Goal: Task Accomplishment & Management: Complete application form

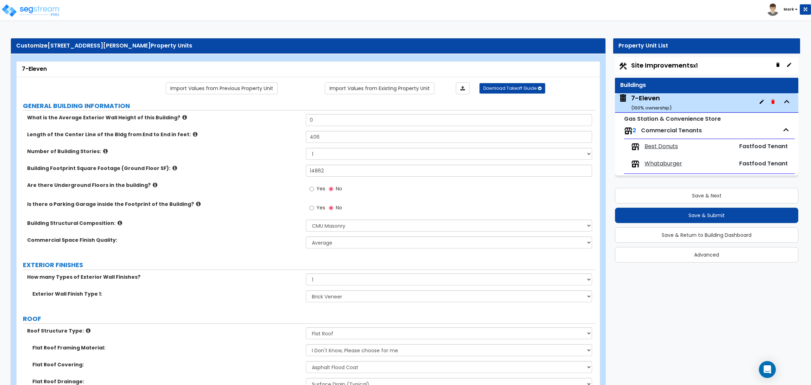
select select "6"
select select "1"
select select "2"
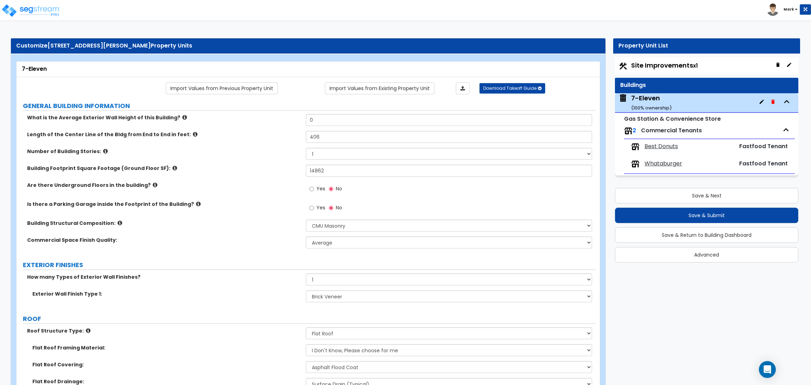
select select "4"
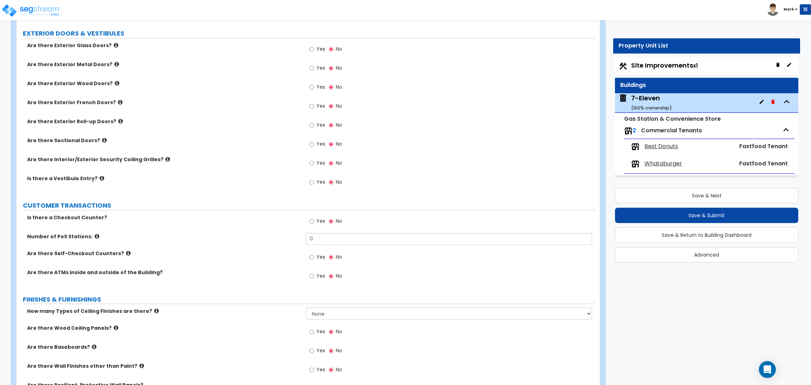
scroll to position [633, 0]
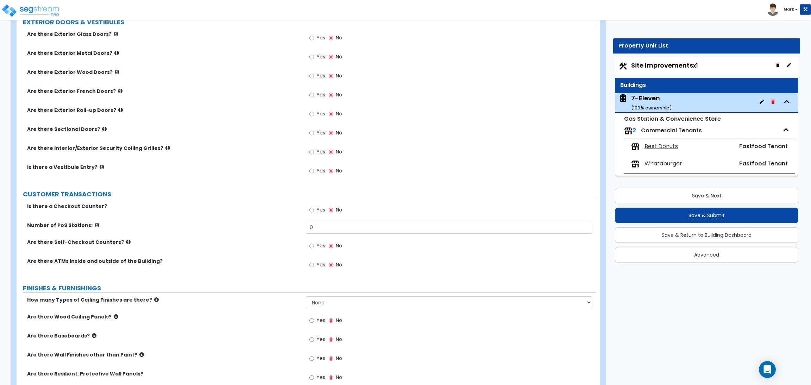
click at [256, 151] on label "Are there Interior/Exterior Security Coiling Grilles?" at bounding box center [163, 148] width 273 height 7
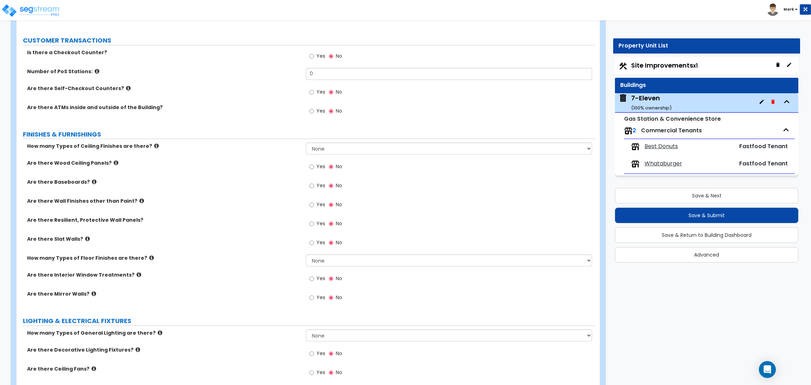
scroll to position [792, 0]
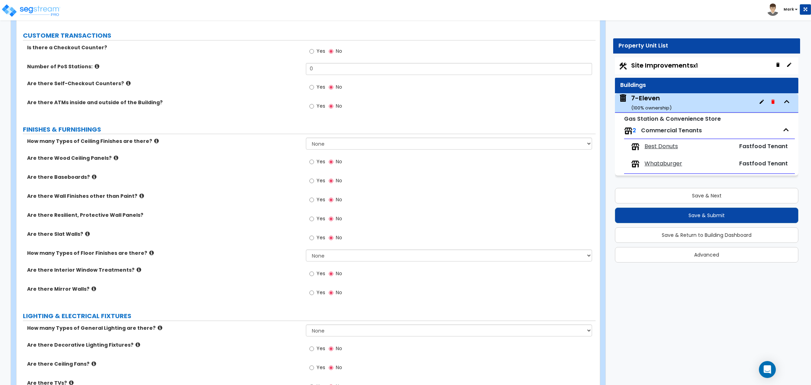
click at [659, 144] on span "Best Donuts" at bounding box center [660, 146] width 33 height 8
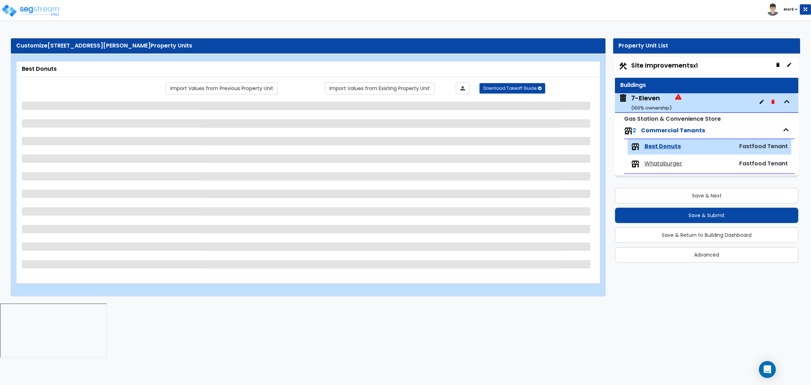
scroll to position [0, 0]
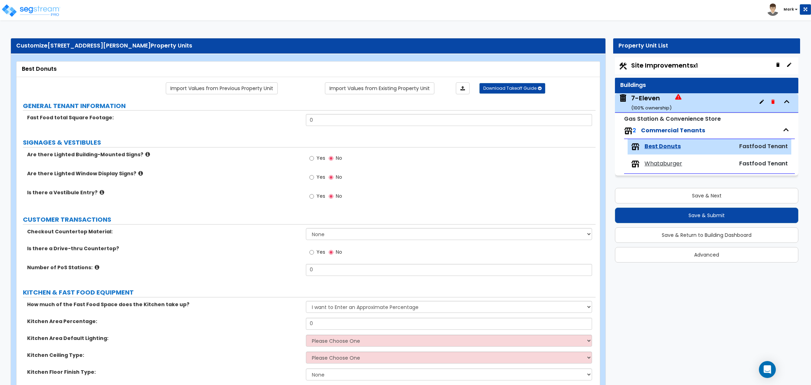
click at [650, 103] on div "7-Eleven ( 100 % ownership)" at bounding box center [651, 103] width 40 height 18
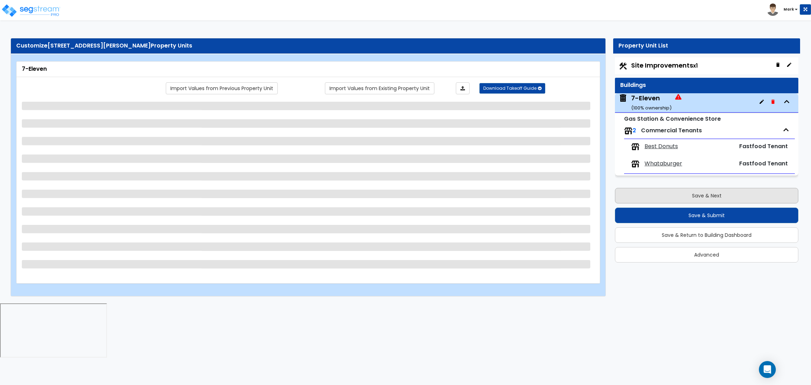
select select "6"
select select "1"
select select "2"
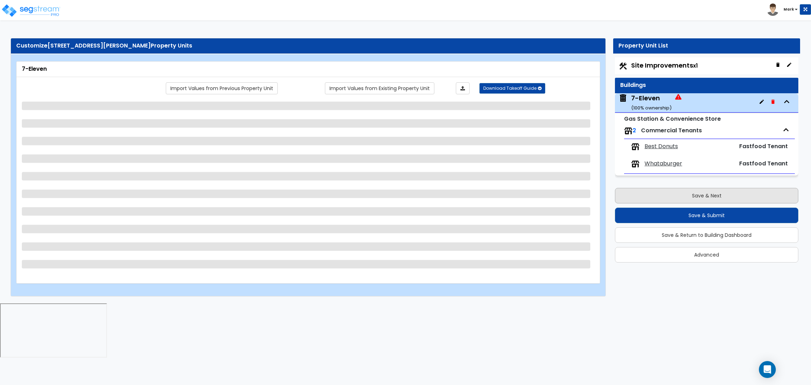
select select "4"
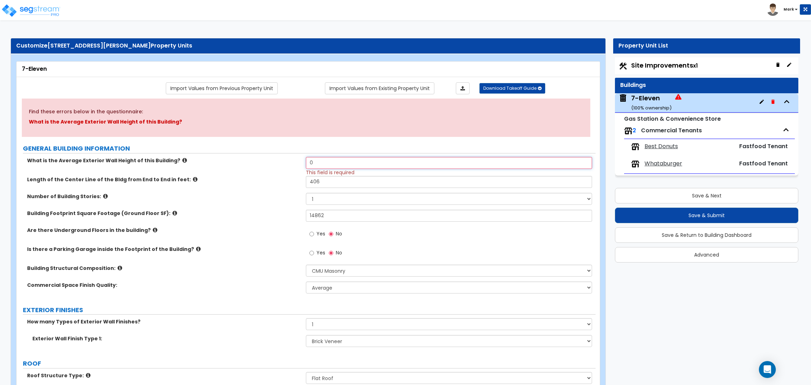
drag, startPoint x: 332, startPoint y: 167, endPoint x: 299, endPoint y: 155, distance: 35.4
type input "1"
type input "20"
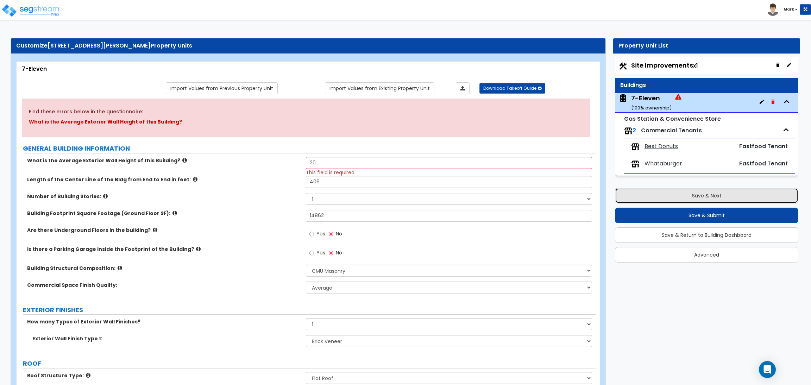
click at [649, 190] on button "Save & Next" at bounding box center [706, 195] width 183 height 15
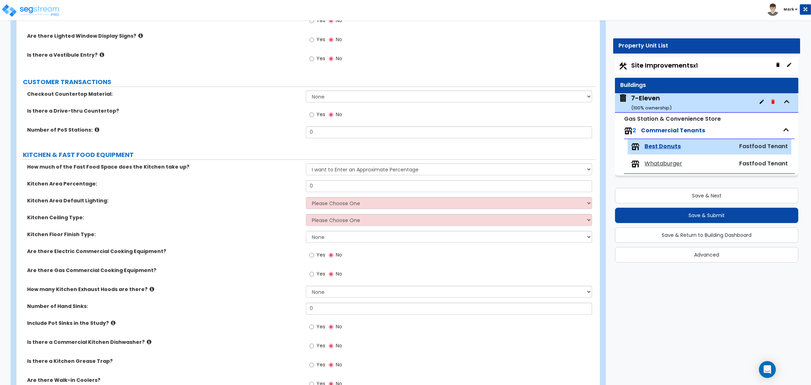
scroll to position [211, 0]
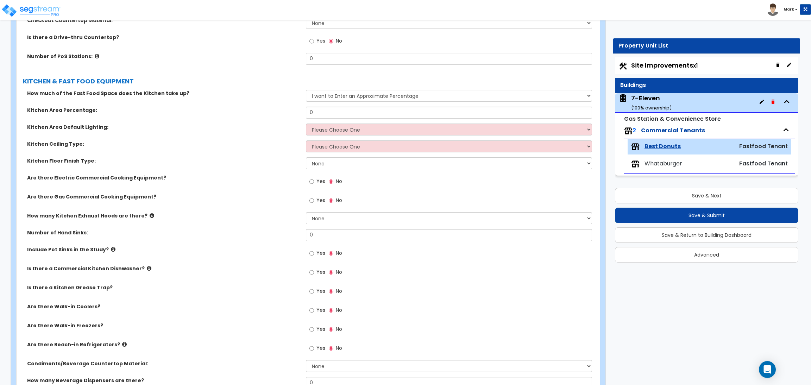
click at [645, 100] on div "7-Eleven ( 100 % ownership)" at bounding box center [651, 103] width 40 height 18
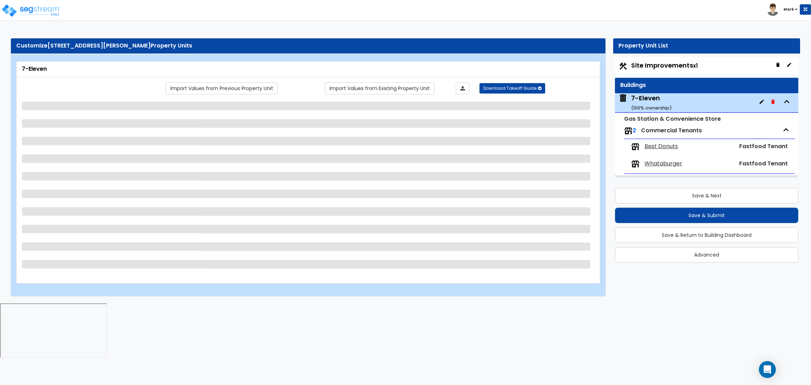
scroll to position [0, 0]
select select "6"
select select "1"
select select "2"
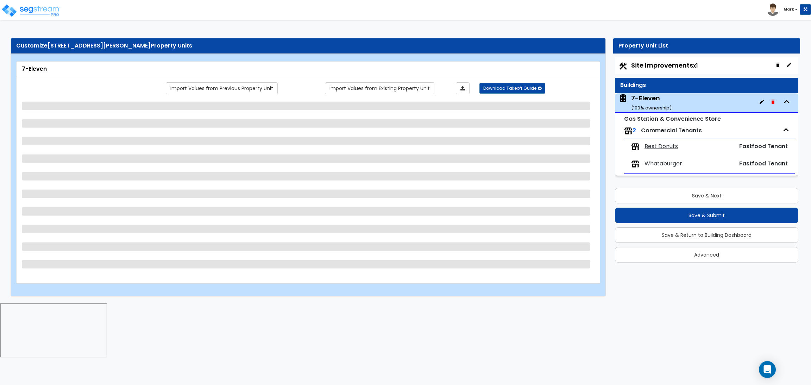
select select "2"
select select "4"
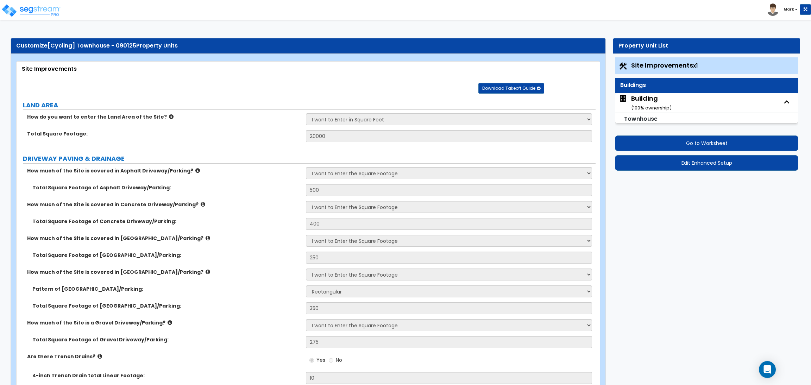
select select "2"
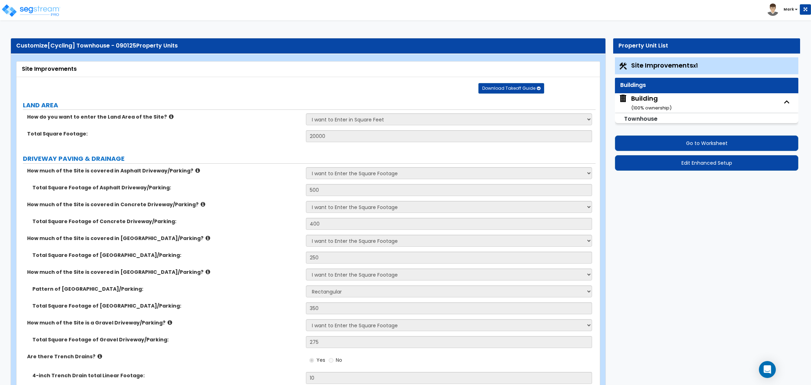
select select "2"
select select "1"
select select "3"
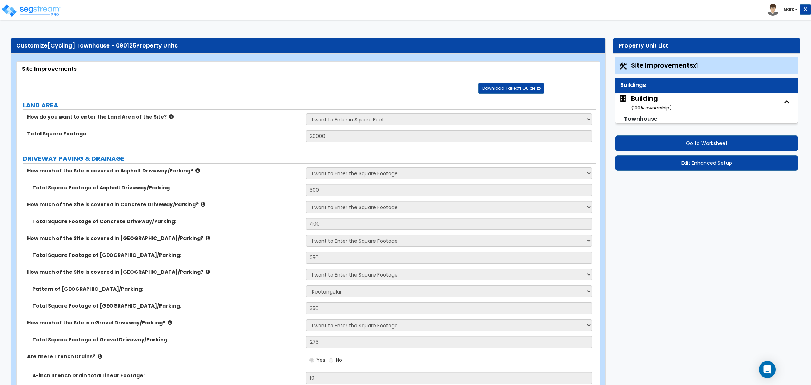
select select "2"
select select "1"
select select "10"
select select "2"
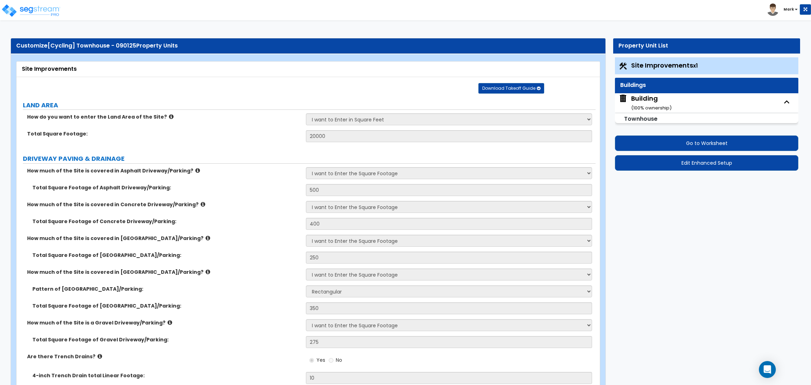
select select "1"
select select "2"
select select "1"
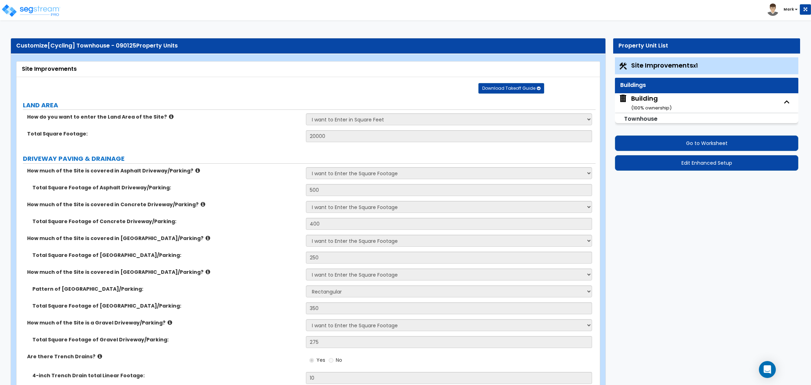
select select "1"
select select "2"
select select "4"
select select "1"
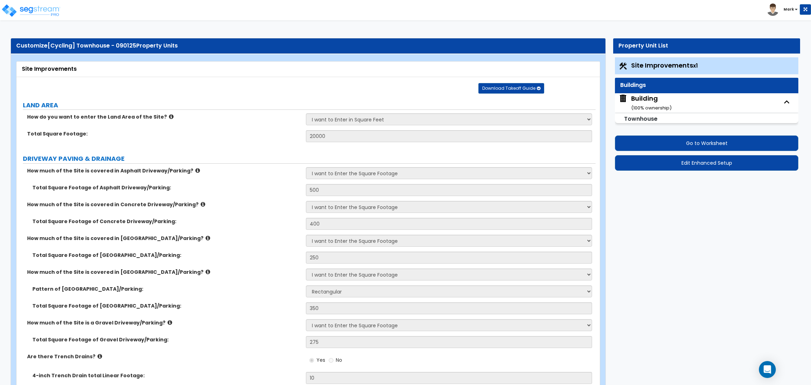
select select "1"
select select "6"
select select "1"
select select "4"
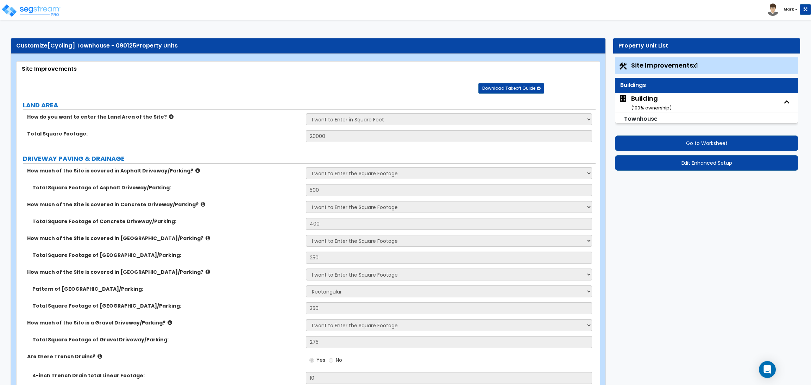
select select "4"
select select "2"
select select "1"
select select "2"
select select "1"
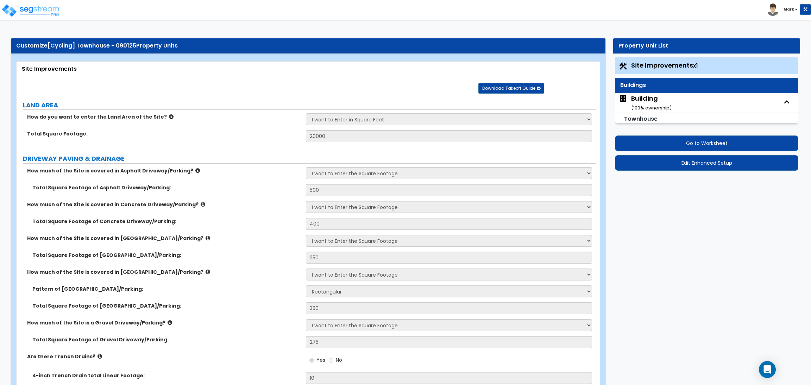
select select "2"
select select "6"
click at [655, 100] on div "Building ( 100 % ownership)" at bounding box center [651, 103] width 40 height 18
select select "1"
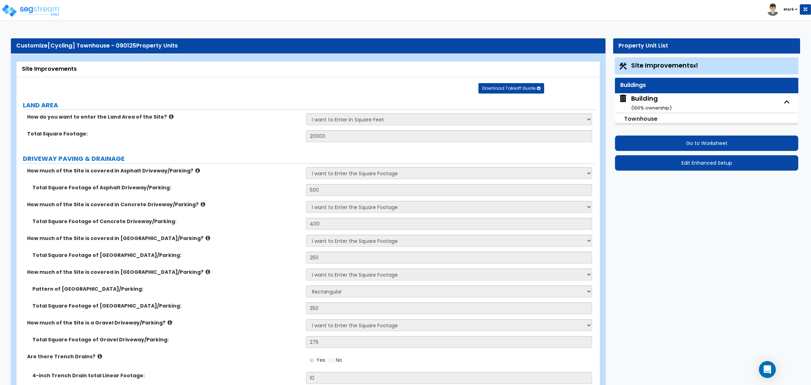
select select "2"
select select "7"
select select "1"
select select "2"
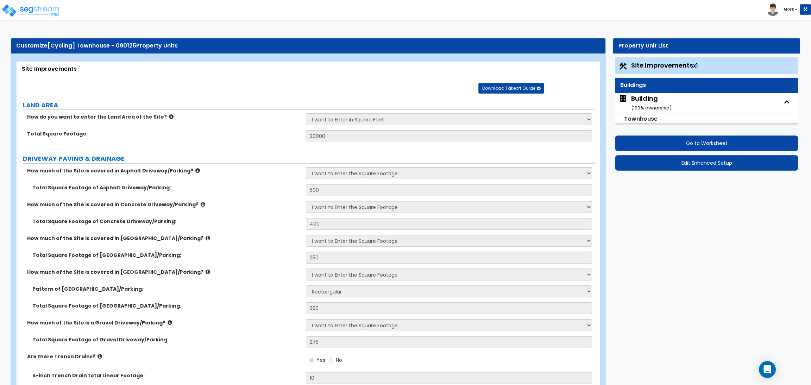
select select "10"
select select "4"
select select "2"
select select "1"
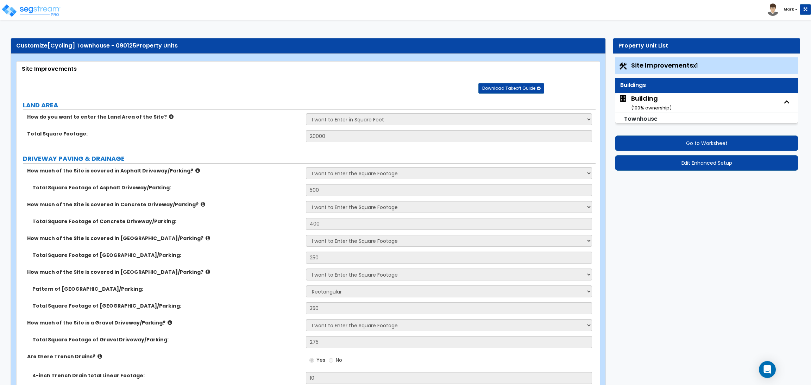
select select "3"
select select "2"
select select "3"
select select "2"
select select "1"
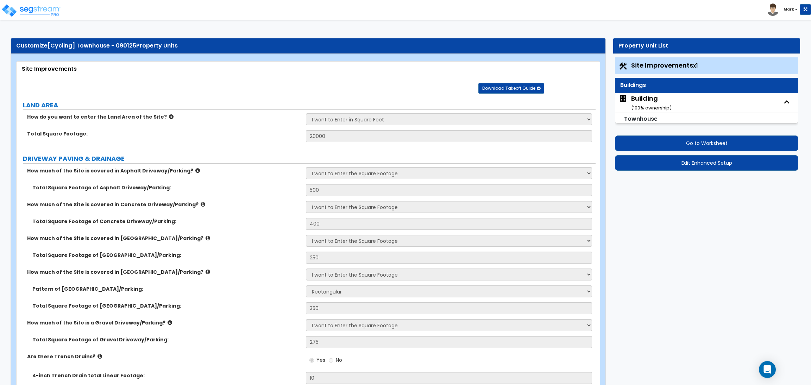
select select "1"
select select "2"
select select "1"
select select "3"
select select "2"
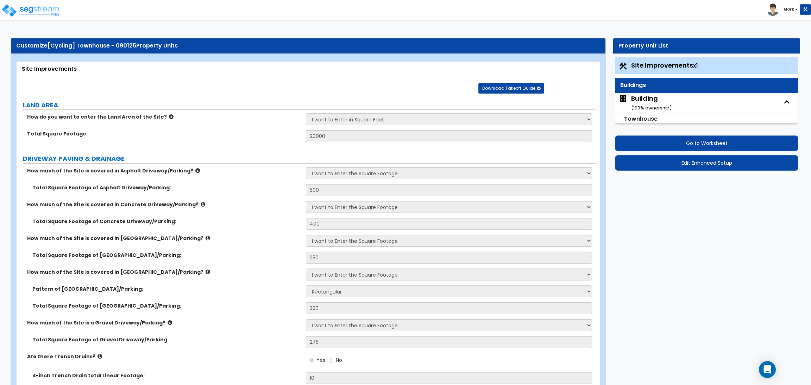
select select "1"
select select "3"
select select "2"
select select "5"
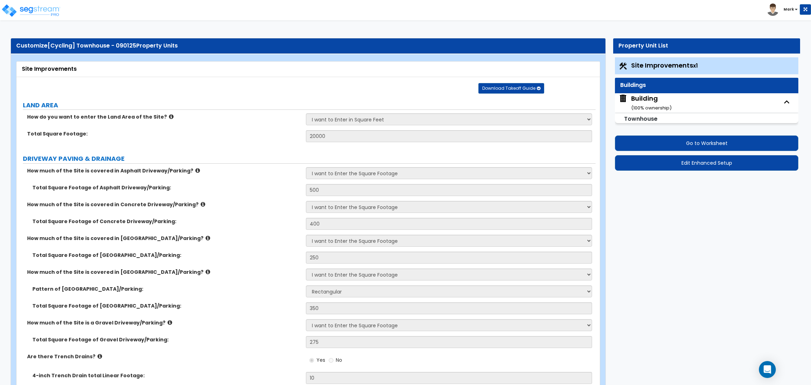
select select "5"
select select "2"
select select "4"
select select "1"
select select "2"
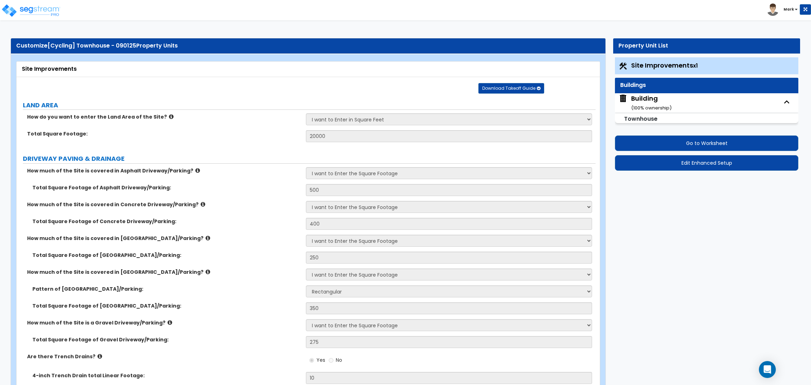
select select "1"
select select "2"
select select "1"
select select "3"
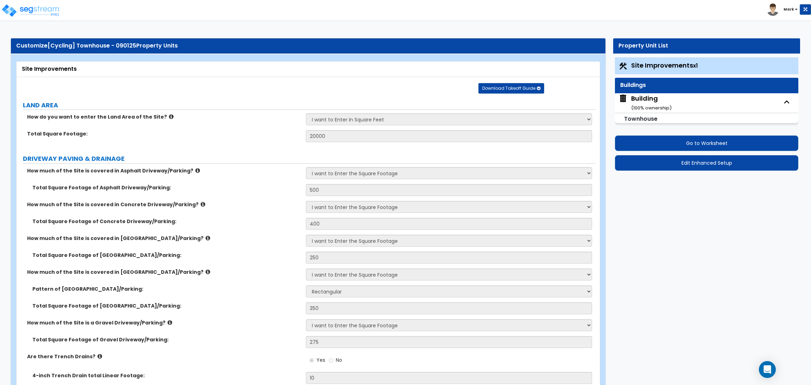
select select "1"
select select "2"
select select "1"
select select "3"
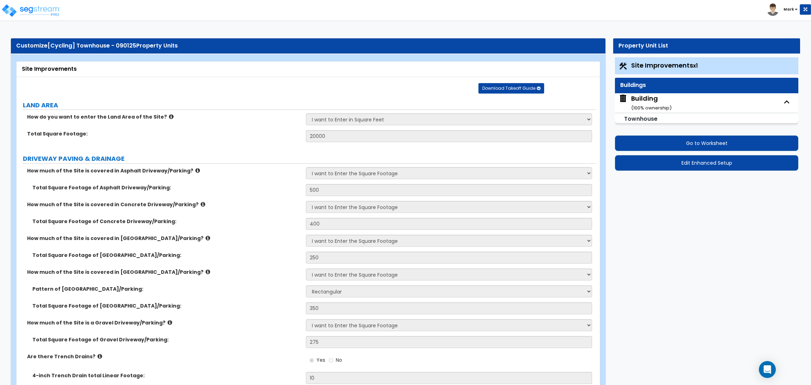
select select "4"
select select "1"
select select "2"
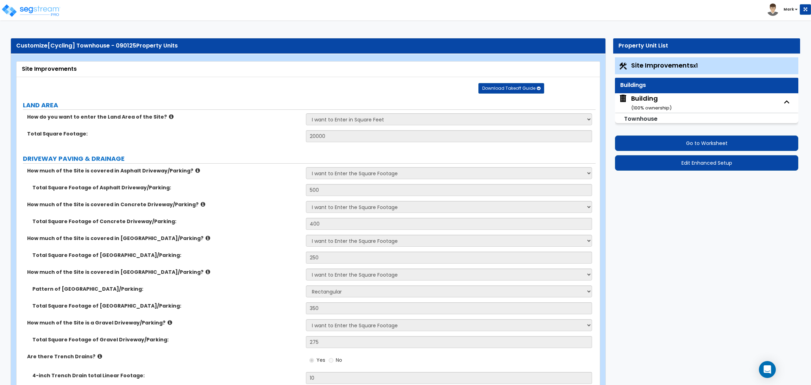
select select "3"
select select "2"
select select "5"
select select "3"
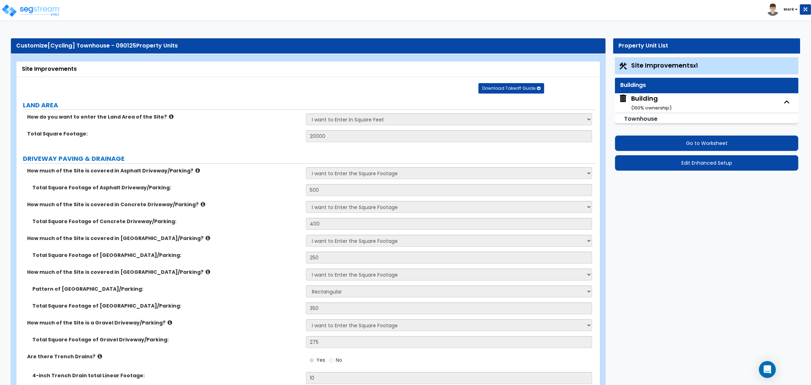
select select "3"
select select "1"
select select "4"
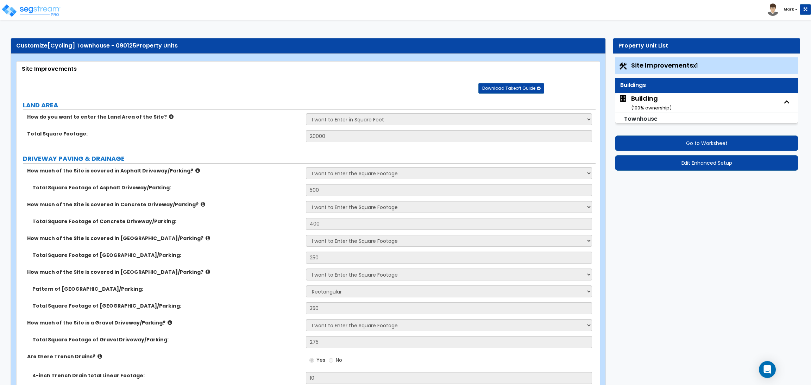
select select "1"
select select "4"
select select "1"
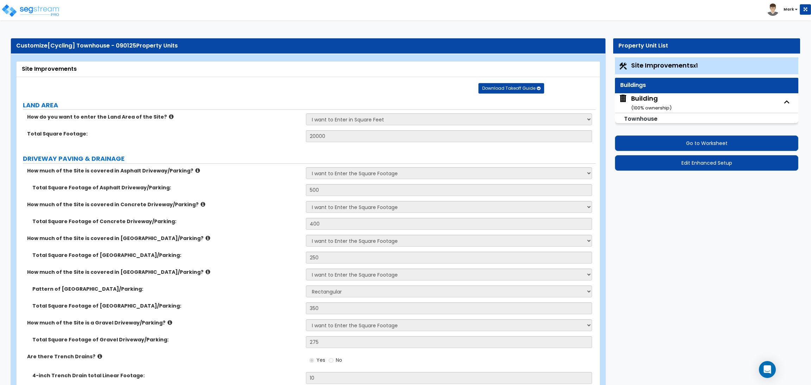
select select "1"
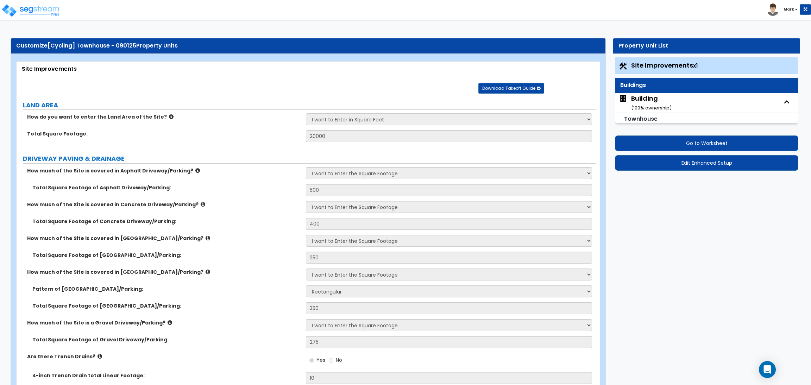
select select "3"
select select "1"
select select "4"
select select "1"
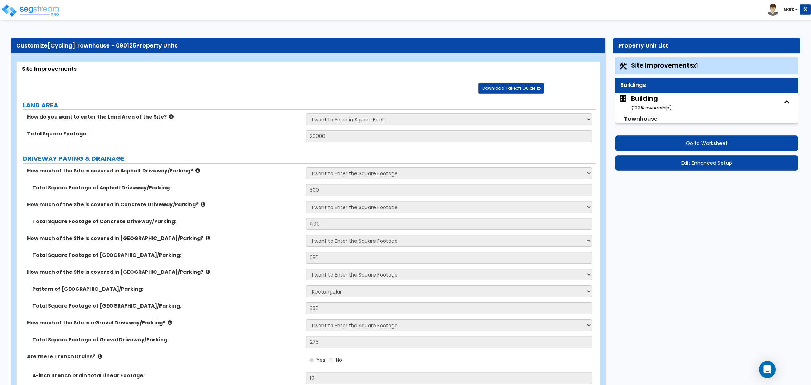
select select "2"
select select "3"
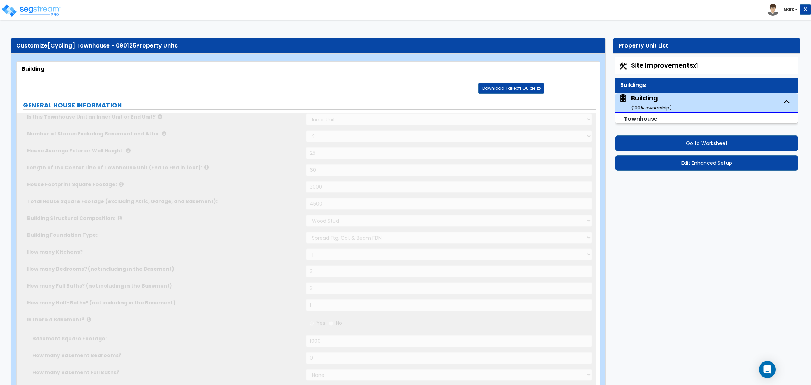
type input "2"
radio input "true"
select select "2"
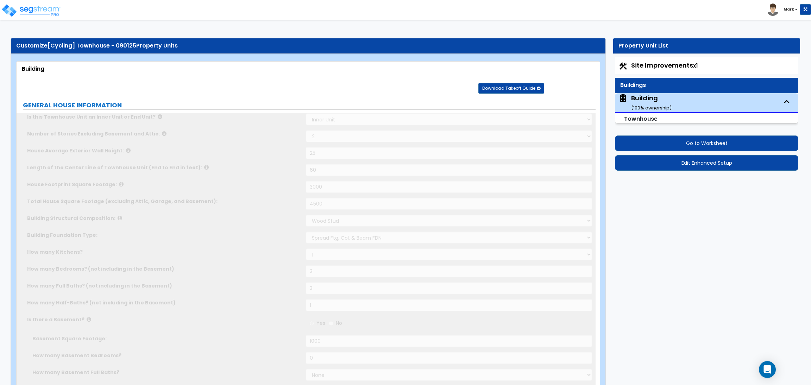
type input "1"
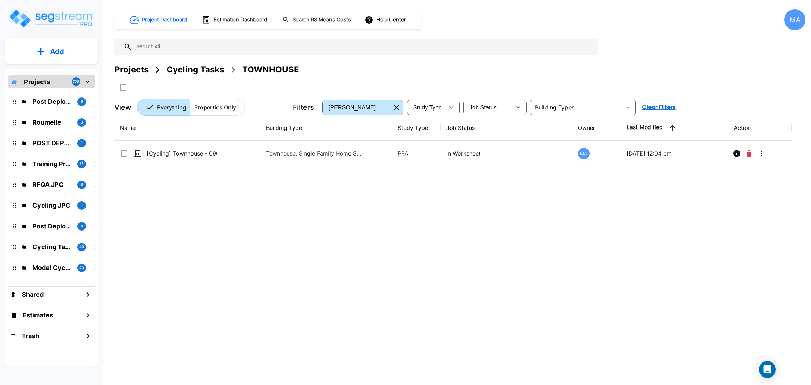
click at [184, 71] on div "Cycling Tasks" at bounding box center [195, 69] width 58 height 13
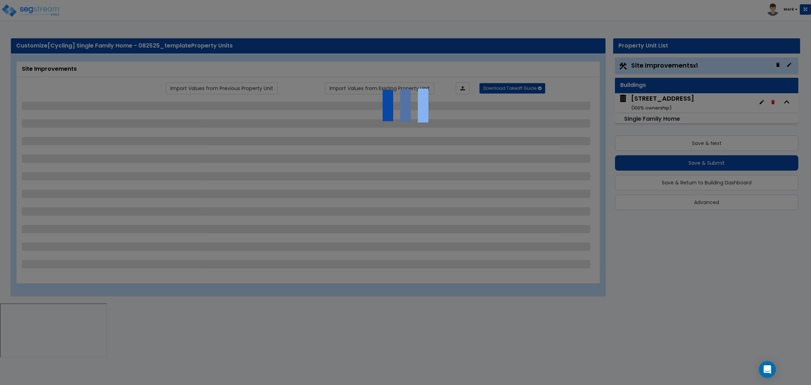
select select "2"
select select "1"
select select "3"
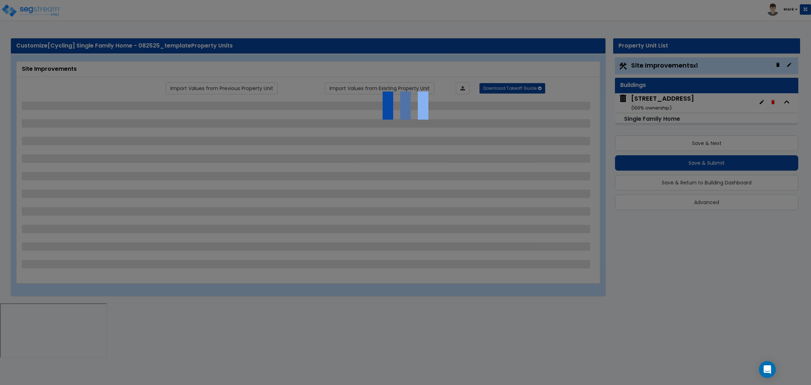
select select "2"
select select "1"
select select "2"
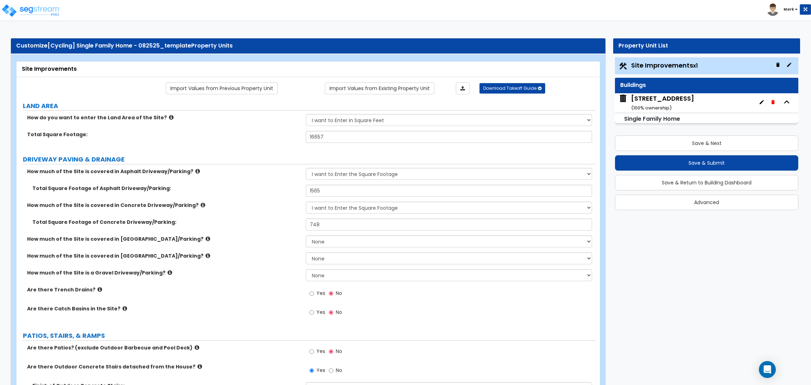
click at [688, 102] on div "25 Nighthawk Dr, Aspen, CO 81611 ( 100 % ownership)" at bounding box center [662, 103] width 63 height 18
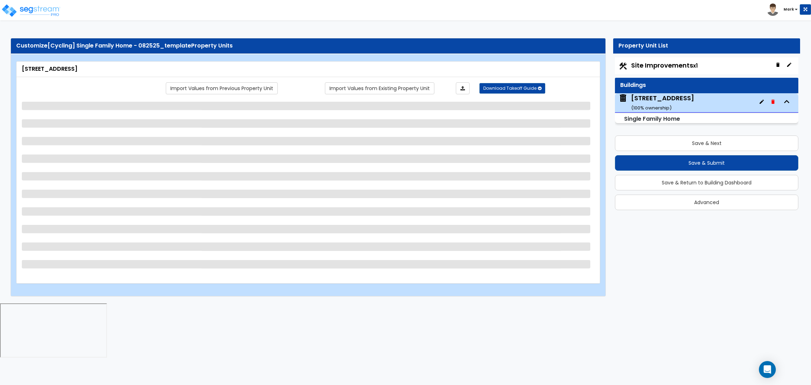
select select "2"
select select "7"
select select "1"
select select "3"
select select "1"
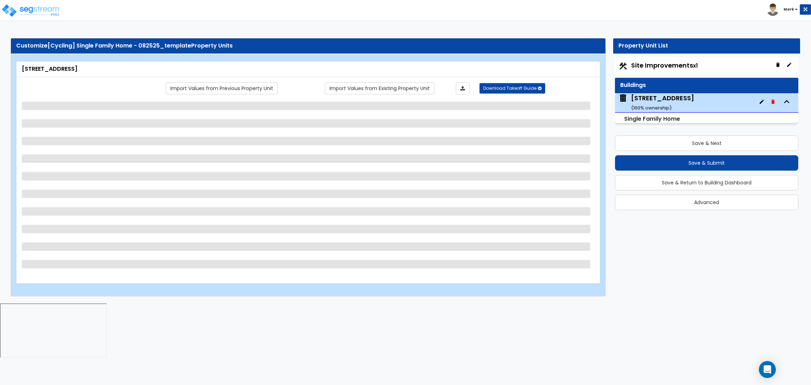
select select "2"
select select "10"
select select "4"
select select "2"
select select "1"
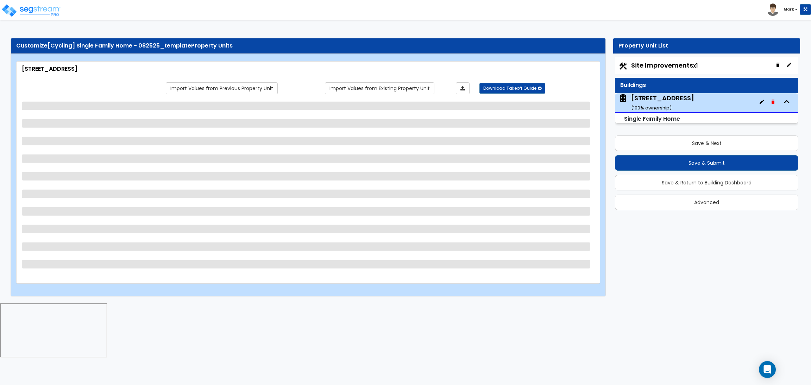
select select "1"
select select "2"
select select "1"
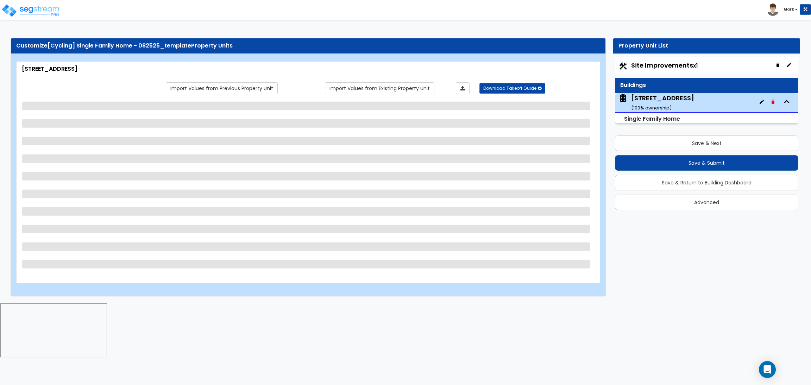
select select "1"
select select "2"
select select "5"
select select "3"
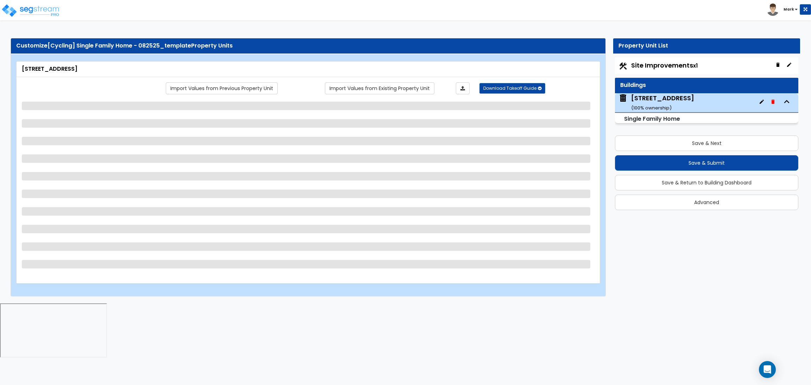
select select "1"
select select "2"
select select "1"
select select "5"
select select "6"
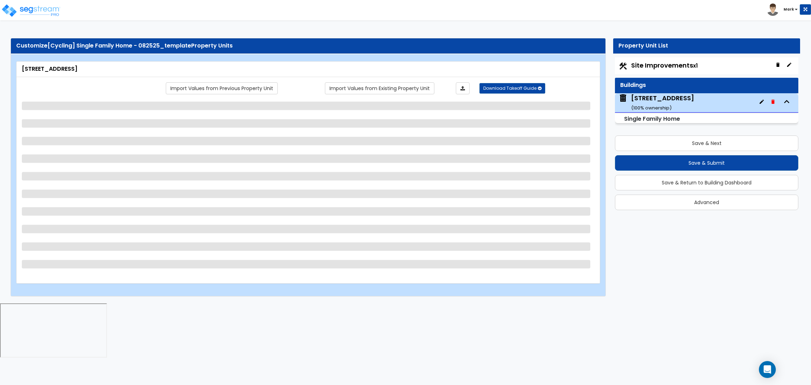
select select "1"
select select "2"
select select "5"
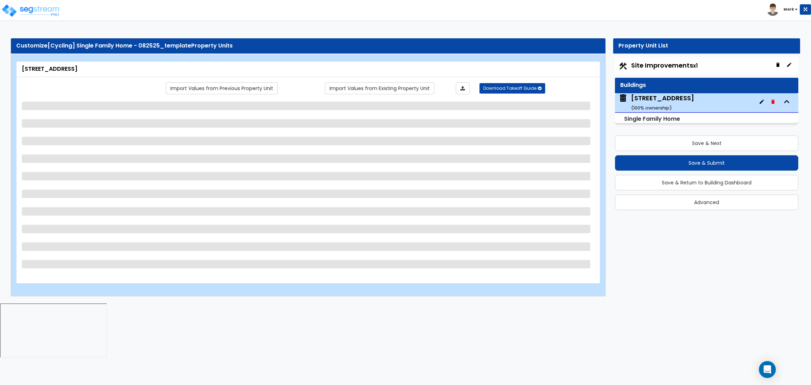
select select "2"
select select "4"
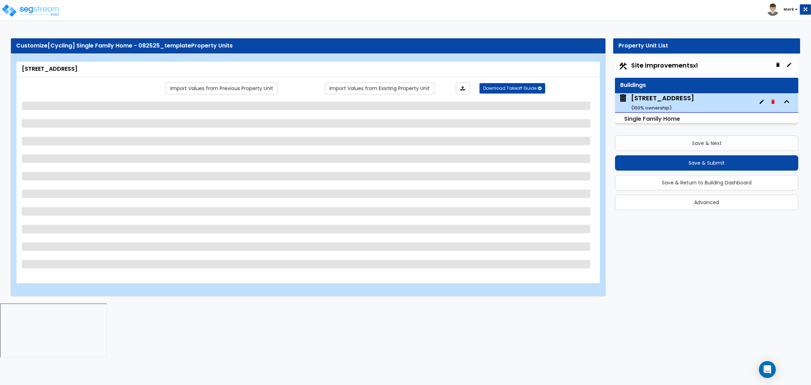
select select "2"
select select "1"
select select "4"
select select "1"
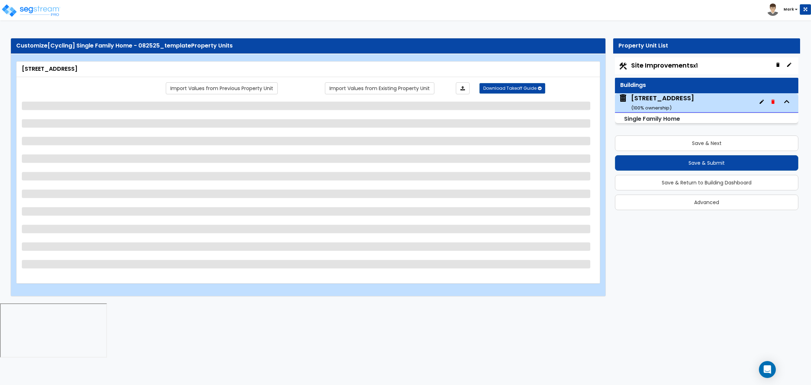
select select "1"
select select "3"
select select "2"
select select "3"
select select "4"
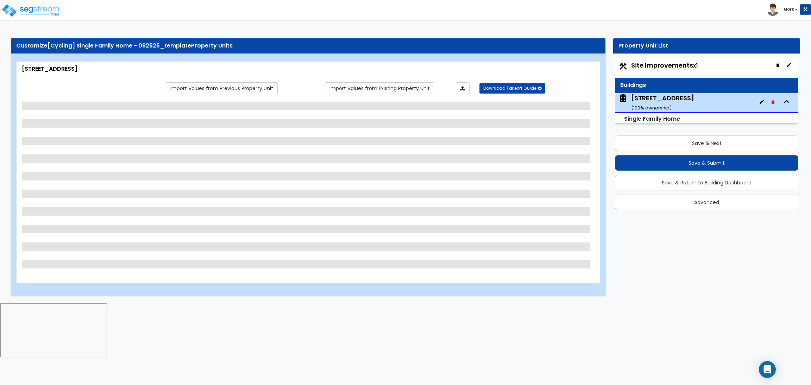
select select "1"
select select "2"
select select "3"
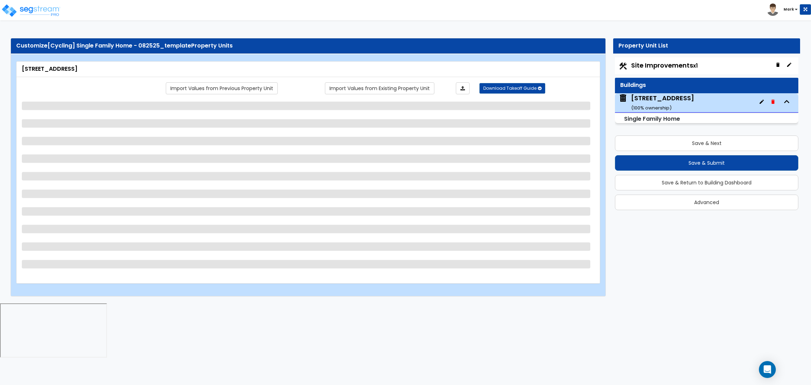
select select "4"
select select "1"
select select "2"
select select "3"
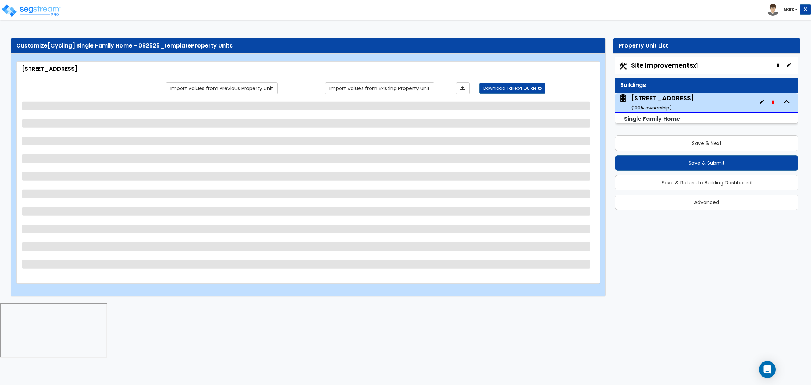
select select "4"
select select "1"
select select "2"
select select "3"
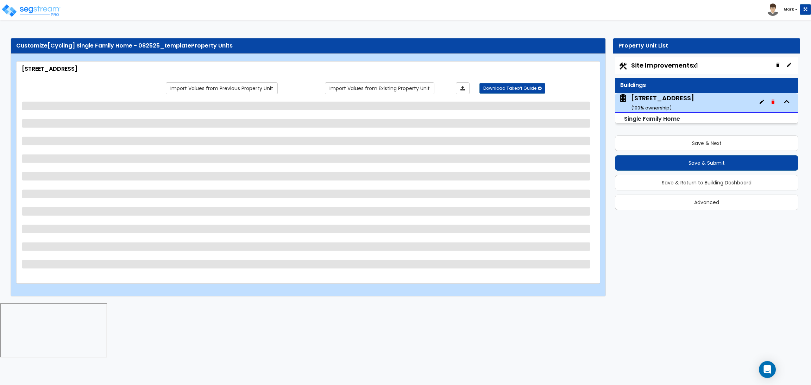
select select "2"
select select "3"
select select "7"
select select "1"
select select "4"
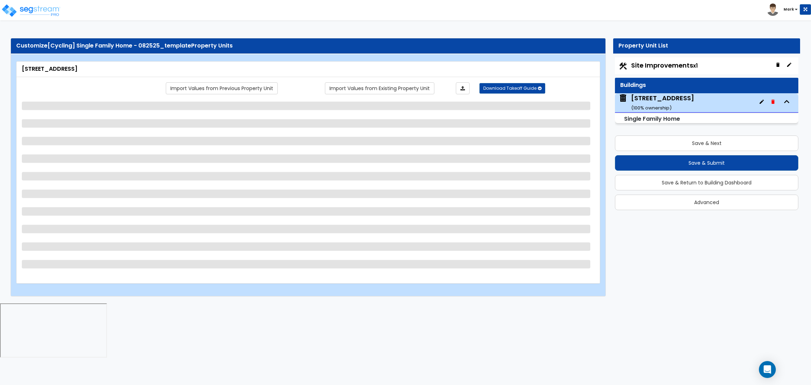
select select "4"
select select "2"
select select "1"
select select "2"
select select "1"
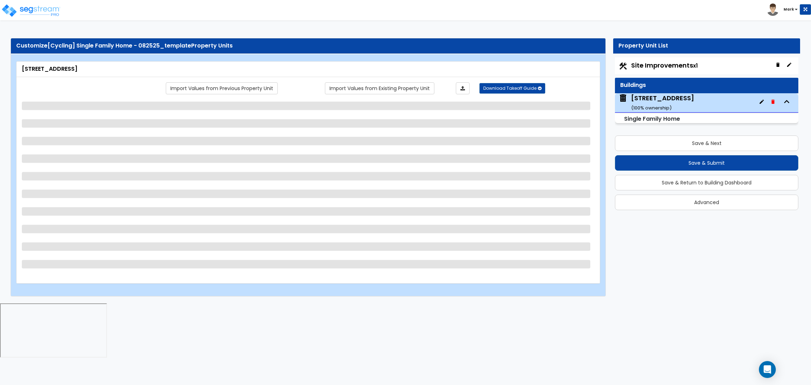
select select "1"
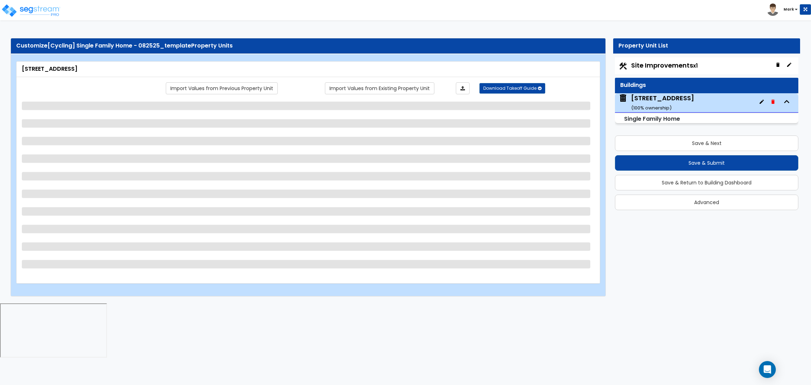
select select "7"
select select "1"
select select "2"
select select "1"
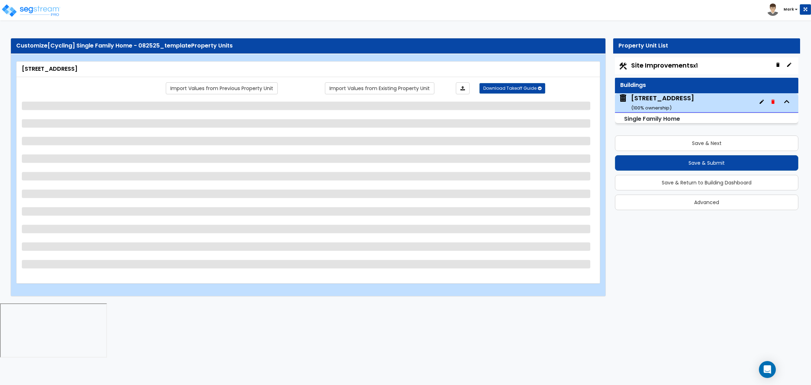
select select "1"
select select "2"
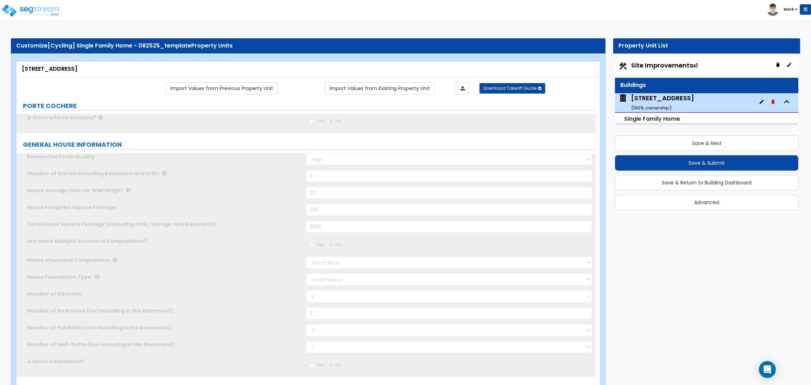
type input "4"
select select "2"
type input "1"
select select "2"
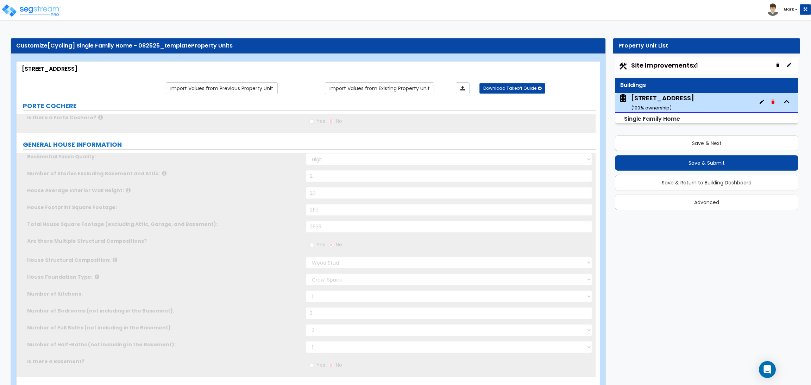
select select "1"
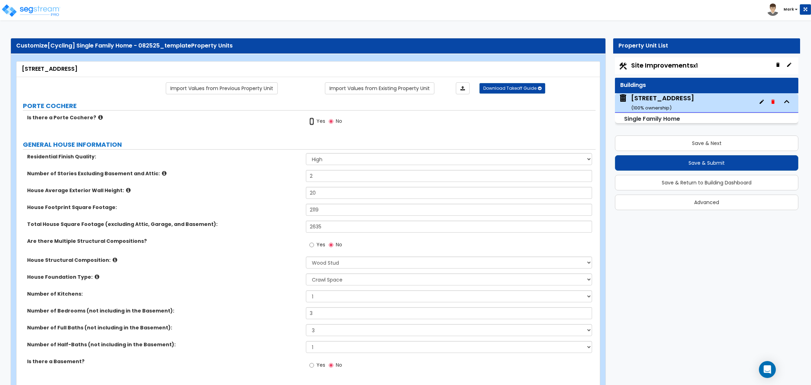
click at [312, 125] on input "Yes" at bounding box center [311, 122] width 5 height 8
radio input "true"
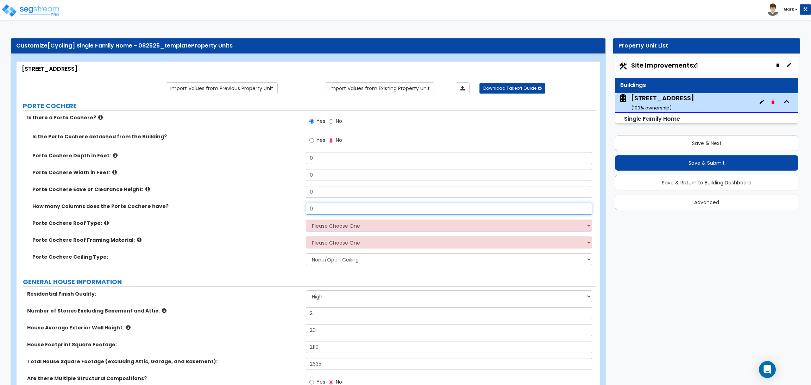
click at [325, 216] on div "How many Columns does the Porte Cochere have? 0" at bounding box center [306, 211] width 579 height 17
drag, startPoint x: 322, startPoint y: 210, endPoint x: 294, endPoint y: 208, distance: 27.9
click at [294, 208] on div "How many Columns does the Porte Cochere have? 0" at bounding box center [306, 211] width 579 height 17
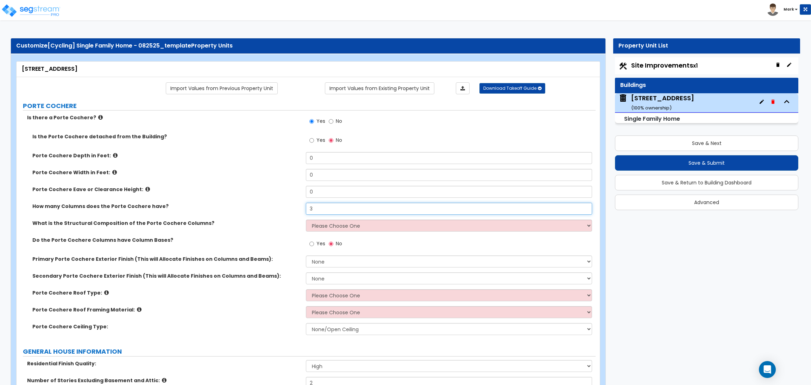
type input "3"
click at [355, 224] on select "Please Choose One Wood Steel Concrete" at bounding box center [449, 226] width 286 height 12
select select "3"
click at [306, 220] on select "Please Choose One Wood Steel Concrete" at bounding box center [449, 226] width 286 height 12
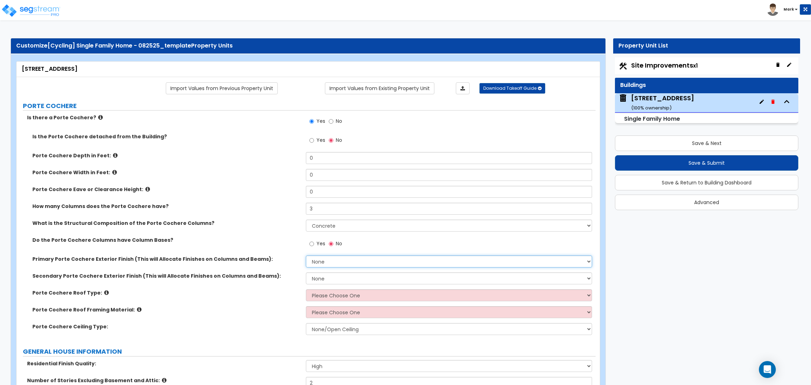
click at [327, 261] on select "None Paint Finish Stucco Finish Tile Finish Brick Veneer Stone Veneer Metal Com…" at bounding box center [449, 261] width 286 height 12
select select "4"
click at [306, 256] on select "None Paint Finish Stucco Finish Tile Finish Brick Veneer Stone Veneer Metal Com…" at bounding box center [449, 261] width 286 height 12
click at [330, 281] on select "None Paint Finish Stucco Finish Tile Finish Brick Veneer Stone Veneer Metal Com…" at bounding box center [449, 278] width 286 height 12
click at [306, 273] on select "None Paint Finish Stucco Finish Tile Finish Brick Veneer Stone Veneer Metal Com…" at bounding box center [449, 278] width 286 height 12
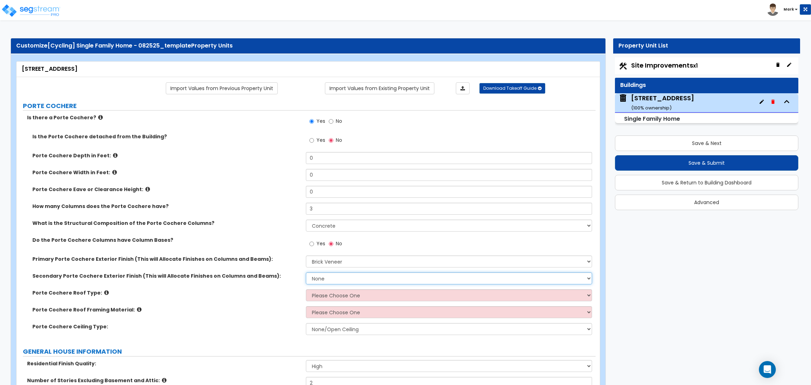
click at [331, 279] on select "None Paint Finish Stucco Finish Tile Finish Brick Veneer Stone Veneer Metal Com…" at bounding box center [449, 278] width 286 height 12
click at [235, 340] on div "Porte Cochere Ceiling Type: None/Open Ceiling Drywall Ceiling Suspended Metal C…" at bounding box center [306, 331] width 579 height 17
click at [330, 297] on select "Please Choose One Gabled Roof Flat Roof" at bounding box center [449, 295] width 286 height 12
click at [306, 290] on select "Please Choose One Gabled Roof Flat Roof" at bounding box center [449, 295] width 286 height 12
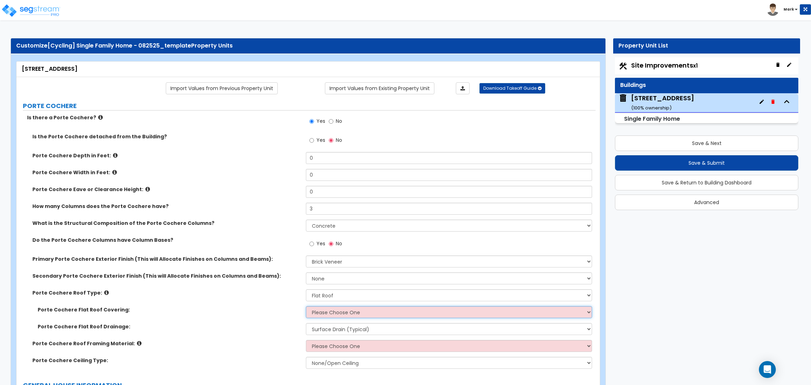
click at [327, 313] on select "Please Choose One Rolled Asphalt Plastic Membrane Asphalt Flood Coat" at bounding box center [449, 312] width 286 height 12
drag, startPoint x: 282, startPoint y: 326, endPoint x: 300, endPoint y: 317, distance: 20.3
click at [292, 321] on div "Porte Cochere Flat Roof Covering: Please Choose One Rolled Asphalt Plastic Memb…" at bounding box center [306, 323] width 568 height 34
click at [337, 298] on select "Please Choose One Gabled Roof Flat Roof" at bounding box center [449, 295] width 286 height 12
click at [306, 290] on select "Please Choose One Gabled Roof Flat Roof" at bounding box center [449, 295] width 286 height 12
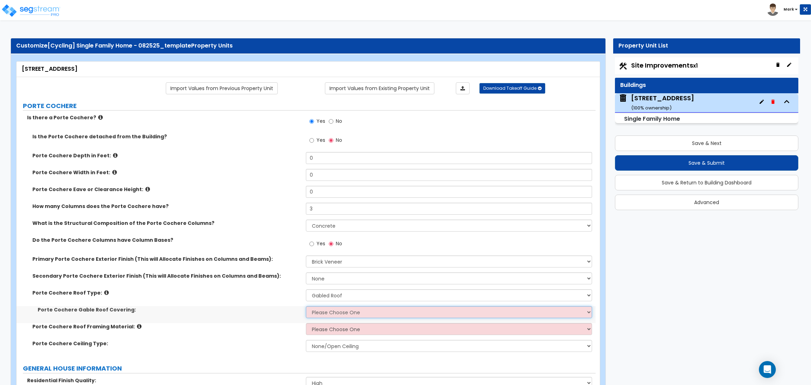
click at [330, 312] on select "Please Choose One Asphalt Shingle Clay Tile Wood Shingle Metal Shingle Standing…" at bounding box center [449, 312] width 286 height 12
drag, startPoint x: 255, startPoint y: 328, endPoint x: 314, endPoint y: 313, distance: 60.8
click at [257, 328] on label "Porte Cochere Roof Framing Material:" at bounding box center [166, 326] width 268 height 7
click at [326, 304] on div "Porte Cochere Roof Type: Please Choose One Gabled Roof Flat Roof" at bounding box center [306, 297] width 579 height 17
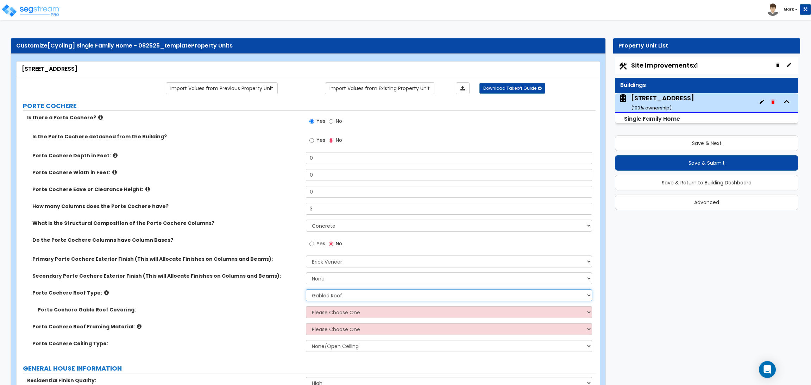
click at [326, 296] on select "Please Choose One Gabled Roof Flat Roof" at bounding box center [449, 295] width 286 height 12
select select "2"
click at [306, 290] on select "Please Choose One Gabled Roof Flat Roof" at bounding box center [449, 295] width 286 height 12
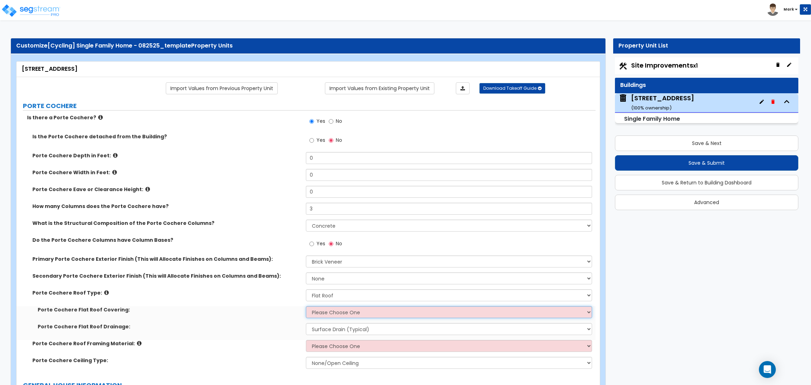
click at [324, 313] on select "Please Choose One Rolled Asphalt Plastic Membrane Asphalt Flood Coat" at bounding box center [449, 312] width 286 height 12
select select "2"
click at [306, 306] on select "Please Choose One Rolled Asphalt Plastic Membrane Asphalt Flood Coat" at bounding box center [449, 312] width 286 height 12
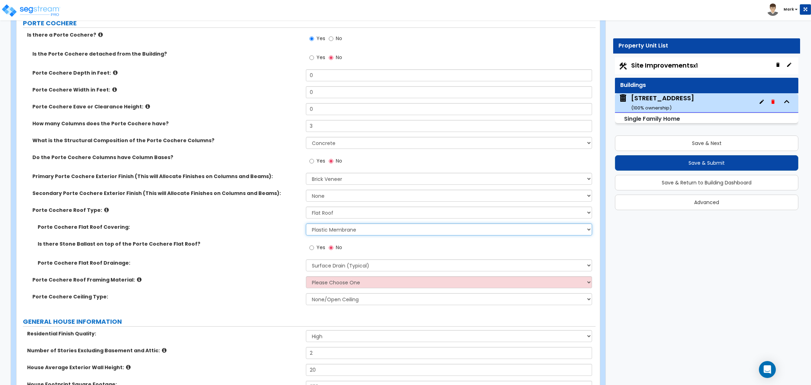
scroll to position [106, 0]
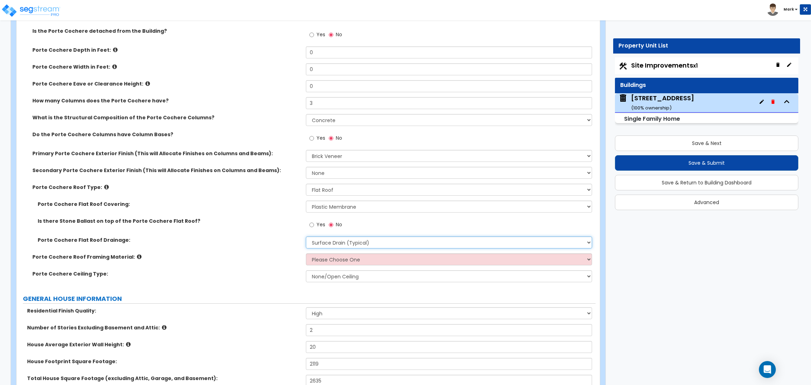
click at [331, 243] on select "Surface Drain (Typical) Gutters" at bounding box center [449, 242] width 286 height 12
click at [266, 267] on div "Porte Cochere Roof Framing Material: Please Choose One Wood Metal" at bounding box center [306, 261] width 579 height 17
click at [322, 264] on select "Please Choose One Wood Metal" at bounding box center [449, 259] width 286 height 12
select select "1"
click at [306, 254] on select "Please Choose One Wood Metal" at bounding box center [449, 259] width 286 height 12
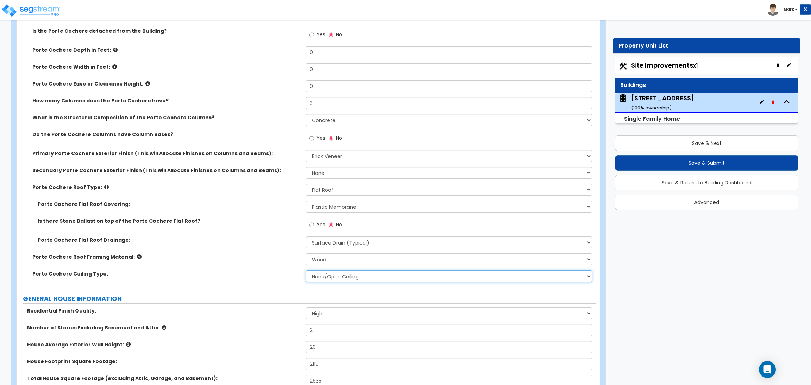
click at [328, 275] on select "None/Open Ceiling Drywall Ceiling Suspended Metal Ceiling" at bounding box center [449, 276] width 286 height 12
select select "1"
click at [306, 271] on select "None/Open Ceiling Drywall Ceiling Suspended Metal Ceiling" at bounding box center [449, 276] width 286 height 12
click at [271, 241] on label "Porte Cochere Flat Roof Drainage:" at bounding box center [169, 239] width 263 height 7
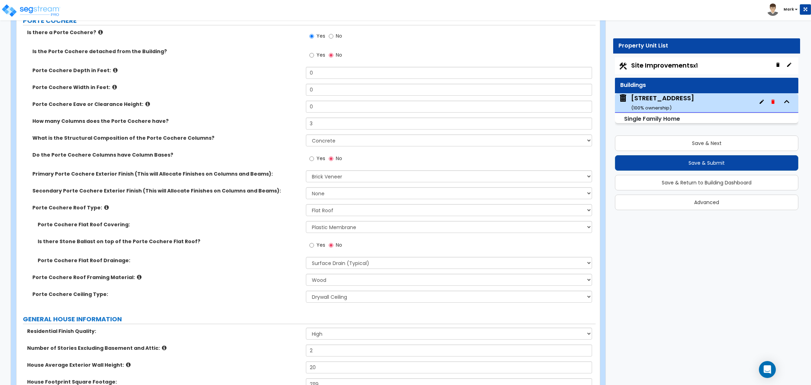
scroll to position [0, 0]
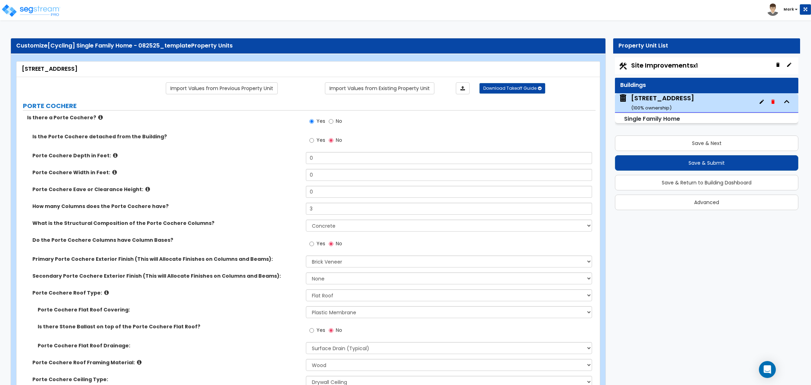
click at [113, 155] on icon at bounding box center [115, 155] width 5 height 5
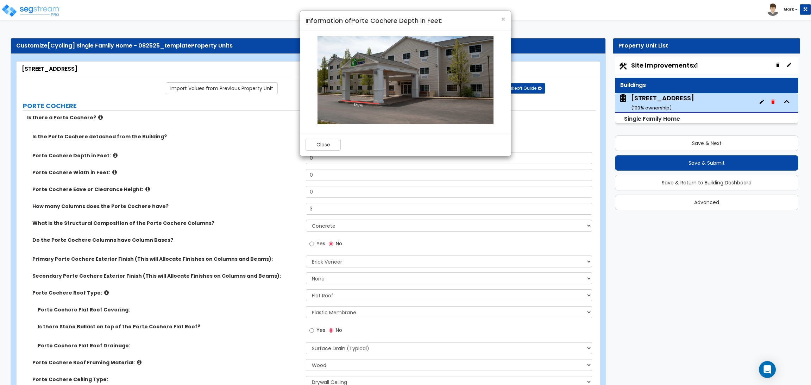
click at [250, 203] on div "× Information of Porte Cochere Depth in Feet: Close" at bounding box center [405, 192] width 811 height 385
click at [504, 18] on span "×" at bounding box center [503, 19] width 5 height 10
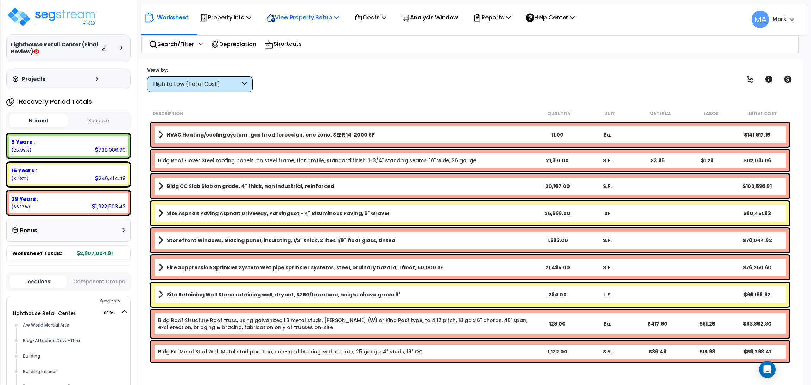
click at [325, 18] on p "View Property Setup" at bounding box center [302, 17] width 72 height 9
click at [315, 46] on link "View Questionnaire" at bounding box center [298, 48] width 70 height 14
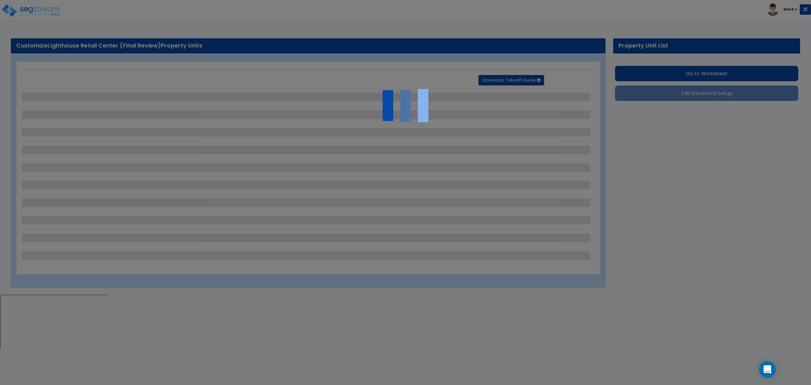
select select "2"
select select "1"
select select "2"
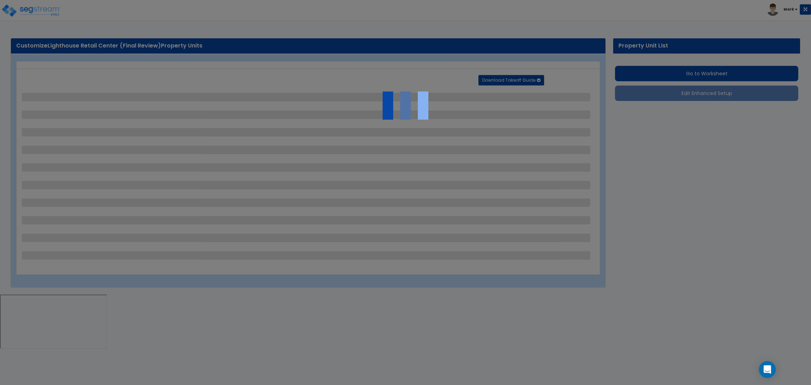
select select "1"
select select "2"
select select "1"
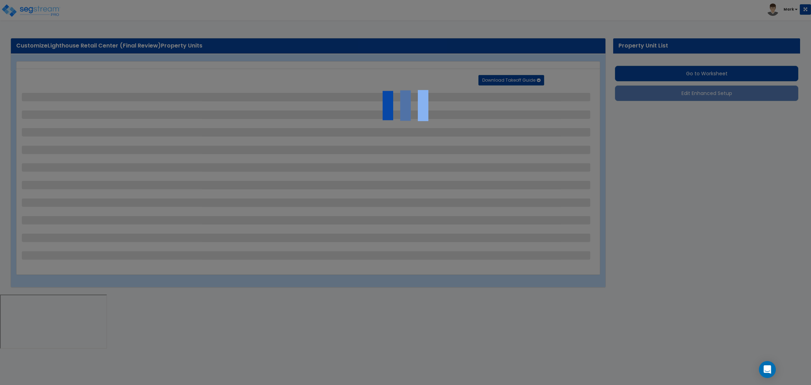
select select "1"
select select "2"
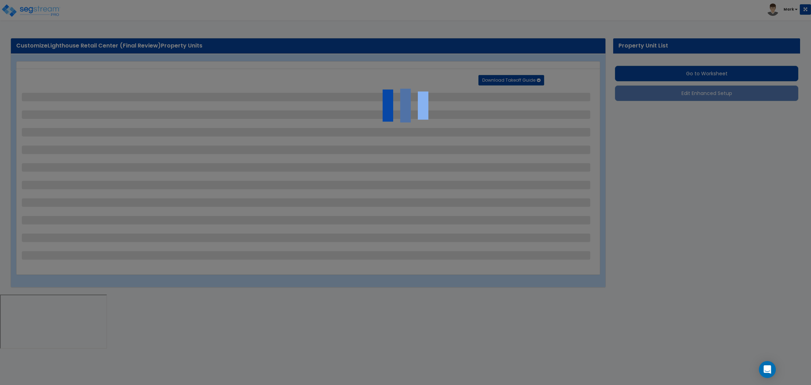
select select "1"
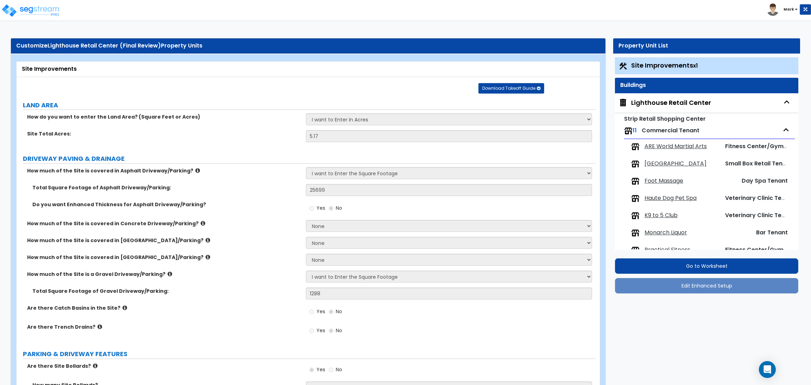
click at [667, 104] on div "Lighthouse Retail Center" at bounding box center [671, 102] width 80 height 9
select select "4"
select select "1"
select select "2"
select select "5"
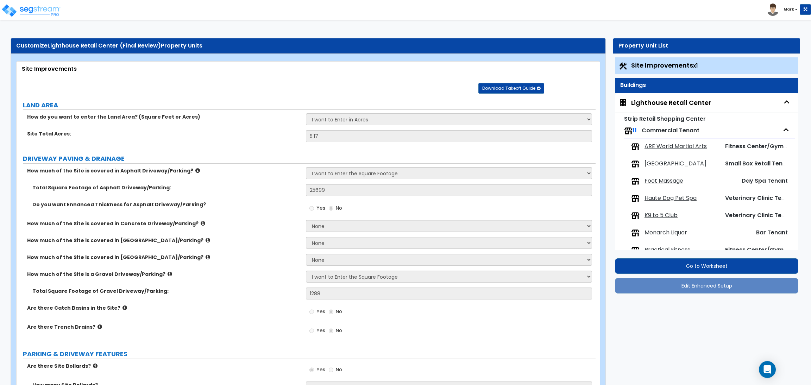
select select "3"
select select "10"
select select "3"
select select "5"
select select "2"
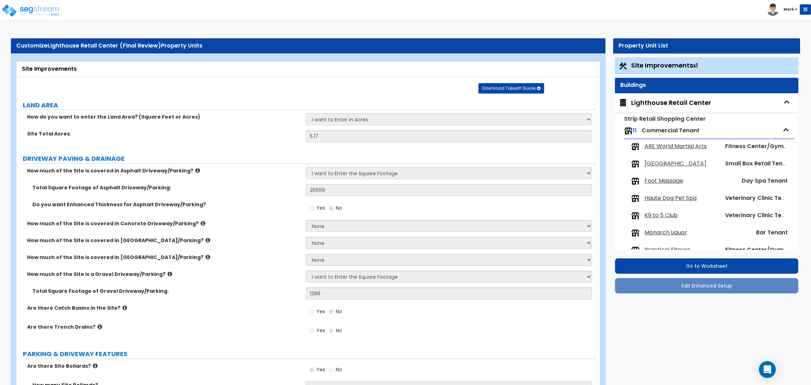
select select "3"
select select "1"
select select "2"
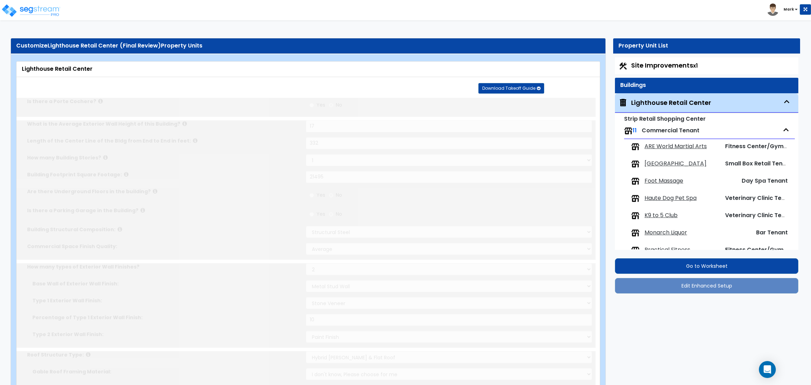
type input "2085"
radio input "true"
select select "2"
type input "7"
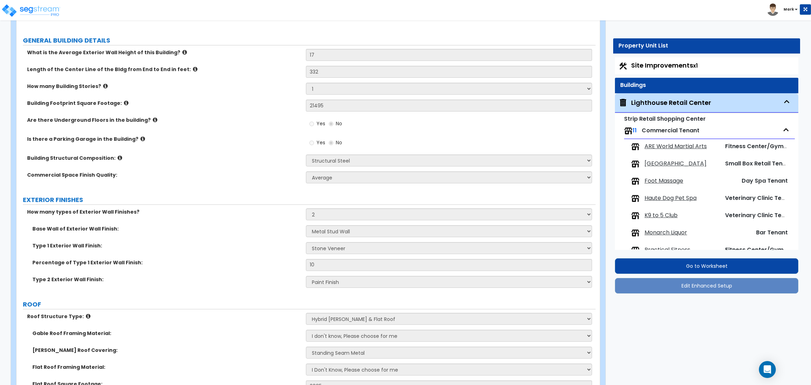
scroll to position [106, 0]
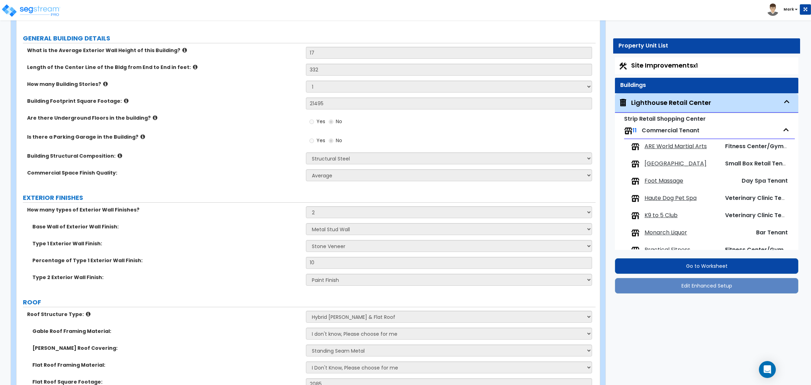
click at [221, 150] on div "Is there a Parking Garage in the Building? Yes No" at bounding box center [306, 142] width 579 height 19
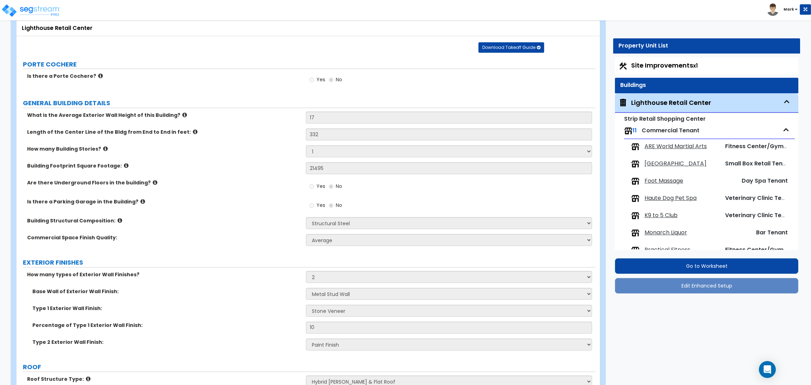
scroll to position [0, 0]
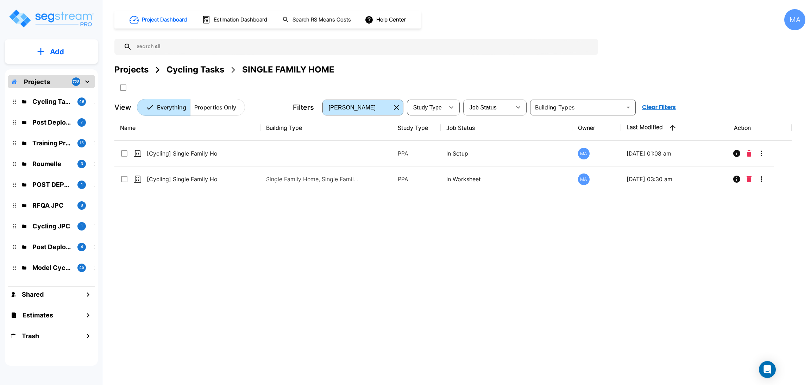
click at [136, 74] on div "Projects" at bounding box center [131, 69] width 34 height 13
click at [132, 68] on div "Projects" at bounding box center [131, 69] width 34 height 13
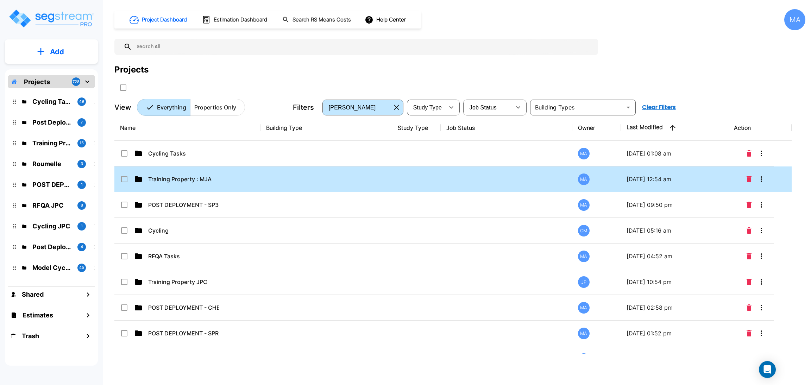
click at [227, 180] on td "Training Property : MJA" at bounding box center [187, 179] width 146 height 26
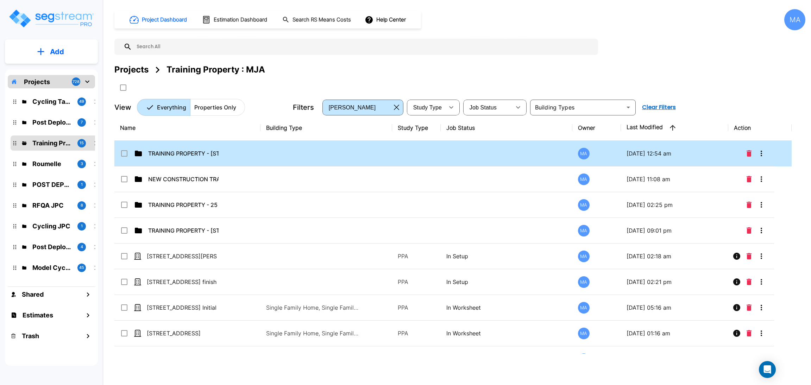
click at [234, 154] on td "TRAINING PROPERTY - 655 S Dr M Roper Pkwy, Bullard, TX 75757" at bounding box center [187, 154] width 146 height 26
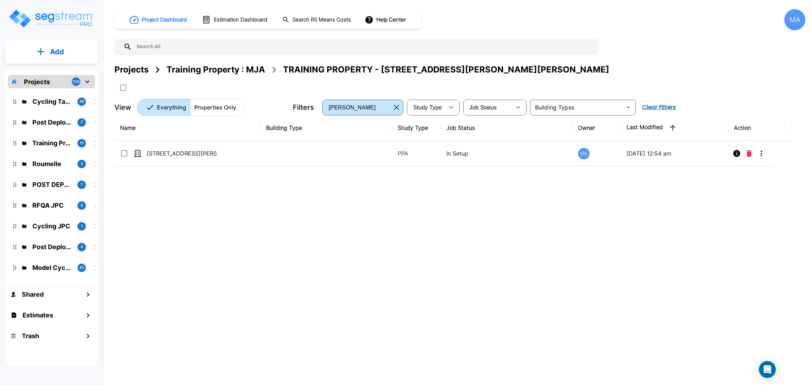
click at [56, 57] on p "Add" at bounding box center [57, 51] width 14 height 11
click at [53, 95] on p "Add Property" at bounding box center [56, 91] width 36 height 8
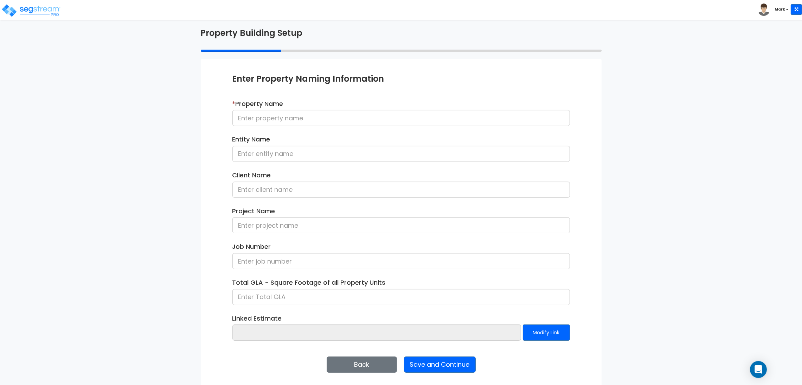
scroll to position [36, 0]
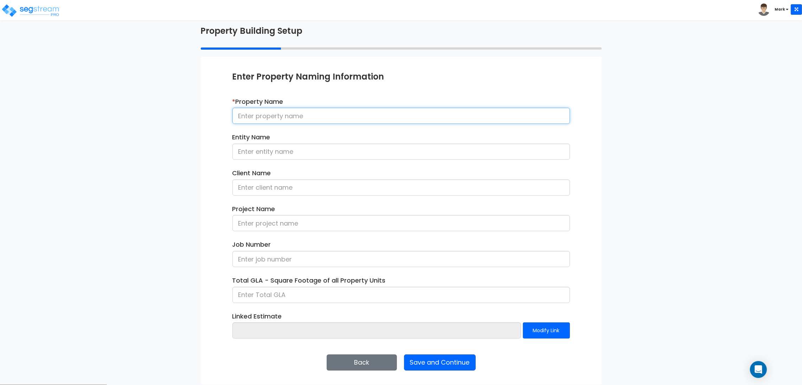
click at [288, 120] on input at bounding box center [402, 116] width 338 height 16
type input "dadada"
drag, startPoint x: 285, startPoint y: 110, endPoint x: 224, endPoint y: 118, distance: 61.7
click at [224, 118] on div "Enter Property Naming Information * Property Name dadada Entity Name Client Nam…" at bounding box center [401, 221] width 401 height 328
click at [288, 116] on input at bounding box center [402, 116] width 338 height 16
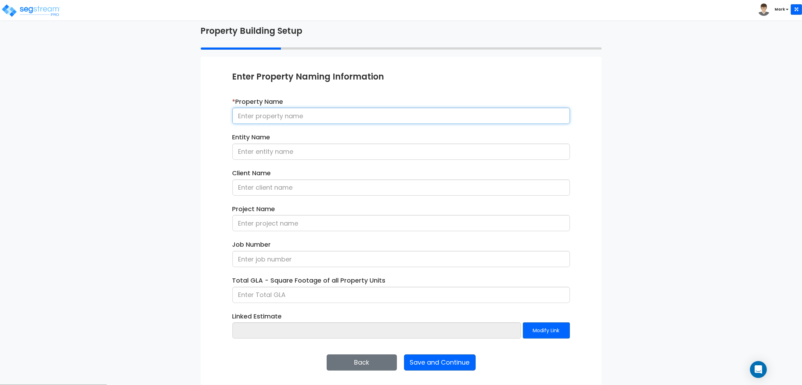
paste input "[STREET_ADDRESS][PERSON_NAME][PERSON_NAME]"
type input "[STREET_ADDRESS][PERSON_NAME][PERSON_NAME]"
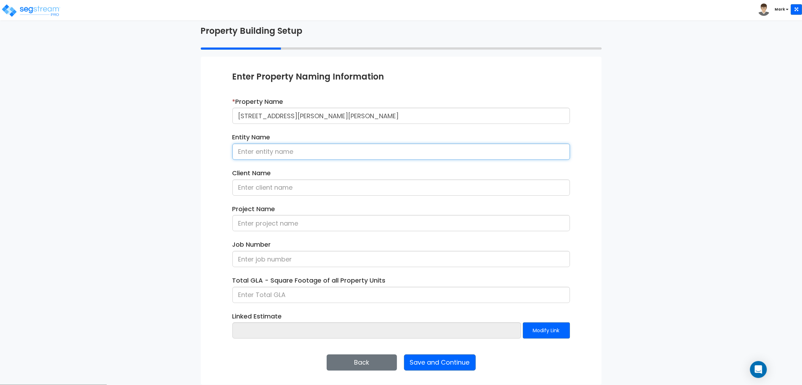
click at [263, 154] on input at bounding box center [402, 152] width 338 height 16
type input "M"
type input "Hunter Association"
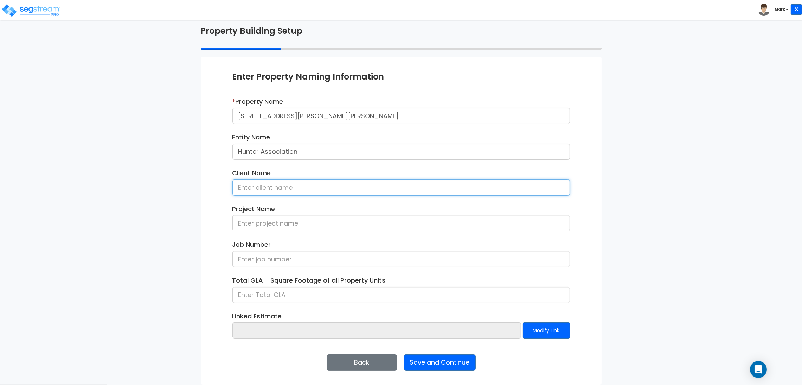
click at [285, 186] on input at bounding box center [402, 187] width 338 height 16
type input "[PERSON_NAME]"
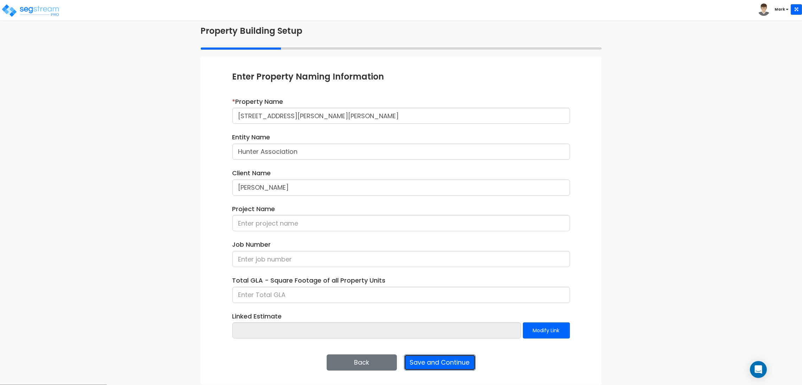
click at [442, 359] on button "Save and Continue" at bounding box center [440, 362] width 72 height 16
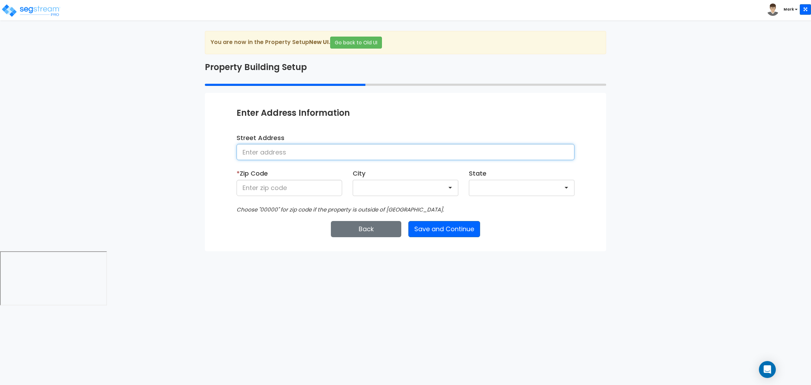
click at [304, 155] on input at bounding box center [405, 152] width 338 height 16
paste input "[STREET_ADDRESS][PERSON_NAME][PERSON_NAME]"
type input "[STREET_ADDRESS][PERSON_NAME][PERSON_NAME]"
click at [314, 192] on input at bounding box center [289, 188] width 106 height 16
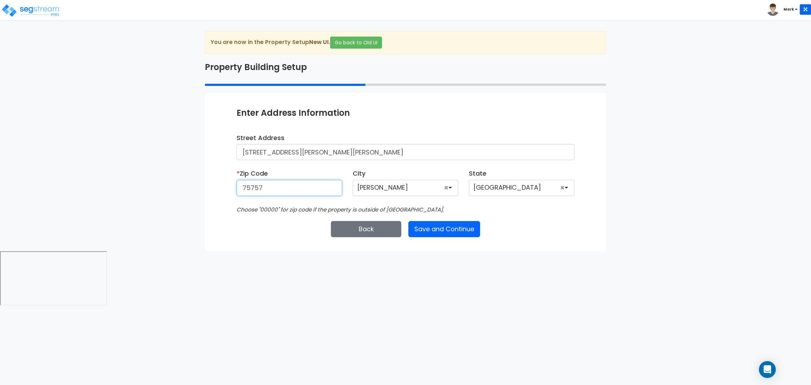
type input "75757"
click at [408, 150] on input "[STREET_ADDRESS][PERSON_NAME][PERSON_NAME]" at bounding box center [405, 152] width 338 height 16
type input "[STREET_ADDRESS][PERSON_NAME]"
click at [440, 235] on button "Save and Continue" at bounding box center [444, 229] width 72 height 16
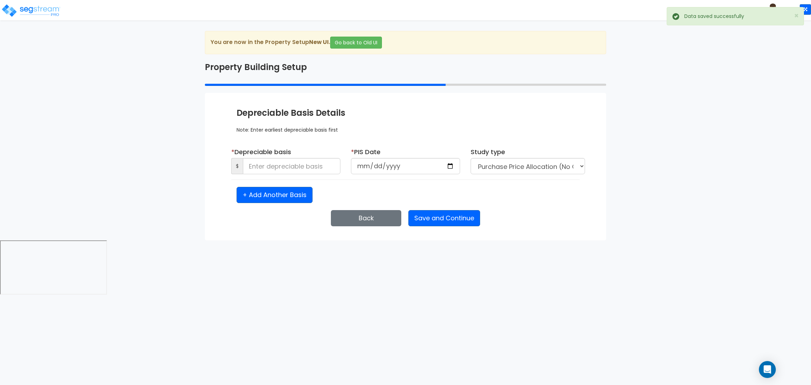
click at [316, 156] on div "* Depreciable basis $" at bounding box center [285, 160] width 109 height 27
click at [314, 165] on input at bounding box center [291, 166] width 97 height 16
type input "40,000"
click at [438, 165] on input "date" at bounding box center [405, 166] width 109 height 16
click at [452, 167] on input "date" at bounding box center [405, 166] width 109 height 16
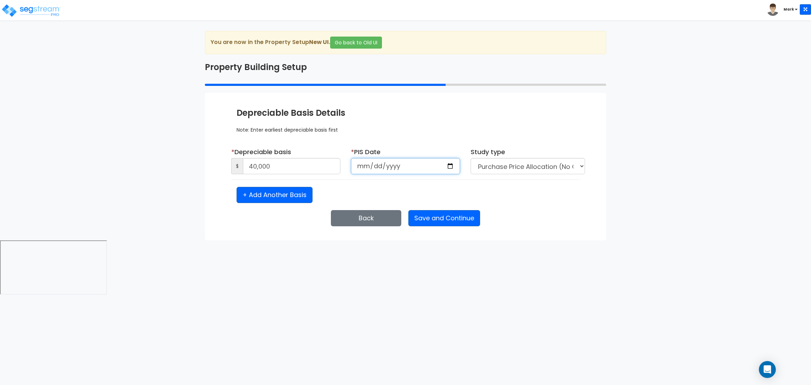
type input "[DATE]"
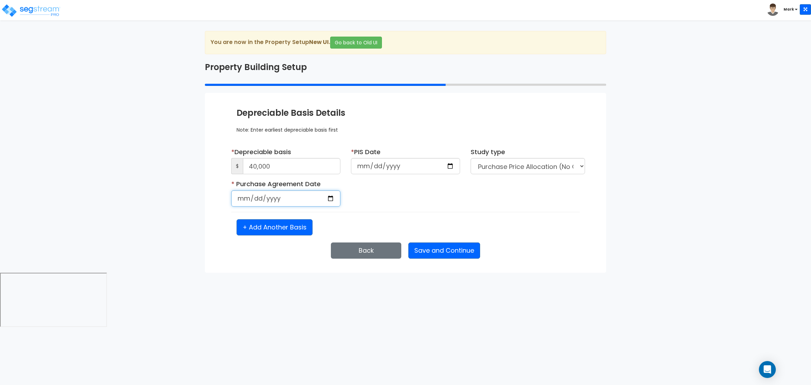
select select "2025"
drag, startPoint x: 338, startPoint y: 199, endPoint x: 334, endPoint y: 198, distance: 4.6
click at [337, 199] on input "date" at bounding box center [285, 198] width 109 height 16
click at [334, 198] on input "date" at bounding box center [285, 198] width 109 height 16
type input "2025-09-03"
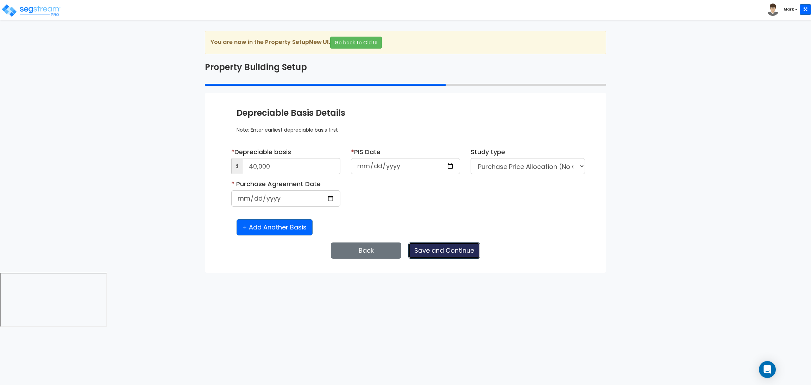
click at [434, 251] on button "Save and Continue" at bounding box center [444, 250] width 72 height 16
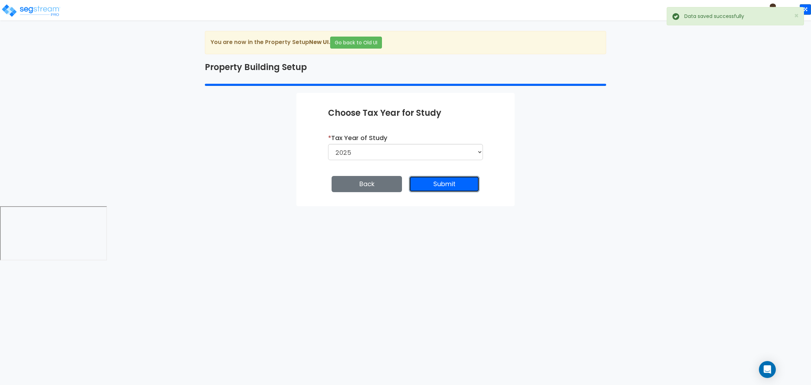
click at [433, 186] on button "Submit" at bounding box center [444, 184] width 70 height 16
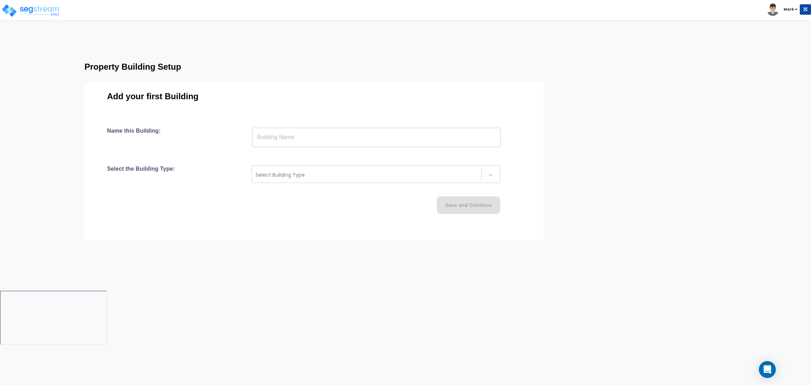
click at [279, 139] on input "text" at bounding box center [376, 137] width 248 height 20
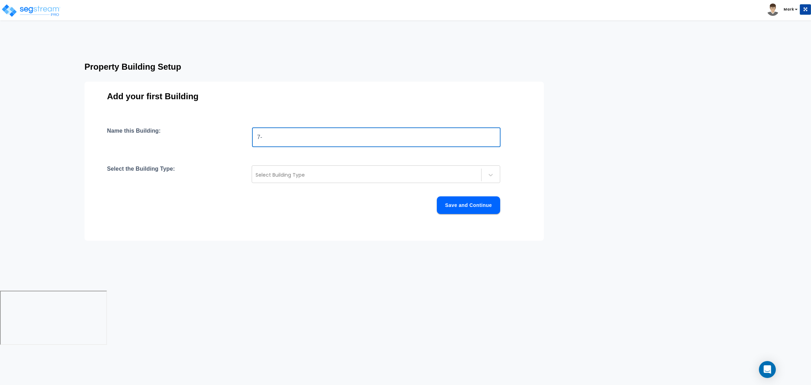
type input "7"
type input "Cherokee Travel Center"
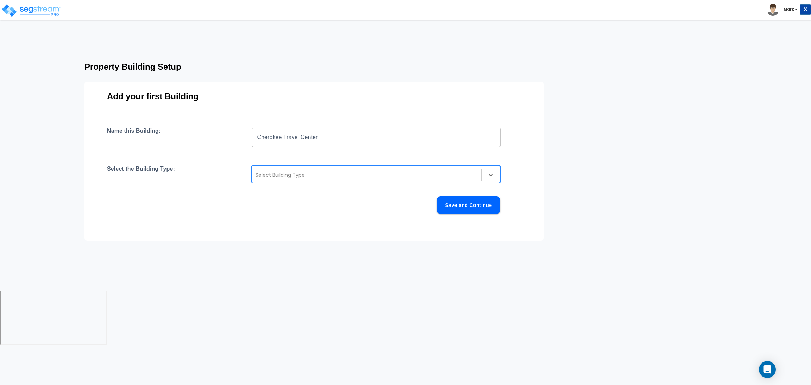
click at [328, 178] on div at bounding box center [366, 175] width 222 height 8
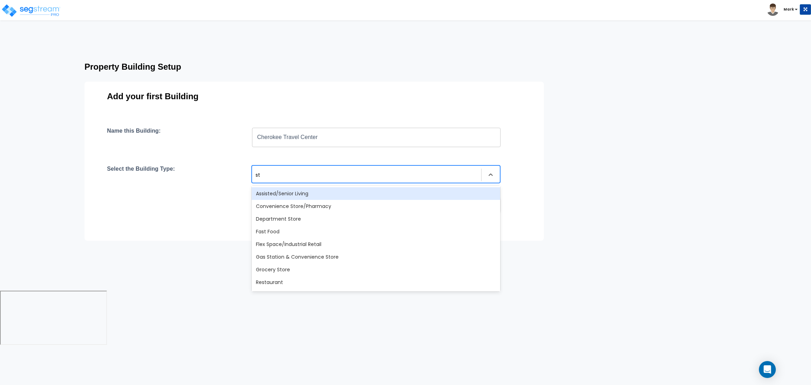
type input "str"
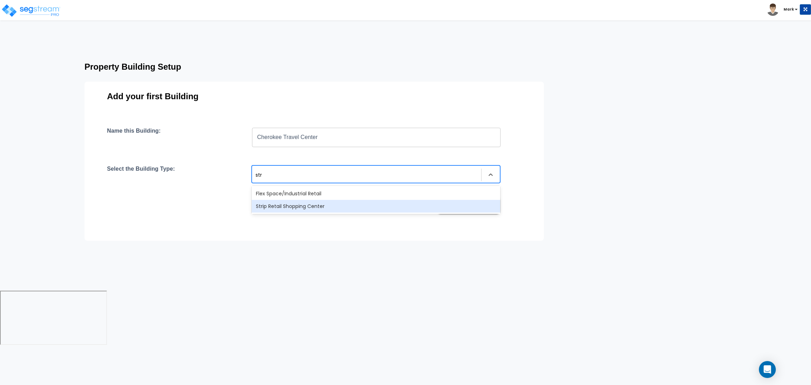
click at [308, 208] on div "Strip Retail Shopping Center" at bounding box center [376, 206] width 248 height 13
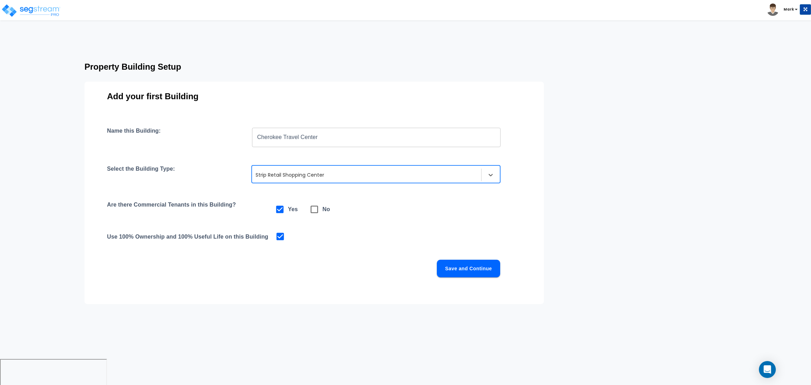
click at [454, 273] on button "Save and Continue" at bounding box center [468, 269] width 63 height 18
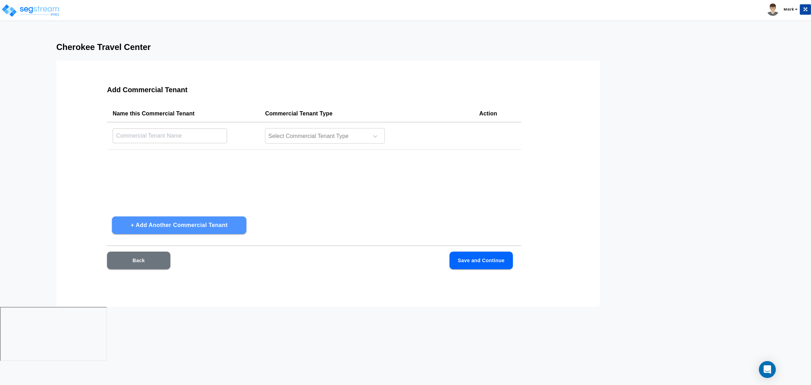
click at [179, 222] on button "+ Add Another Commercial Tenant" at bounding box center [179, 225] width 134 height 18
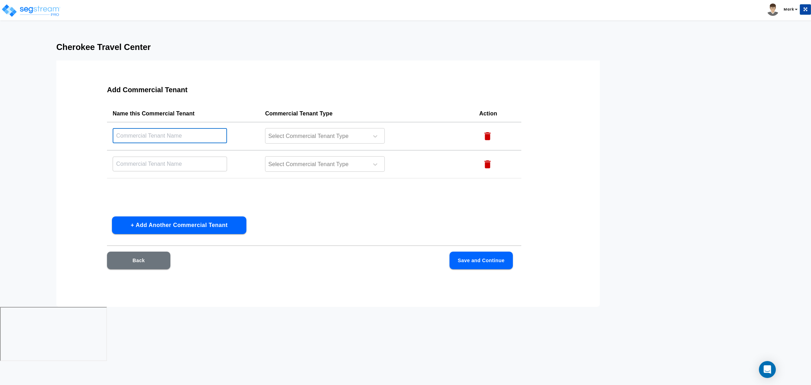
click at [192, 138] on input "text" at bounding box center [170, 135] width 114 height 15
type input "W"
type input "7-Eleven"
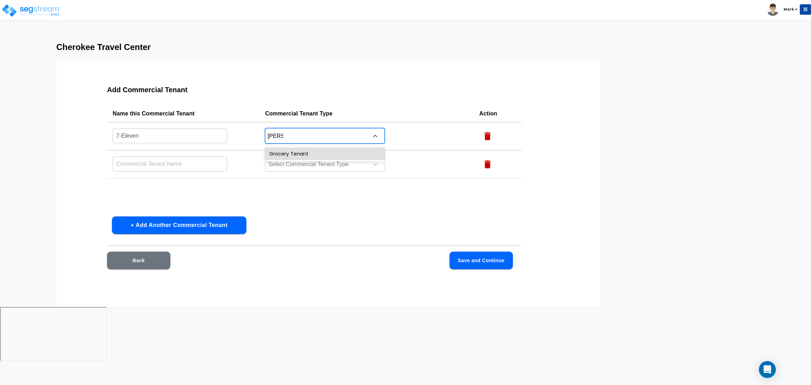
type input "grocer"
click at [284, 157] on div "Grocery Tenant" at bounding box center [325, 153] width 120 height 13
click at [197, 163] on input "text" at bounding box center [170, 163] width 114 height 15
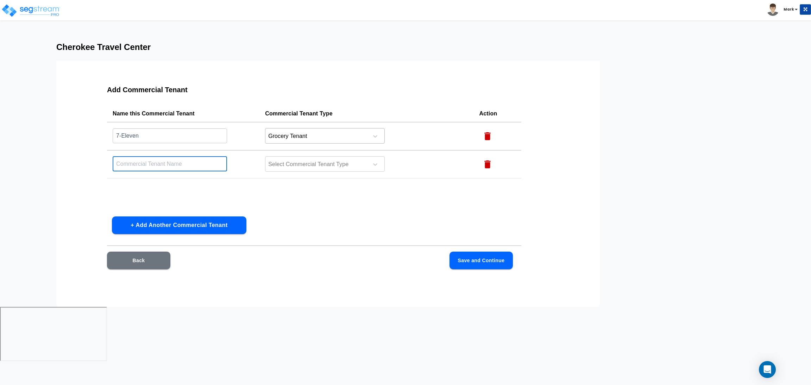
click at [316, 136] on div at bounding box center [315, 136] width 96 height 9
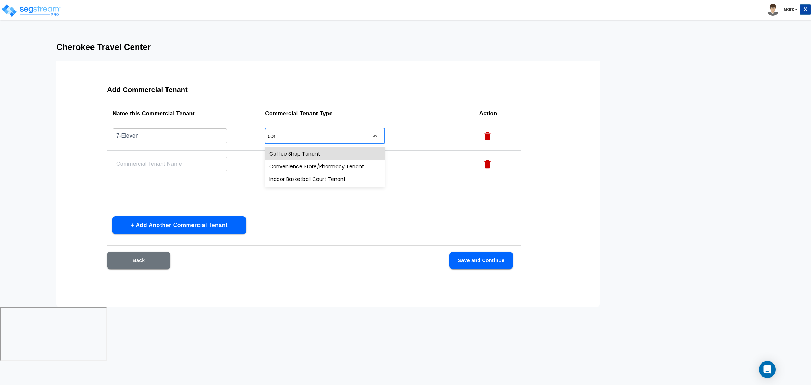
type input "conv"
click at [321, 156] on div "Convenience Store/Pharmacy Tenant" at bounding box center [325, 153] width 120 height 13
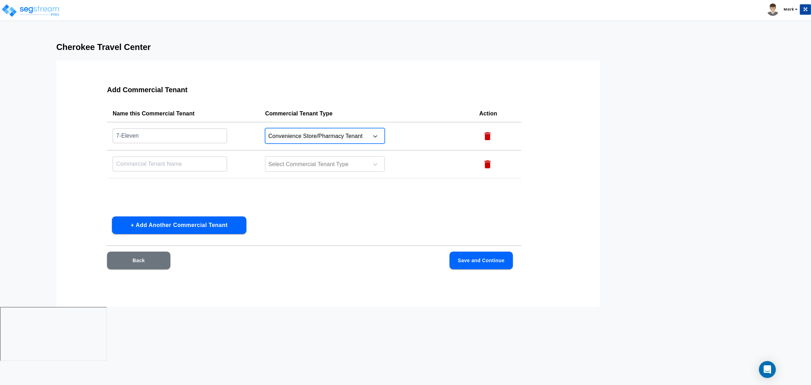
click at [176, 163] on input "text" at bounding box center [170, 163] width 114 height 15
type input "s"
type input "a"
type input "Whataburger"
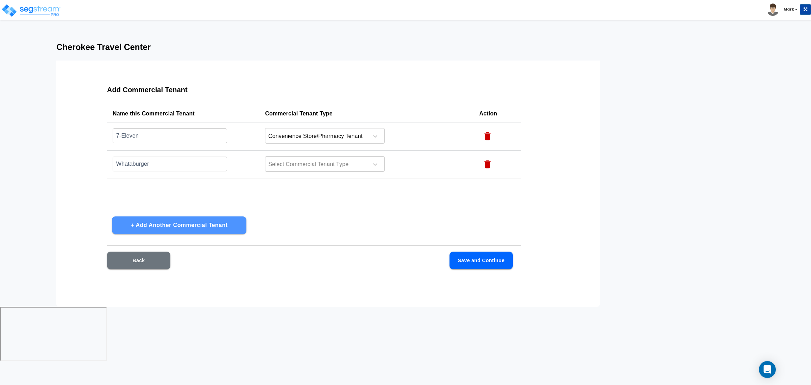
drag, startPoint x: 218, startPoint y: 228, endPoint x: 224, endPoint y: 219, distance: 11.1
click at [219, 227] on button "+ Add Another Commercial Tenant" at bounding box center [179, 225] width 134 height 18
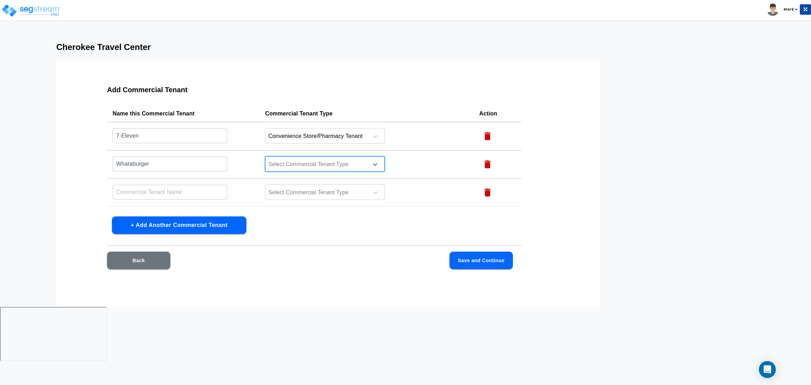
click at [300, 161] on div at bounding box center [315, 164] width 96 height 9
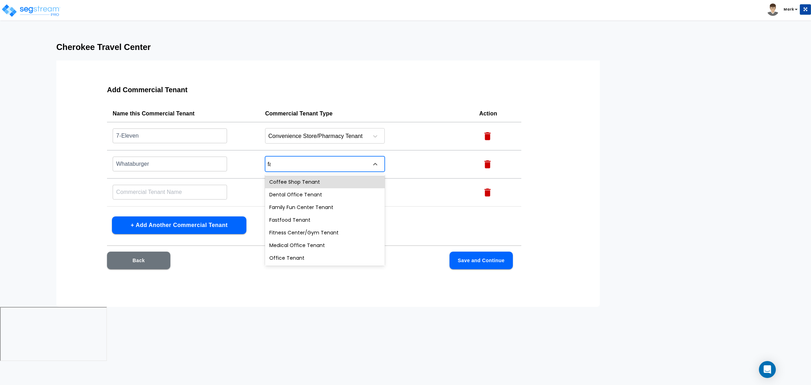
type input "fas"
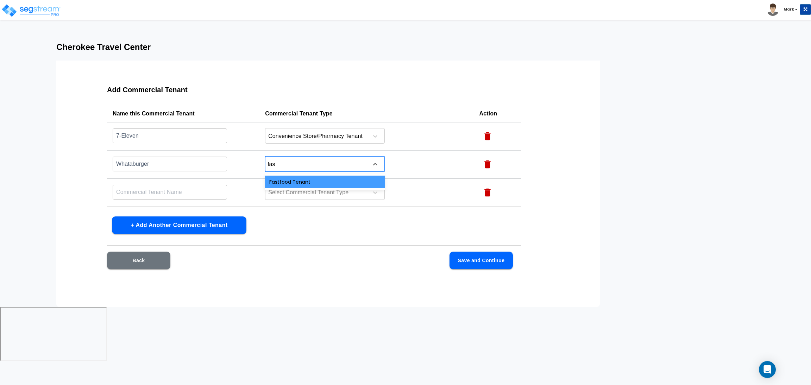
click at [305, 181] on div "Fastfood Tenant" at bounding box center [325, 182] width 120 height 13
click at [195, 180] on td "​" at bounding box center [183, 192] width 152 height 28
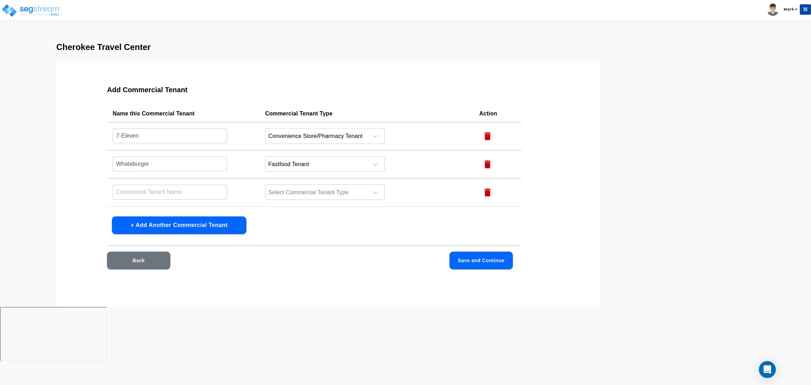
click at [199, 192] on input "text" at bounding box center [170, 191] width 114 height 15
type input "Best Donuts"
click at [311, 185] on div "Select Commercial Tenant Type" at bounding box center [325, 191] width 120 height 15
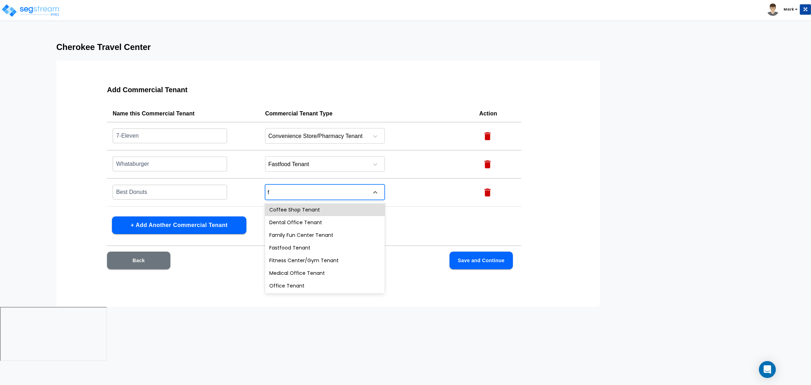
type input "fa"
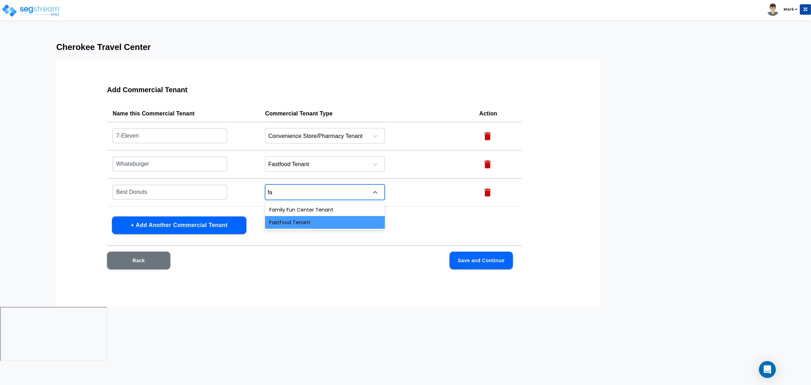
click at [317, 217] on div "Fastfood Tenant" at bounding box center [325, 222] width 120 height 13
click at [486, 255] on button "Save and Continue" at bounding box center [480, 261] width 63 height 18
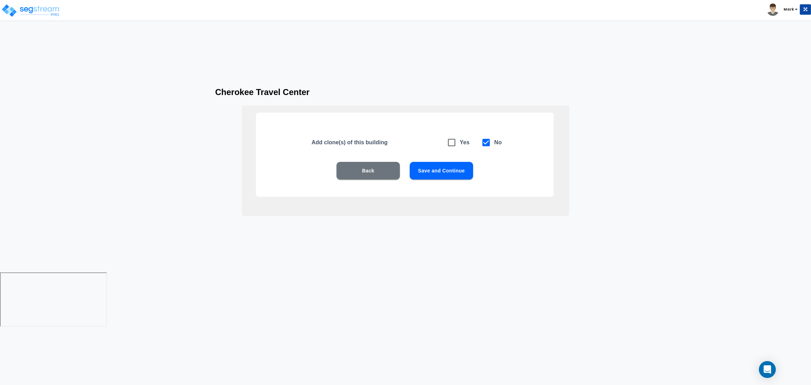
click at [452, 171] on button "Save and Continue" at bounding box center [440, 171] width 63 height 18
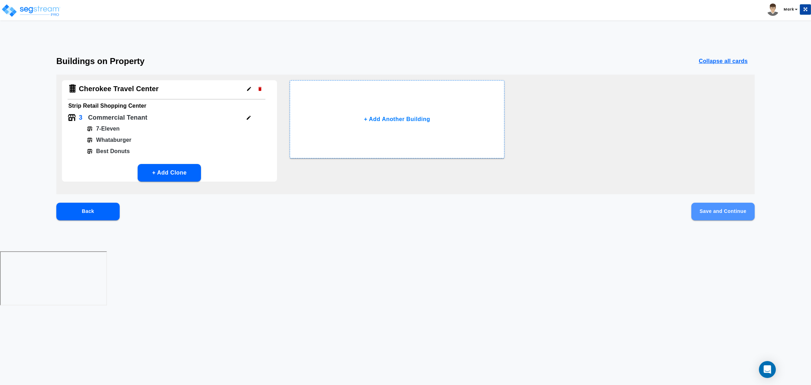
click at [725, 212] on button "Save and Continue" at bounding box center [722, 212] width 63 height 18
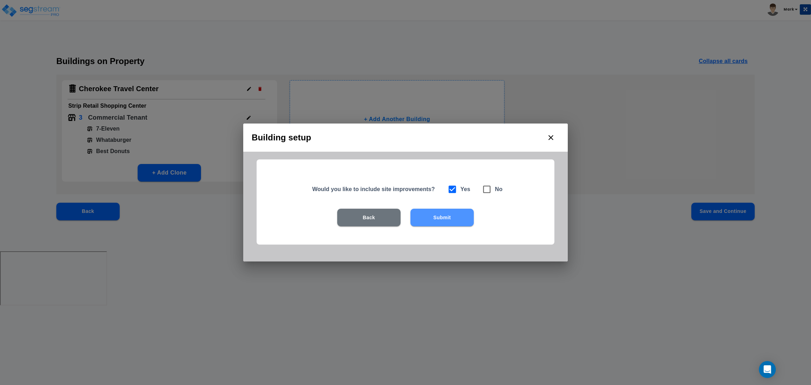
click at [445, 215] on button "Submit" at bounding box center [441, 218] width 63 height 18
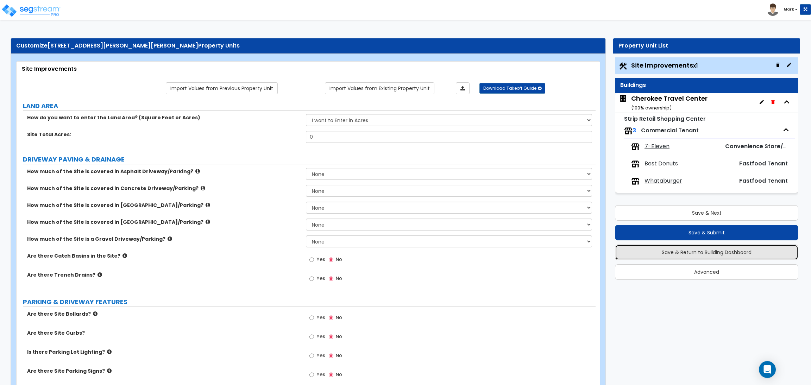
click at [681, 254] on button "Save & Return to Building Dashboard" at bounding box center [706, 251] width 183 height 15
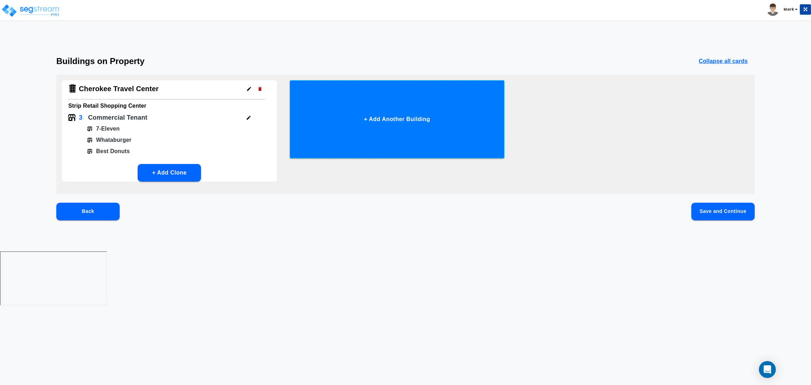
click at [461, 118] on button "+ Add Another Building" at bounding box center [397, 119] width 215 height 78
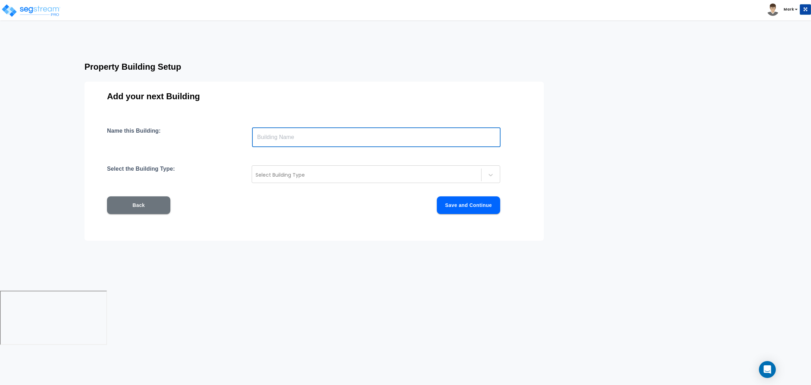
click at [357, 140] on input "text" at bounding box center [376, 137] width 248 height 20
type input "Exxon Gas Station"
click at [316, 173] on div at bounding box center [366, 175] width 222 height 8
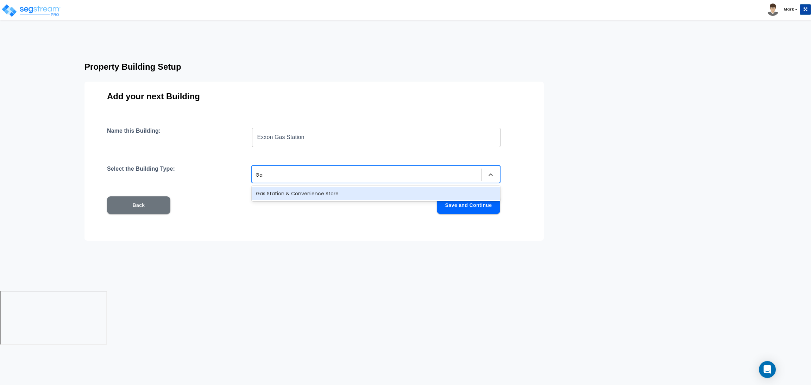
type input "G"
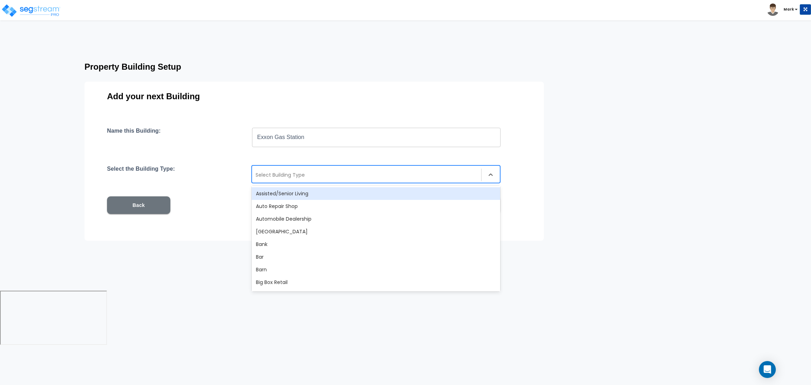
click at [303, 137] on input "Exxon Gas Station" at bounding box center [376, 137] width 248 height 20
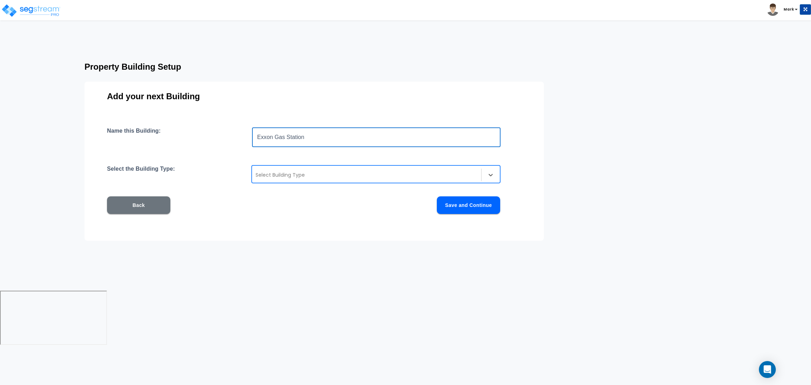
click at [143, 209] on button "Back" at bounding box center [138, 205] width 63 height 18
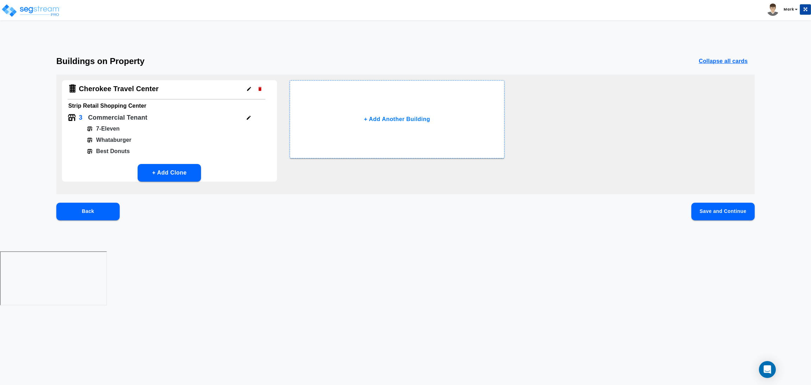
click at [722, 64] on p "Collapse all cards" at bounding box center [722, 61] width 49 height 8
click at [722, 64] on p "Expand all cards" at bounding box center [724, 61] width 46 height 8
click at [715, 212] on button "Save and Continue" at bounding box center [722, 212] width 63 height 18
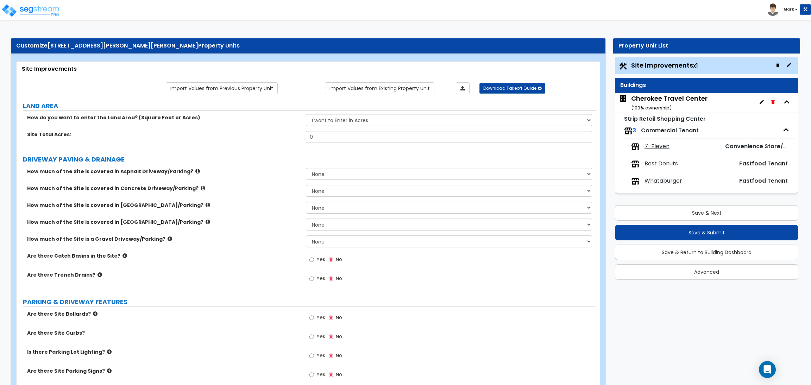
click at [739, 59] on div "Site Improvements x1" at bounding box center [706, 65] width 183 height 17
click at [706, 62] on div "Site Improvements x1" at bounding box center [706, 65] width 183 height 17
click at [786, 64] on icon "button" at bounding box center [789, 65] width 6 height 6
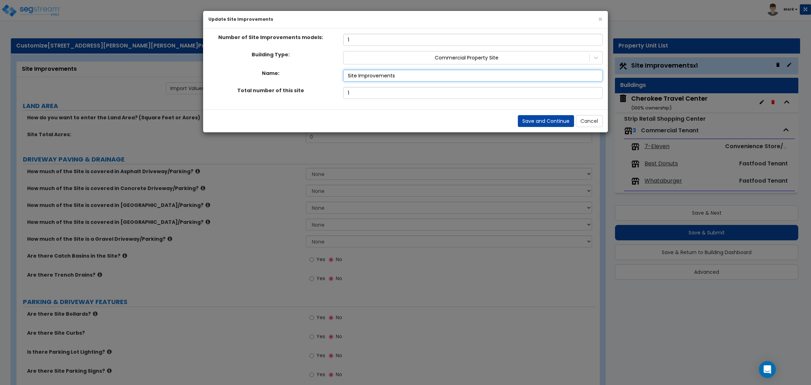
click at [533, 80] on input "Site Improvements" at bounding box center [472, 76] width 259 height 12
click at [596, 59] on icon at bounding box center [595, 58] width 4 height 2
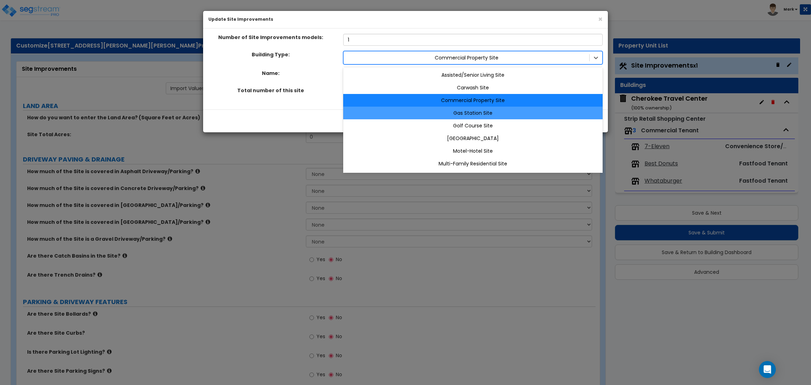
click at [507, 114] on div "Gas Station Site" at bounding box center [472, 113] width 259 height 13
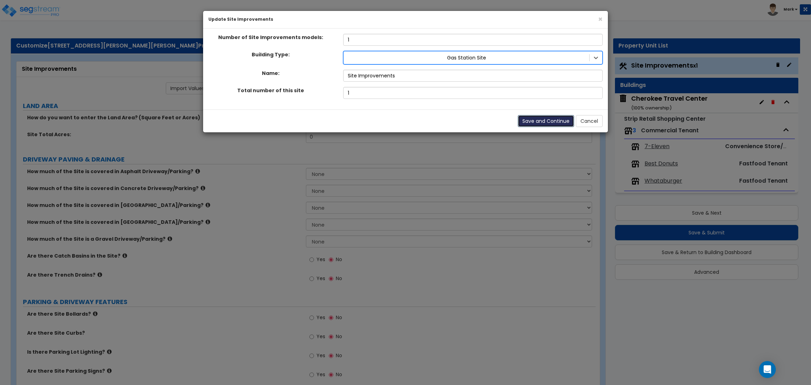
click at [542, 123] on button "Save and Continue" at bounding box center [545, 121] width 56 height 12
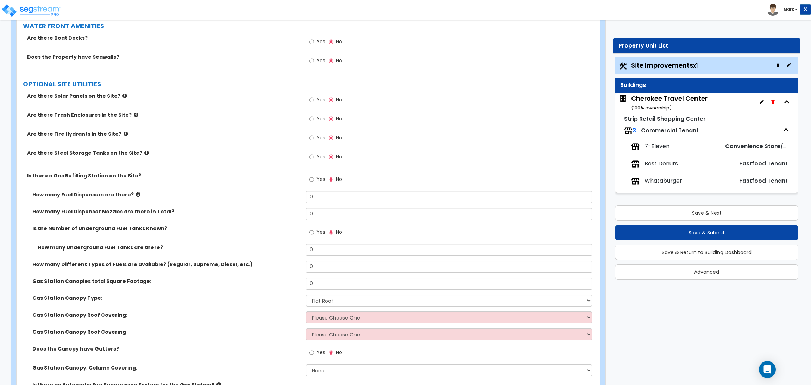
scroll to position [1097, 0]
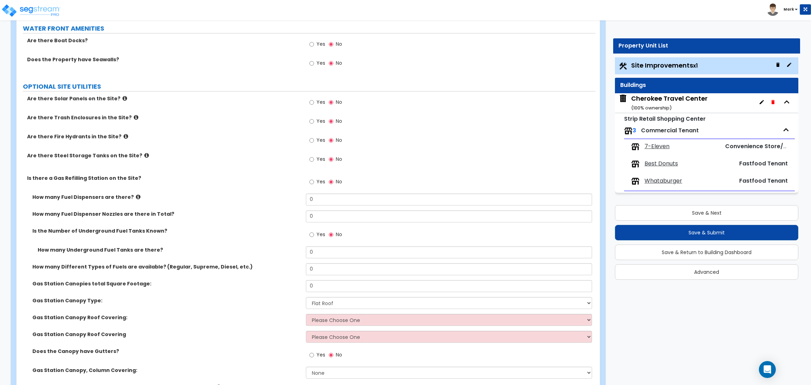
click at [322, 138] on span "Yes" at bounding box center [320, 139] width 9 height 7
click at [314, 138] on input "Yes" at bounding box center [311, 140] width 5 height 8
radio input "true"
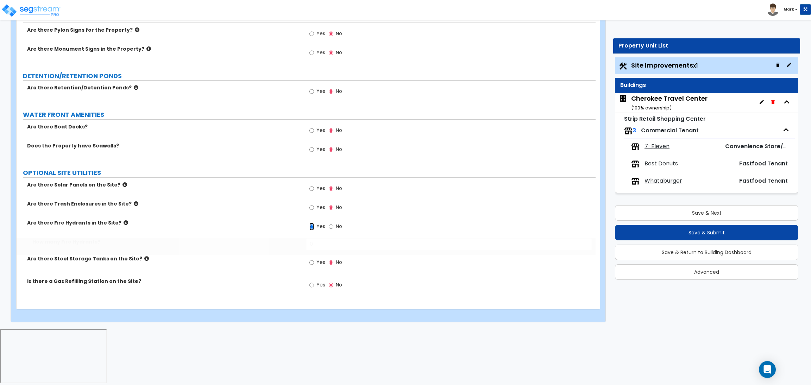
scroll to position [972, 0]
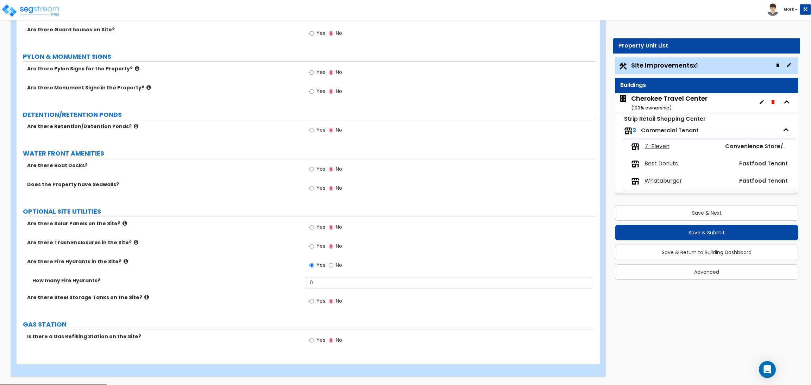
click at [323, 335] on div "Yes No" at bounding box center [326, 341] width 40 height 16
click at [319, 339] on span "Yes" at bounding box center [320, 339] width 9 height 7
click at [314, 339] on input "Yes" at bounding box center [311, 340] width 5 height 8
radio input "true"
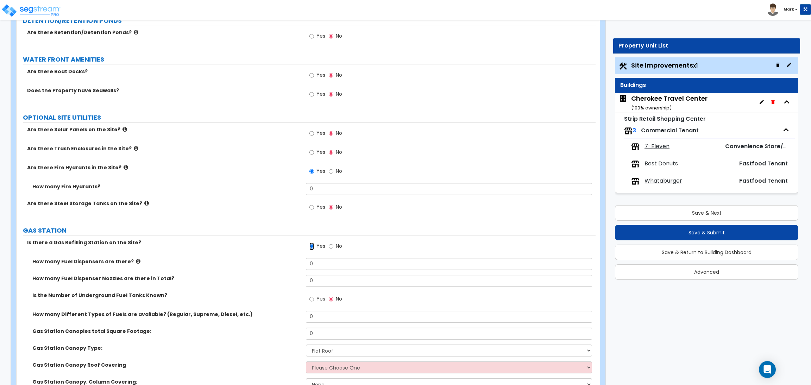
scroll to position [1060, 0]
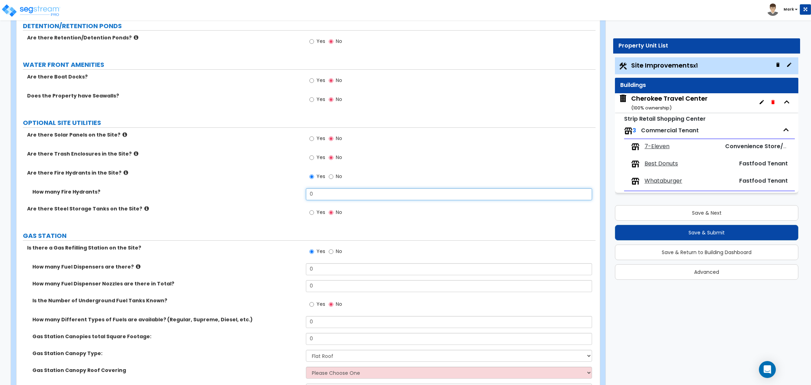
drag, startPoint x: 324, startPoint y: 197, endPoint x: 286, endPoint y: 201, distance: 38.2
click at [294, 197] on div "How many Fire Hydrants? 0" at bounding box center [306, 196] width 579 height 17
type input "1"
click at [314, 163] on label "Yes" at bounding box center [317, 158] width 16 height 12
click at [314, 161] on input "Yes" at bounding box center [311, 158] width 5 height 8
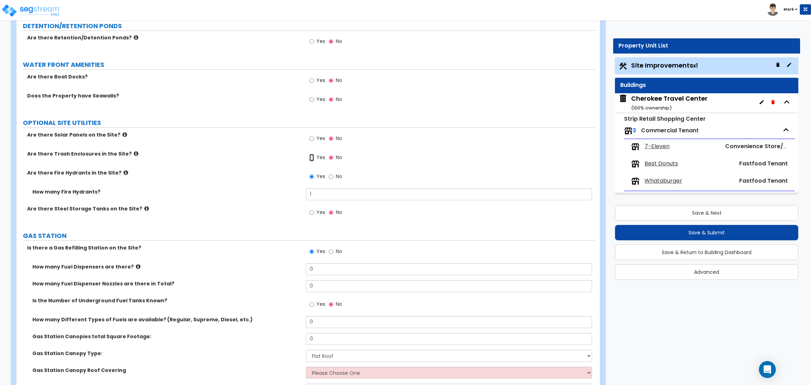
radio input "true"
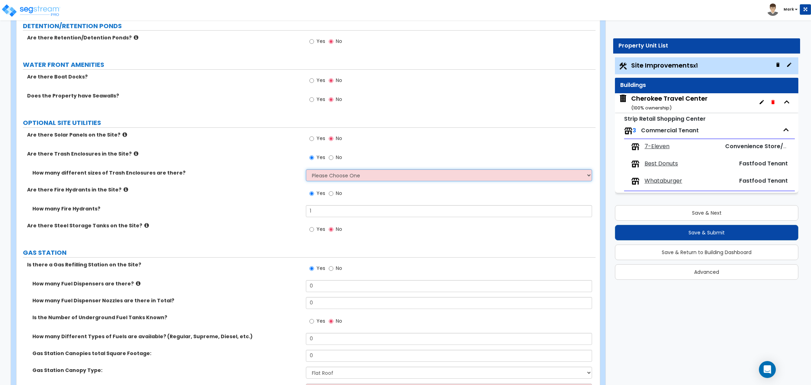
click at [328, 173] on select "Please Choose One 1 2 3" at bounding box center [449, 175] width 286 height 12
select select "1"
click at [306, 170] on select "Please Choose One 1 2 3" at bounding box center [449, 175] width 286 height 12
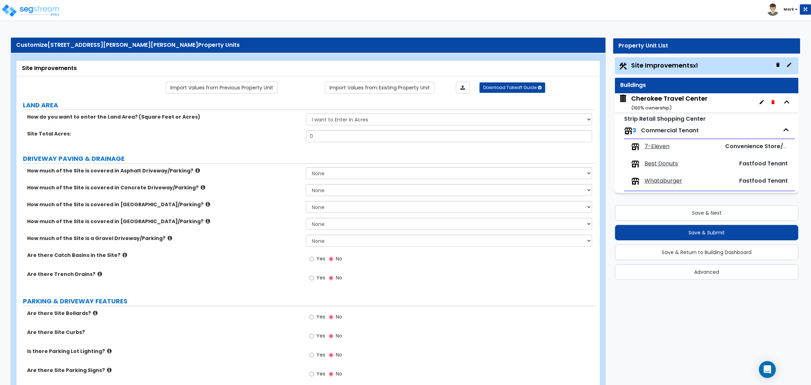
scroll to position [0, 0]
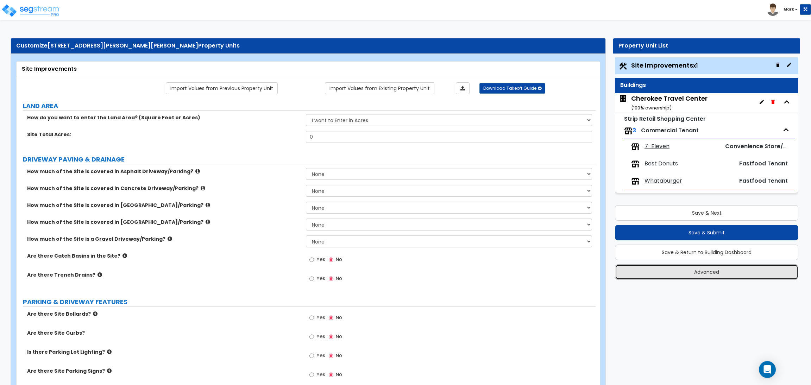
click at [696, 271] on button "Advanced" at bounding box center [706, 271] width 183 height 15
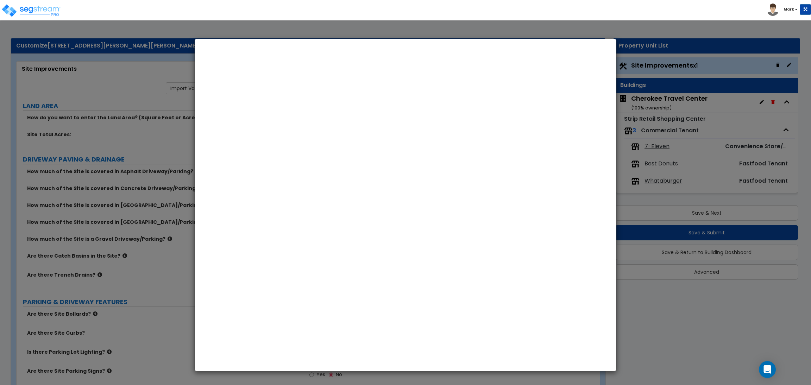
select select "TX"
select select "2025"
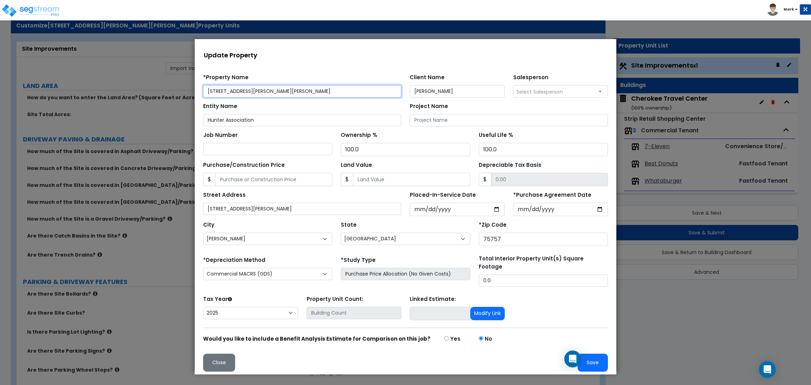
scroll to position [53, 0]
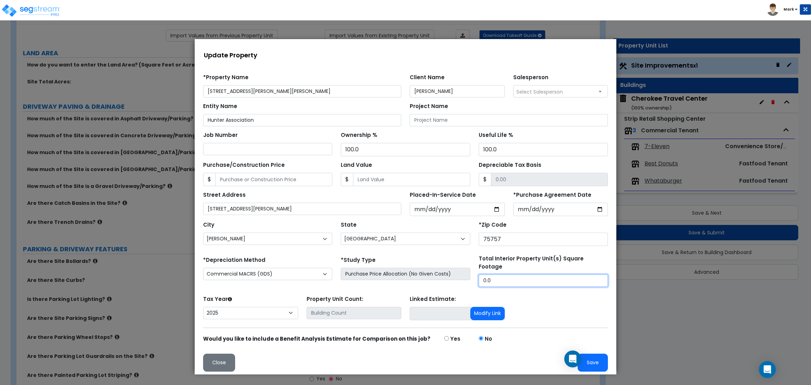
drag, startPoint x: 499, startPoint y: 273, endPoint x: 473, endPoint y: 269, distance: 26.4
click at [473, 269] on div "*Depreciation Method Commercial MACRS (GDS) Residential Rental MACRS (GDS) Comm…" at bounding box center [405, 271] width 413 height 32
type input "14,862"
drag, startPoint x: 265, startPoint y: 123, endPoint x: 367, endPoint y: 165, distance: 109.5
click at [195, 126] on html "Notification x View All Mark Amimita Admin Notification" at bounding box center [405, 208] width 421 height 338
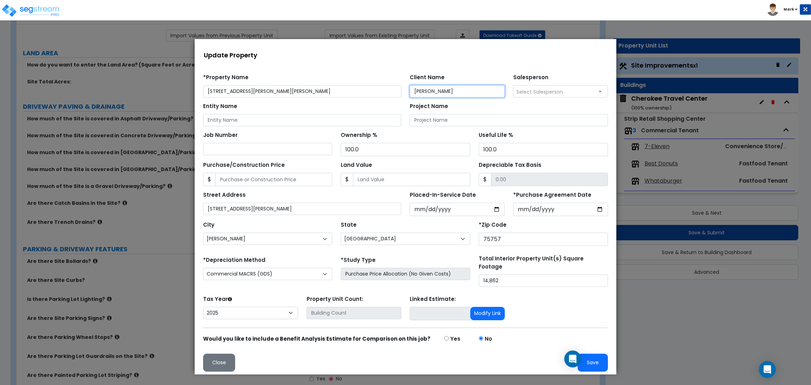
drag, startPoint x: 455, startPoint y: 90, endPoint x: 399, endPoint y: 92, distance: 56.0
click at [399, 92] on div "*Property Name 655 Doctor M Roper Pkwy S, Bullard, TX 75757 Client Name Sanya L…" at bounding box center [405, 83] width 413 height 29
click at [297, 122] on input "Entity Name" at bounding box center [302, 120] width 198 height 12
type input "Monfort Companies"
click at [500, 181] on input "Depreciable Tax Basis" at bounding box center [549, 179] width 117 height 13
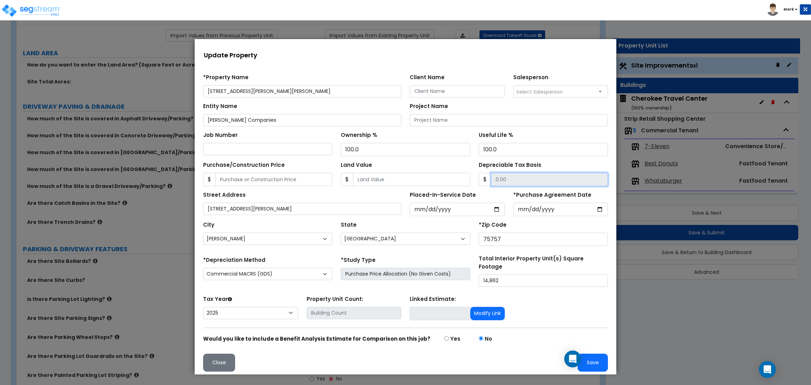
click at [516, 182] on input "Depreciable Tax Basis" at bounding box center [549, 179] width 117 height 13
click at [548, 180] on input "Depreciable Tax Basis" at bounding box center [549, 179] width 117 height 13
click at [595, 360] on button "Save" at bounding box center [592, 363] width 30 height 18
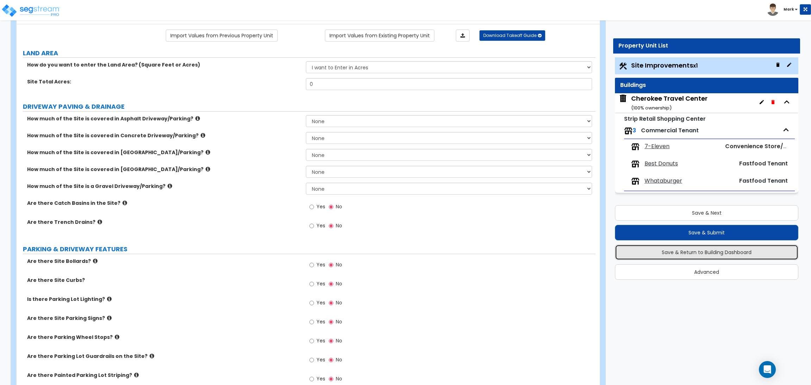
click at [705, 250] on button "Save & Return to Building Dashboard" at bounding box center [706, 251] width 183 height 15
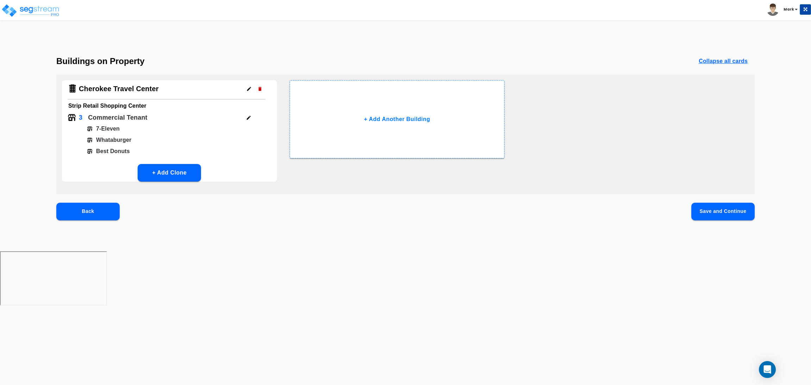
click at [185, 110] on h6 "Strip Retail Shopping Center" at bounding box center [169, 106] width 202 height 10
click at [719, 216] on button "Save and Continue" at bounding box center [722, 212] width 63 height 18
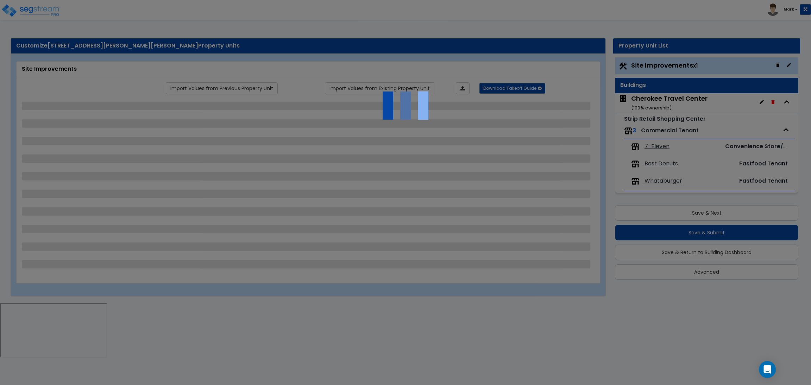
select select "1"
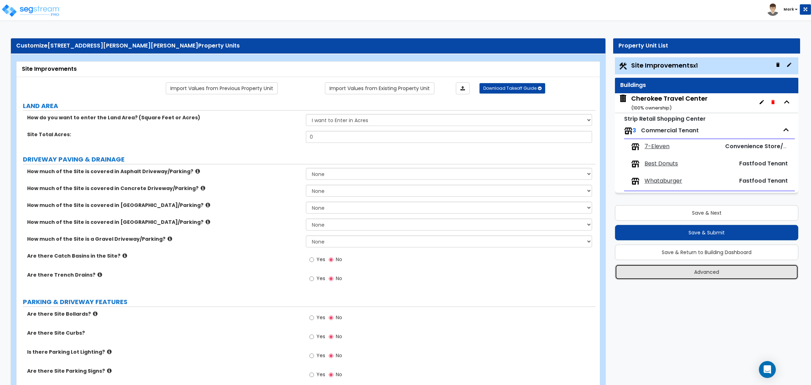
click at [715, 277] on button "Advanced" at bounding box center [706, 271] width 183 height 15
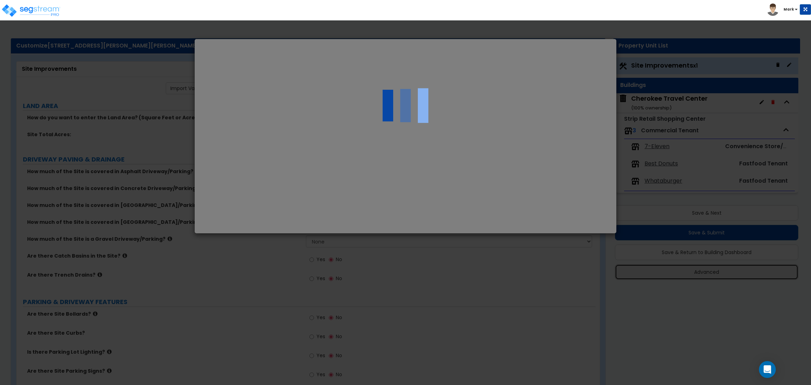
select select "TX"
select select "2025"
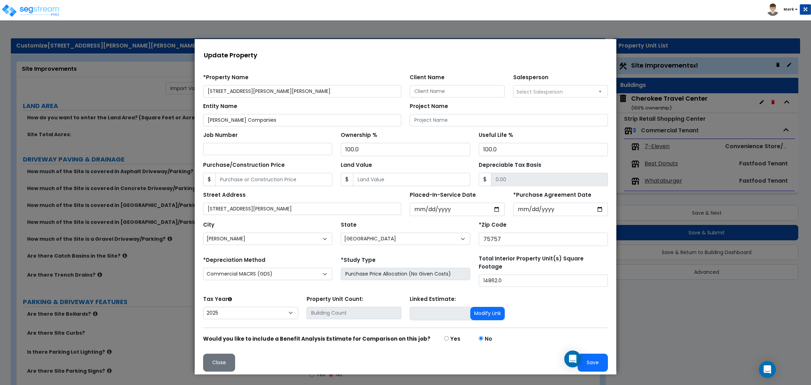
click at [483, 184] on span "$" at bounding box center [484, 179] width 13 height 13
click at [487, 183] on span "$" at bounding box center [484, 179] width 13 height 13
click at [211, 363] on button "Close" at bounding box center [219, 363] width 32 height 18
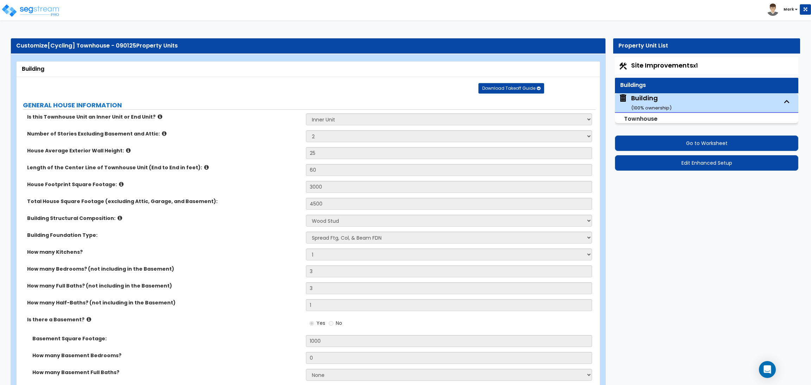
select select "1"
select select "2"
select select "7"
select select "1"
select select "2"
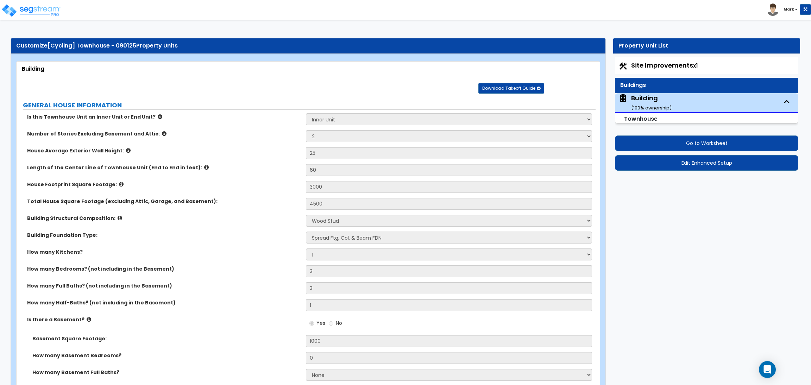
select select "2"
select select "10"
select select "4"
select select "2"
select select "1"
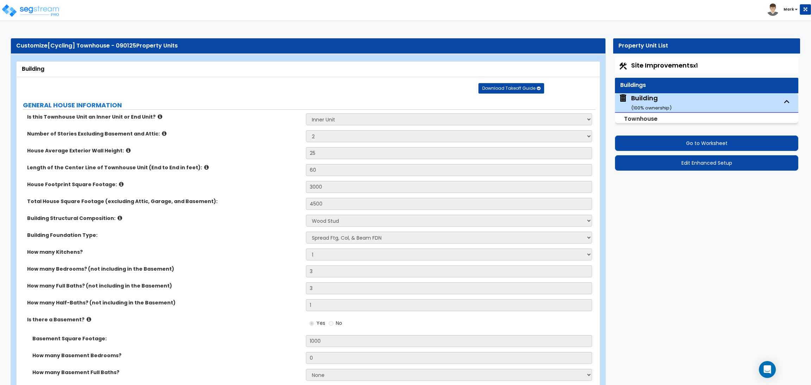
select select "1"
select select "3"
select select "2"
select select "3"
select select "2"
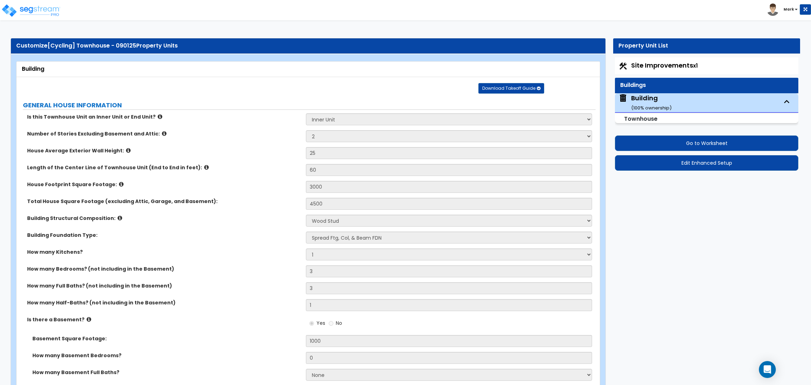
select select "1"
select select "2"
select select "1"
select select "3"
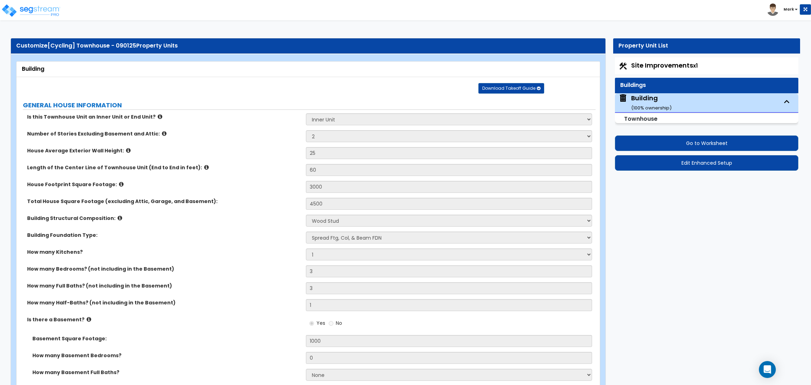
select select "2"
select select "1"
select select "3"
select select "2"
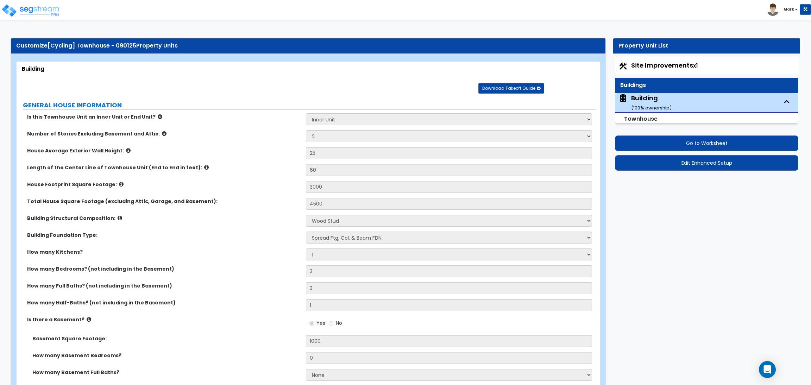
select select "2"
select select "5"
select select "2"
select select "4"
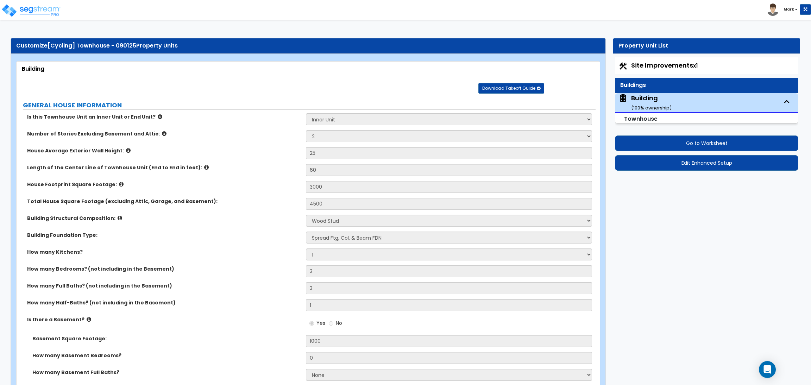
select select "1"
select select "2"
select select "1"
select select "2"
select select "1"
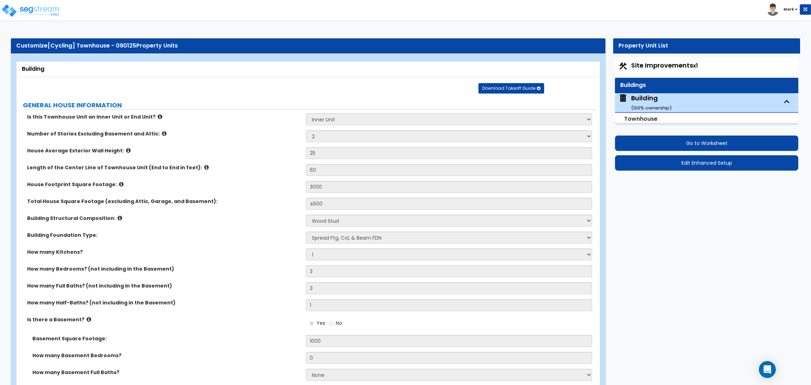
select select "1"
select select "3"
select select "1"
select select "2"
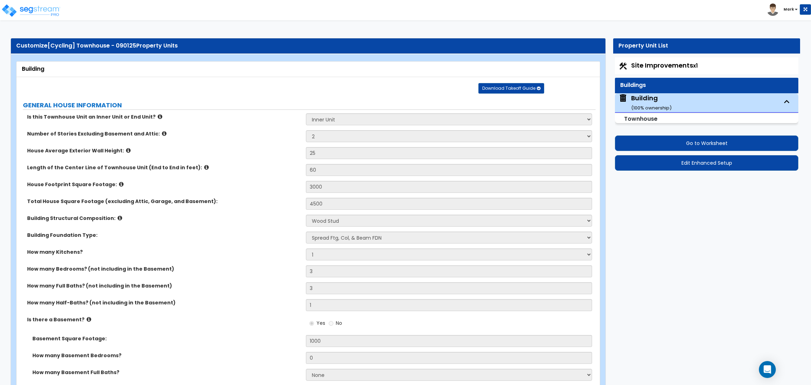
select select "1"
select select "3"
select select "4"
select select "1"
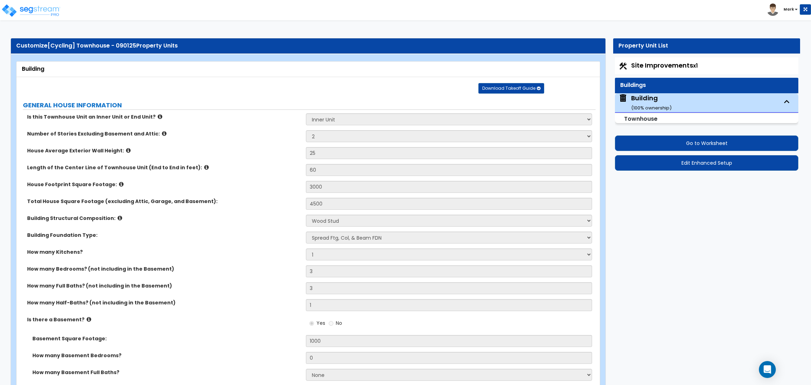
select select "1"
select select "2"
select select "3"
select select "2"
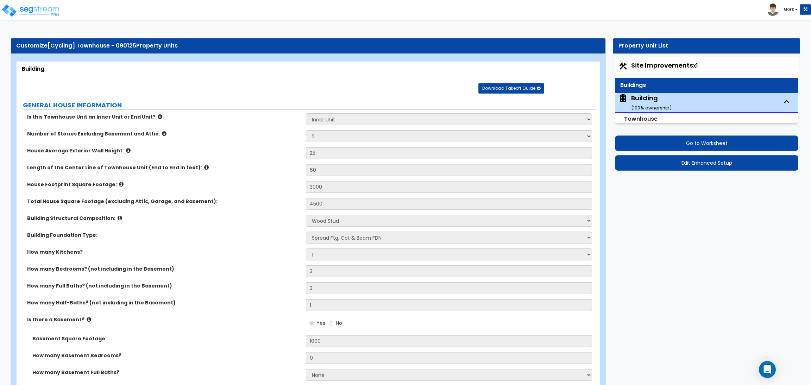
select select "5"
select select "3"
select select "1"
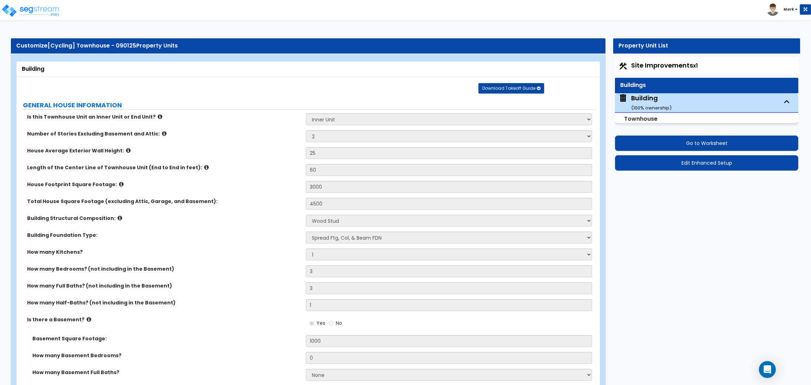
select select "1"
select select "4"
select select "1"
select select "4"
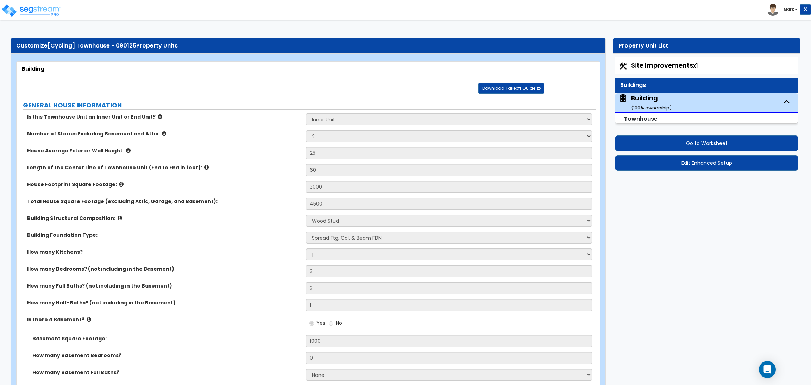
select select "4"
select select "1"
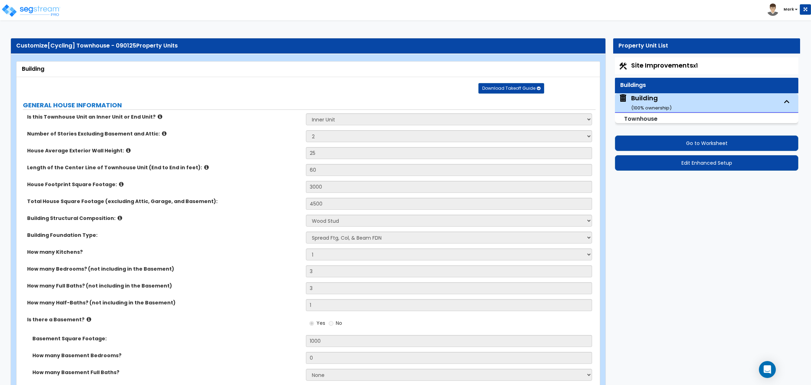
select select "1"
select select "3"
select select "1"
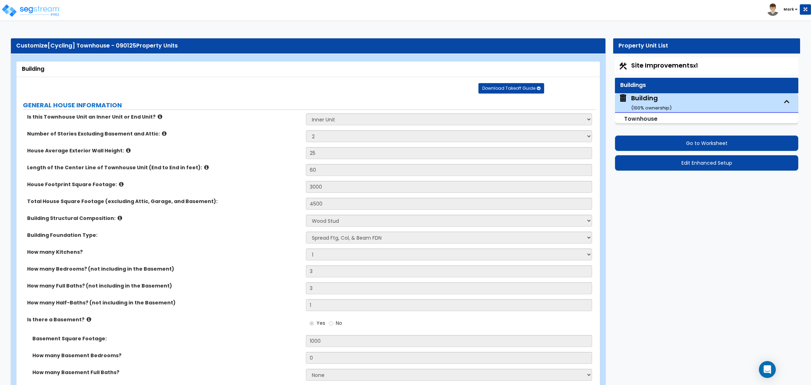
select select "4"
select select "1"
select select "2"
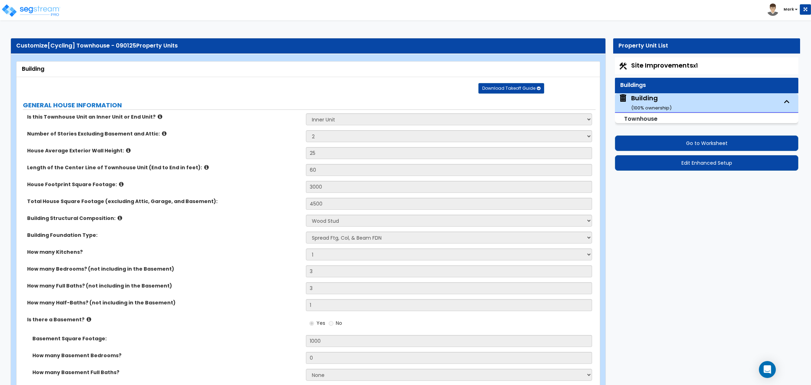
select select "3"
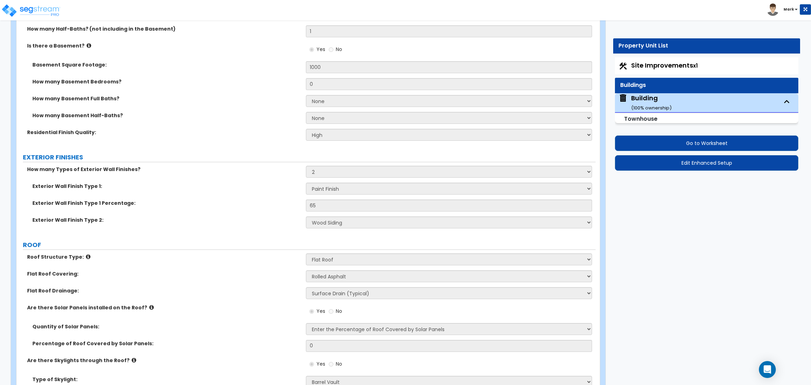
scroll to position [106, 0]
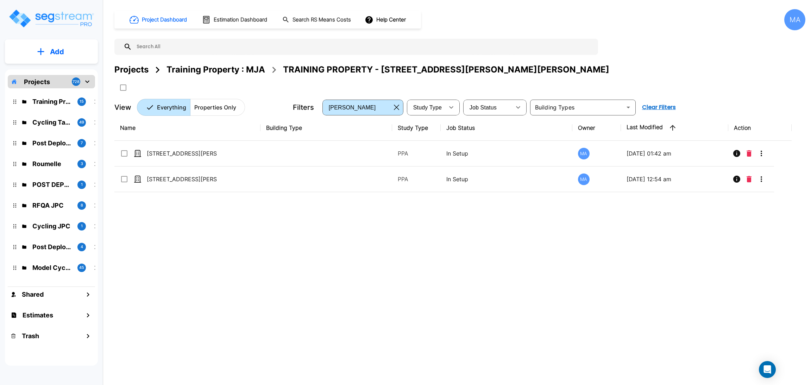
click at [208, 248] on div "Name Building Type Study Type Job Status Owner Last Modified Action [STREET_ADD…" at bounding box center [452, 234] width 677 height 239
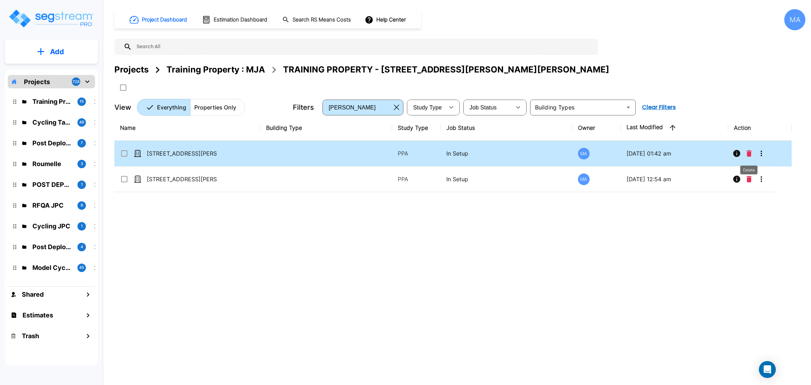
click at [749, 155] on icon "Delete" at bounding box center [748, 153] width 5 height 6
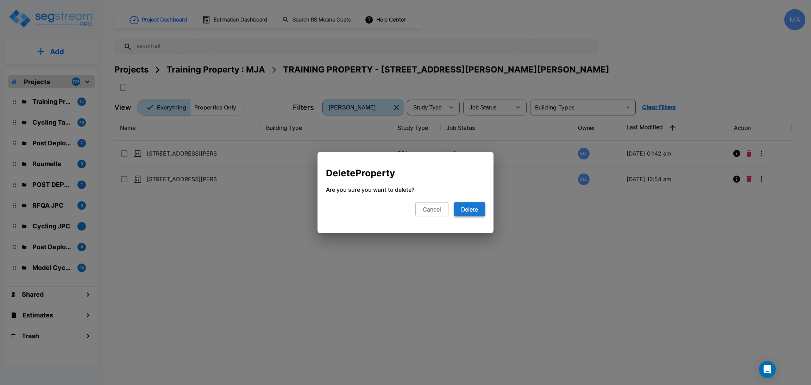
click at [469, 215] on button "Delete" at bounding box center [469, 209] width 31 height 14
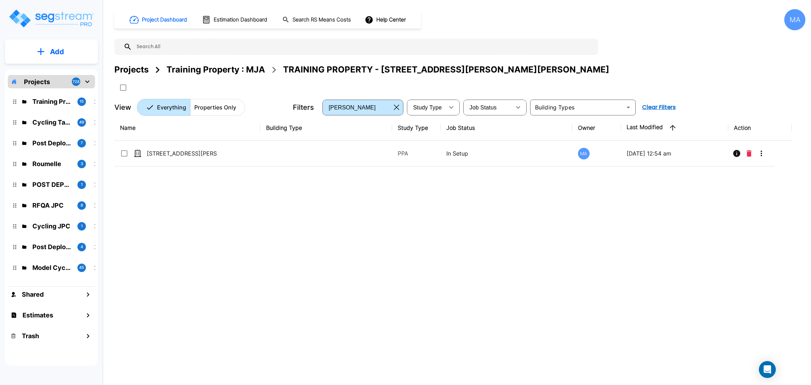
click at [68, 51] on button "Add" at bounding box center [51, 52] width 93 height 20
click at [68, 90] on p "Add Property" at bounding box center [56, 91] width 36 height 8
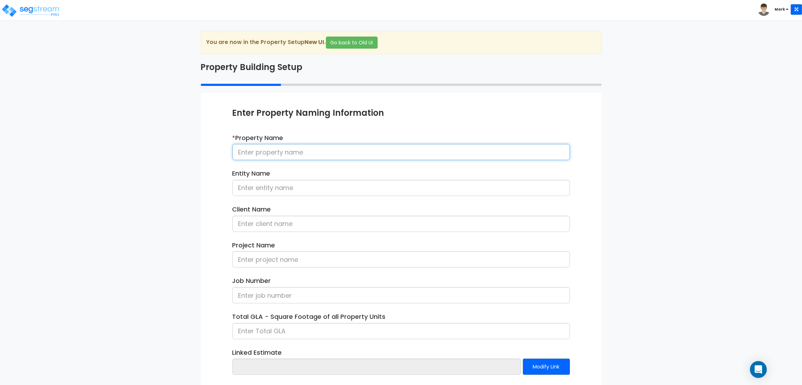
click at [298, 152] on input at bounding box center [402, 152] width 338 height 16
paste input "[STREET_ADDRESS][PERSON_NAME][PERSON_NAME]"
type input "[STREET_ADDRESS][PERSON_NAME][PERSON_NAME]"
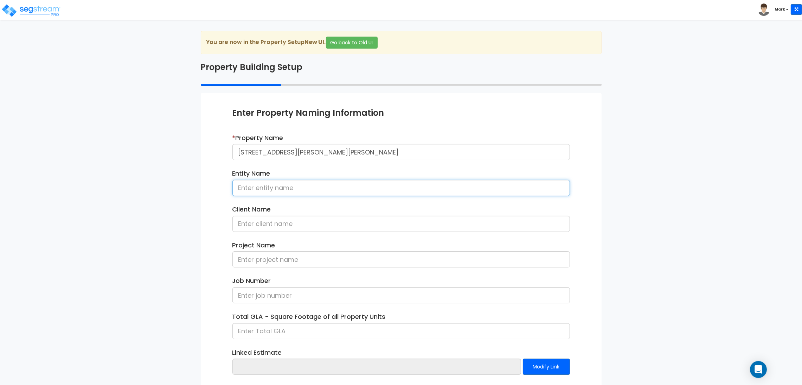
click at [282, 185] on input at bounding box center [402, 188] width 338 height 16
click at [256, 191] on input "Montfort Companies" at bounding box center [402, 188] width 338 height 16
type input "[PERSON_NAME] Companies"
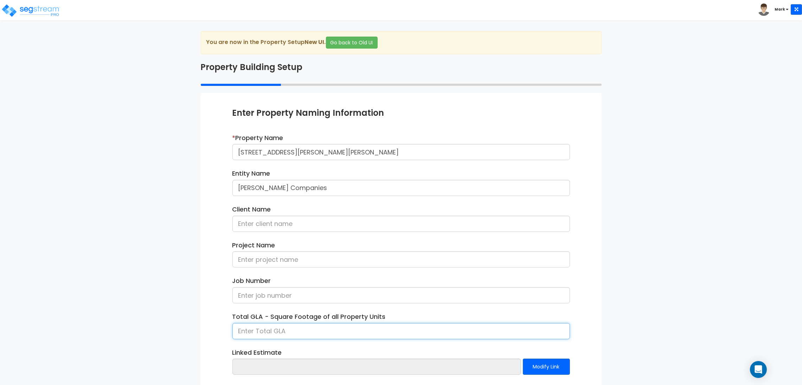
click at [280, 330] on input at bounding box center [402, 331] width 338 height 16
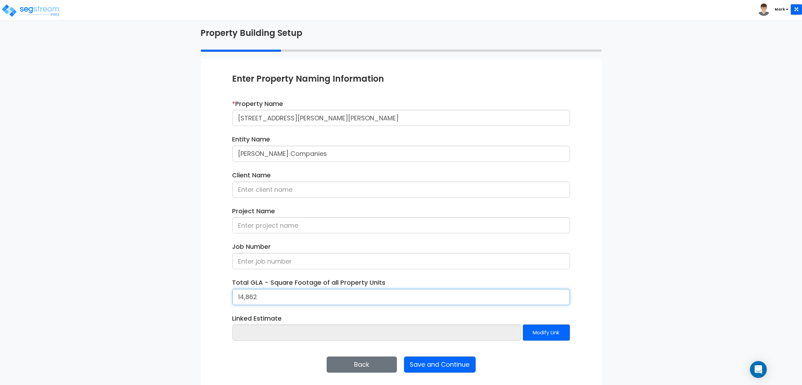
scroll to position [36, 0]
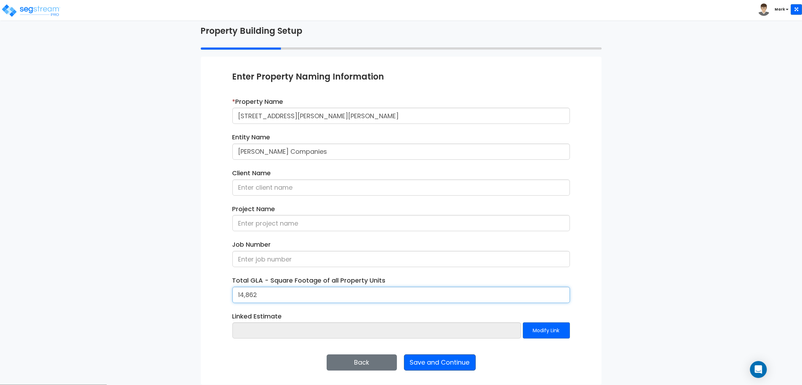
type input "14,862"
click at [447, 363] on button "Save and Continue" at bounding box center [440, 362] width 72 height 16
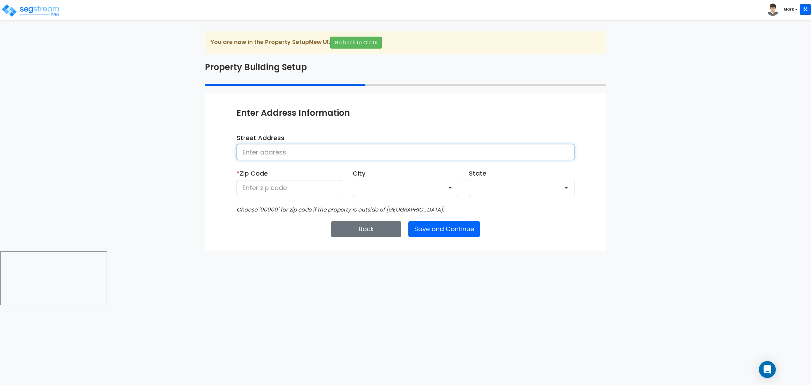
click at [295, 151] on input at bounding box center [405, 152] width 338 height 16
paste input "[STREET_ADDRESS][PERSON_NAME][PERSON_NAME]"
type input "[STREET_ADDRESS][PERSON_NAME]"
click at [324, 186] on input at bounding box center [289, 188] width 106 height 16
type input "75757"
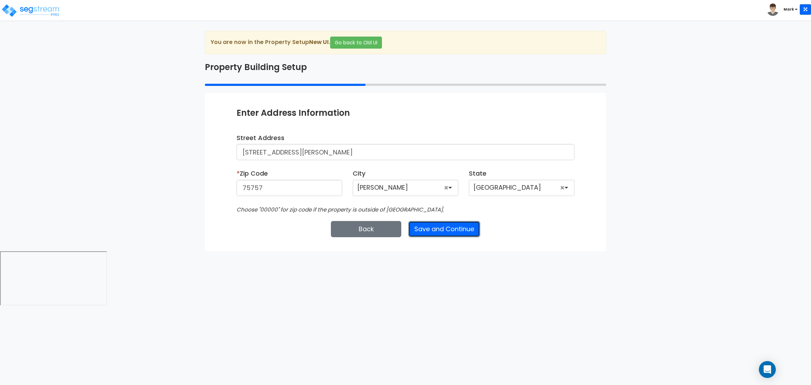
click at [470, 226] on button "Save and Continue" at bounding box center [444, 229] width 72 height 16
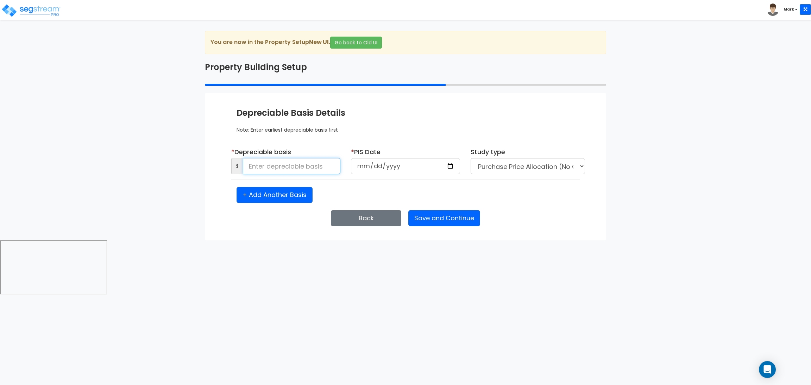
click at [268, 166] on input at bounding box center [291, 166] width 97 height 16
type input "5,675,000"
click at [451, 167] on input "date" at bounding box center [405, 166] width 109 height 16
type input "[DATE]"
click at [438, 218] on button "Save and Continue" at bounding box center [444, 218] width 72 height 16
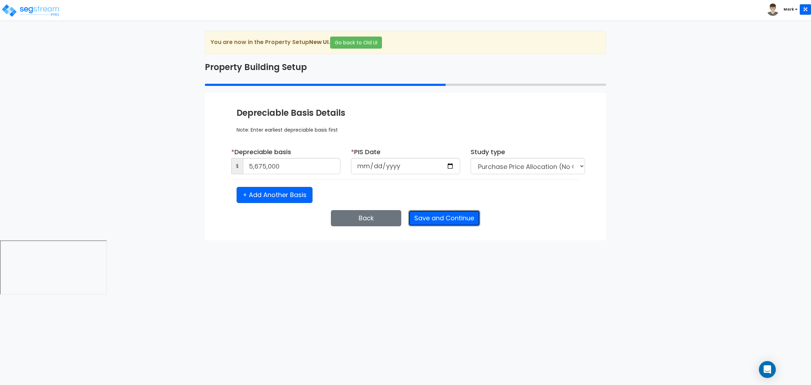
select select "2022"
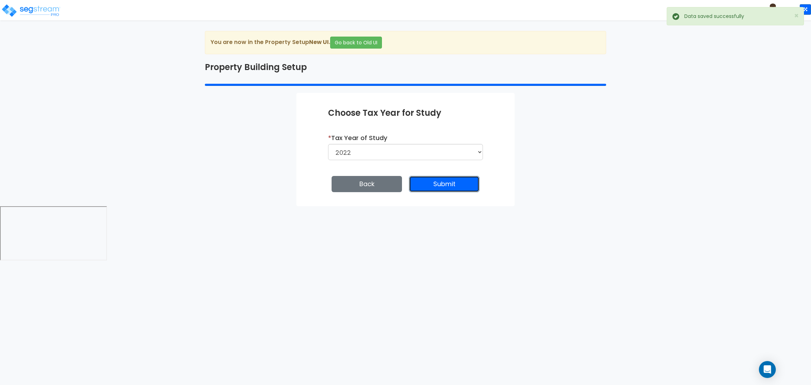
click at [433, 185] on button "Submit" at bounding box center [444, 184] width 70 height 16
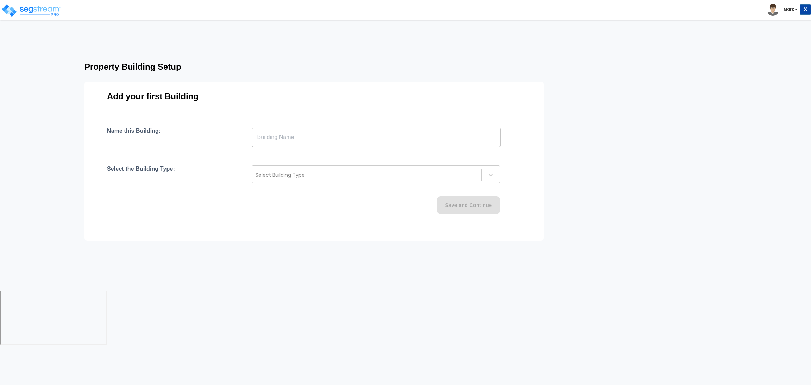
click at [401, 144] on input "text" at bounding box center [376, 137] width 248 height 20
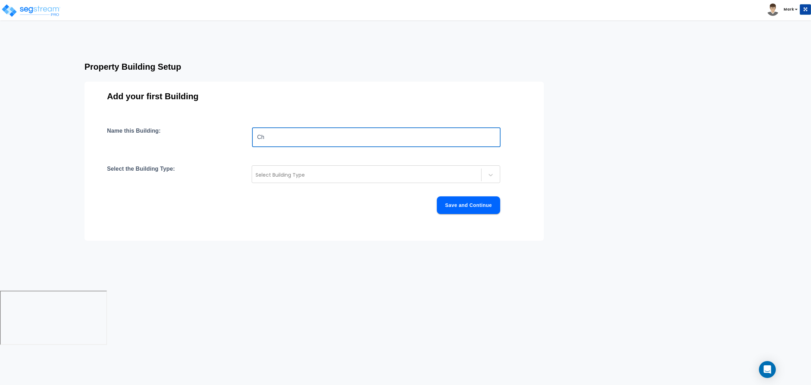
type input "C"
type input "Cherokee Travel Center"
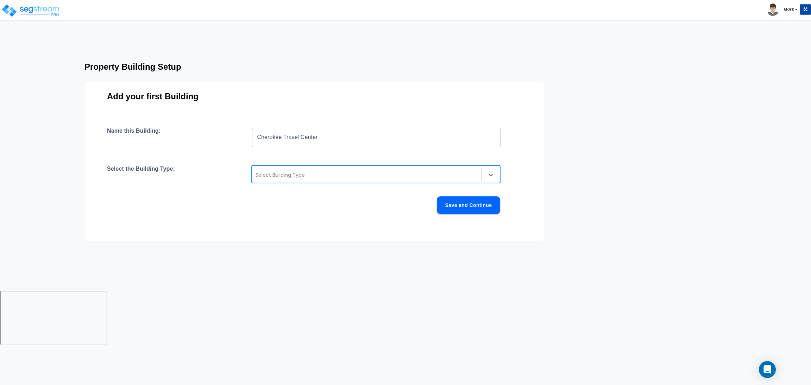
click at [336, 173] on div at bounding box center [366, 175] width 222 height 8
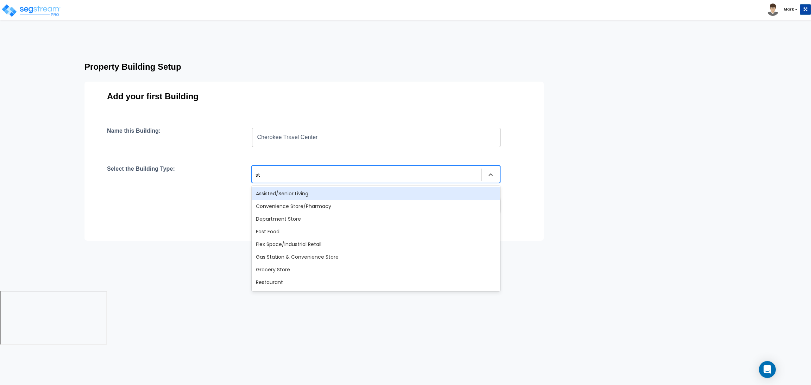
type input "str"
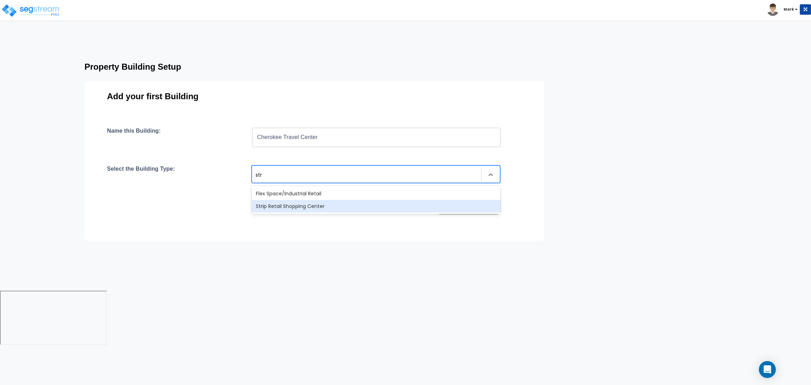
click at [315, 202] on div "Strip Retail Shopping Center" at bounding box center [376, 206] width 248 height 13
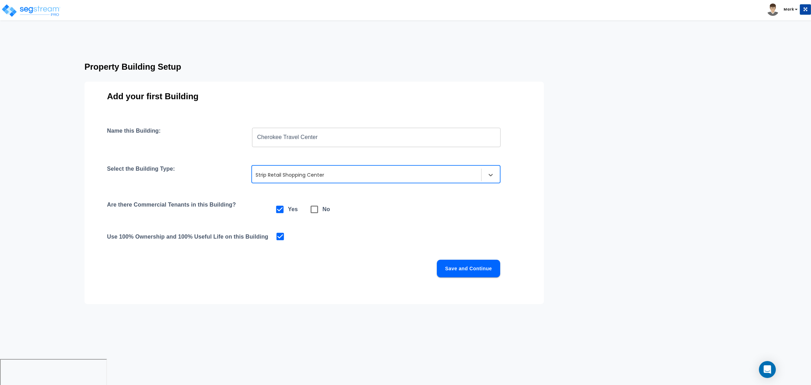
click at [478, 271] on button "Save and Continue" at bounding box center [468, 269] width 63 height 18
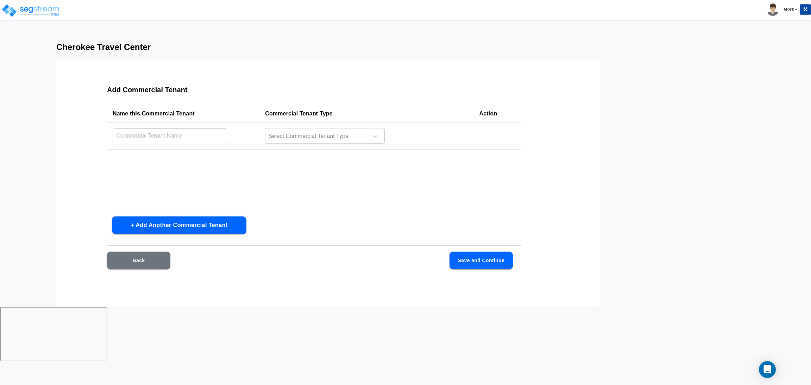
click at [171, 223] on button "+ Add Another Commercial Tenant" at bounding box center [179, 225] width 134 height 18
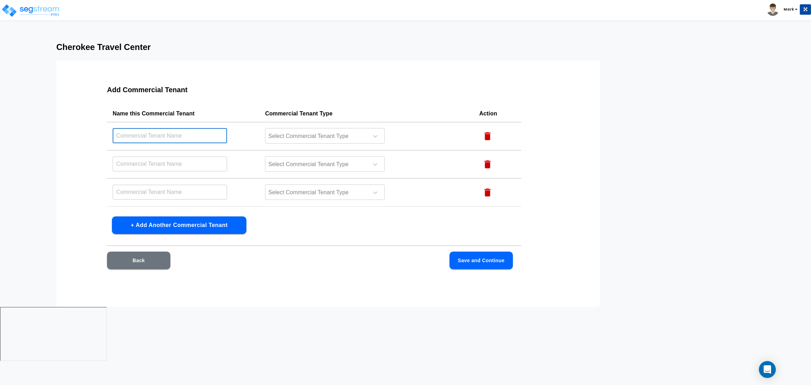
click at [165, 138] on input "text" at bounding box center [170, 135] width 114 height 15
type input "7-Eleven"
click at [339, 135] on div at bounding box center [315, 136] width 96 height 9
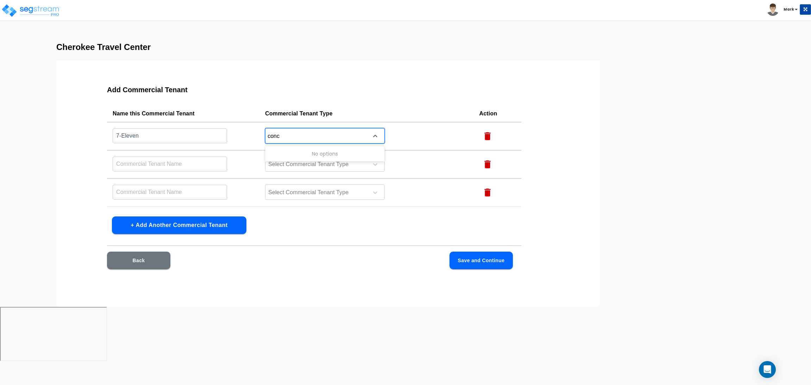
type input "con"
click at [344, 147] on div "Convenience Store/Pharmacy Tenant" at bounding box center [325, 153] width 120 height 13
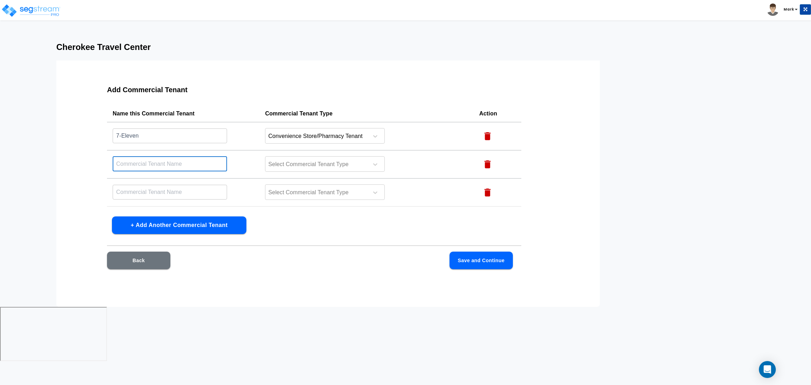
click at [200, 167] on input "text" at bounding box center [170, 163] width 114 height 15
type input "Whataburger"
click at [280, 163] on div at bounding box center [315, 164] width 96 height 9
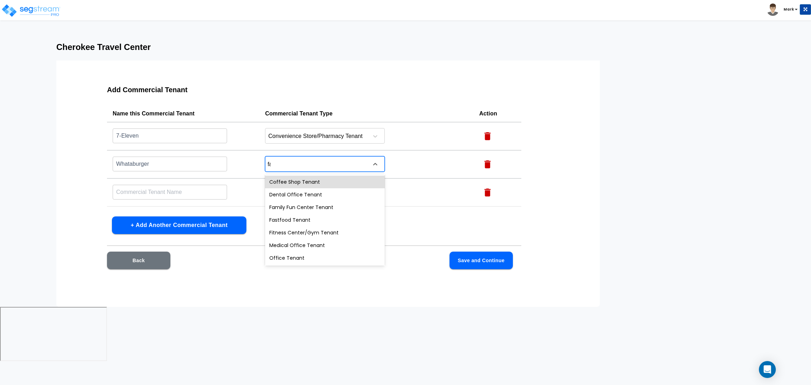
type input "fas"
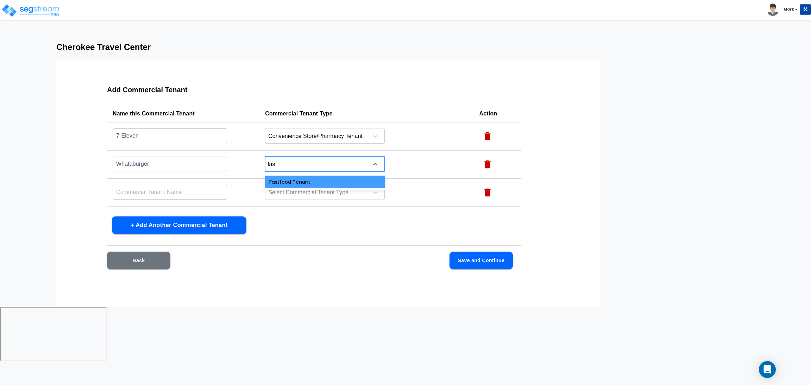
click at [299, 176] on div "Fastfood Tenant" at bounding box center [325, 182] width 120 height 13
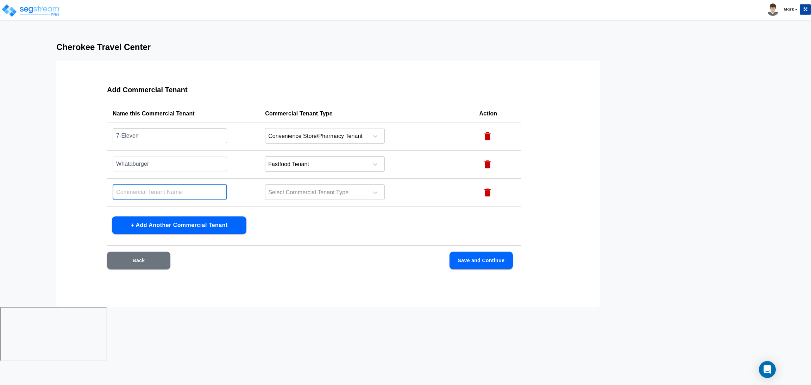
click at [189, 195] on input "text" at bounding box center [170, 191] width 114 height 15
type input "Best Donuts"
click at [290, 188] on div at bounding box center [315, 192] width 96 height 9
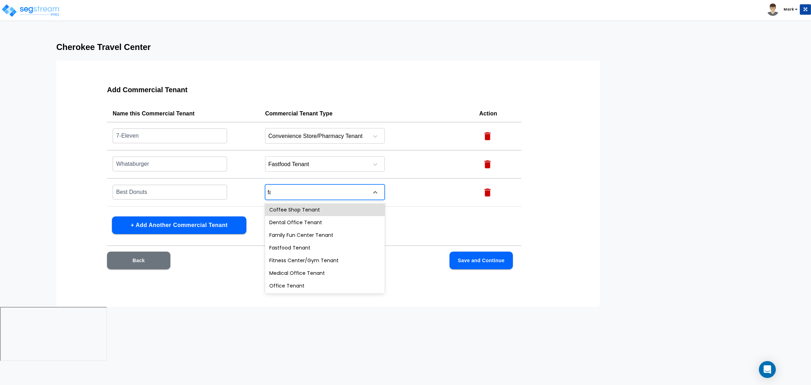
type input "fast"
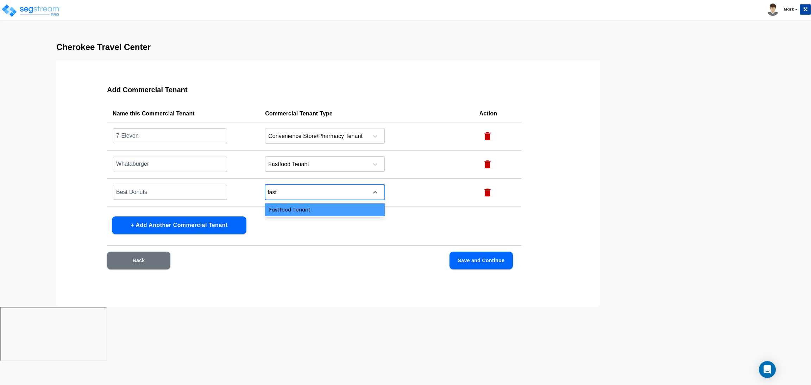
click at [306, 205] on div "Fastfood Tenant" at bounding box center [325, 209] width 120 height 13
click at [479, 263] on button "Save and Continue" at bounding box center [480, 261] width 63 height 18
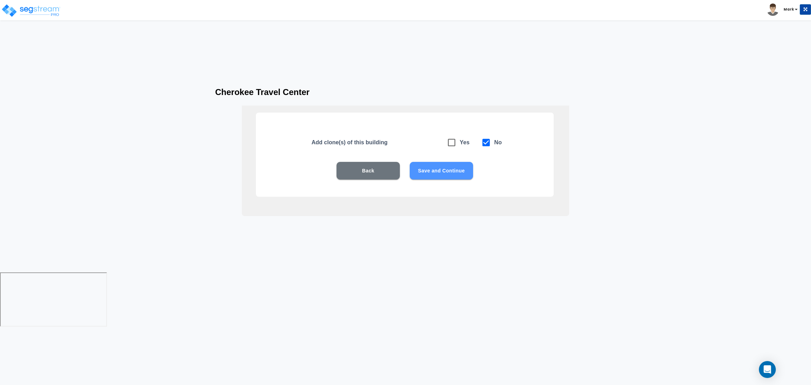
click at [435, 168] on button "Save and Continue" at bounding box center [440, 171] width 63 height 18
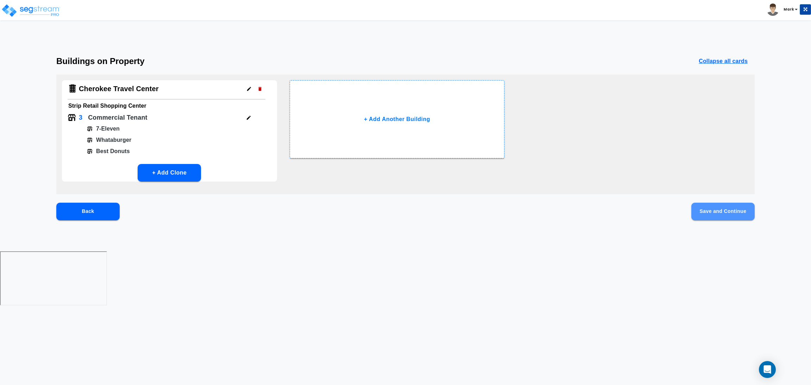
click at [724, 212] on button "Save and Continue" at bounding box center [722, 212] width 63 height 18
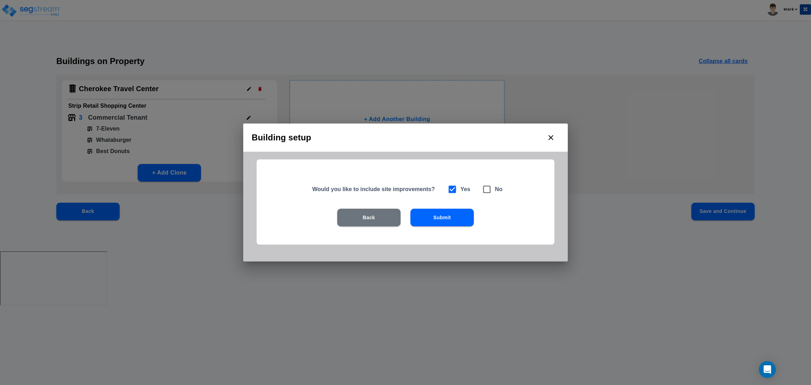
click at [437, 224] on button "Submit" at bounding box center [441, 218] width 63 height 18
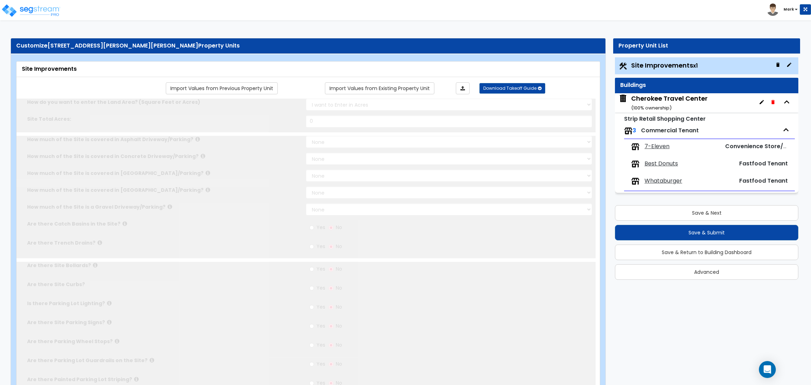
click at [787, 66] on icon "button" at bounding box center [789, 65] width 6 height 6
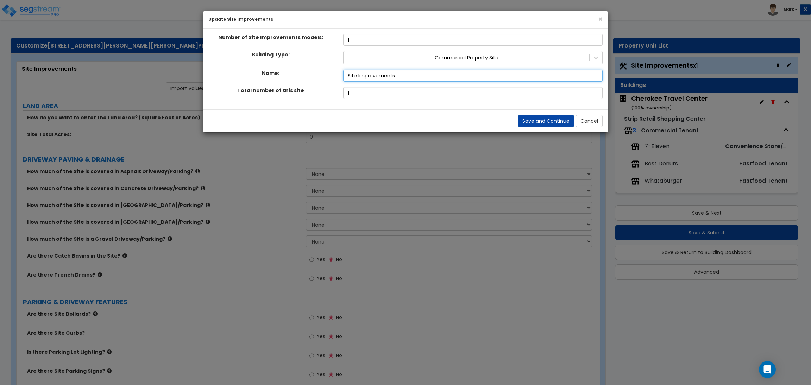
click at [594, 74] on input "Site Improvements" at bounding box center [472, 76] width 259 height 12
click at [597, 58] on icon at bounding box center [595, 57] width 7 height 7
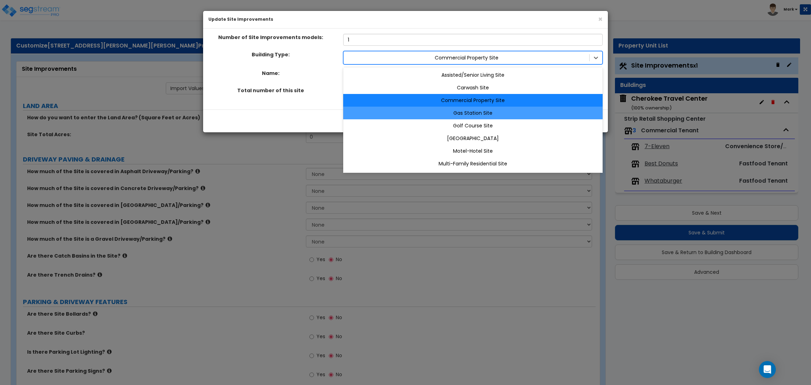
click at [501, 114] on div "Gas Station Site" at bounding box center [472, 113] width 259 height 13
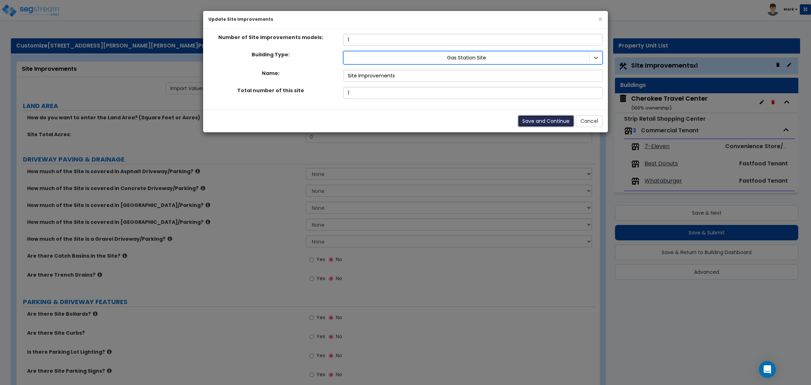
click at [541, 124] on button "Save and Continue" at bounding box center [545, 121] width 56 height 12
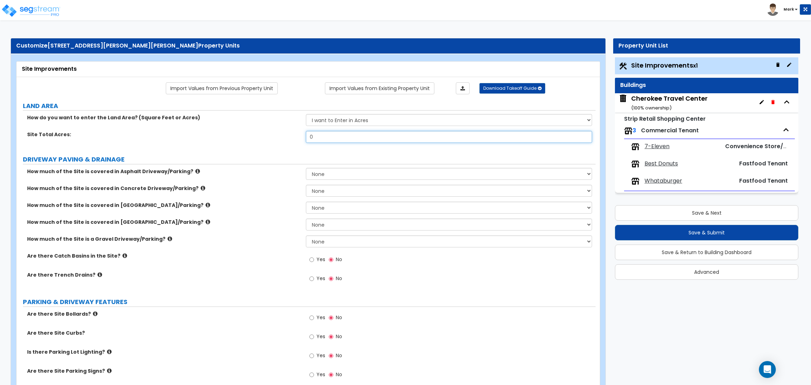
drag, startPoint x: 348, startPoint y: 139, endPoint x: 261, endPoint y: 153, distance: 87.6
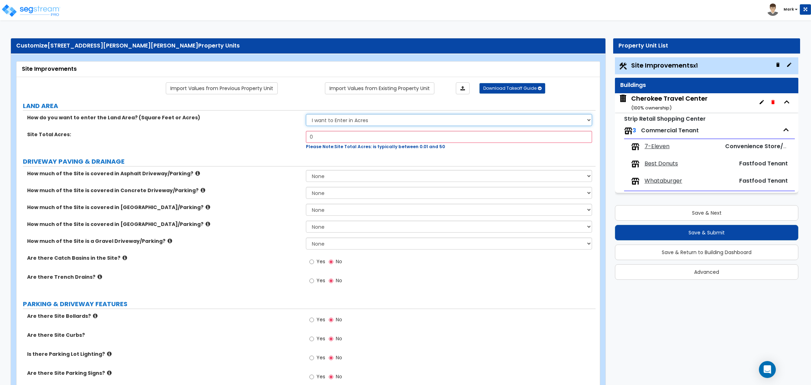
click at [345, 114] on select "I want to Enter in Acres I want to Enter in Square Feet" at bounding box center [449, 120] width 286 height 12
select select "2"
click at [306, 114] on select "I want to Enter in Acres I want to Enter in Square Feet" at bounding box center [449, 120] width 286 height 12
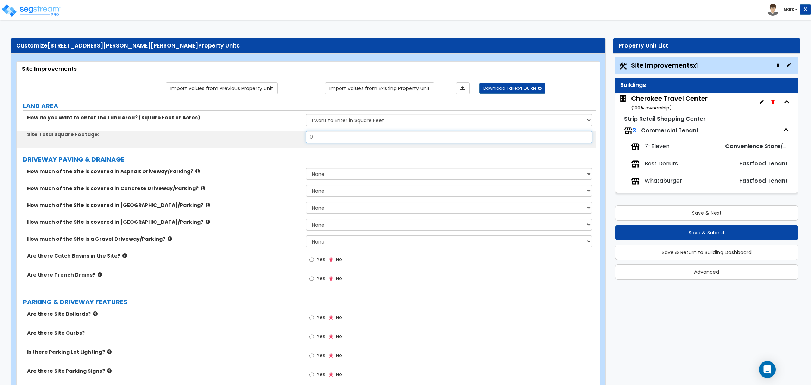
click at [321, 135] on input "0" at bounding box center [449, 137] width 286 height 12
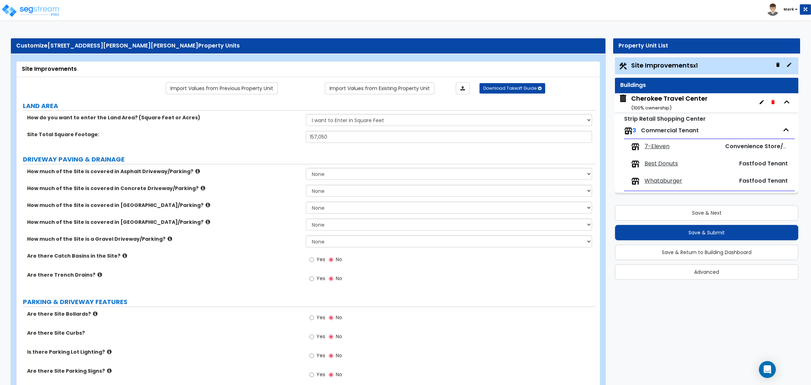
click at [324, 137] on input "157,050" at bounding box center [449, 137] width 286 height 12
type input "157,075"
click at [320, 192] on select "None I want to Enter an Approximate Percentage I want to Enter the Square Foota…" at bounding box center [449, 191] width 286 height 12
select select "2"
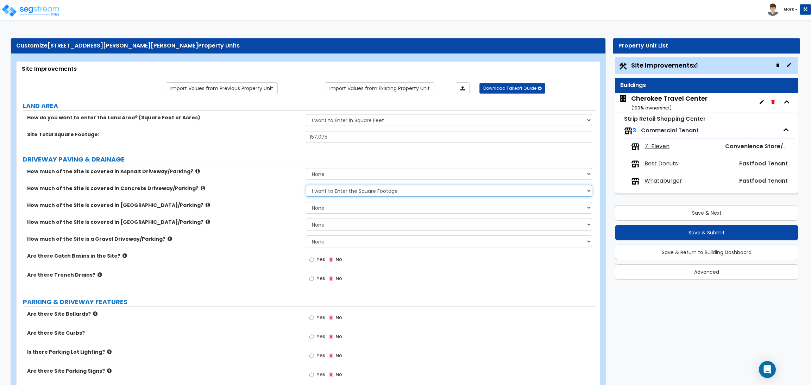
click at [306, 185] on select "None I want to Enter an Approximate Percentage I want to Enter the Square Foota…" at bounding box center [449, 191] width 286 height 12
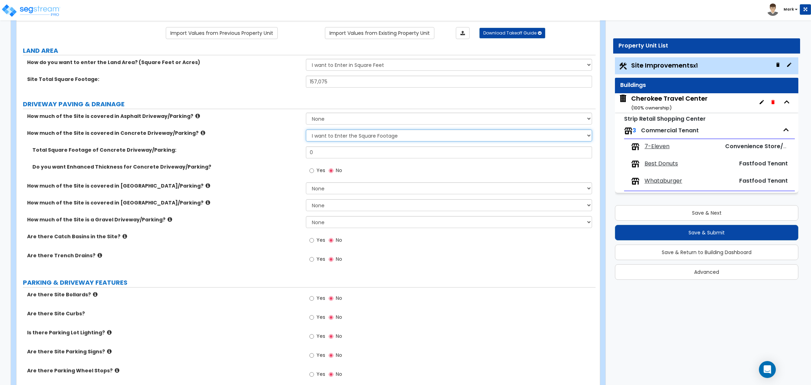
scroll to position [53, 0]
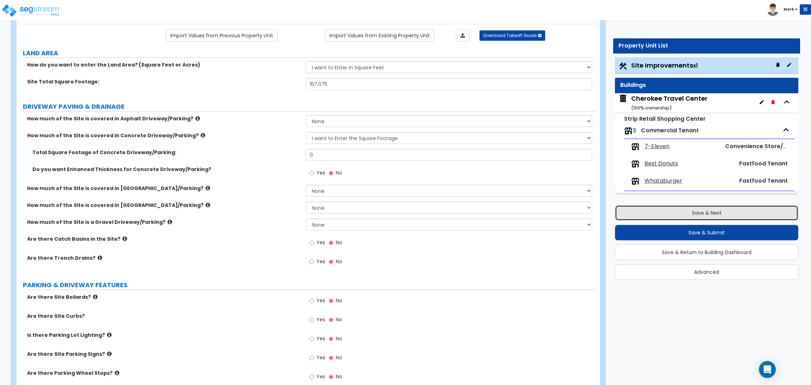
click at [719, 207] on button "Save & Next" at bounding box center [706, 212] width 183 height 15
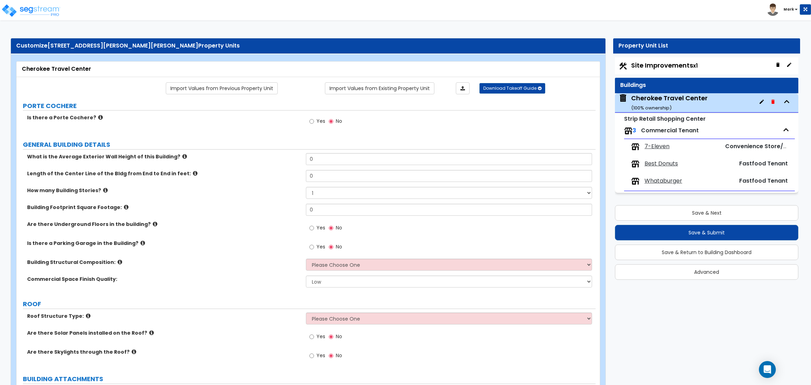
click at [319, 122] on span "Yes" at bounding box center [320, 121] width 9 height 7
click at [314, 122] on input "Yes" at bounding box center [311, 122] width 5 height 8
radio input "true"
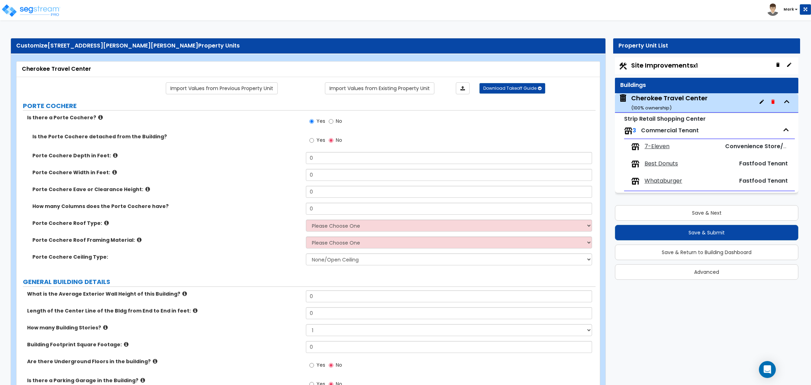
click at [319, 141] on span "Yes" at bounding box center [320, 139] width 9 height 7
click at [314, 141] on input "Yes" at bounding box center [311, 140] width 5 height 8
click at [333, 140] on label "No" at bounding box center [335, 141] width 13 height 12
click at [333, 140] on input "No" at bounding box center [331, 140] width 5 height 8
radio input "false"
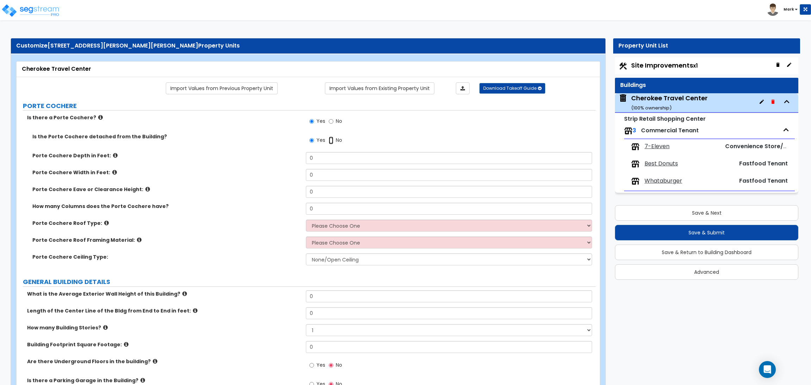
radio input "true"
drag, startPoint x: 332, startPoint y: 206, endPoint x: 323, endPoint y: 205, distance: 8.5
click at [323, 205] on input "0" at bounding box center [449, 209] width 286 height 12
click at [325, 207] on input "0" at bounding box center [449, 209] width 286 height 12
drag, startPoint x: 324, startPoint y: 207, endPoint x: 298, endPoint y: 211, distance: 25.7
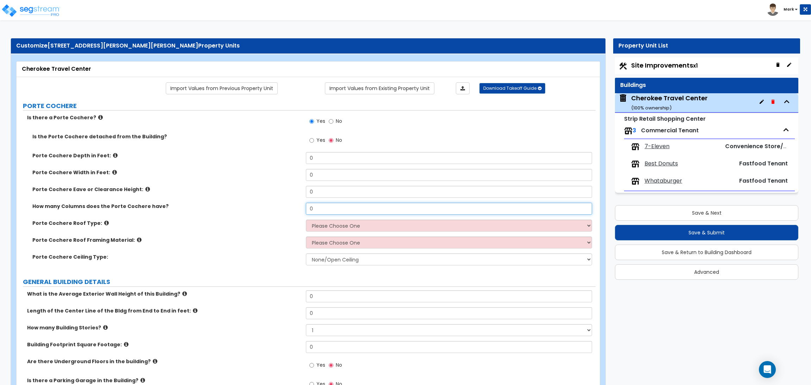
click at [305, 211] on div "How many Columns does the Porte Cochere have? 0" at bounding box center [306, 211] width 579 height 17
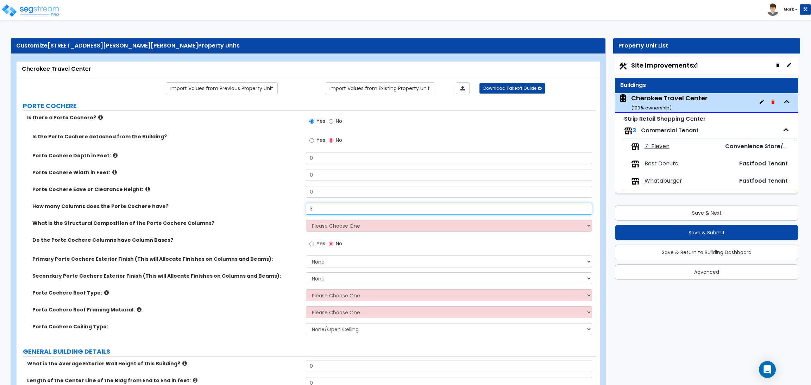
type input "3"
click at [322, 224] on select "Please Choose One Wood Steel Concrete" at bounding box center [449, 226] width 286 height 12
select select "3"
click at [306, 220] on select "Please Choose One Wood Steel Concrete" at bounding box center [449, 226] width 286 height 12
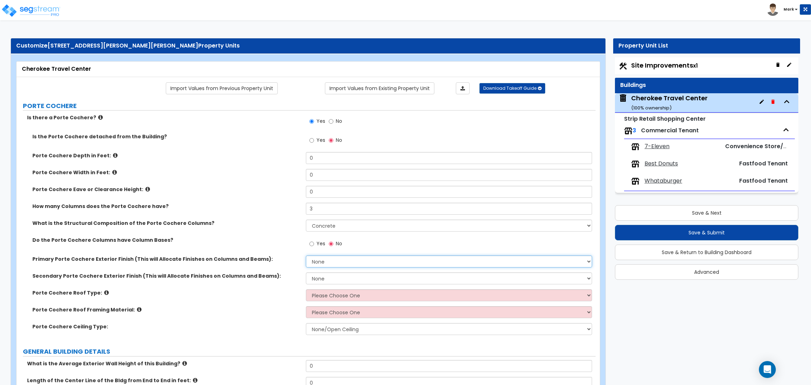
click at [321, 263] on select "None Paint Finish Stucco Finish Tile Finish Brick Veneer Stone Veneer Metal Com…" at bounding box center [449, 261] width 286 height 12
select select "4"
click at [306, 256] on select "None Paint Finish Stucco Finish Tile Finish Brick Veneer Stone Veneer Metal Com…" at bounding box center [449, 261] width 286 height 12
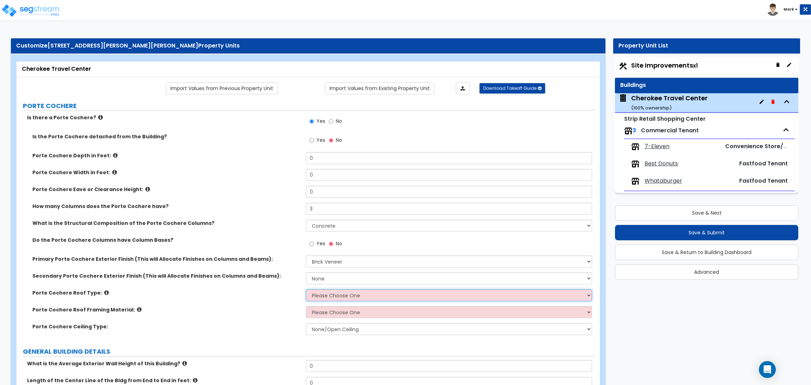
click at [323, 292] on select "Please Choose One Gabled Roof Flat Roof" at bounding box center [449, 295] width 286 height 12
select select "2"
click at [306, 290] on select "Please Choose One Gabled Roof Flat Roof" at bounding box center [449, 295] width 286 height 12
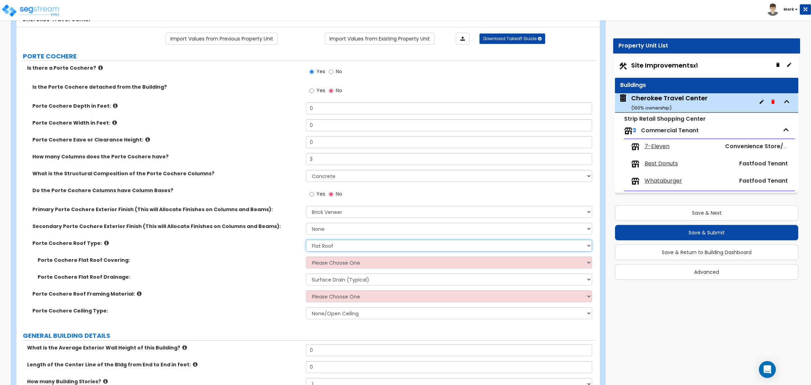
scroll to position [53, 0]
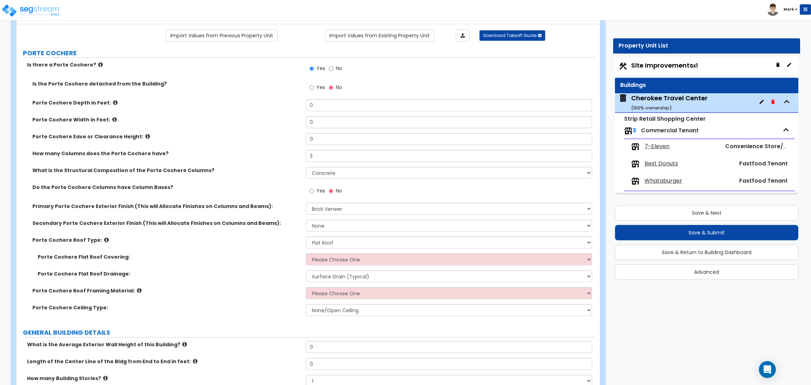
click at [328, 266] on div "Porte Cochere Flat Roof Covering: Please Choose One Rolled Asphalt Plastic Memb…" at bounding box center [306, 261] width 579 height 17
click at [331, 266] on div "Porte Cochere Flat Roof Covering: Please Choose One Rolled Asphalt Plastic Memb…" at bounding box center [306, 261] width 579 height 17
click at [326, 260] on select "Please Choose One Rolled Asphalt Plastic Membrane Asphalt Flood Coat" at bounding box center [449, 259] width 286 height 12
select select "2"
click at [306, 254] on select "Please Choose One Rolled Asphalt Plastic Membrane Asphalt Flood Coat" at bounding box center [449, 259] width 286 height 12
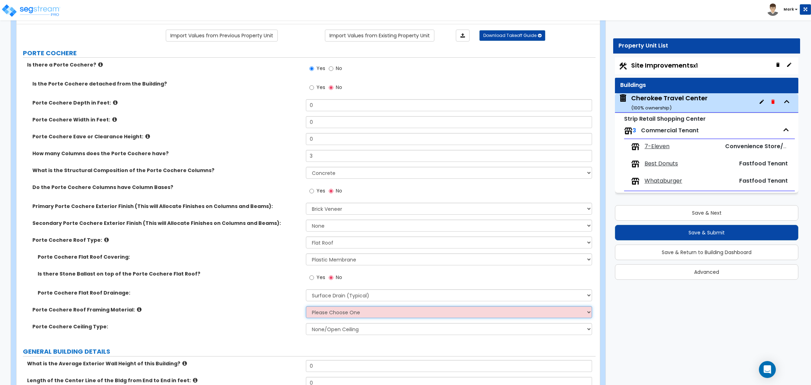
click at [328, 317] on select "Please Choose One Wood Metal" at bounding box center [449, 312] width 286 height 12
select select "1"
click at [306, 306] on select "Please Choose One Wood Metal" at bounding box center [449, 312] width 286 height 12
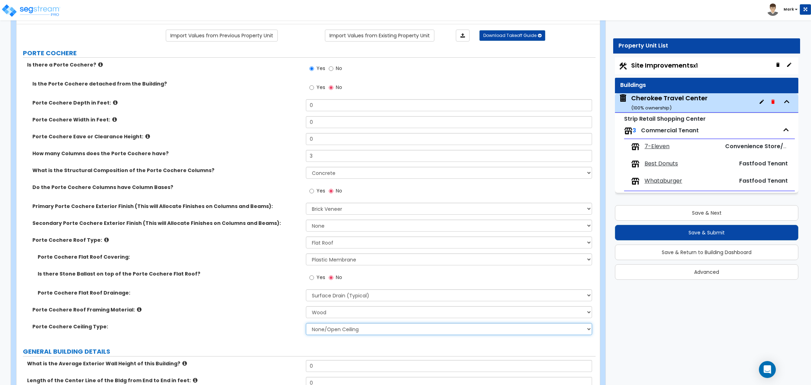
click at [326, 328] on select "None/Open Ceiling Drywall Ceiling Suspended Metal Ceiling" at bounding box center [449, 329] width 286 height 12
select select "1"
click at [306, 323] on select "None/Open Ceiling Drywall Ceiling Suspended Metal Ceiling" at bounding box center [449, 329] width 286 height 12
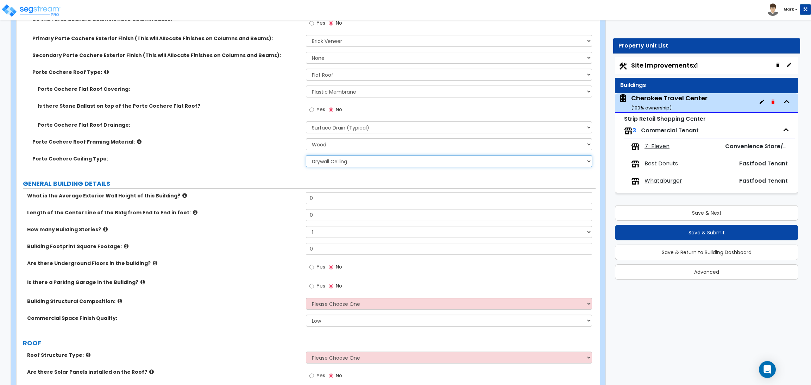
scroll to position [316, 0]
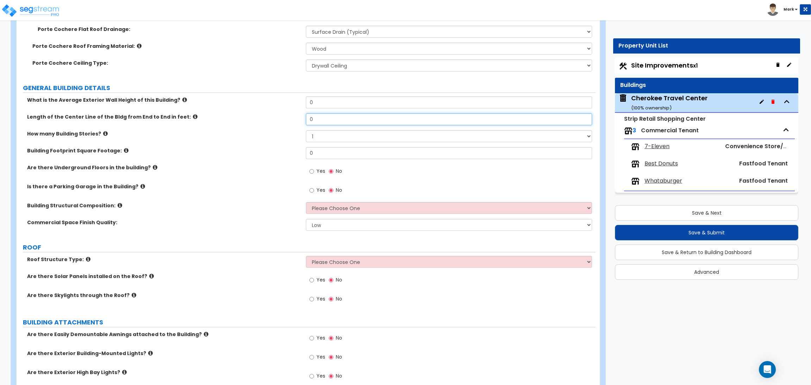
drag, startPoint x: 318, startPoint y: 122, endPoint x: 306, endPoint y: 123, distance: 12.0
click at [306, 123] on input "0" at bounding box center [449, 119] width 286 height 12
click at [328, 144] on div "How many Building Stories? 1 2 3 4 5" at bounding box center [306, 138] width 579 height 17
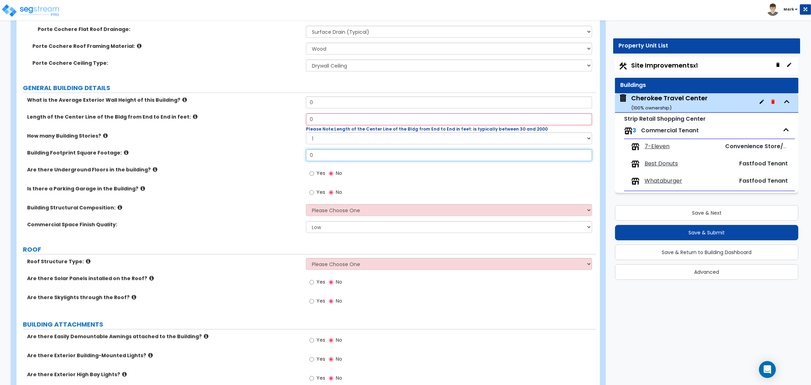
drag, startPoint x: 314, startPoint y: 153, endPoint x: 306, endPoint y: 151, distance: 7.7
click at [306, 151] on input "0" at bounding box center [449, 155] width 286 height 12
type input "14,862"
click at [320, 211] on select "Please Choose One Tilt-up Wall Construction Reinforced Concrete Structural Stee…" at bounding box center [449, 210] width 286 height 12
select select "6"
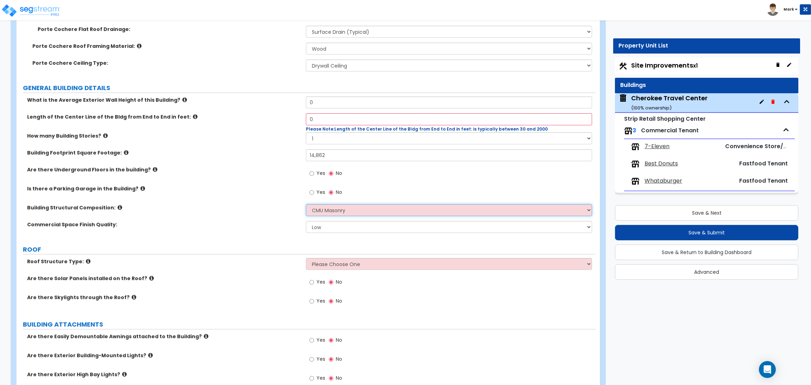
click at [306, 204] on select "Please Choose One Tilt-up Wall Construction Reinforced Concrete Structural Stee…" at bounding box center [449, 210] width 286 height 12
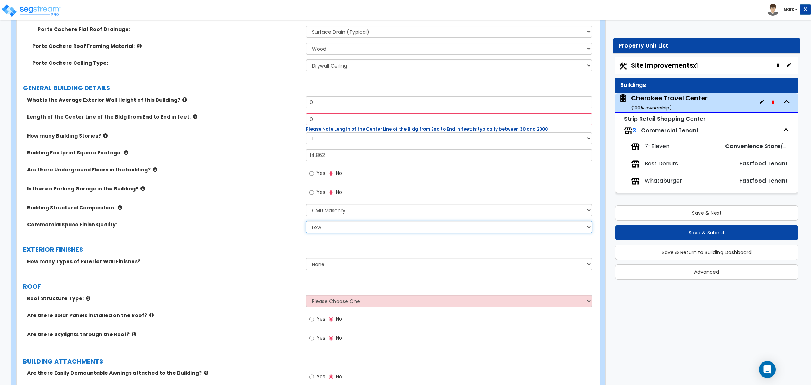
click at [321, 227] on select "Low Average High" at bounding box center [449, 227] width 286 height 12
select select "1"
click at [306, 221] on select "Low Average High" at bounding box center [449, 227] width 286 height 12
click at [326, 262] on select "None 1 2 3" at bounding box center [449, 264] width 286 height 12
select select "1"
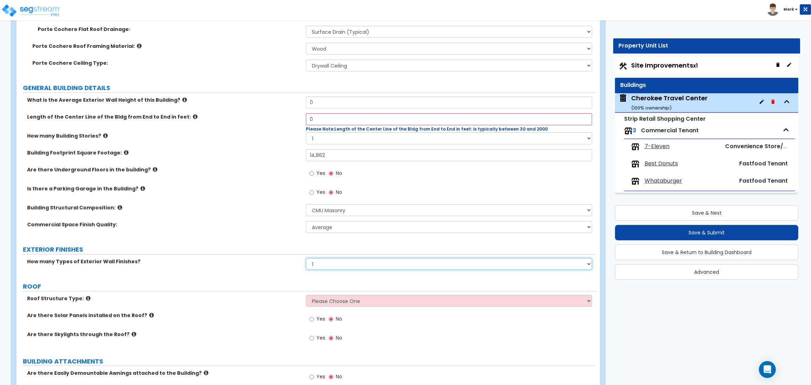
click at [306, 258] on select "None 1 2 3" at bounding box center [449, 264] width 286 height 12
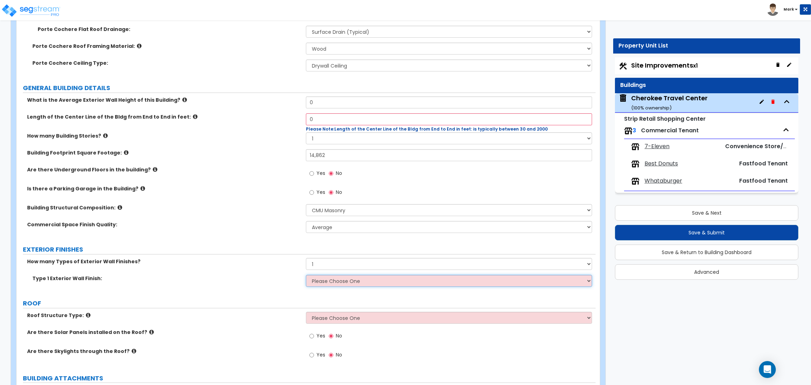
click at [329, 281] on select "Please Choose One No Finish/Shared Wall No Wall Brick Veneer Stone Veneer Wood …" at bounding box center [449, 281] width 286 height 12
select select "2"
click at [306, 275] on select "Please Choose One No Finish/Shared Wall No Wall Brick Veneer Stone Veneer Wood …" at bounding box center [449, 281] width 286 height 12
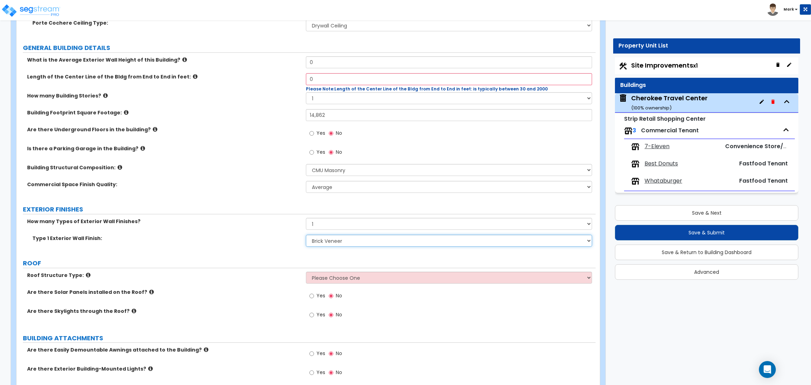
scroll to position [369, 0]
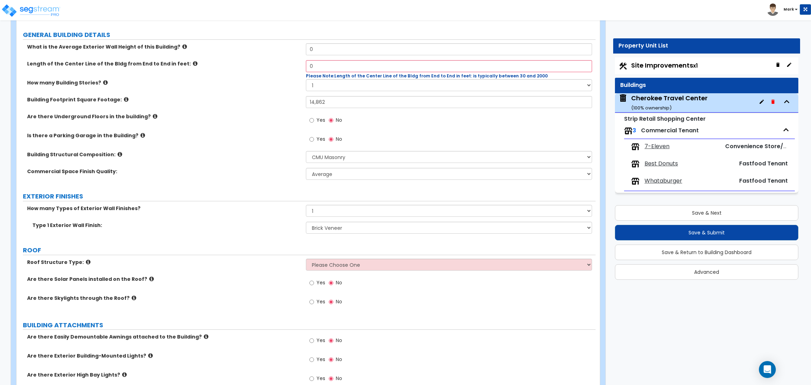
click at [254, 228] on label "Type 1 Exterior Wall Finish:" at bounding box center [166, 225] width 268 height 7
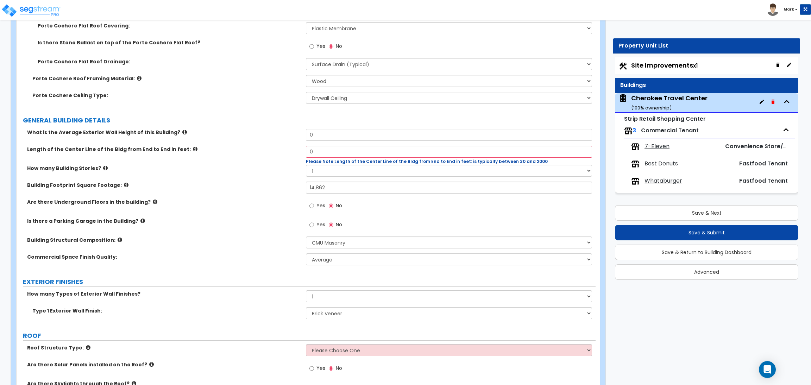
scroll to position [263, 0]
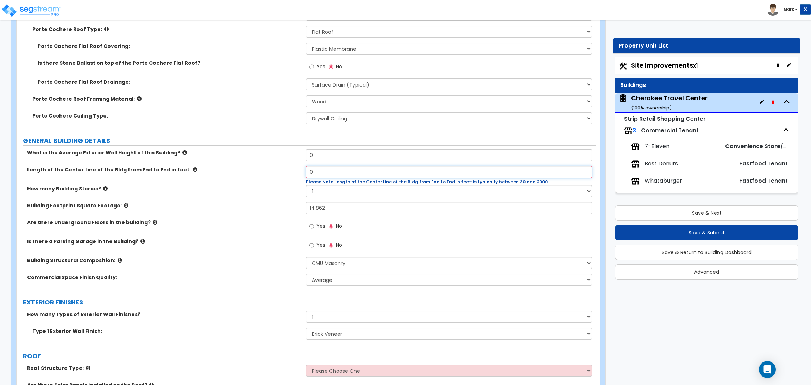
drag, startPoint x: 343, startPoint y: 171, endPoint x: 288, endPoint y: 166, distance: 55.5
click at [288, 166] on div "Length of the Center Line of the Bldg from End to End in feet: 0 Please Note: L…" at bounding box center [306, 175] width 579 height 19
type input "200"
click at [362, 151] on input "0" at bounding box center [449, 155] width 286 height 12
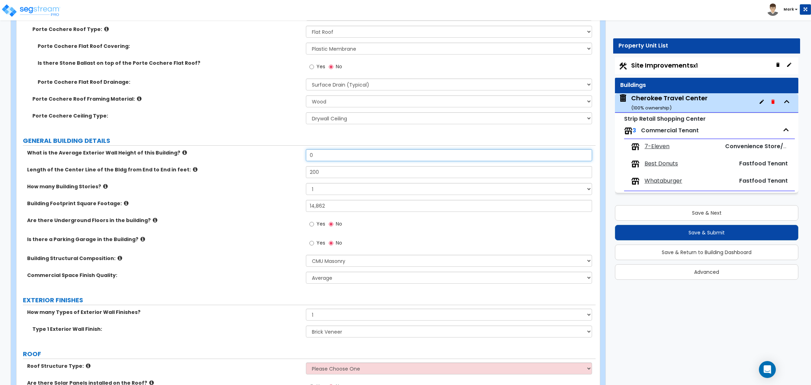
drag, startPoint x: 324, startPoint y: 160, endPoint x: 294, endPoint y: 155, distance: 31.1
click at [294, 155] on div "What is the Average Exterior Wall Height of this Building? 0" at bounding box center [306, 157] width 579 height 17
click at [277, 186] on label "How many Building Stories?" at bounding box center [163, 186] width 273 height 7
drag, startPoint x: 318, startPoint y: 159, endPoint x: 292, endPoint y: 155, distance: 26.3
click at [292, 155] on div "What is the Average Exterior Wall Height of this Building? 15" at bounding box center [306, 157] width 579 height 17
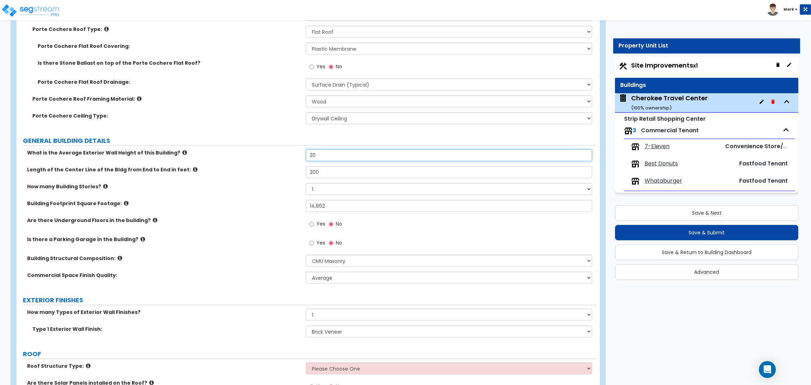
type input "20"
click at [270, 180] on div "Length of the Center Line of the Bldg from End to End in feet: 200" at bounding box center [306, 174] width 579 height 17
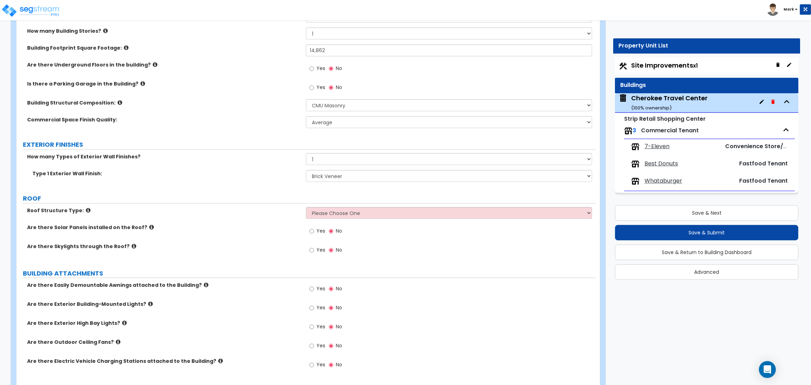
scroll to position [422, 0]
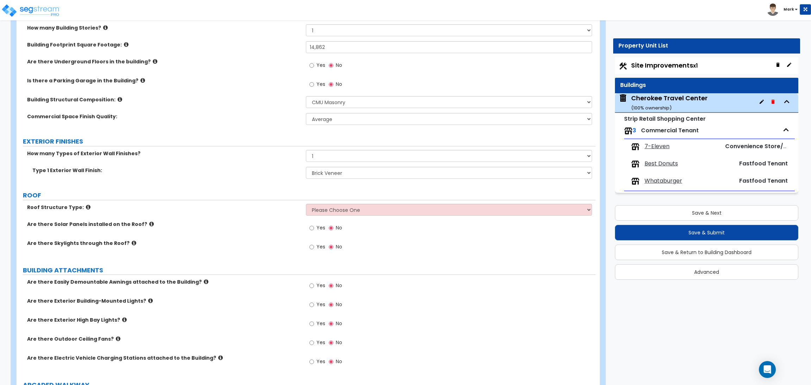
click at [355, 216] on div "Roof Structure Type: Please Choose One Gable Roof Flat Roof Hybrid Gable & Flat…" at bounding box center [306, 212] width 579 height 17
click at [351, 209] on select "Please Choose One Gable Roof Flat Roof Hybrid Gable & Flat Roof" at bounding box center [449, 210] width 286 height 12
select select "2"
click at [306, 204] on select "Please Choose One Gable Roof Flat Roof Hybrid Gable & Flat Roof" at bounding box center [449, 210] width 286 height 12
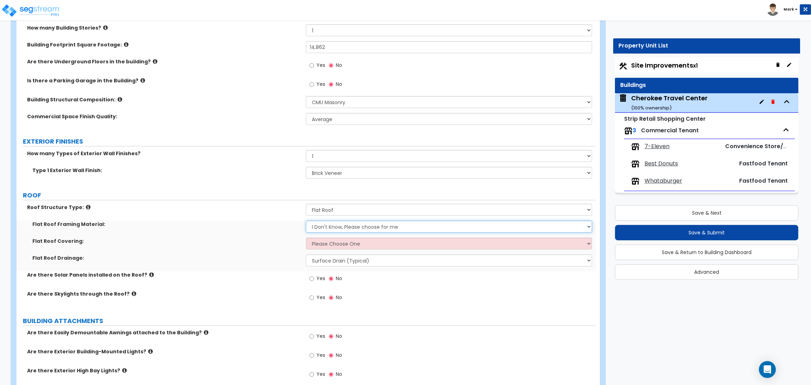
click at [326, 230] on select "I Don't Know, Please choose for me Metal Wood" at bounding box center [449, 227] width 286 height 12
click at [284, 243] on label "Flat Roof Covering:" at bounding box center [166, 240] width 268 height 7
click at [349, 230] on select "I Don't Know, Please choose for me Metal Wood" at bounding box center [449, 227] width 286 height 12
select select "2"
click at [306, 221] on select "I Don't Know, Please choose for me Metal Wood" at bounding box center [449, 227] width 286 height 12
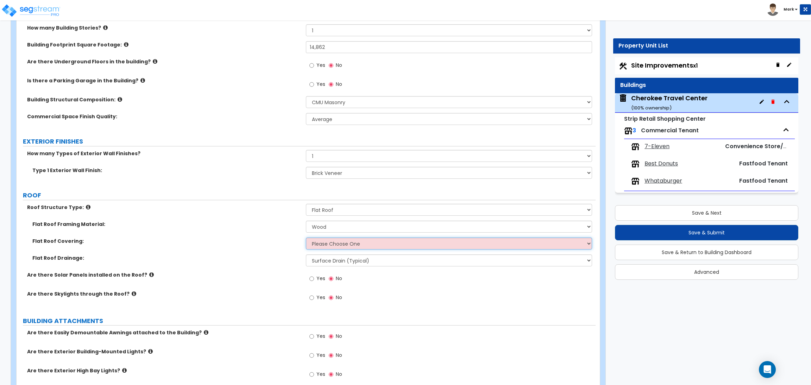
click at [333, 246] on select "Please Choose One Rolled Asphalt PVC Membrane Plastic (EPDM) Membrane Asphalt F…" at bounding box center [449, 243] width 286 height 12
select select "4"
click at [306, 238] on select "Please Choose One Rolled Asphalt PVC Membrane Plastic (EPDM) Membrane Asphalt F…" at bounding box center [449, 243] width 286 height 12
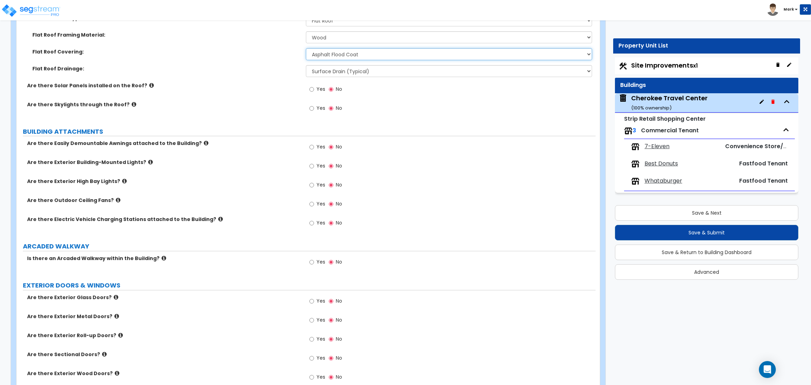
scroll to position [686, 0]
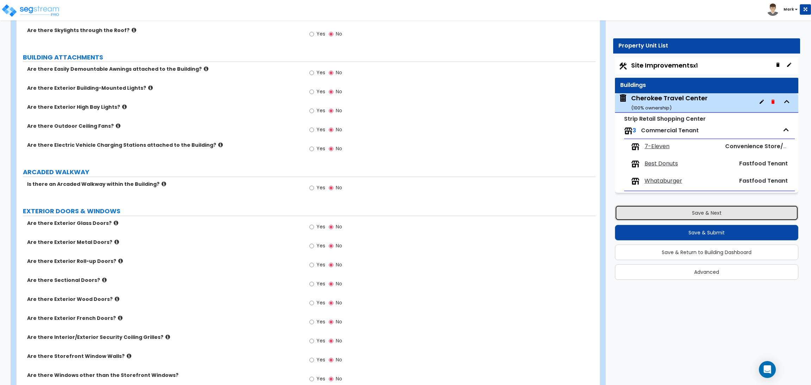
click at [652, 216] on button "Save & Next" at bounding box center [706, 212] width 183 height 15
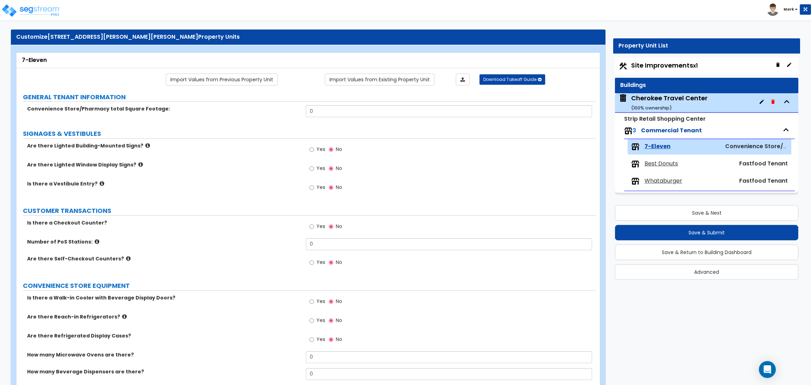
scroll to position [0, 0]
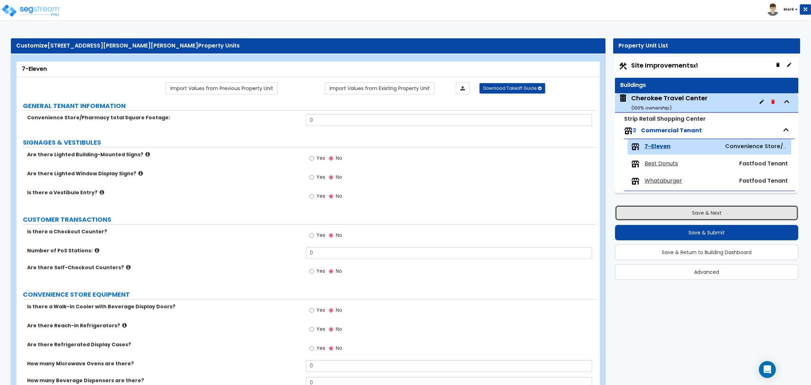
click at [683, 214] on button "Save & Next" at bounding box center [706, 212] width 183 height 15
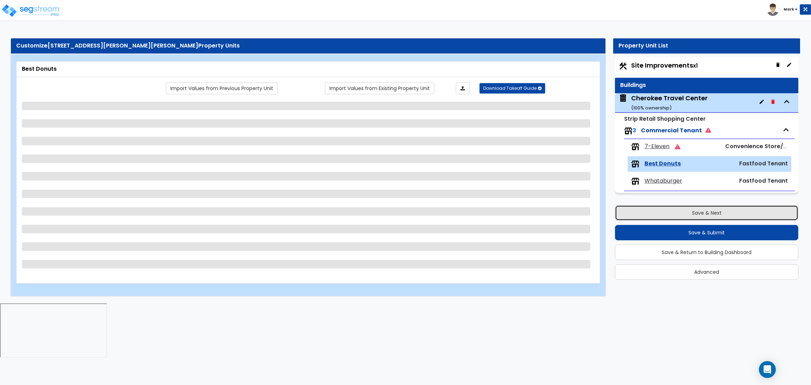
click at [683, 214] on button "Save & Next" at bounding box center [706, 212] width 183 height 15
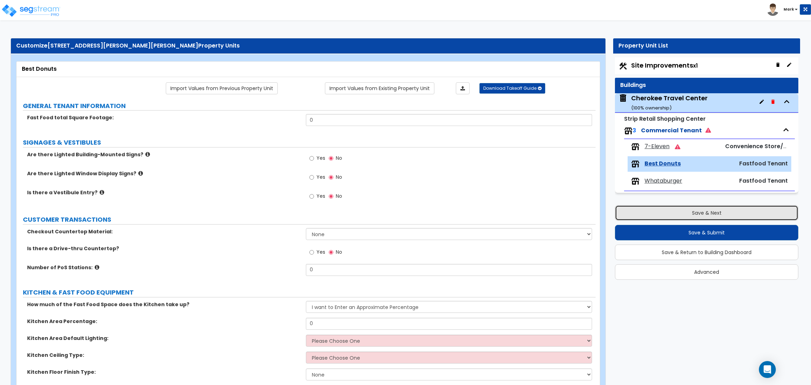
click at [679, 211] on button "Save & Next" at bounding box center [706, 212] width 183 height 15
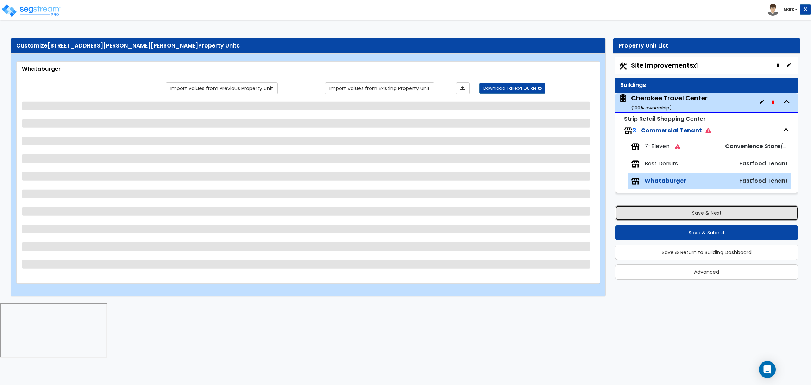
click at [679, 211] on button "Save & Next" at bounding box center [706, 212] width 183 height 15
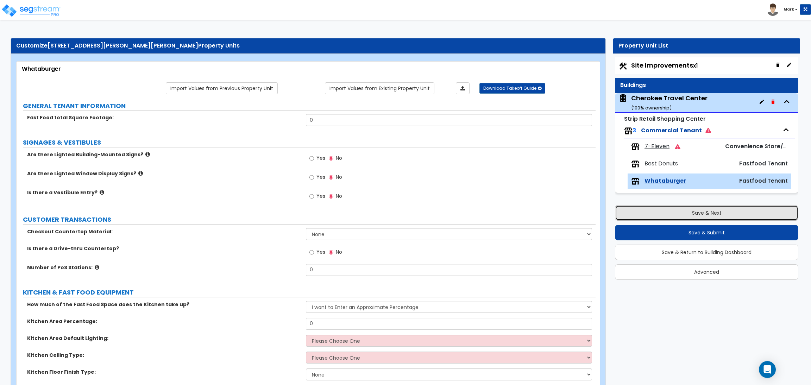
click at [679, 211] on button "Save & Next" at bounding box center [706, 212] width 183 height 15
select select "2"
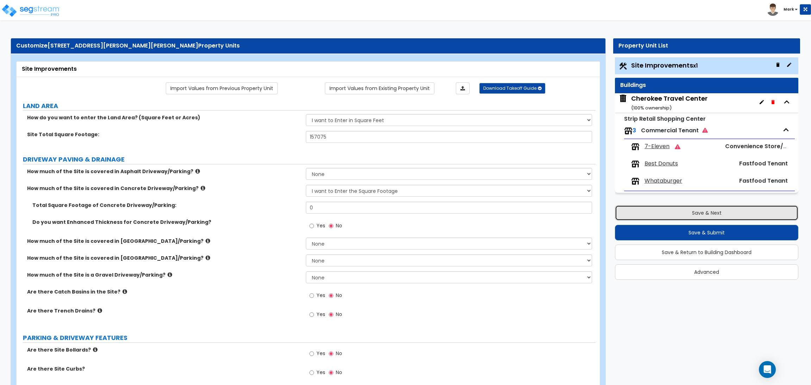
click at [704, 209] on button "Save & Next" at bounding box center [706, 212] width 183 height 15
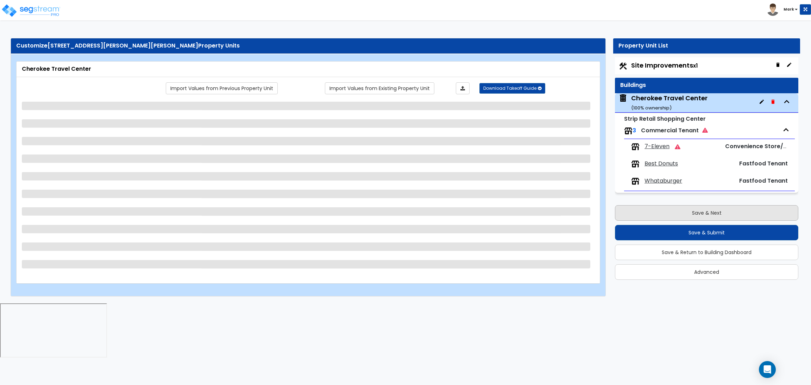
select select "2"
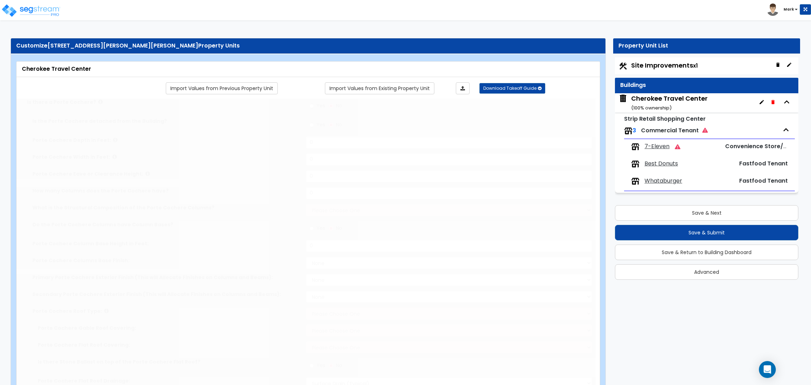
radio input "true"
type input "3"
select select "3"
select select "4"
select select "2"
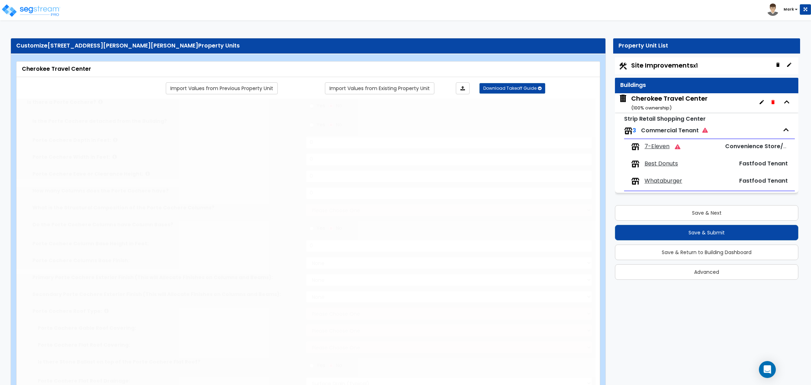
select select "2"
select select "1"
type input "20"
type input "200"
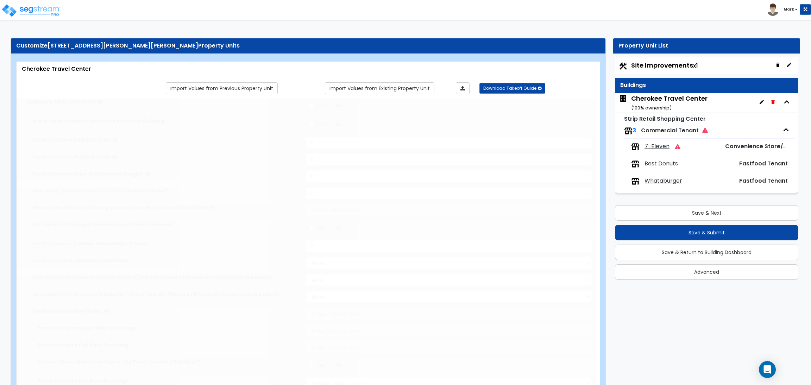
type input "14862"
select select "6"
select select "1"
select select "2"
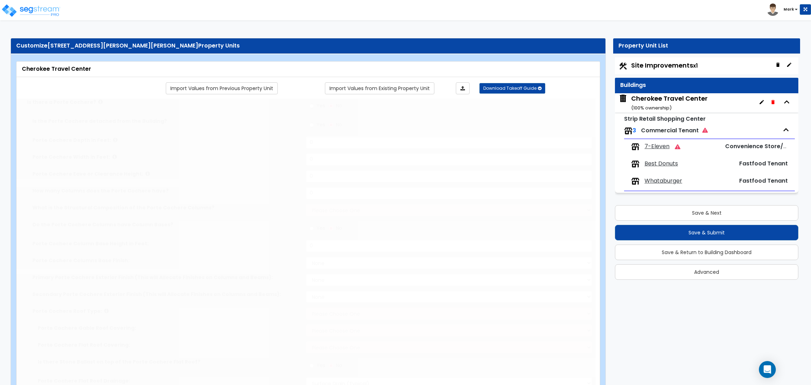
select select "2"
select select "4"
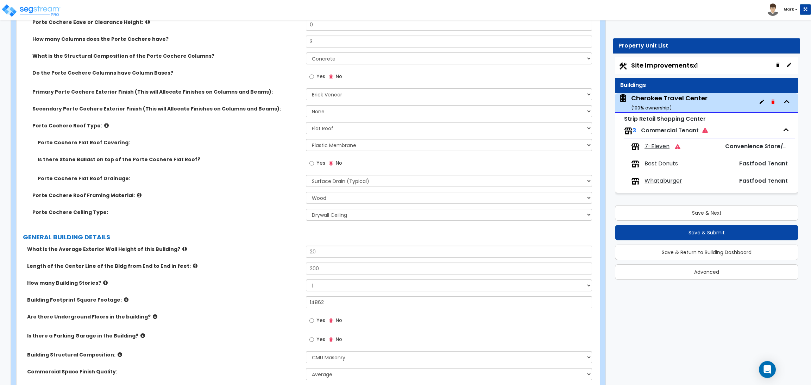
scroll to position [158, 0]
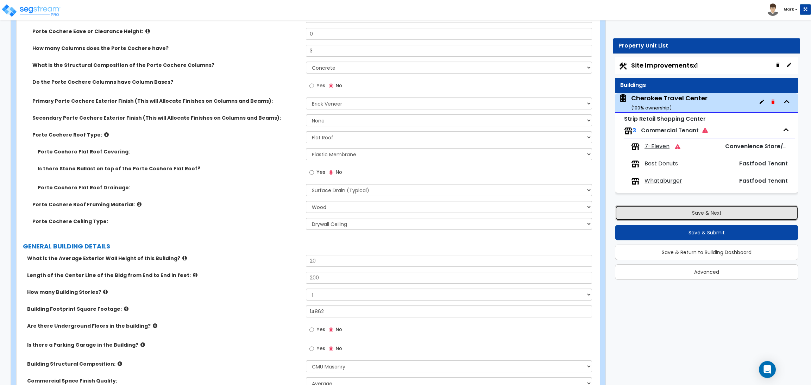
click at [740, 211] on button "Save & Next" at bounding box center [706, 212] width 183 height 15
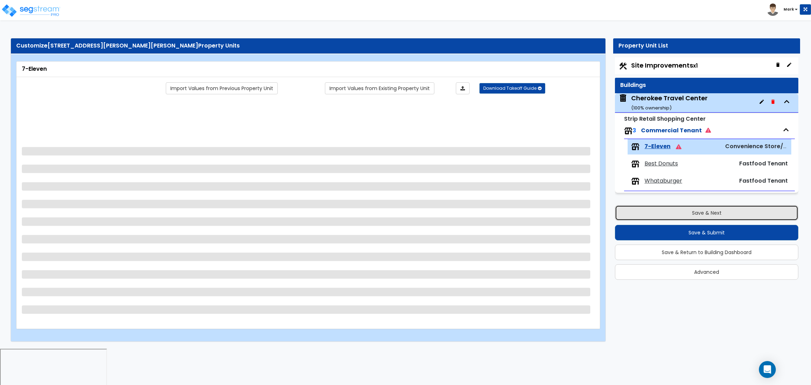
click at [740, 211] on button "Save & Next" at bounding box center [706, 212] width 183 height 15
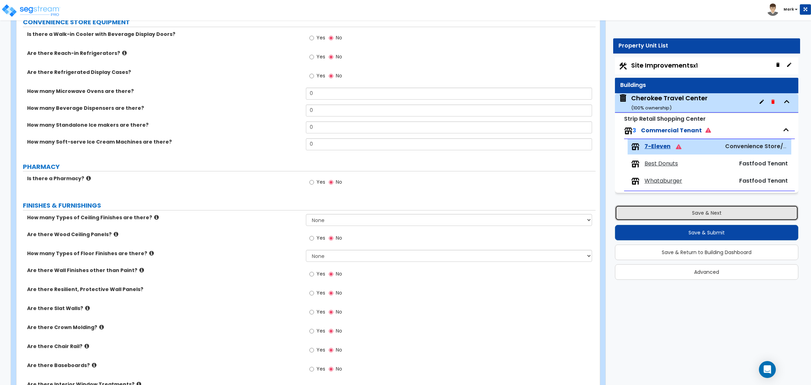
scroll to position [475, 0]
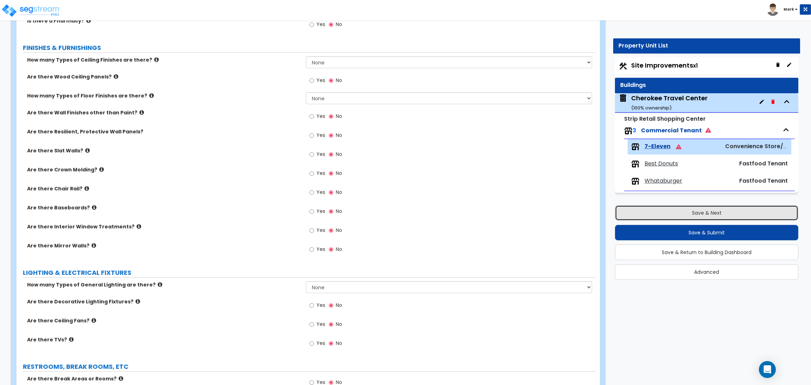
click at [724, 214] on button "Save & Next" at bounding box center [706, 212] width 183 height 15
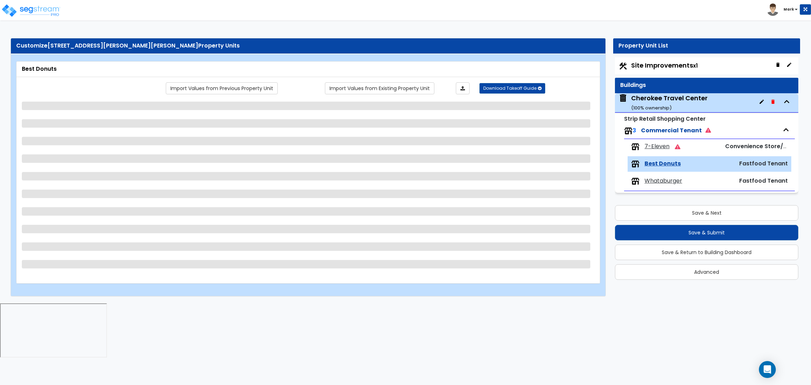
click at [677, 147] on icon at bounding box center [677, 146] width 6 height 5
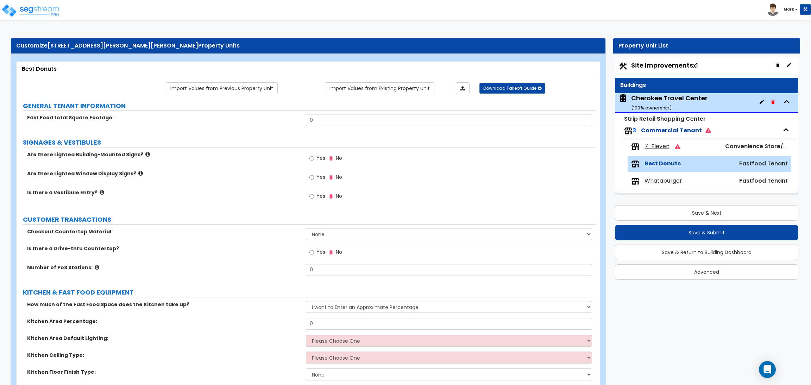
click at [655, 147] on span "7-Eleven" at bounding box center [656, 146] width 25 height 8
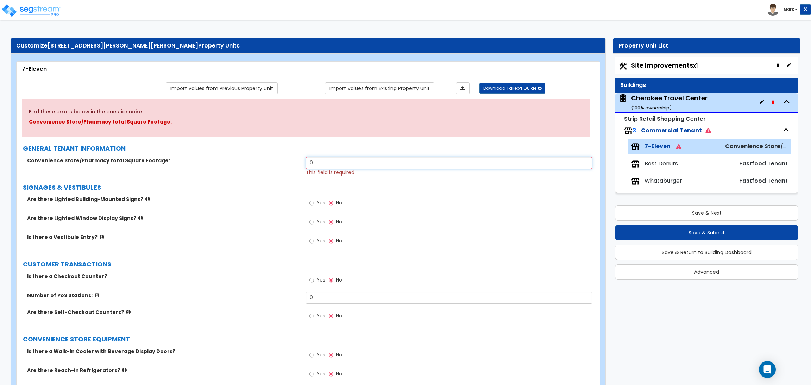
drag, startPoint x: 334, startPoint y: 167, endPoint x: 312, endPoint y: 154, distance: 25.6
click at [312, 161] on input "0" at bounding box center [449, 163] width 286 height 12
type input "10,000"
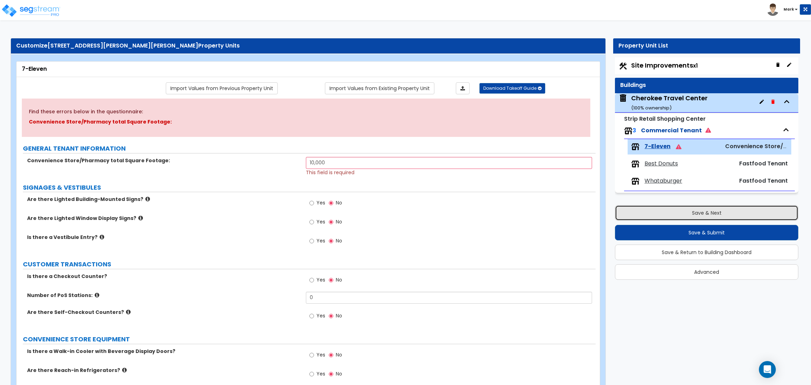
click at [716, 209] on button "Save & Next" at bounding box center [706, 212] width 183 height 15
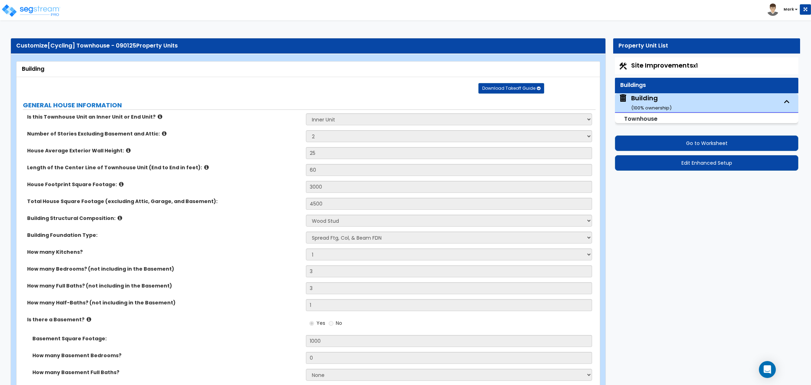
select select "1"
select select "2"
select select "7"
select select "1"
select select "2"
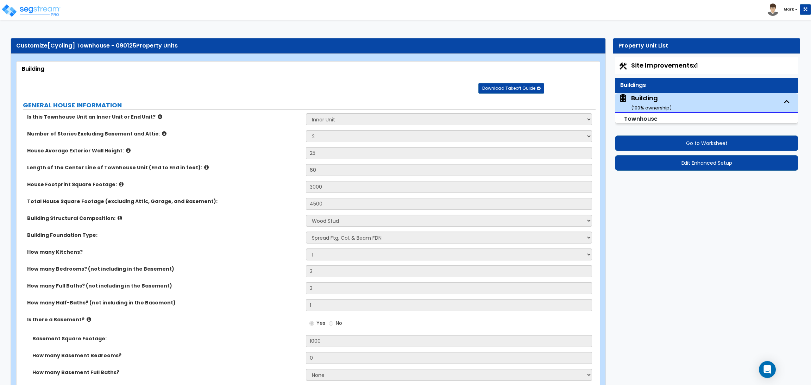
select select "2"
select select "10"
select select "4"
select select "2"
select select "1"
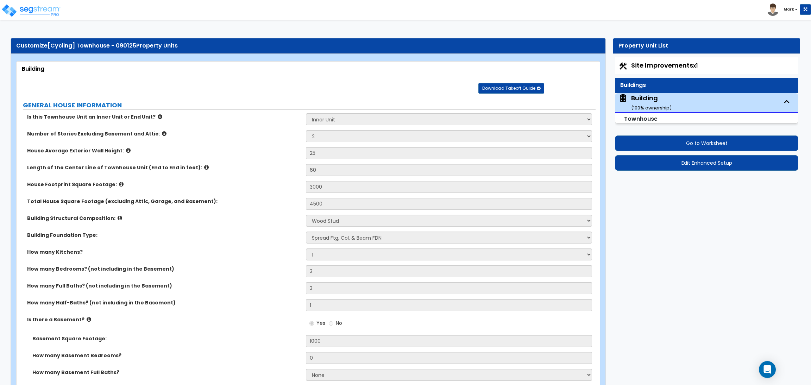
select select "1"
select select "3"
select select "2"
select select "3"
select select "2"
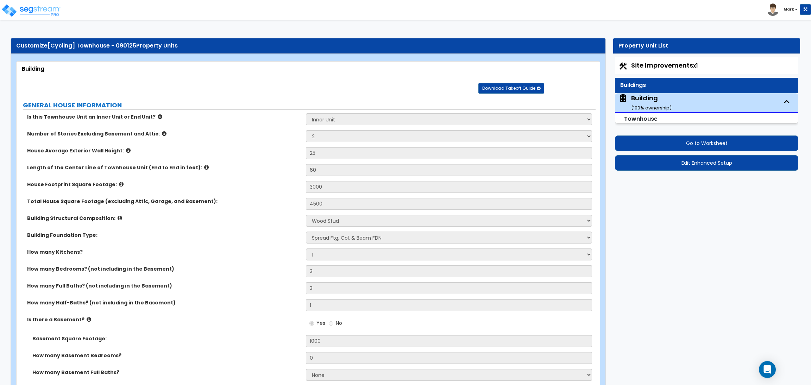
select select "1"
select select "2"
select select "1"
select select "3"
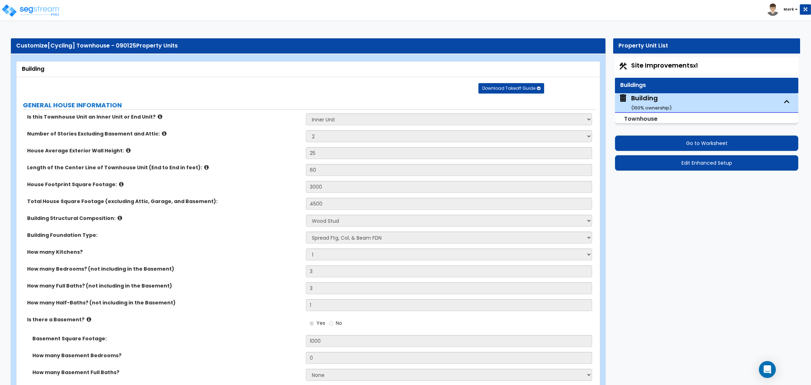
select select "2"
select select "1"
select select "3"
select select "2"
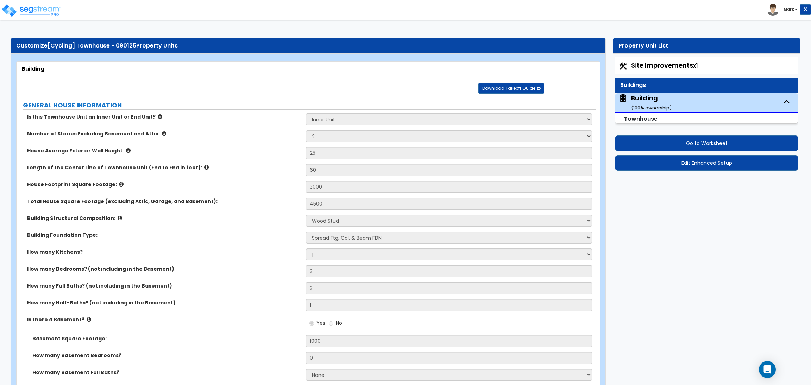
select select "2"
select select "5"
select select "2"
select select "4"
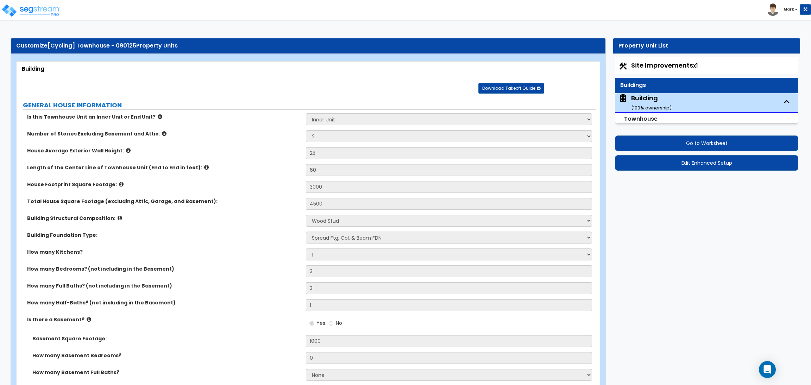
select select "1"
select select "2"
select select "1"
select select "2"
select select "1"
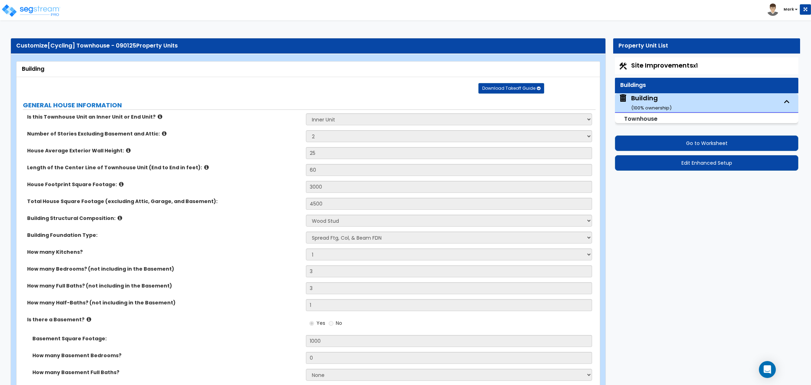
select select "1"
select select "3"
select select "1"
select select "2"
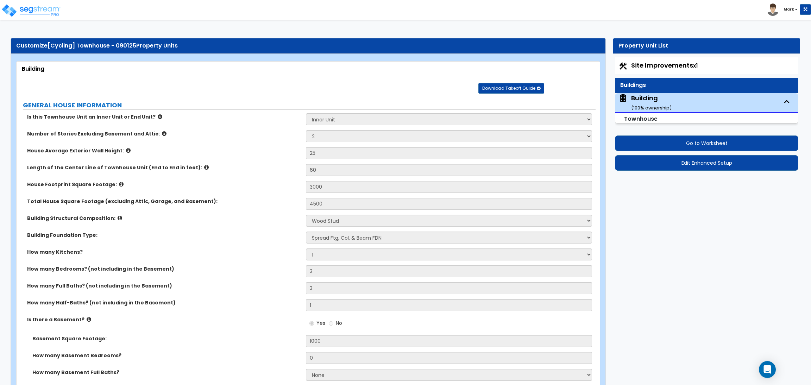
select select "1"
select select "3"
select select "4"
select select "1"
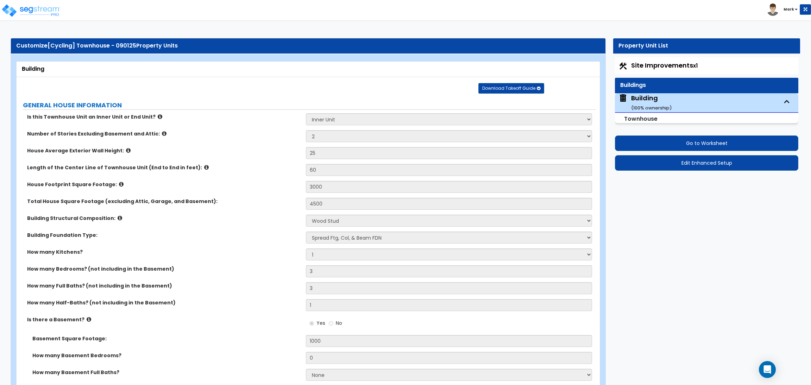
select select "1"
select select "2"
select select "3"
select select "2"
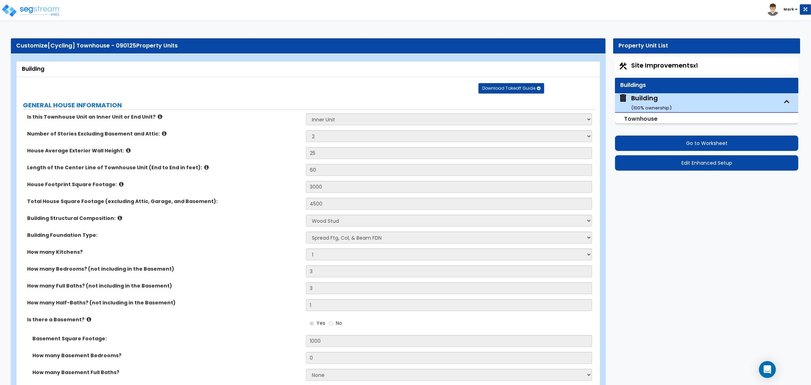
select select "5"
select select "3"
select select "1"
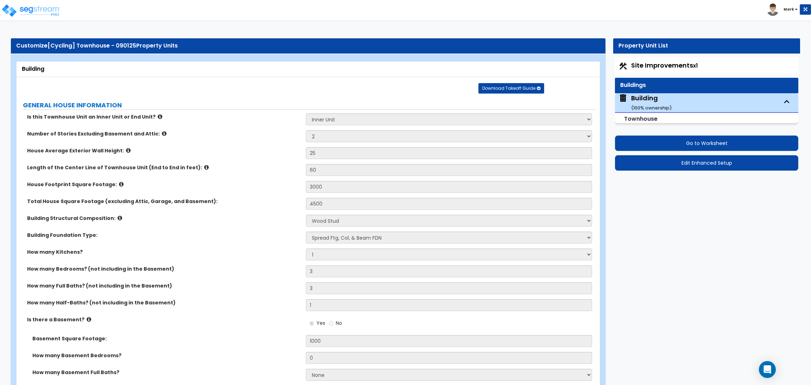
select select "1"
select select "4"
select select "1"
select select "4"
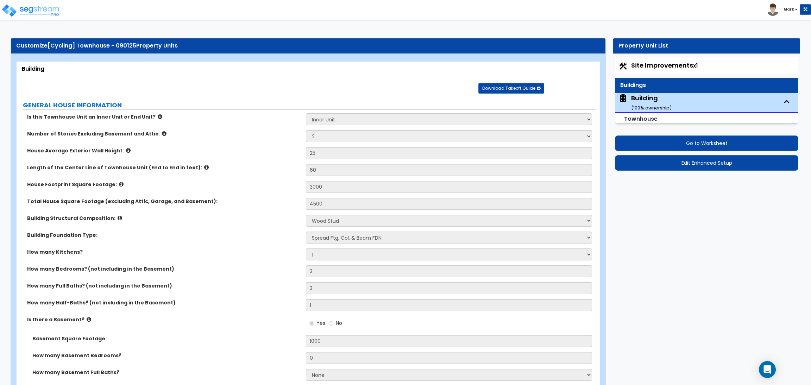
select select "4"
select select "1"
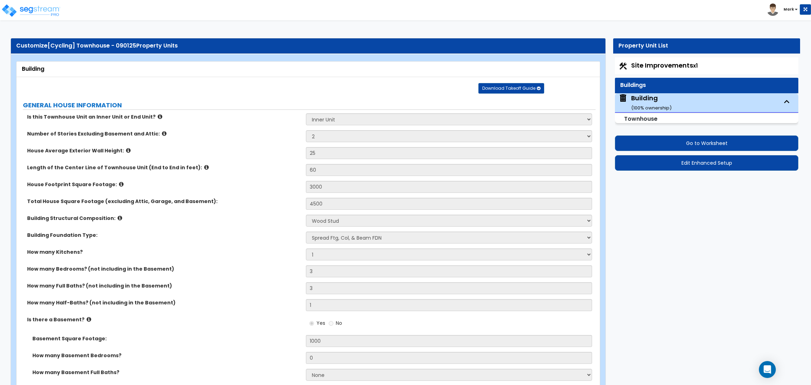
select select "1"
select select "3"
select select "1"
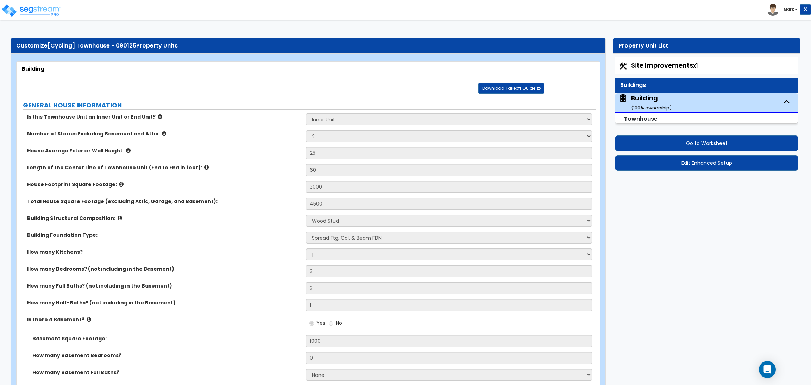
select select "4"
select select "1"
select select "2"
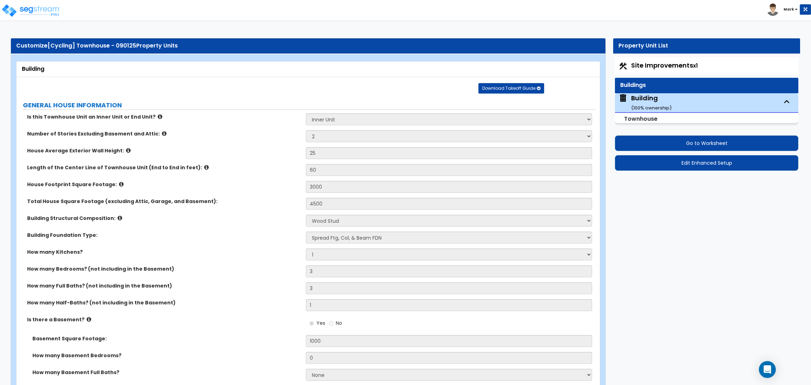
select select "3"
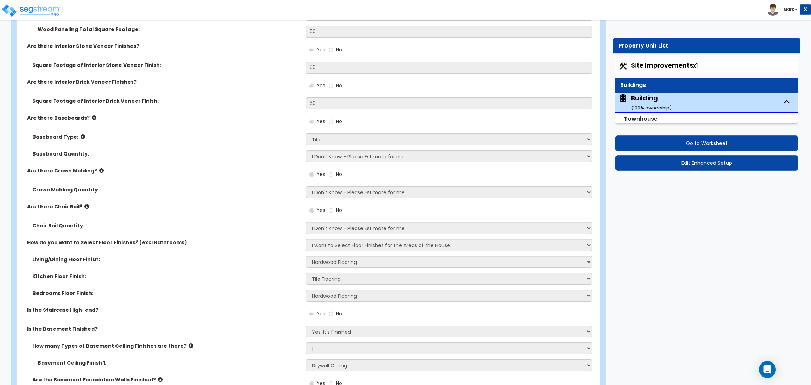
scroll to position [2163, 0]
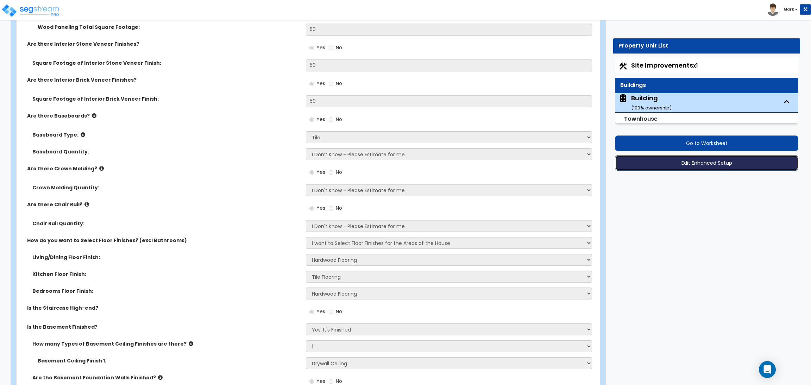
click at [687, 161] on button "Edit Enhanced Setup" at bounding box center [706, 162] width 183 height 15
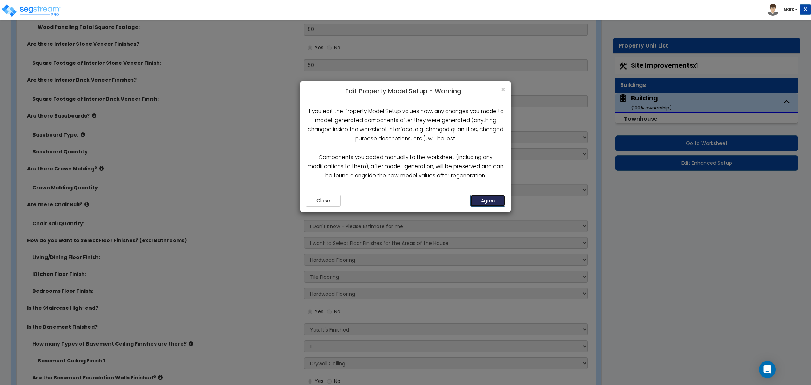
click at [500, 202] on button "Agree" at bounding box center [487, 201] width 35 height 12
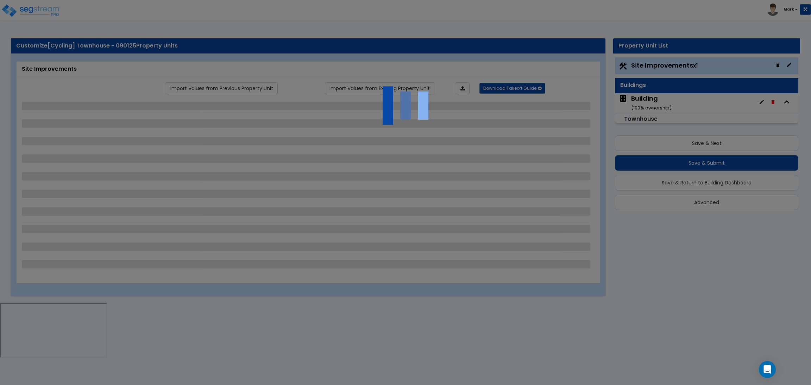
select select "2"
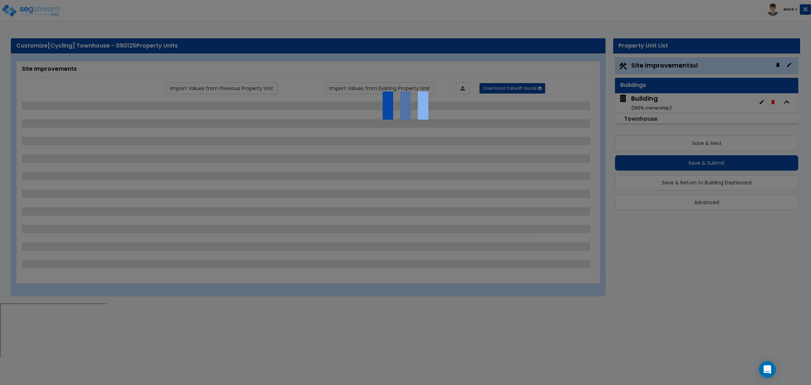
select select "2"
select select "1"
select select "3"
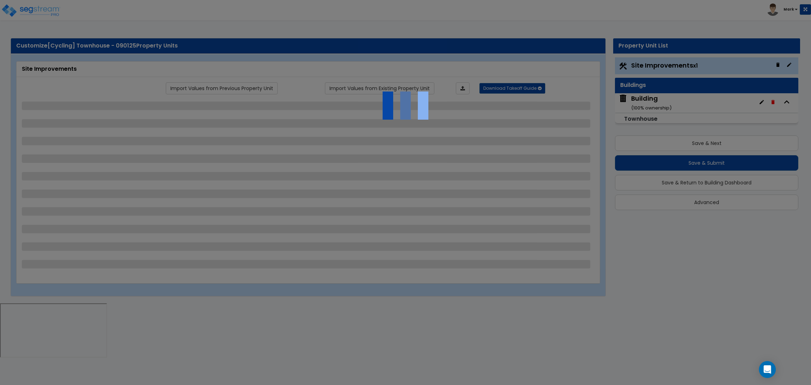
select select "2"
select select "1"
select select "10"
select select "2"
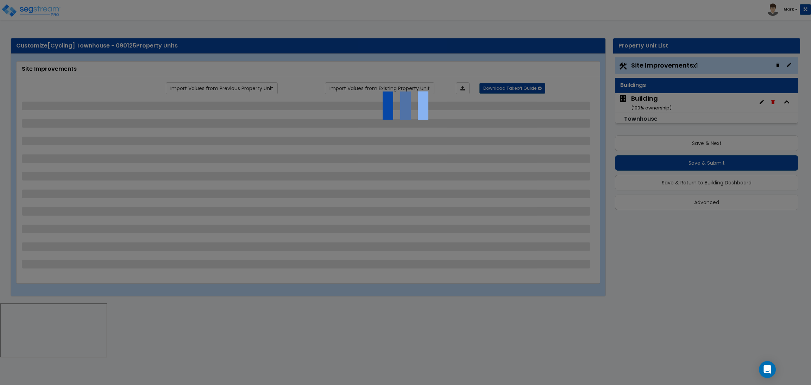
select select "1"
select select "2"
select select "1"
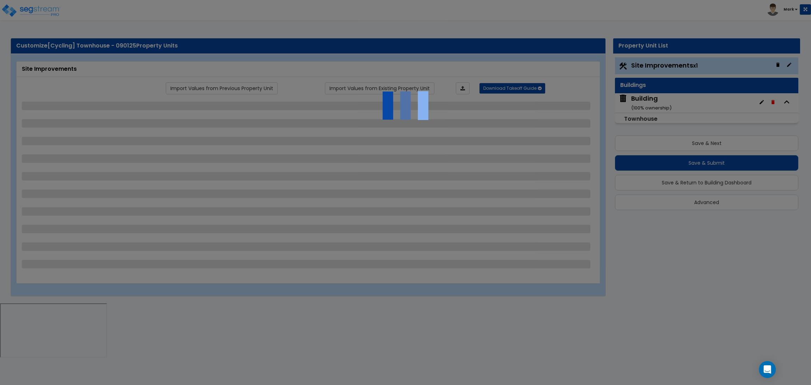
select select "1"
select select "2"
select select "4"
select select "1"
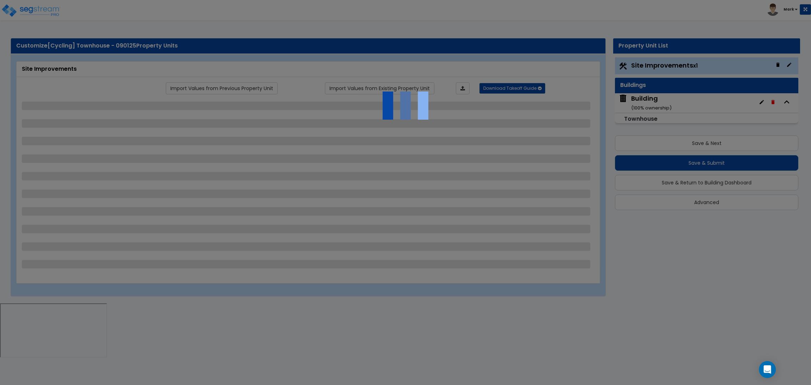
select select "1"
select select "6"
select select "1"
select select "4"
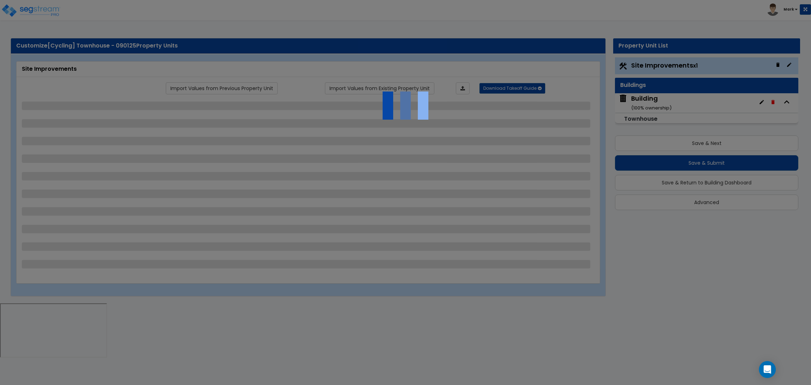
select select "4"
select select "2"
select select "1"
select select "2"
select select "1"
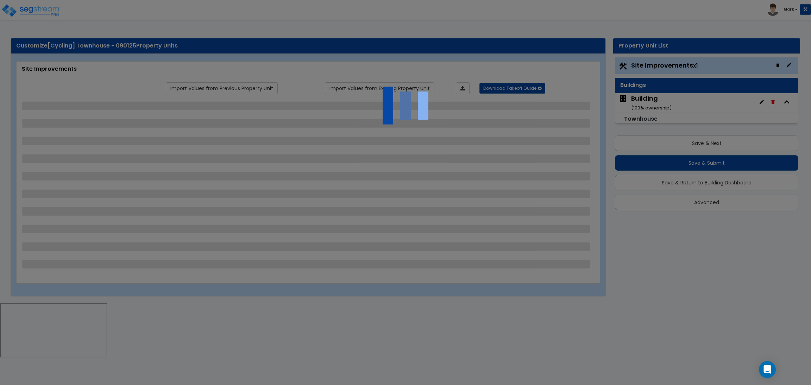
select select "2"
select select "6"
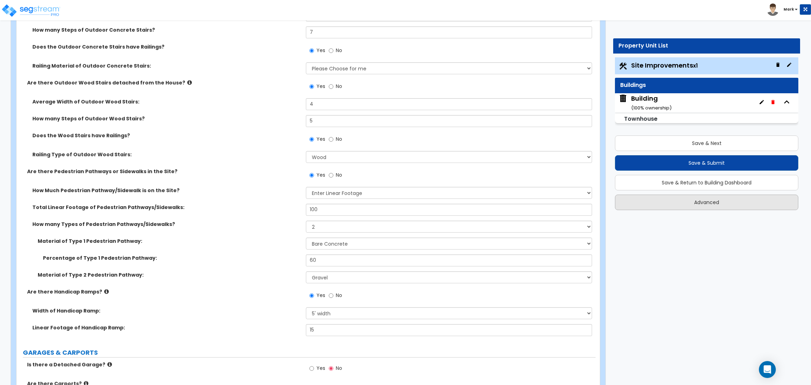
scroll to position [580, 0]
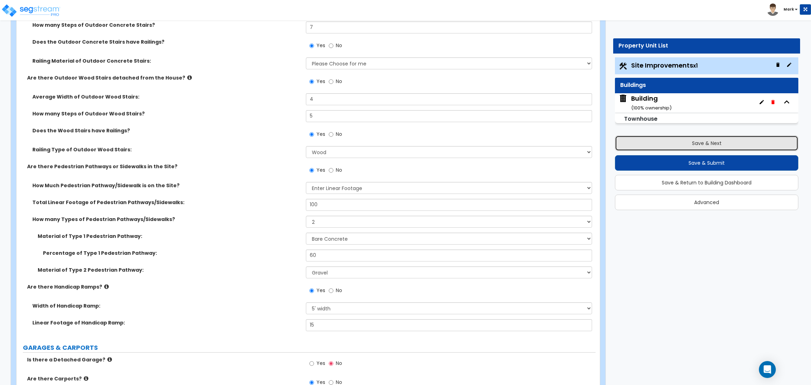
click at [717, 144] on button "Save & Next" at bounding box center [706, 142] width 183 height 15
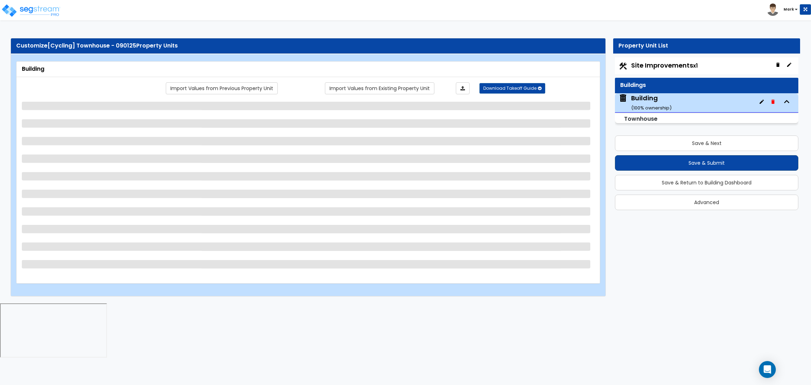
select select "1"
select select "2"
select select "7"
select select "1"
select select "2"
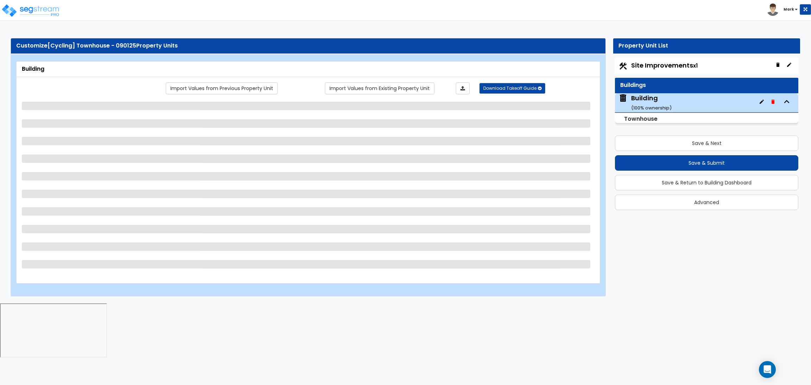
select select "2"
select select "10"
select select "4"
select select "2"
select select "1"
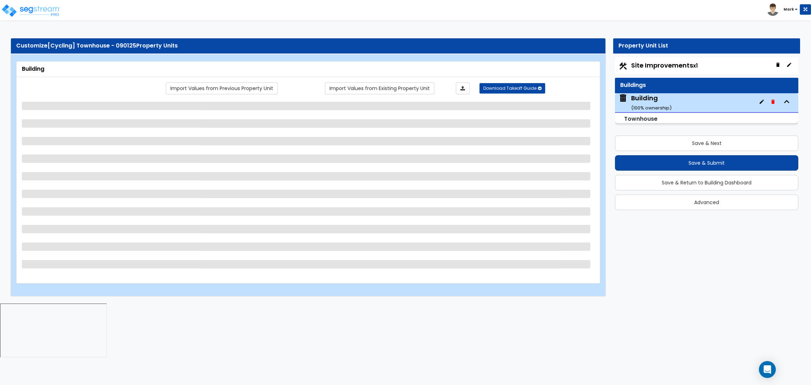
select select "1"
select select "3"
select select "2"
select select "3"
select select "2"
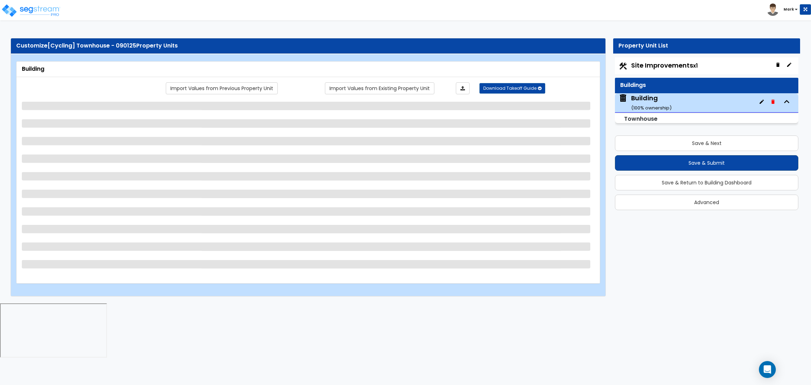
select select "1"
select select "2"
select select "1"
select select "3"
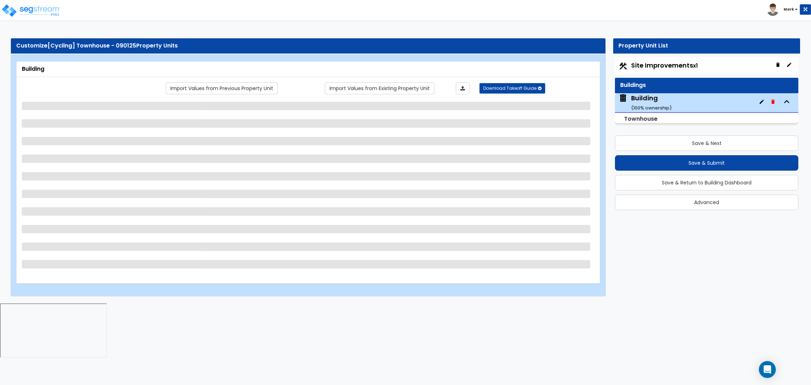
select select "2"
select select "1"
select select "3"
select select "2"
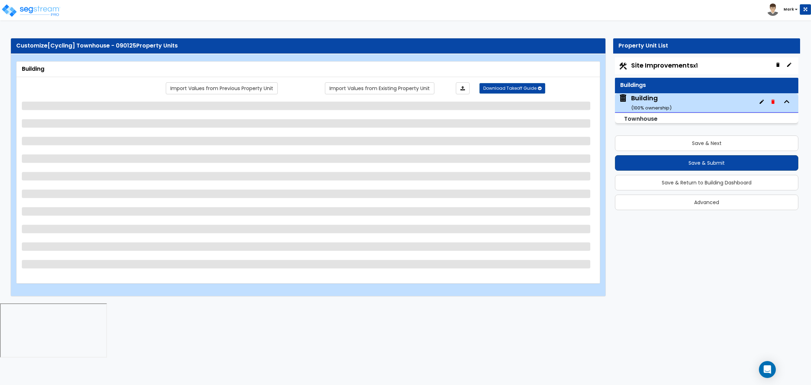
select select "5"
select select "2"
select select "4"
select select "1"
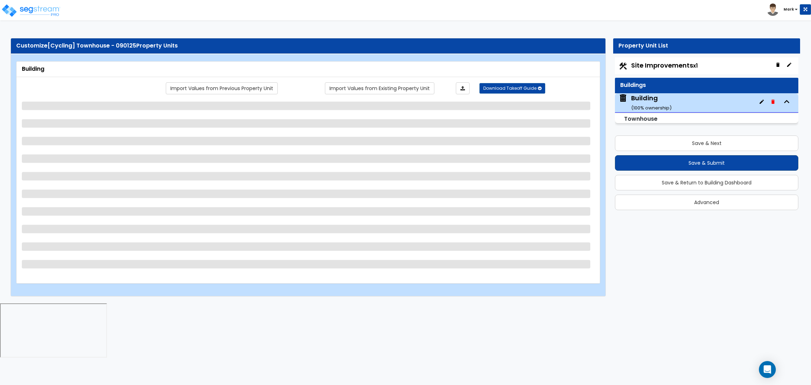
select select "2"
select select "1"
select select "2"
select select "1"
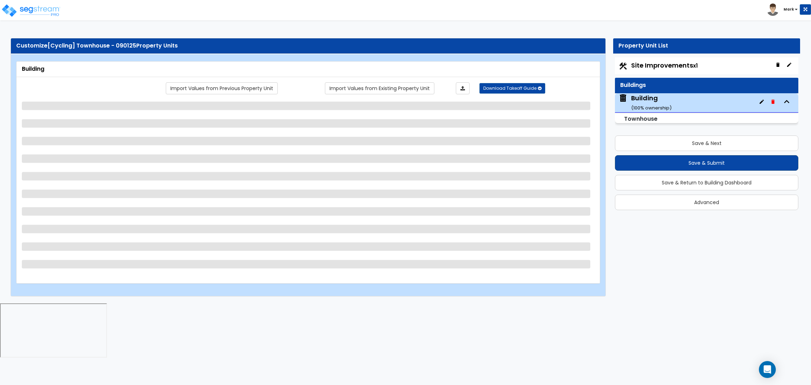
select select "3"
select select "1"
select select "2"
select select "1"
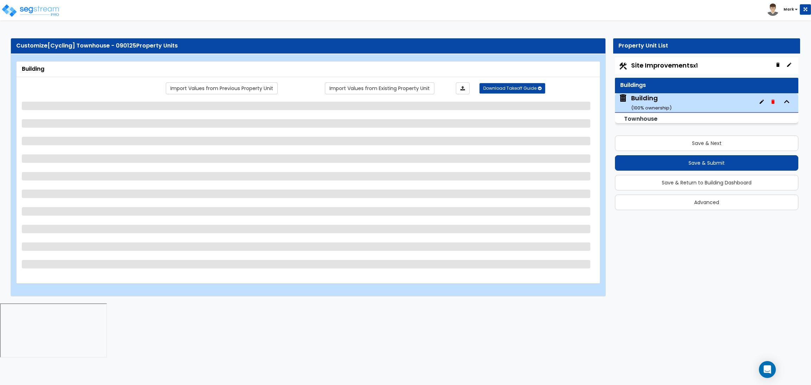
select select "3"
select select "4"
select select "1"
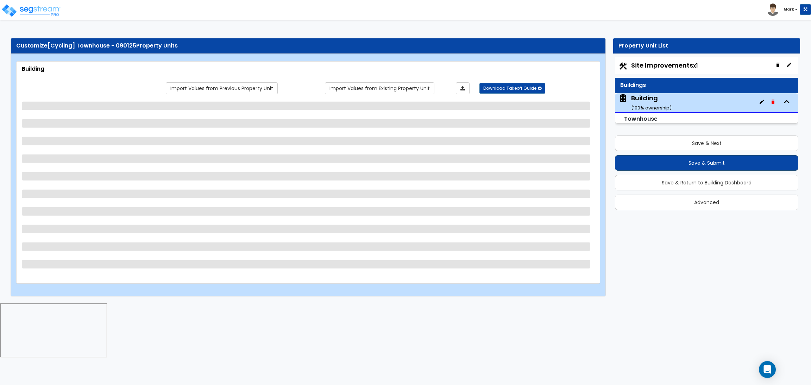
select select "2"
select select "3"
select select "2"
select select "5"
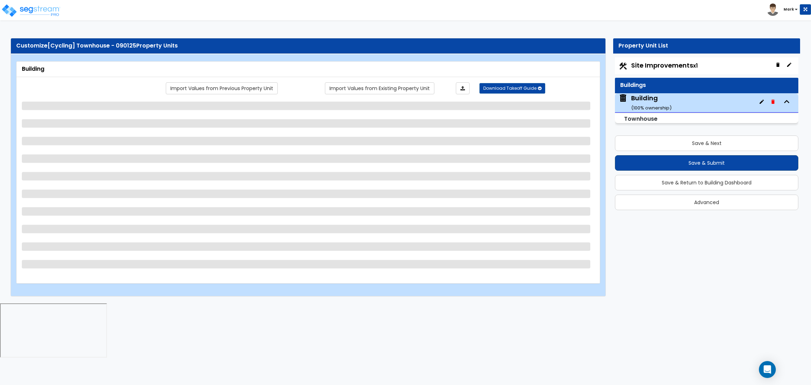
select select "3"
select select "1"
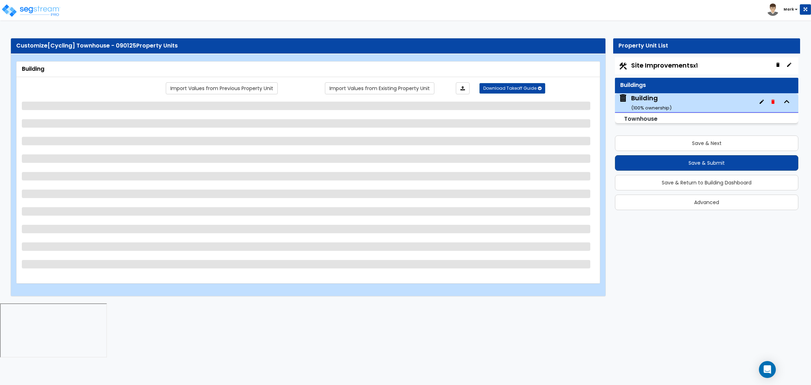
select select "4"
select select "1"
select select "4"
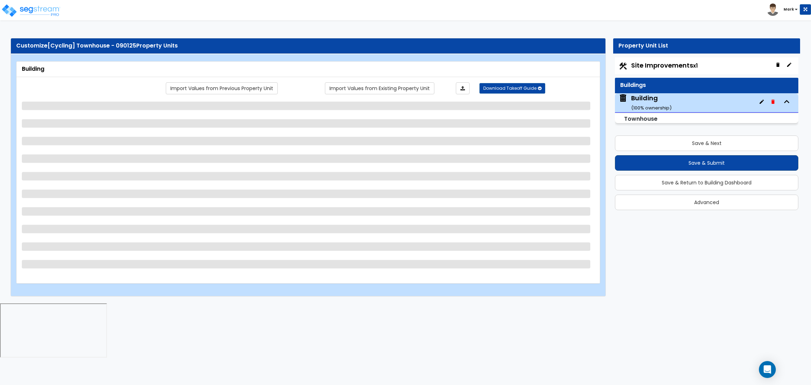
select select "1"
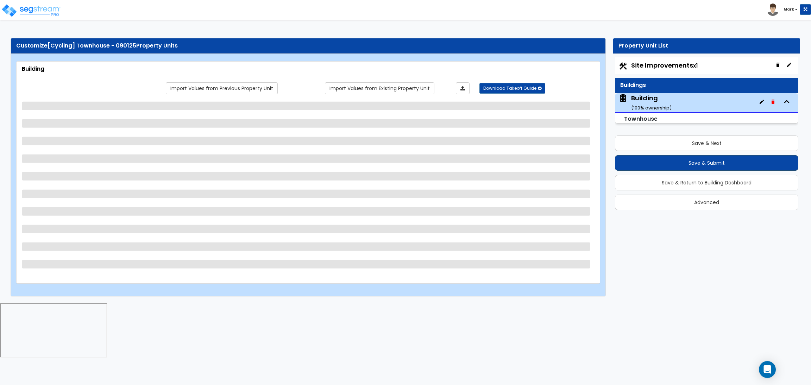
select select "1"
select select "3"
select select "1"
select select "4"
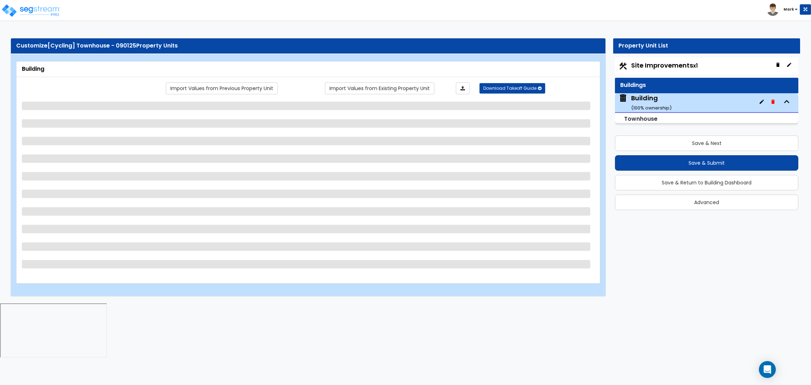
select select "1"
select select "2"
select select "3"
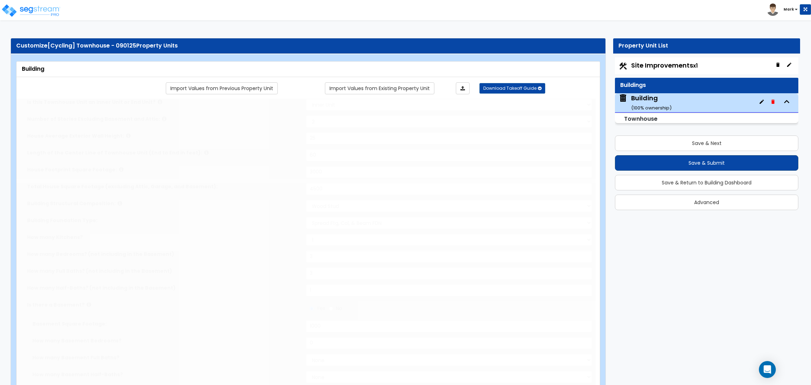
type input "2"
radio input "true"
select select "2"
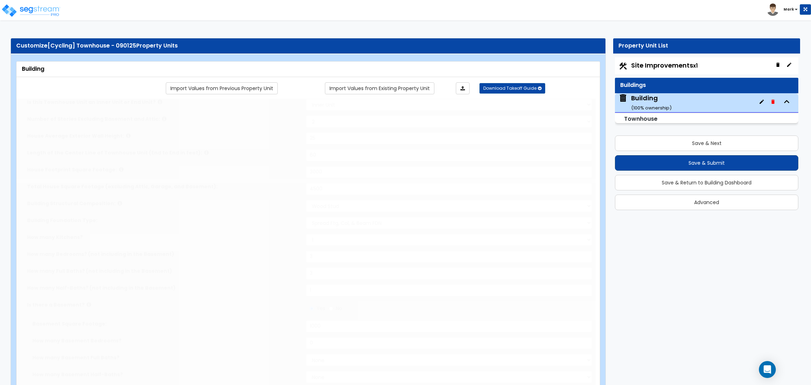
type input "1"
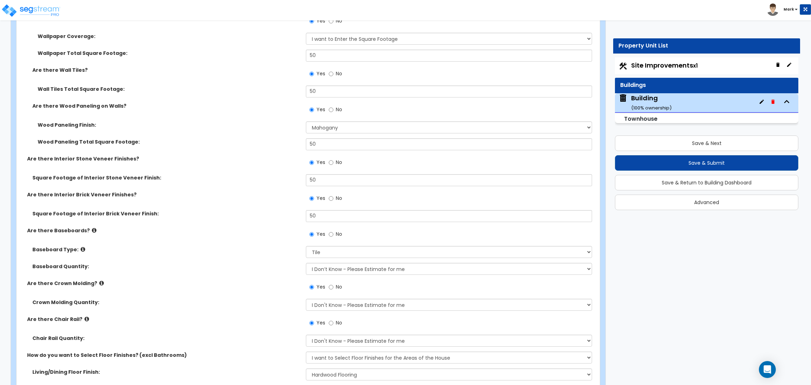
scroll to position [2050, 0]
click at [363, 245] on div "Yes No" at bounding box center [450, 235] width 289 height 19
click at [362, 249] on select "Please Choose One Wood Vinyl Carpet Tile" at bounding box center [449, 251] width 286 height 12
select select "2"
click at [306, 246] on select "Please Choose One Wood Vinyl Carpet Tile" at bounding box center [449, 251] width 286 height 12
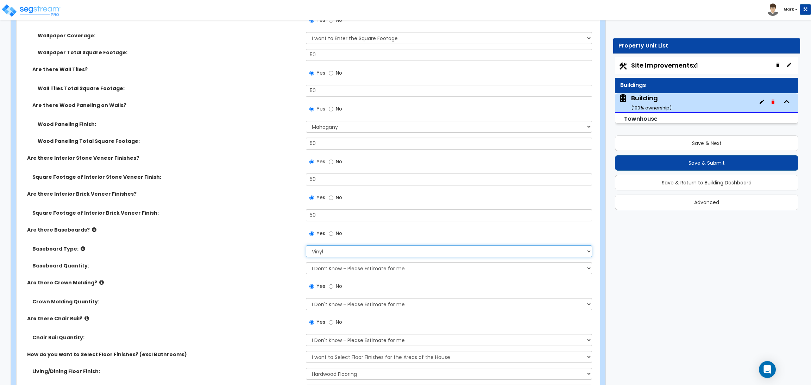
click at [328, 252] on select "Please Choose One Wood Vinyl Carpet Tile" at bounding box center [449, 251] width 286 height 12
click at [240, 276] on div "Baseboard Quantity: I Don’t Know - Please Estimate for me I want to Enter the L…" at bounding box center [306, 270] width 579 height 17
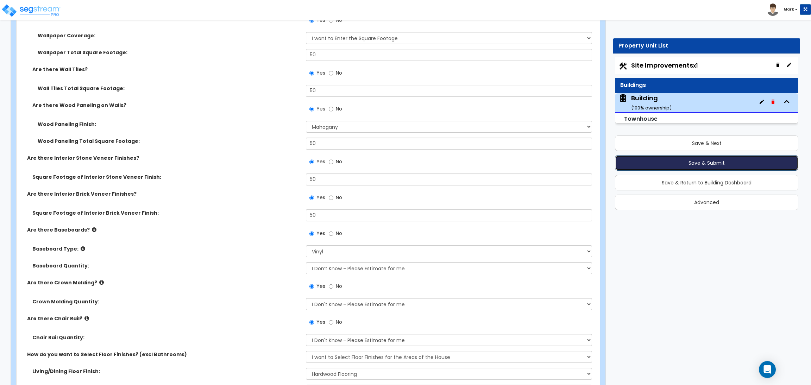
click at [719, 159] on button "Save & Submit" at bounding box center [706, 162] width 183 height 15
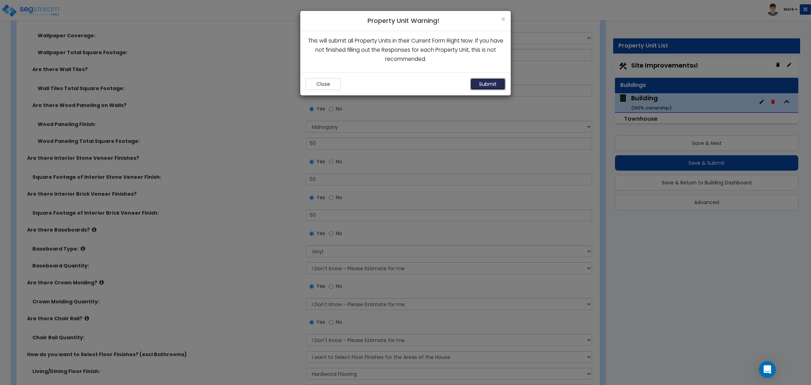
click at [487, 85] on button "Submit" at bounding box center [487, 84] width 35 height 12
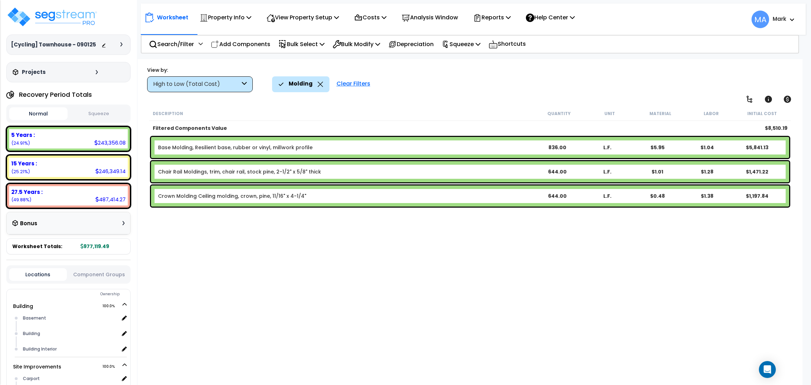
scroll to position [31, 0]
click at [317, 80] on div "Molding" at bounding box center [300, 83] width 45 height 15
click at [320, 83] on icon at bounding box center [320, 84] width 6 height 5
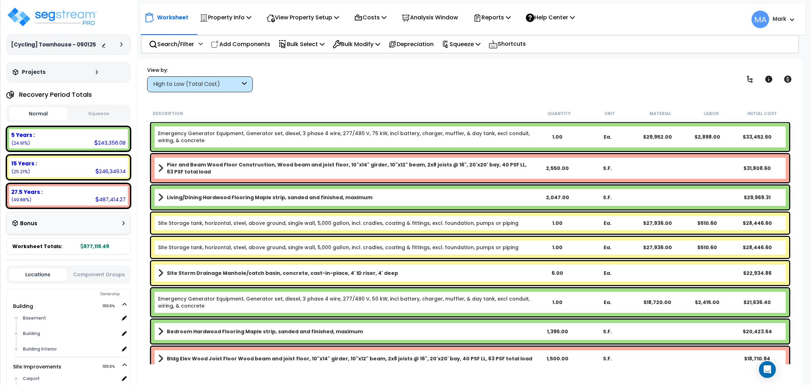
click at [226, 71] on div "View by:" at bounding box center [200, 69] width 106 height 7
click at [223, 84] on div "High to Low (Total Cost)" at bounding box center [196, 84] width 87 height 8
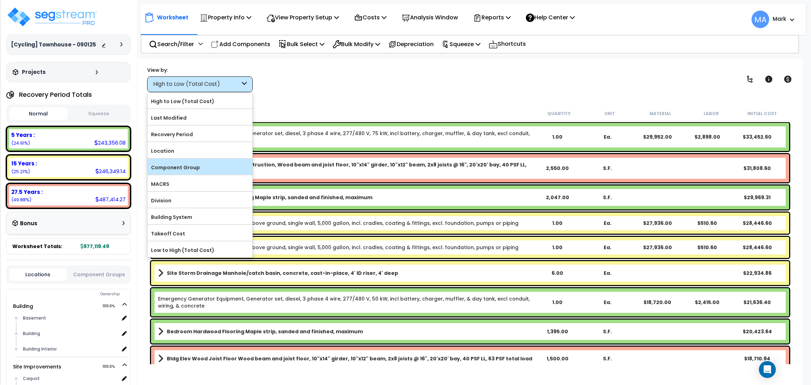
drag, startPoint x: 209, startPoint y: 158, endPoint x: 211, endPoint y: 163, distance: 5.7
click at [211, 163] on form "High to Low (Total Cost) Last Modified" at bounding box center [199, 175] width 105 height 165
click at [211, 163] on label "Component Group" at bounding box center [199, 167] width 105 height 11
click at [0, 0] on input "Component Group" at bounding box center [0, 0] width 0 height 0
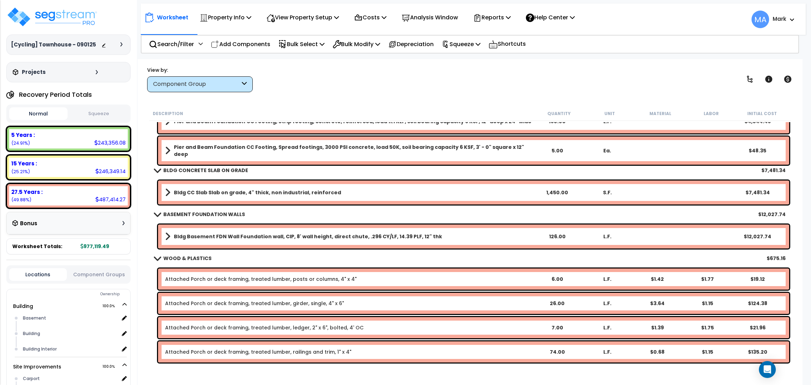
scroll to position [158, 0]
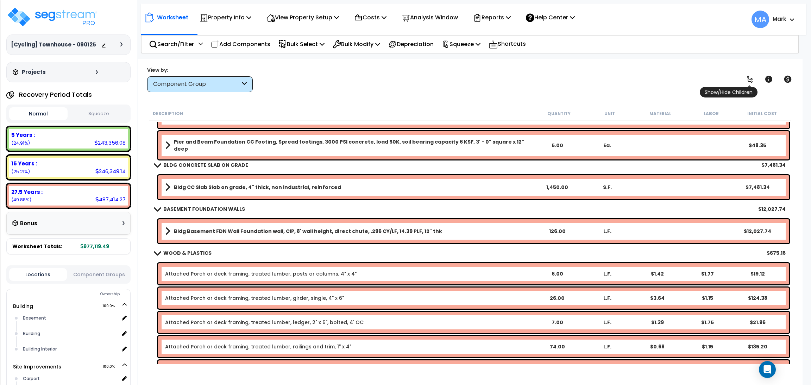
click at [748, 74] on link at bounding box center [749, 78] width 15 height 15
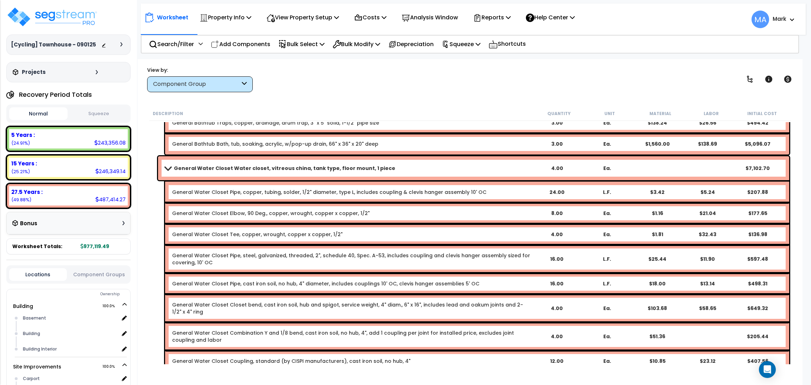
scroll to position [10131, 0]
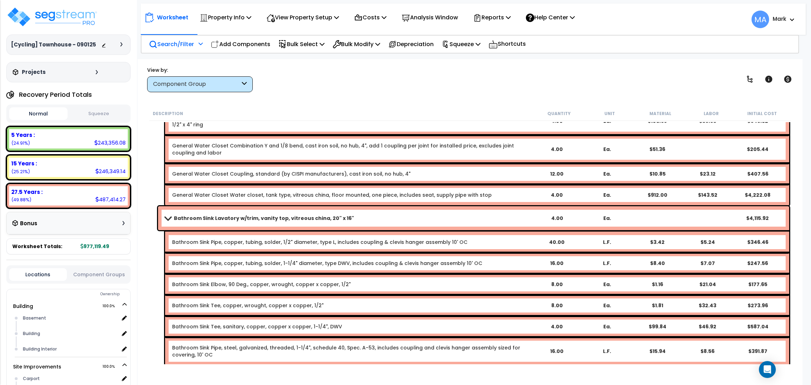
click at [178, 40] on p "Search/Filter" at bounding box center [171, 43] width 45 height 9
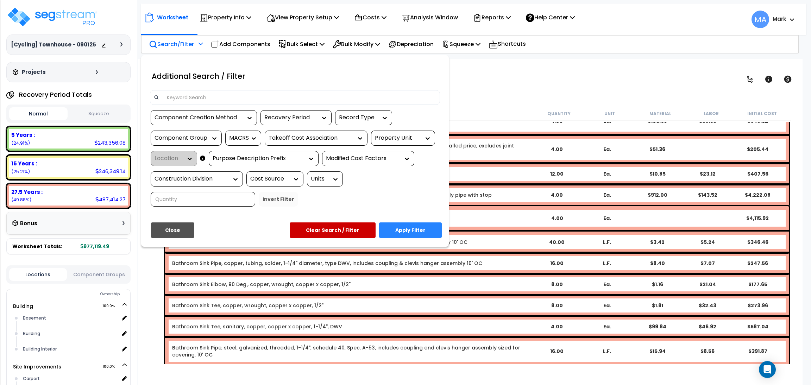
click at [185, 101] on input at bounding box center [299, 97] width 273 height 11
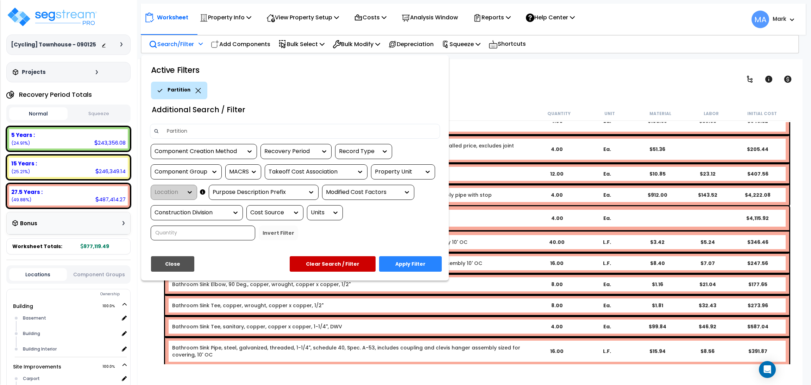
type input "Partition"
click at [398, 262] on button "Apply Filter" at bounding box center [410, 263] width 63 height 15
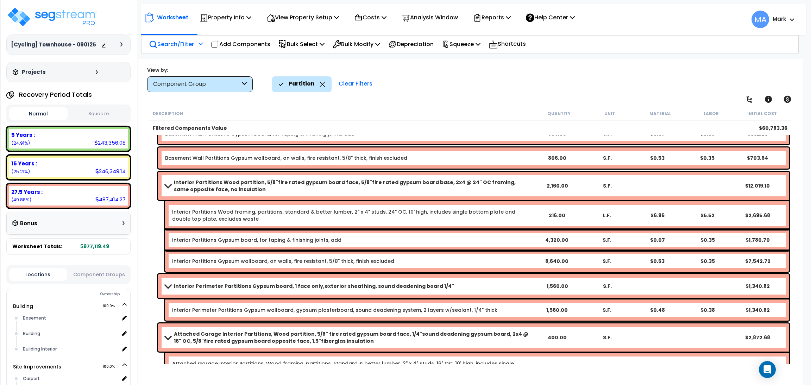
scroll to position [2, 0]
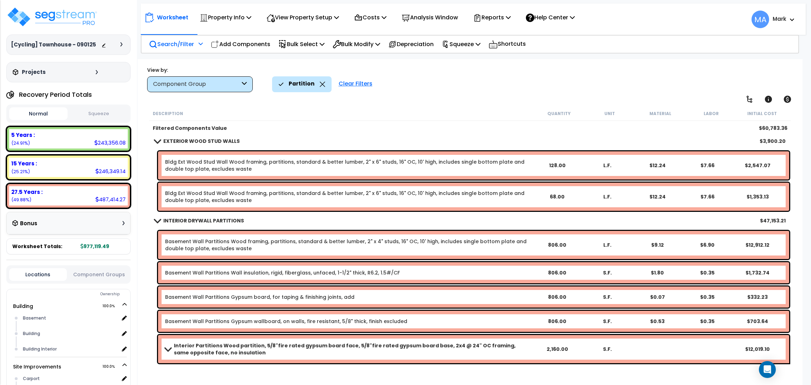
click at [320, 83] on icon at bounding box center [322, 84] width 6 height 5
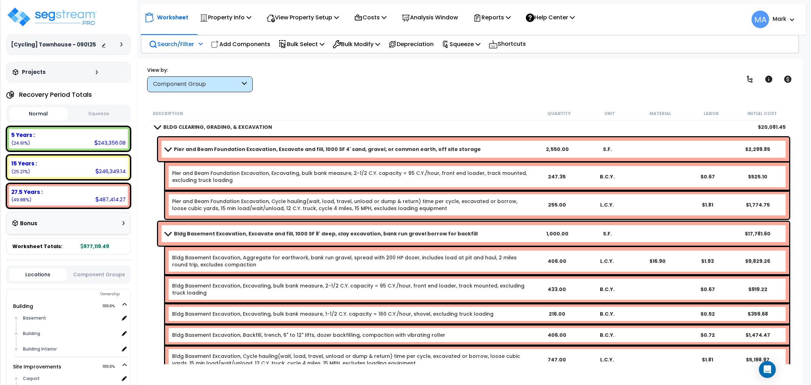
click at [164, 43] on p "Search/Filter" at bounding box center [171, 43] width 45 height 9
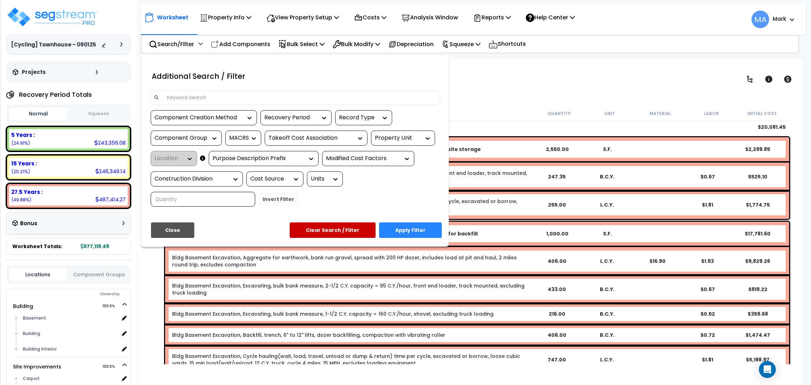
click at [178, 97] on input at bounding box center [299, 97] width 273 height 11
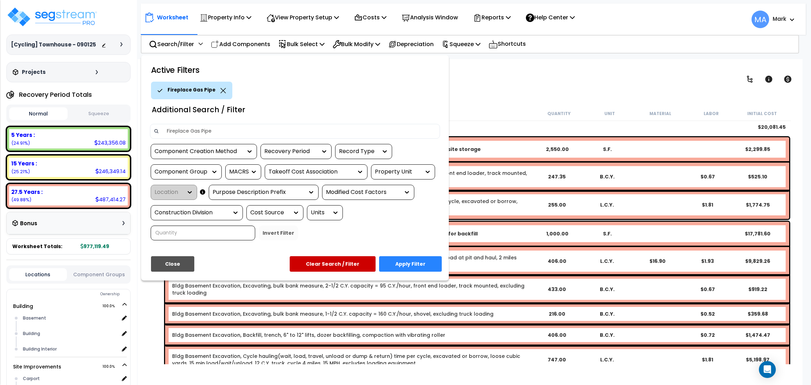
type input "Fireplace Gas Pipe"
click at [424, 264] on button "Apply Filter" at bounding box center [410, 263] width 63 height 15
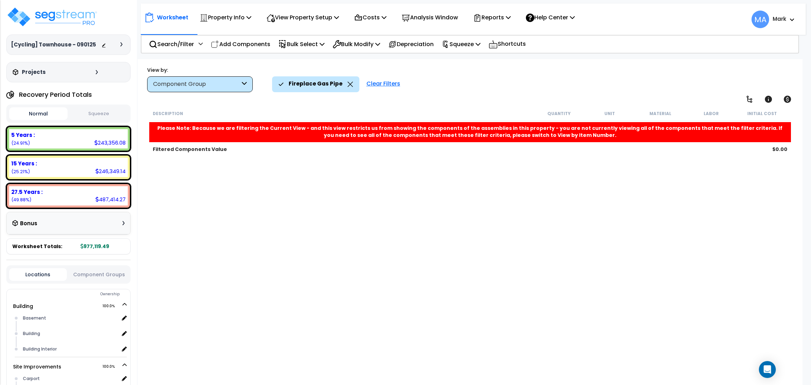
click at [342, 83] on div "Fireplace Gas Pipe" at bounding box center [315, 83] width 75 height 15
click at [345, 87] on div "Fireplace Gas Pipe" at bounding box center [315, 83] width 75 height 15
click at [348, 84] on icon at bounding box center [350, 84] width 6 height 5
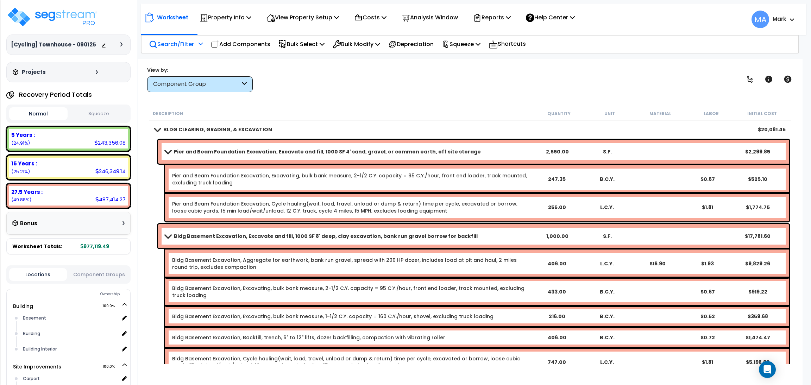
click at [178, 47] on p "Search/Filter" at bounding box center [171, 43] width 45 height 9
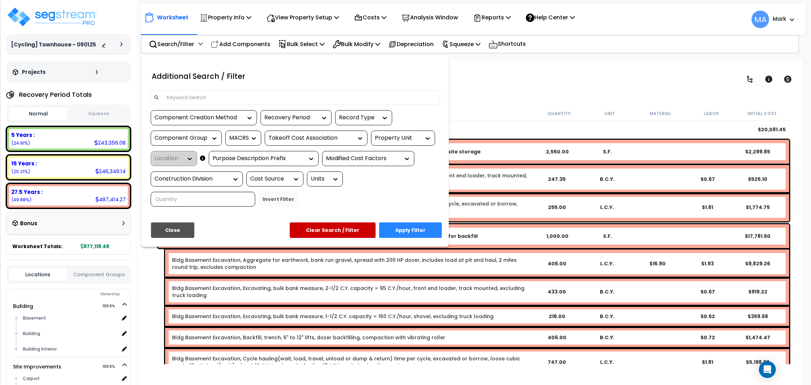
click at [190, 95] on input at bounding box center [299, 97] width 273 height 11
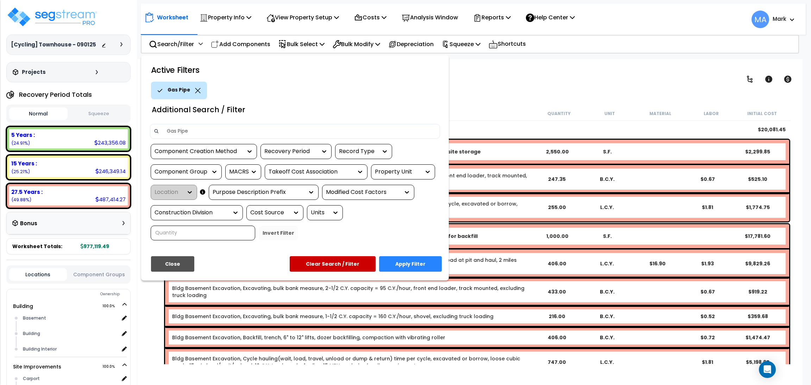
type input "Gas Pipe"
click at [411, 268] on button "Apply Filter" at bounding box center [410, 263] width 63 height 15
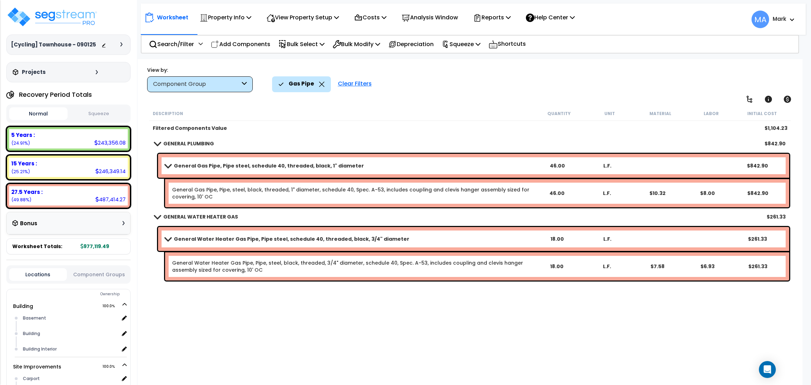
click at [319, 82] on icon at bounding box center [321, 84] width 5 height 5
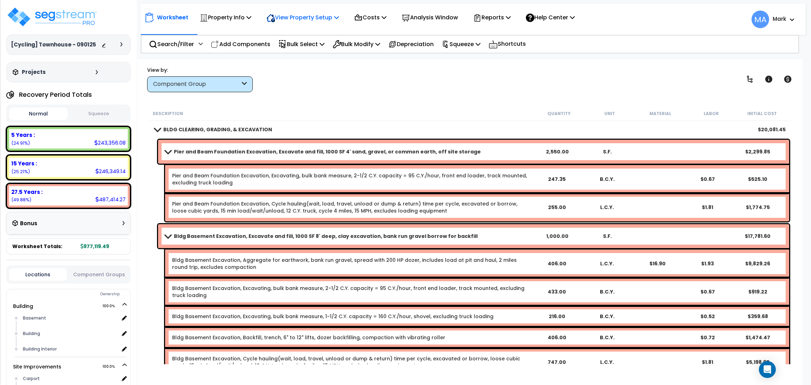
click at [309, 15] on p "View Property Setup" at bounding box center [302, 17] width 72 height 9
click at [304, 46] on link "View Questionnaire" at bounding box center [298, 48] width 70 height 14
click at [220, 84] on div "Component Group" at bounding box center [196, 84] width 87 height 8
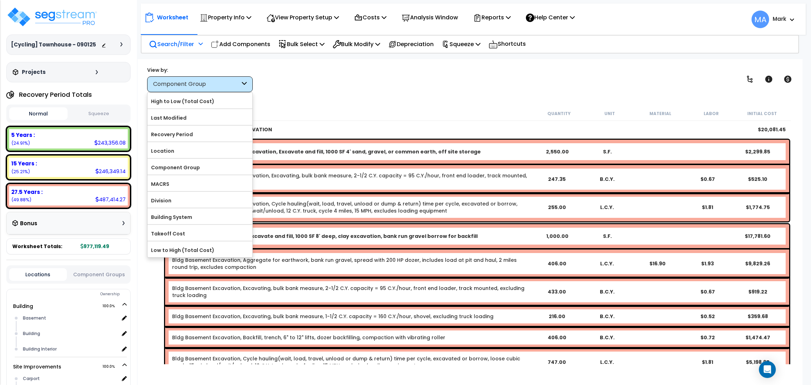
click at [183, 38] on div "Search/Filter Additional Search / Filter" at bounding box center [176, 44] width 54 height 17
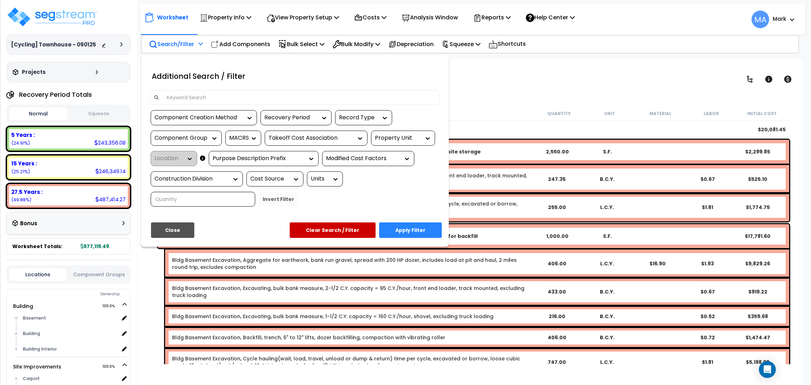
click at [192, 93] on input at bounding box center [299, 97] width 273 height 11
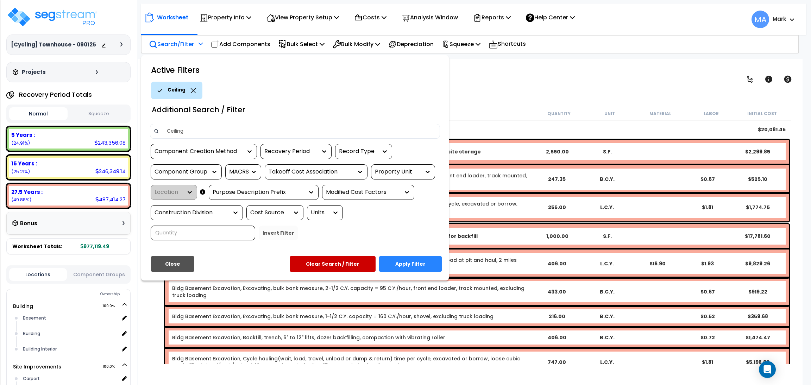
type input "Ceiling"
click at [415, 263] on button "Apply Filter" at bounding box center [410, 263] width 63 height 15
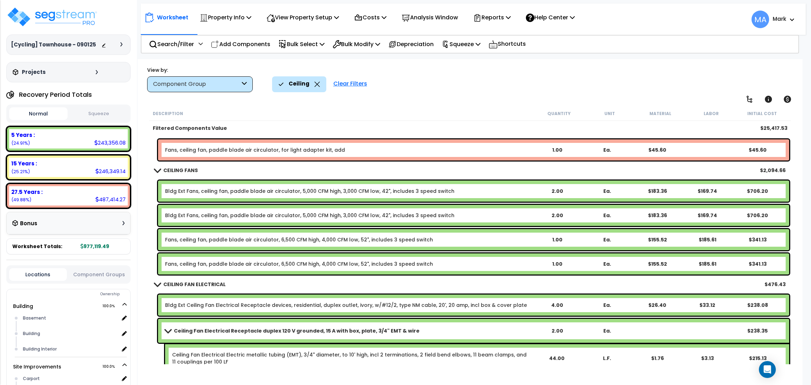
scroll to position [369, 0]
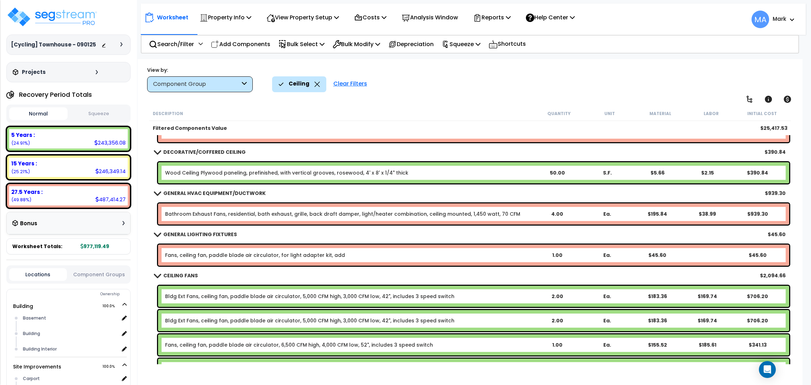
click at [312, 85] on div "Ceiling" at bounding box center [299, 83] width 42 height 15
click at [314, 84] on icon at bounding box center [317, 84] width 6 height 5
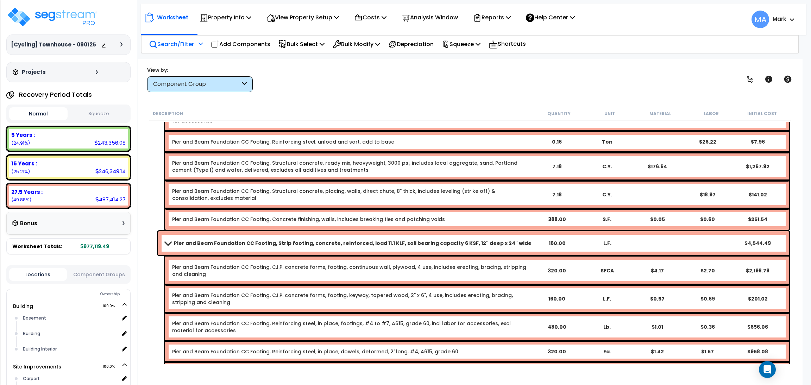
click at [162, 43] on p "Search/Filter" at bounding box center [171, 43] width 45 height 9
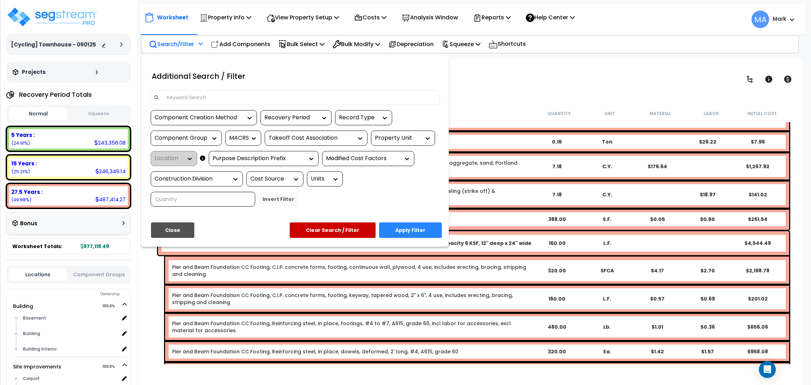
click at [191, 101] on input at bounding box center [299, 97] width 273 height 11
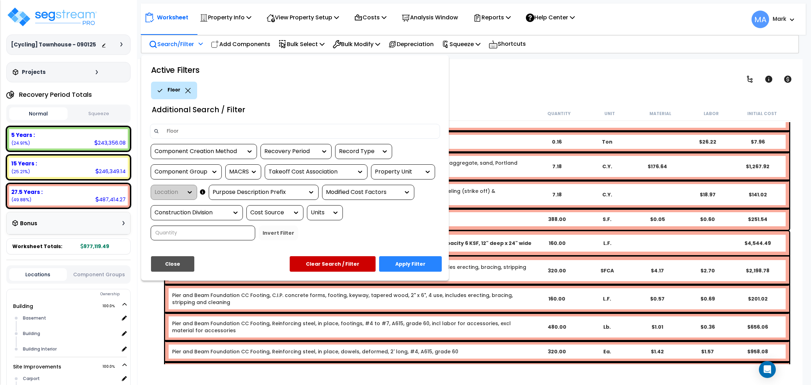
type input "Floor"
click at [433, 256] on button "Apply Filter" at bounding box center [410, 263] width 63 height 15
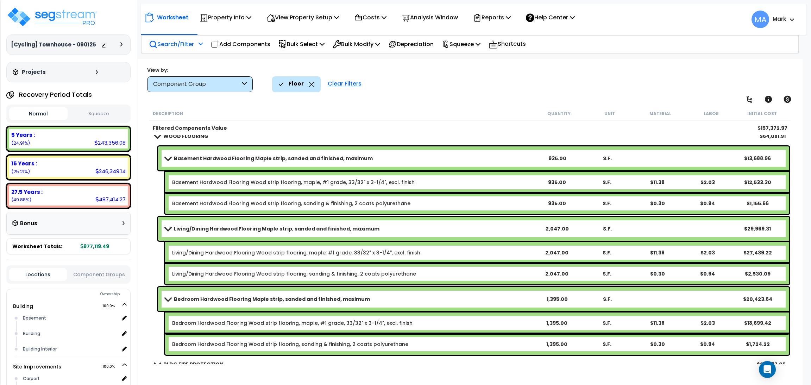
scroll to position [596, 0]
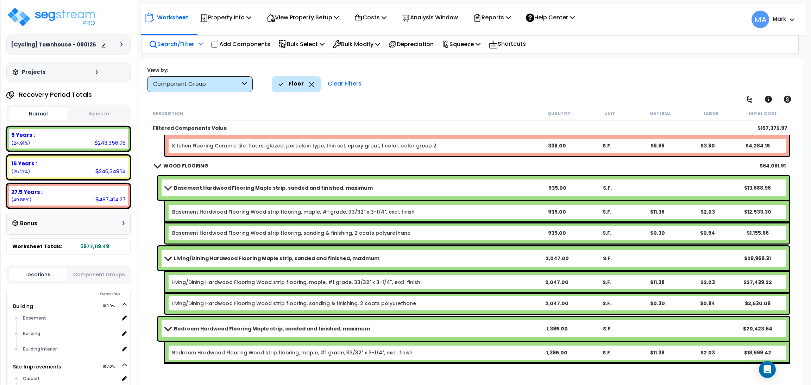
click at [320, 188] on b "Basement Hardwood Flooring Maple strip, sanded and finished, maximum" at bounding box center [273, 187] width 199 height 7
click at [169, 186] on span at bounding box center [168, 187] width 10 height 5
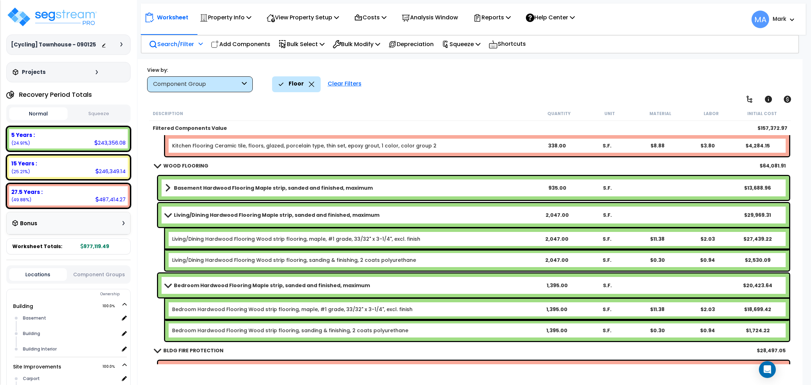
click at [171, 215] on span at bounding box center [168, 214] width 10 height 5
click at [166, 211] on link "Living/Dining Hardwood Flooring Maple strip, sanded and finished, maximum" at bounding box center [348, 215] width 367 height 10
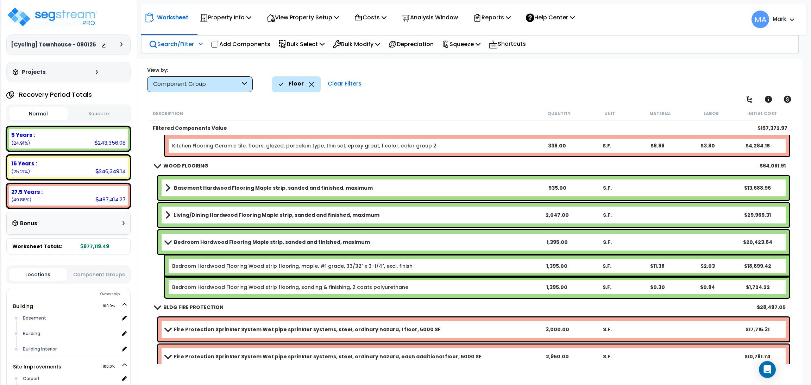
click at [174, 239] on b "Bedroom Hardwood Flooring Maple strip, sanded and finished, maximum" at bounding box center [272, 242] width 196 height 7
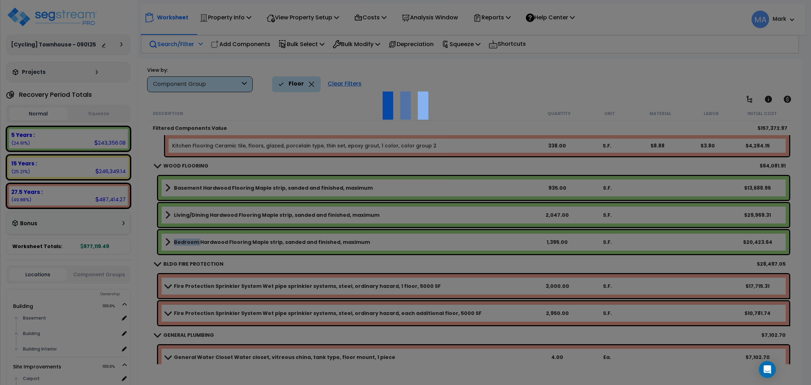
select select "68650"
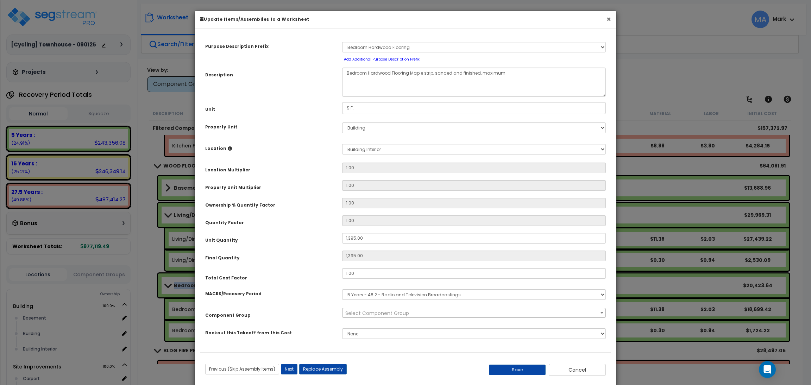
click at [606, 19] on button "×" at bounding box center [608, 18] width 5 height 7
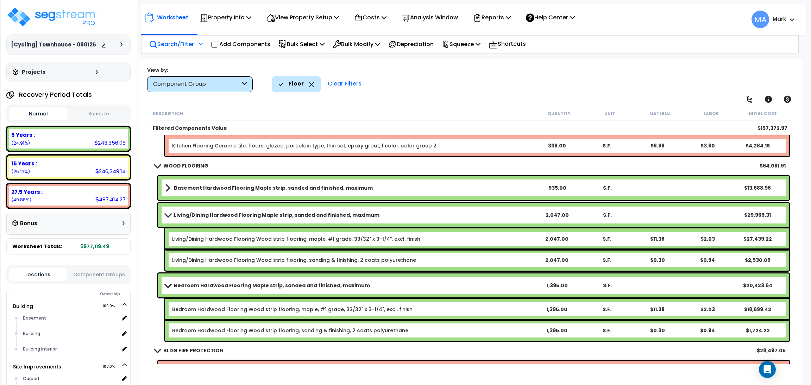
click at [168, 286] on span at bounding box center [168, 284] width 10 height 5
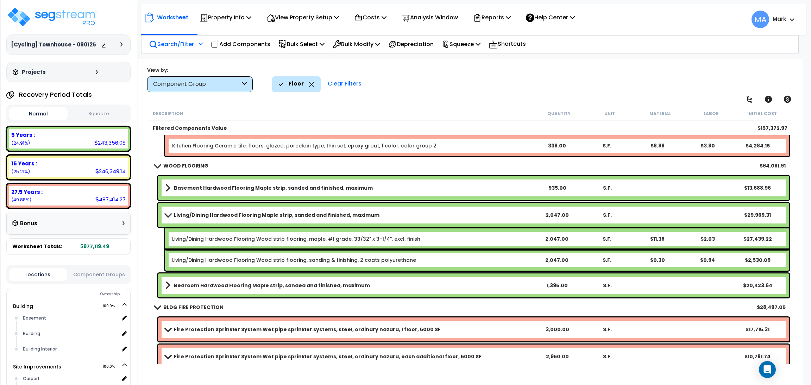
click at [170, 216] on span at bounding box center [168, 214] width 10 height 5
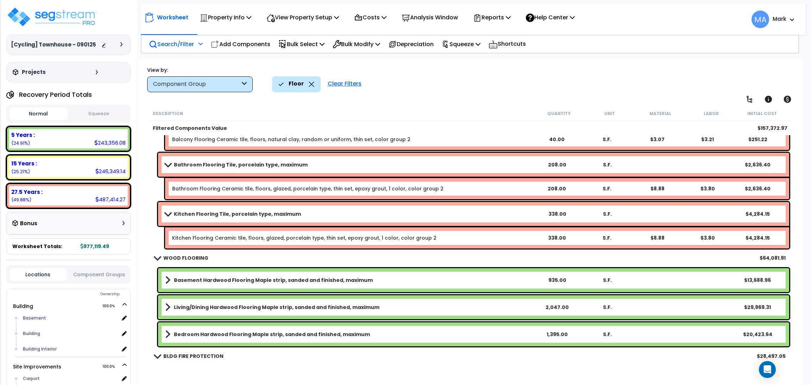
scroll to position [490, 0]
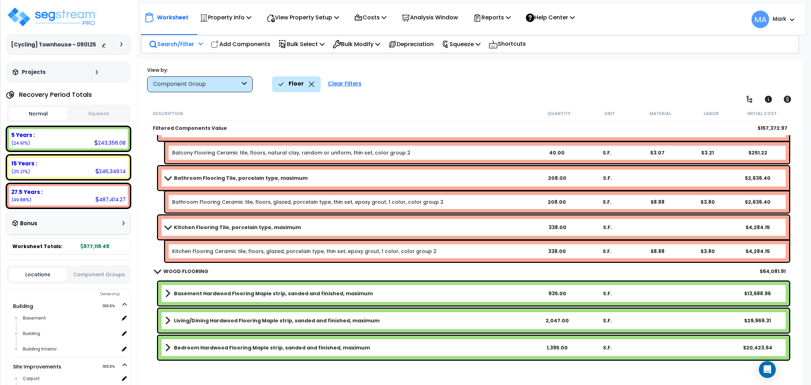
click at [171, 229] on link "Kitchen Flooring Tile, porcelain type, maximum" at bounding box center [348, 227] width 367 height 10
click at [165, 226] on span at bounding box center [168, 226] width 10 height 5
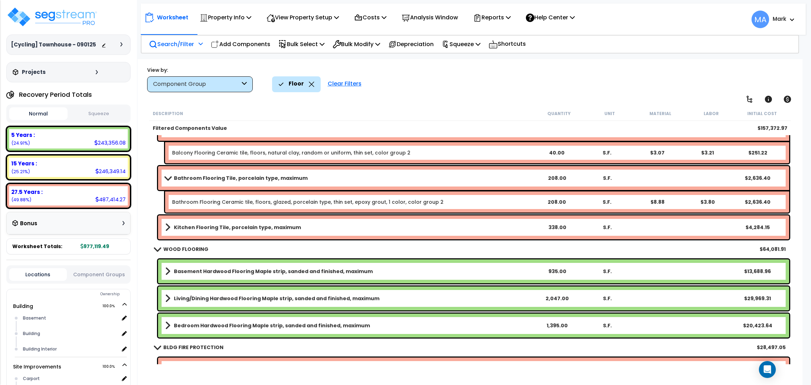
click at [168, 177] on span at bounding box center [168, 177] width 10 height 5
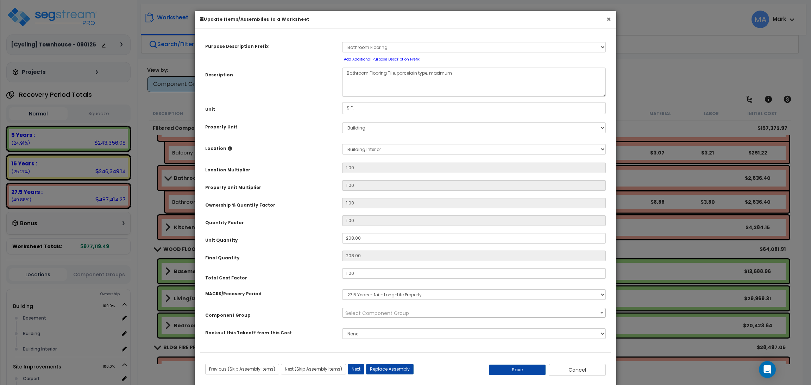
select select "15245"
click at [609, 17] on button "×" at bounding box center [608, 18] width 5 height 7
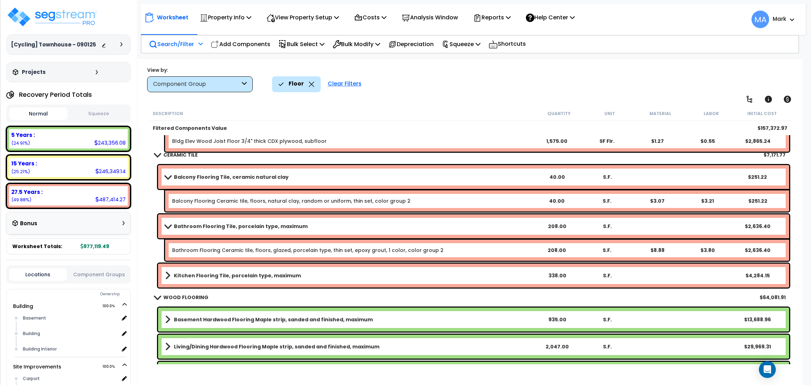
scroll to position [437, 0]
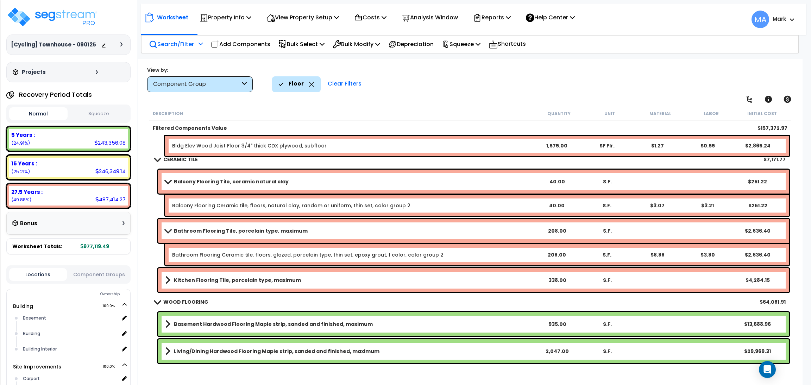
click at [170, 228] on span at bounding box center [168, 230] width 10 height 5
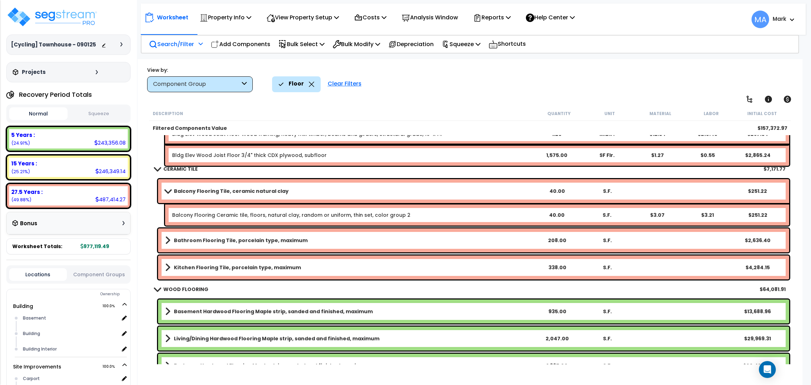
scroll to position [422, 0]
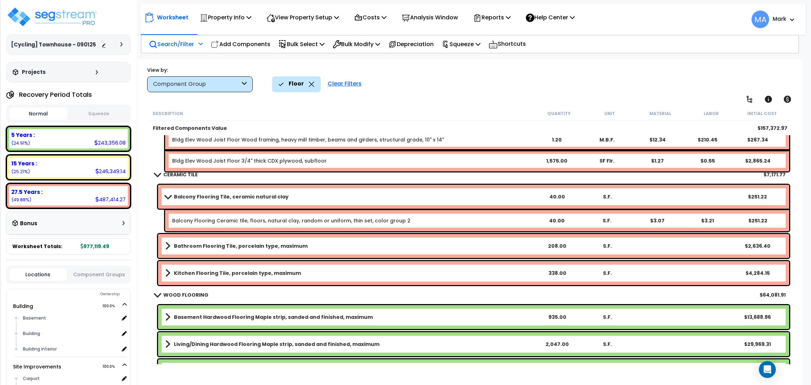
click at [169, 194] on span at bounding box center [168, 196] width 10 height 5
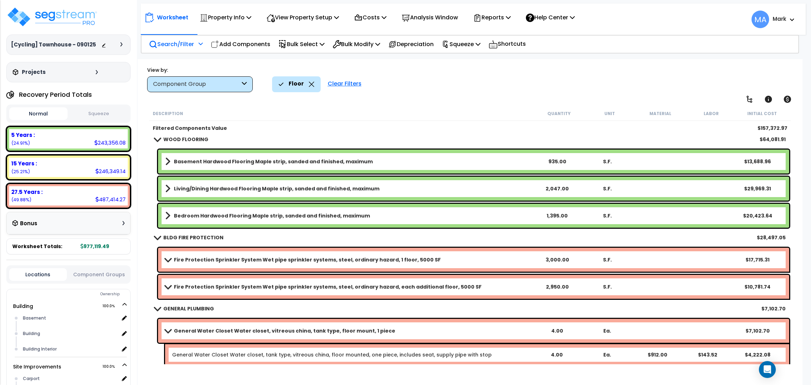
scroll to position [558, 0]
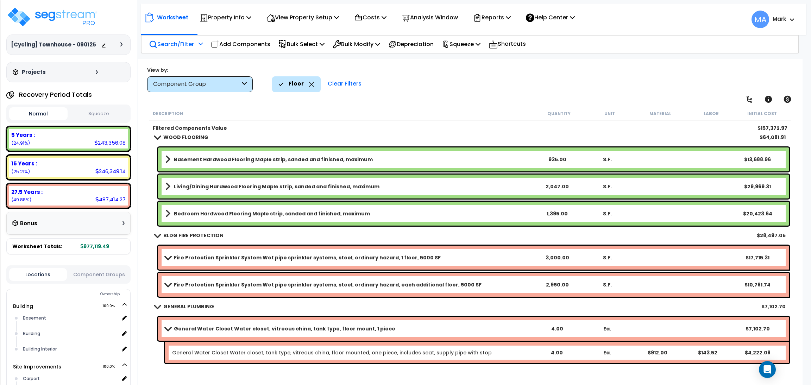
click at [345, 85] on div "Clear Filters" at bounding box center [344, 83] width 41 height 15
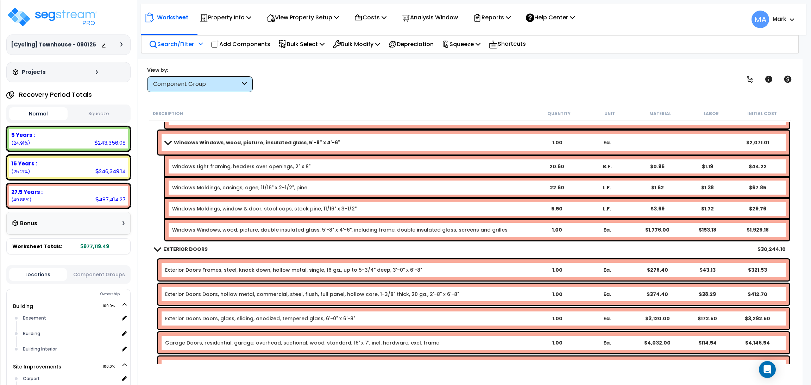
scroll to position [3038, 0]
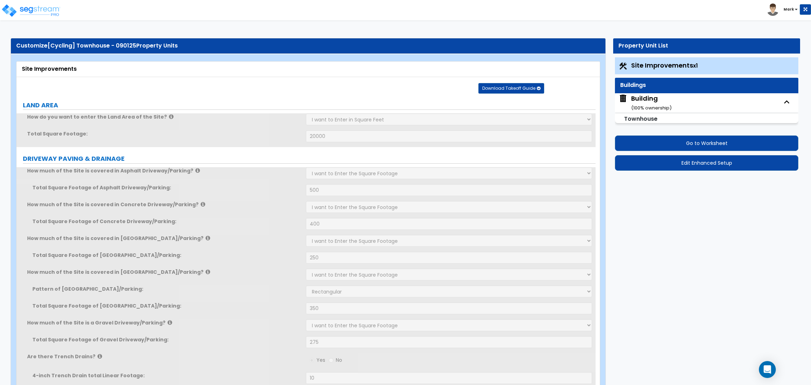
select select "2"
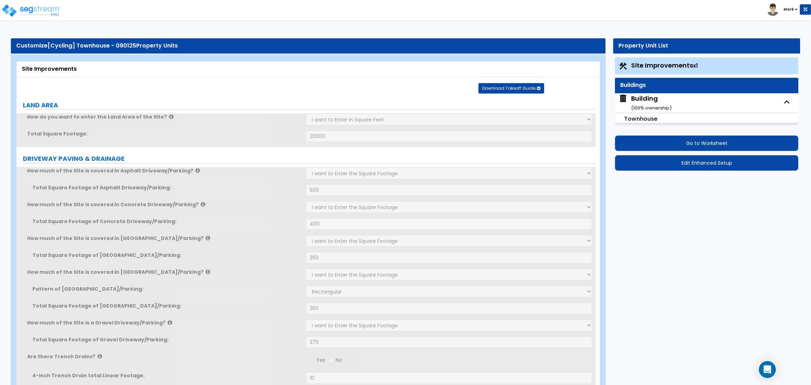
select select "2"
select select "1"
select select "3"
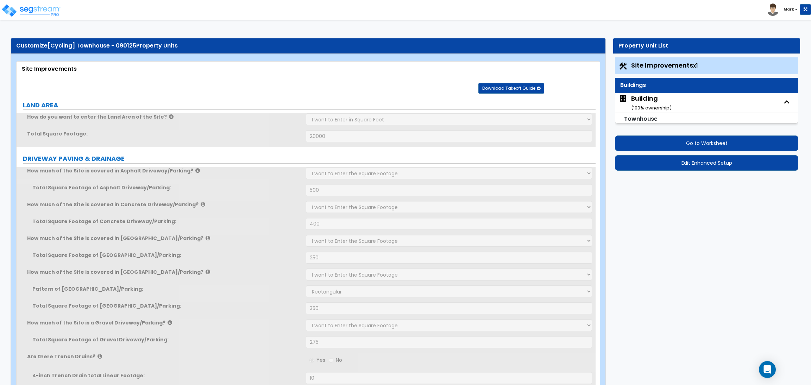
select select "2"
select select "1"
select select "10"
select select "2"
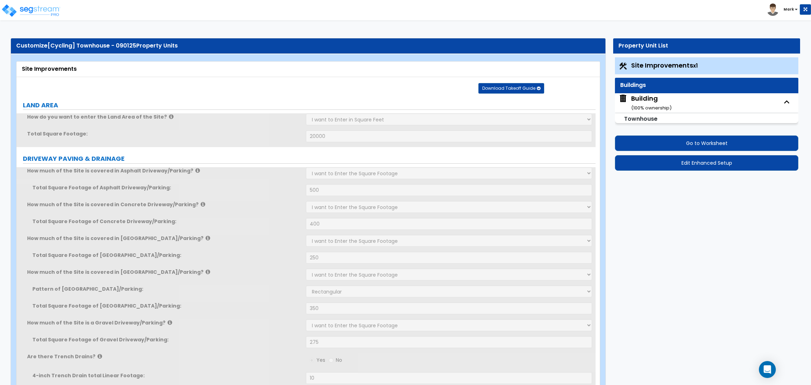
select select "1"
select select "2"
select select "1"
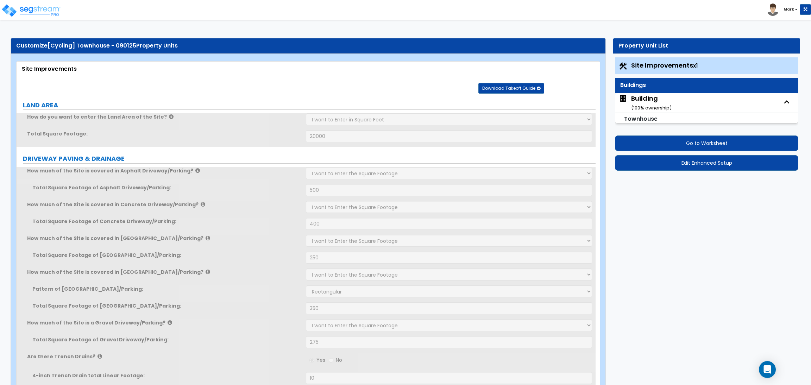
select select "1"
select select "2"
select select "4"
select select "1"
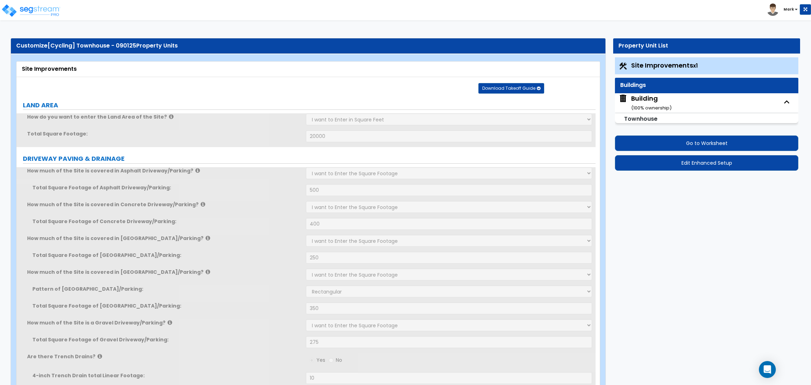
select select "1"
select select "6"
select select "1"
select select "4"
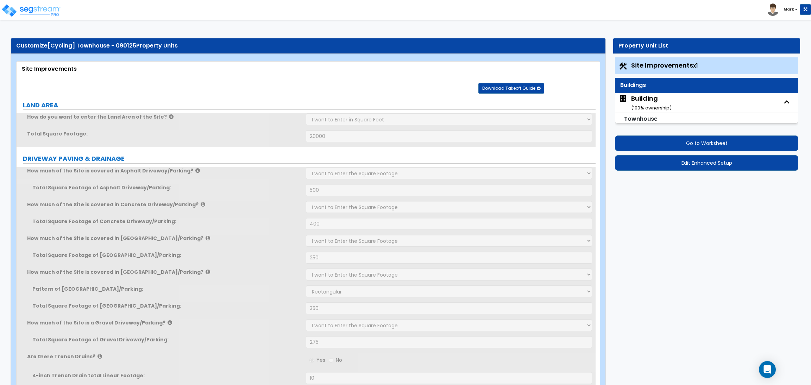
select select "4"
select select "2"
select select "1"
select select "2"
select select "1"
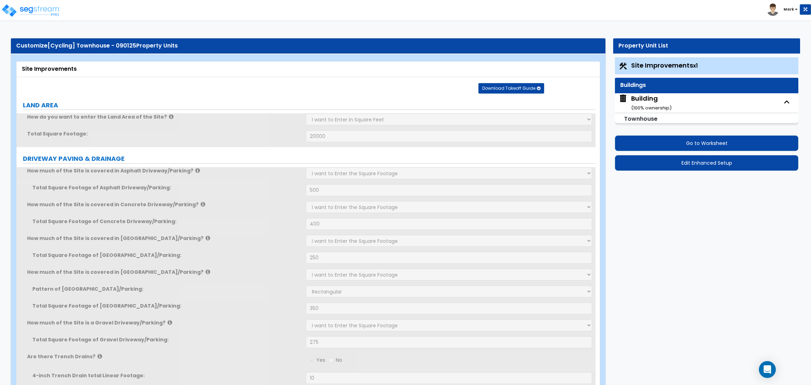
select select "2"
select select "6"
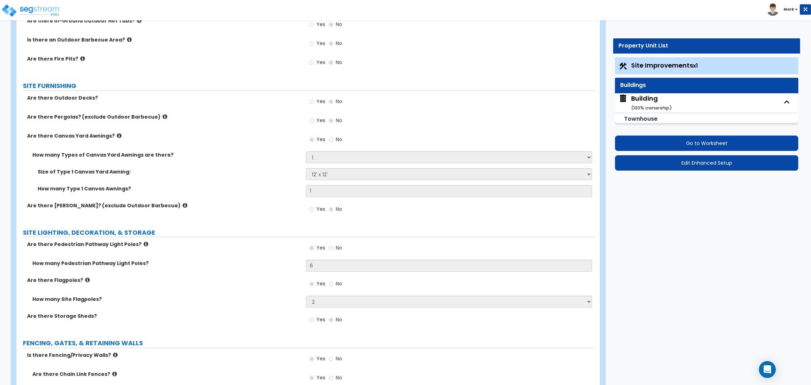
scroll to position [1213, 0]
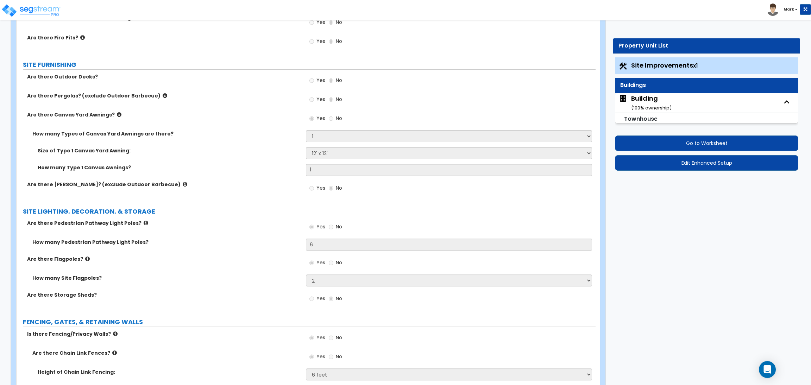
click at [658, 100] on div "Building ( 100 % ownership)" at bounding box center [651, 103] width 40 height 18
select select "1"
select select "2"
select select "7"
select select "1"
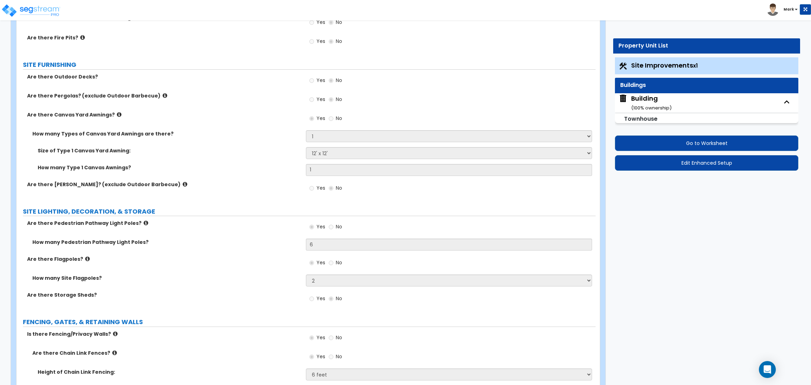
select select "2"
select select "10"
select select "4"
select select "2"
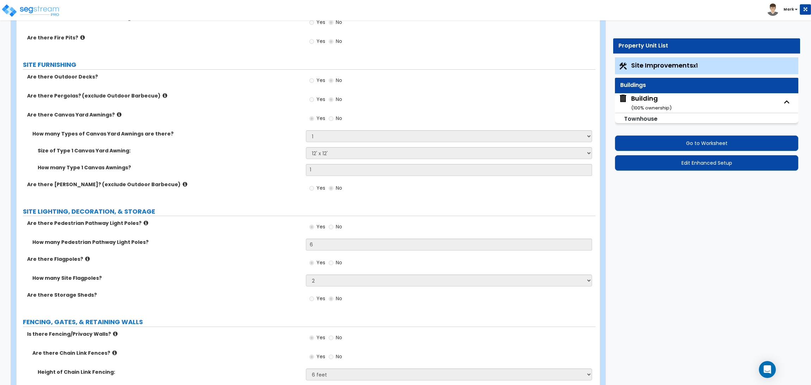
select select "1"
select select "3"
select select "2"
select select "3"
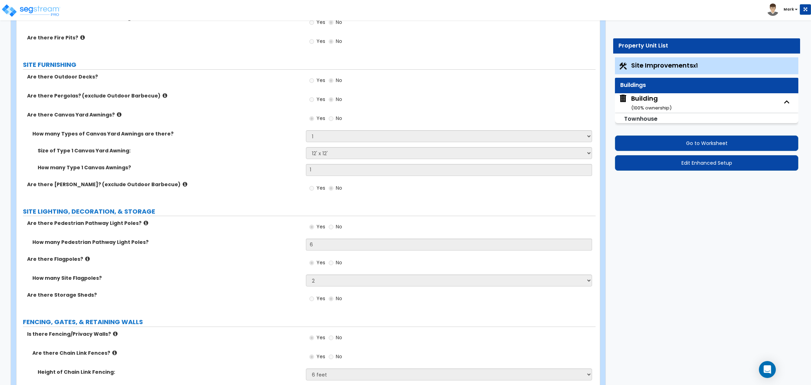
select select "2"
select select "1"
select select "2"
select select "1"
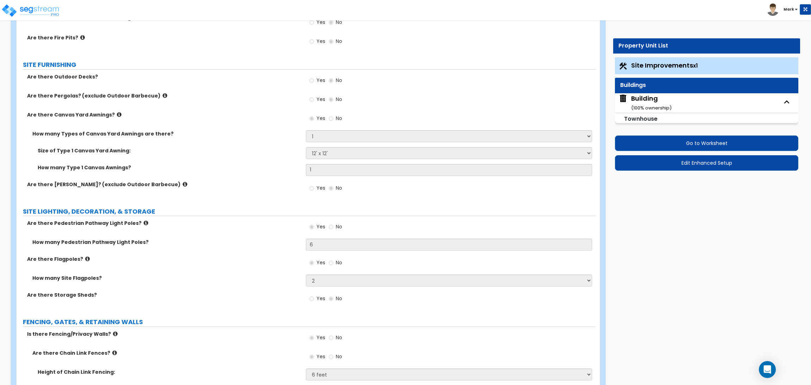
select select "3"
select select "2"
select select "1"
select select "3"
select select "2"
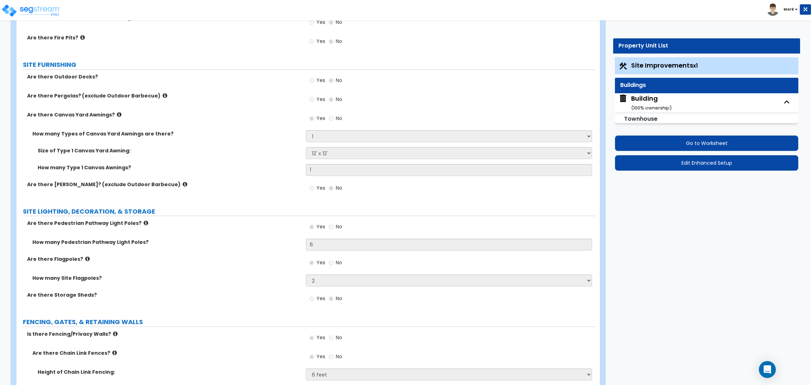
select select "2"
select select "5"
select select "2"
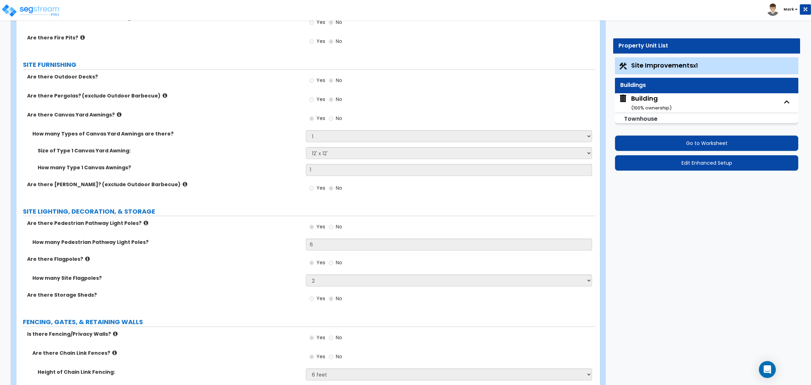
select select "1"
select select "2"
select select "1"
select select "2"
select select "1"
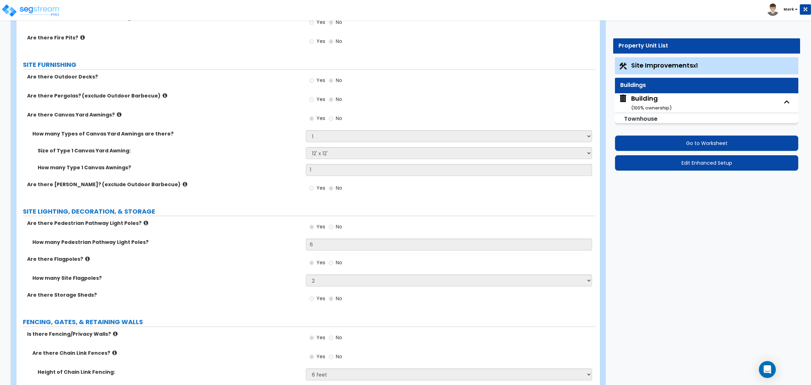
select select "1"
select select "3"
select select "1"
select select "2"
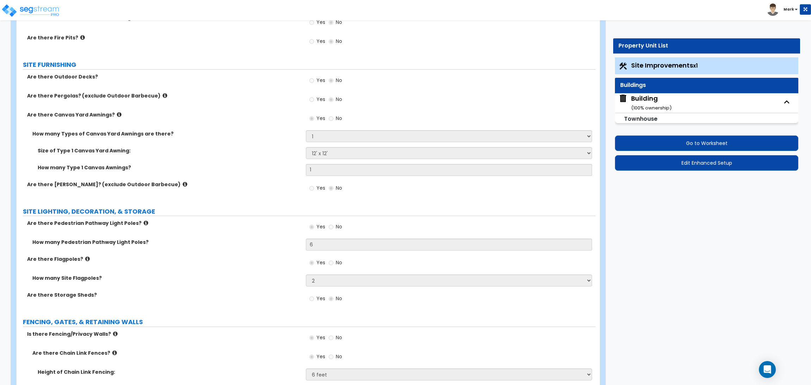
select select "1"
select select "3"
select select "4"
select select "1"
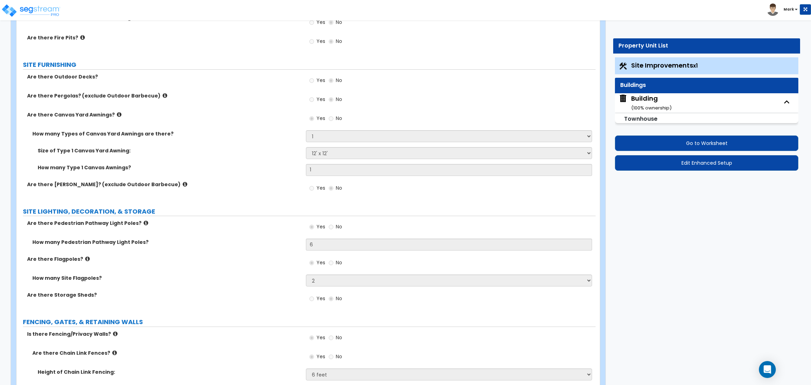
select select "1"
select select "2"
select select "3"
select select "2"
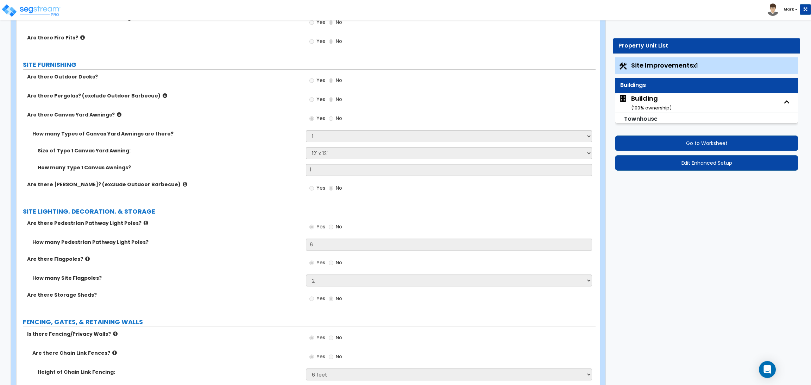
select select "5"
select select "3"
select select "1"
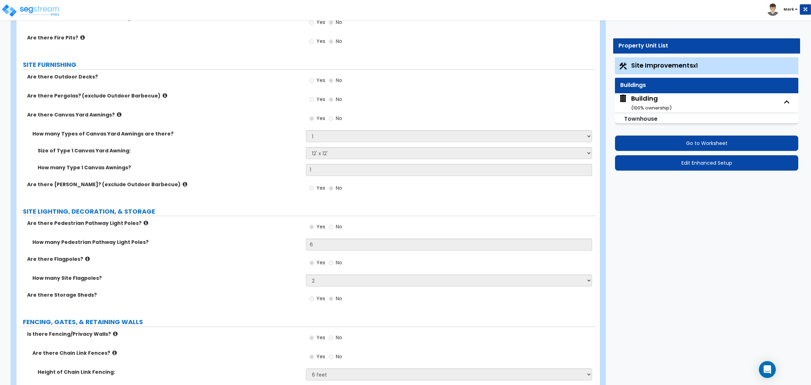
select select "1"
select select "4"
select select "1"
select select "4"
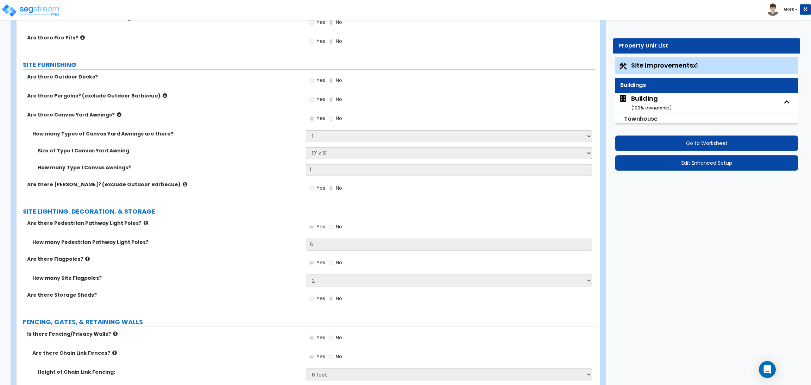
select select "4"
select select "1"
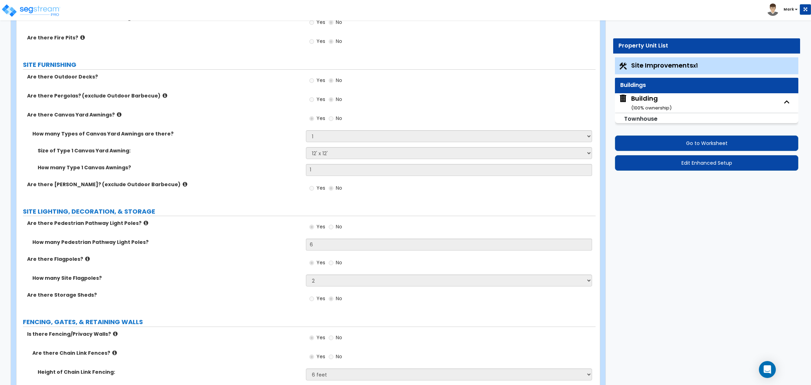
select select "1"
select select "3"
select select "1"
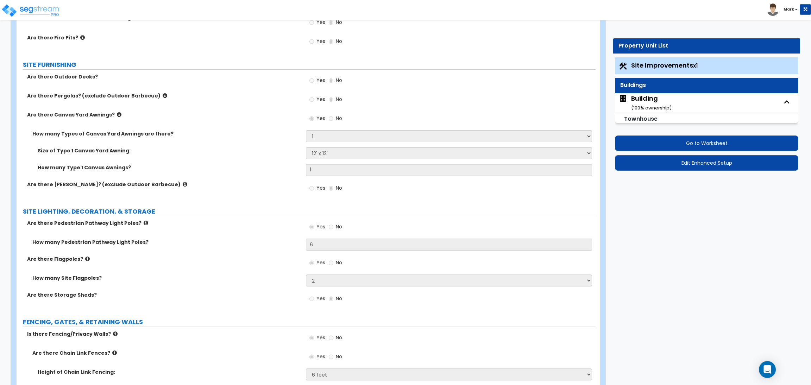
select select "4"
select select "1"
select select "2"
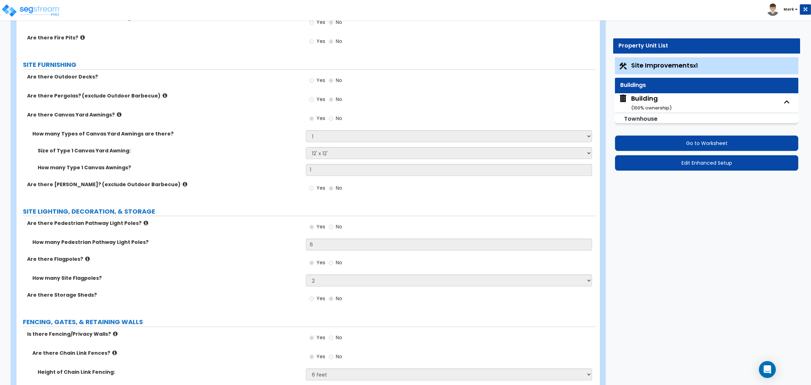
select select "3"
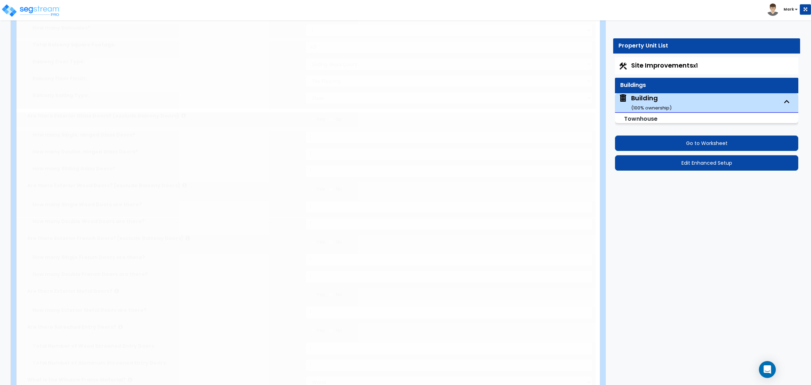
type input "2"
radio input "true"
select select "2"
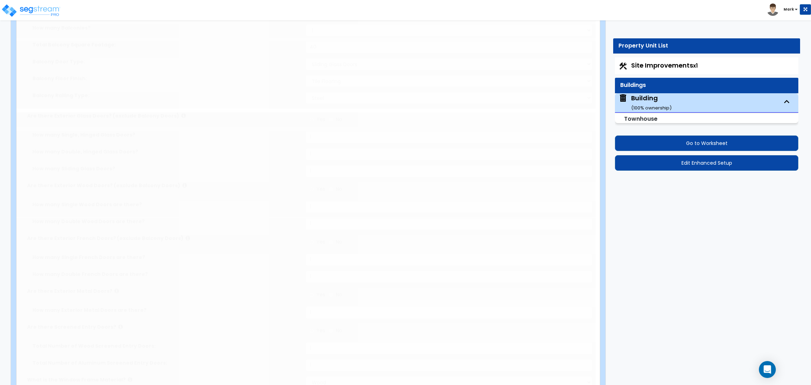
type input "1"
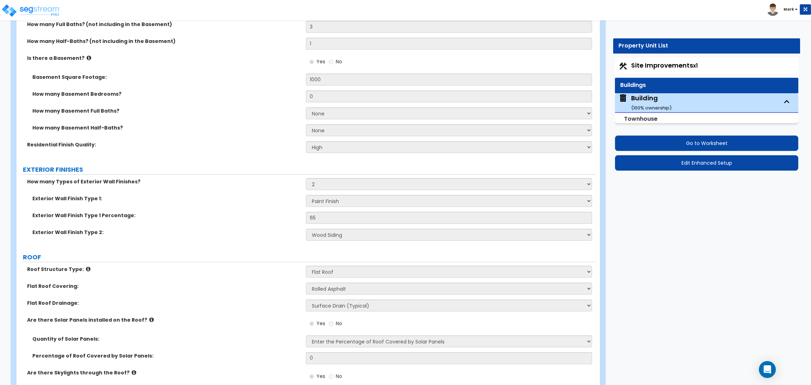
scroll to position [263, 0]
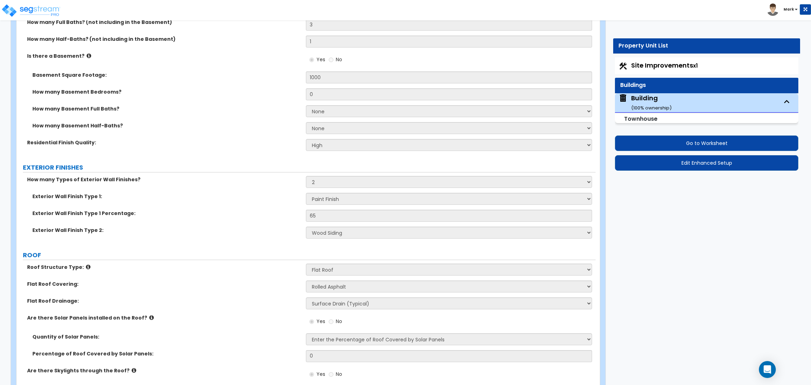
click at [234, 193] on label "Exterior Wall Finish Type 1:" at bounding box center [166, 196] width 268 height 7
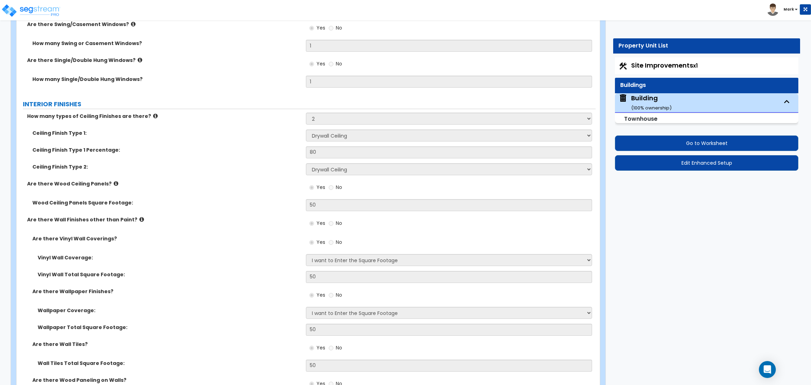
scroll to position [1847, 0]
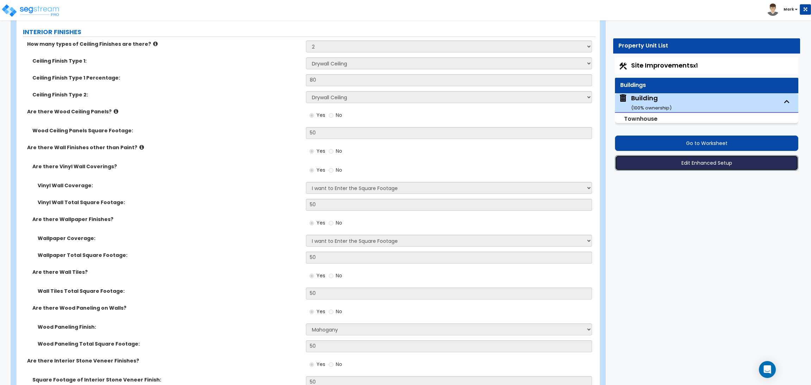
click at [692, 166] on button "Edit Enhanced Setup" at bounding box center [706, 162] width 183 height 15
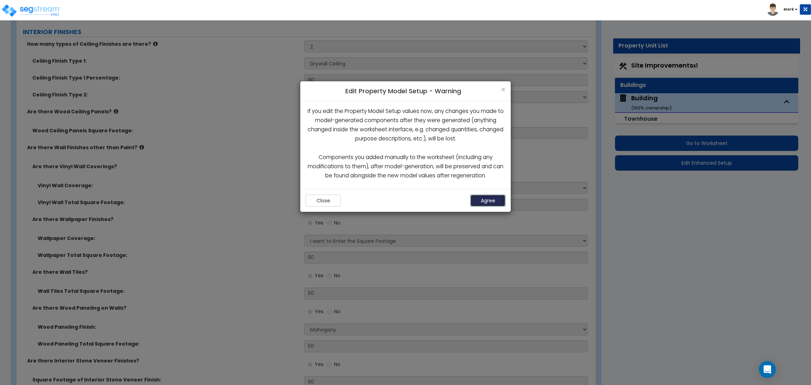
click at [487, 204] on button "Agree" at bounding box center [487, 201] width 35 height 12
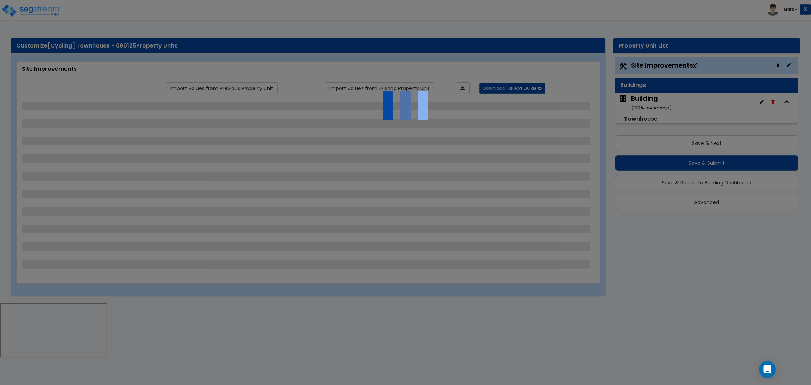
select select "2"
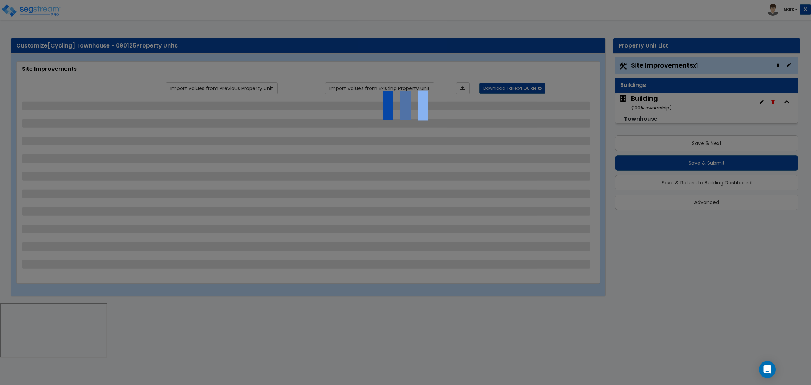
select select "2"
select select "1"
select select "3"
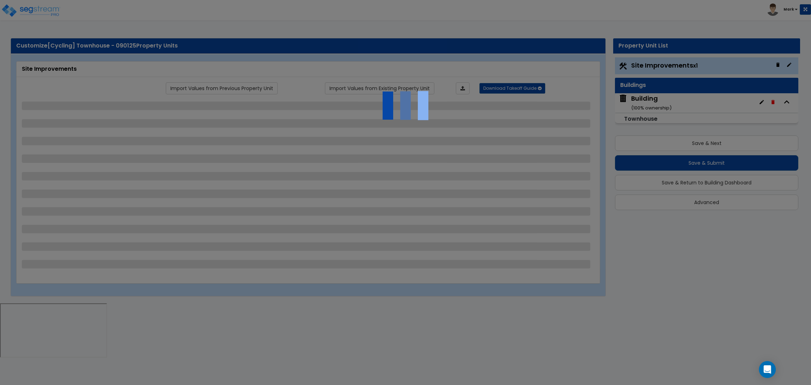
select select "2"
select select "1"
select select "10"
select select "2"
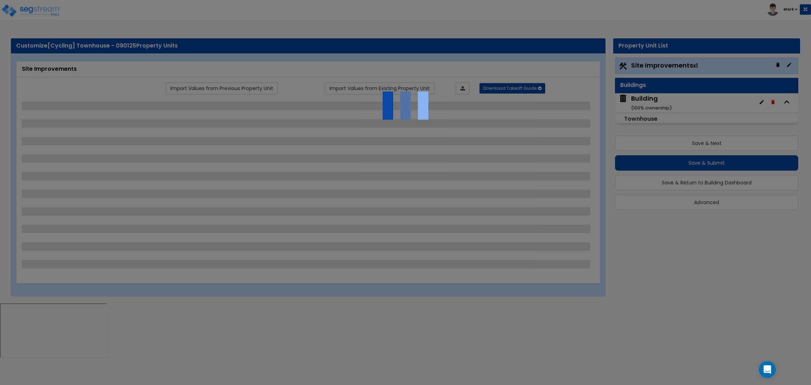
select select "1"
select select "2"
select select "1"
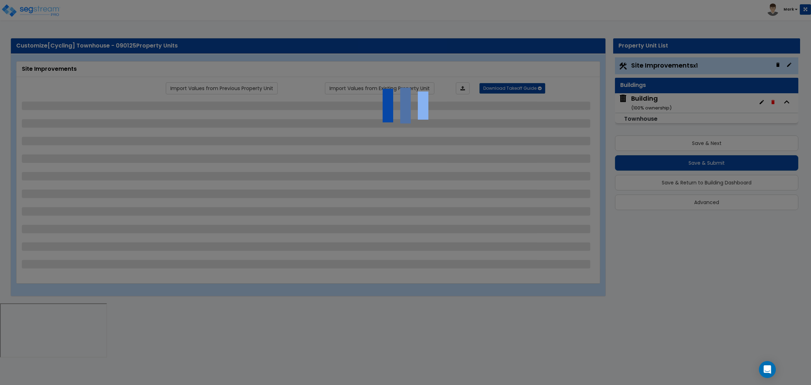
select select "1"
select select "2"
select select "4"
select select "1"
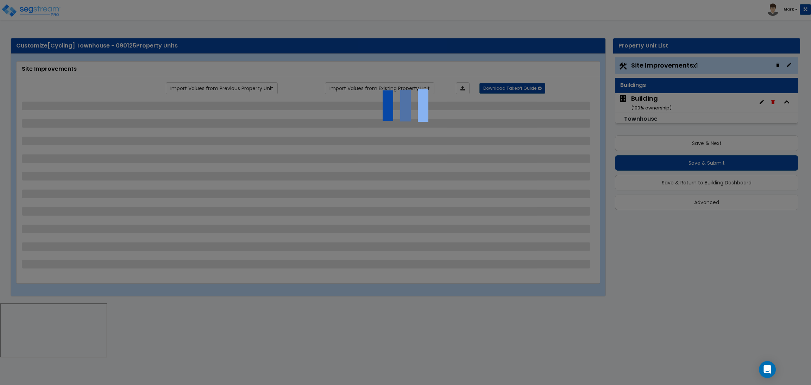
select select "1"
select select "6"
select select "1"
select select "4"
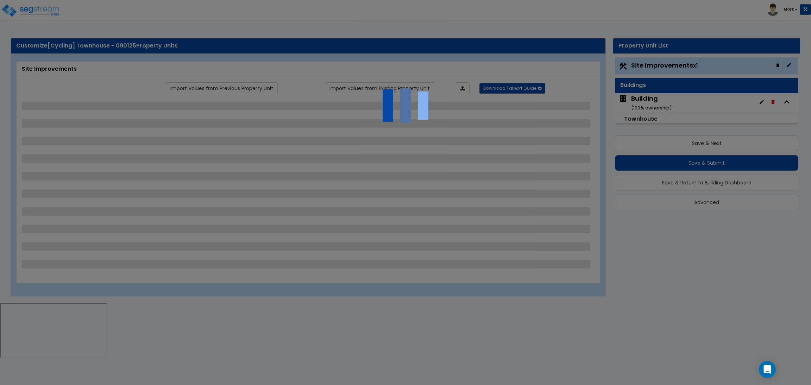
select select "4"
select select "2"
select select "1"
select select "2"
select select "1"
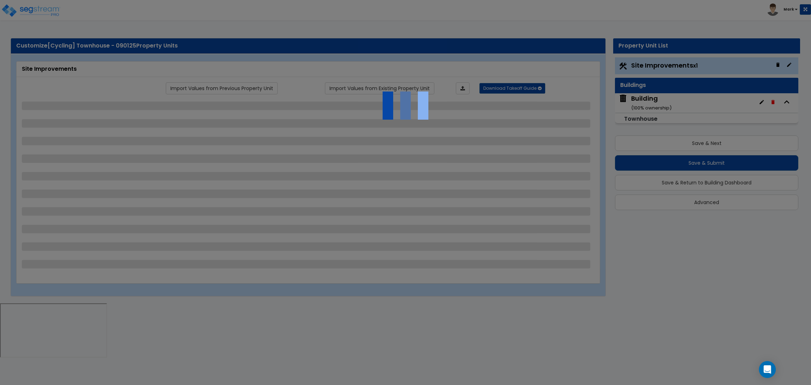
select select "2"
select select "6"
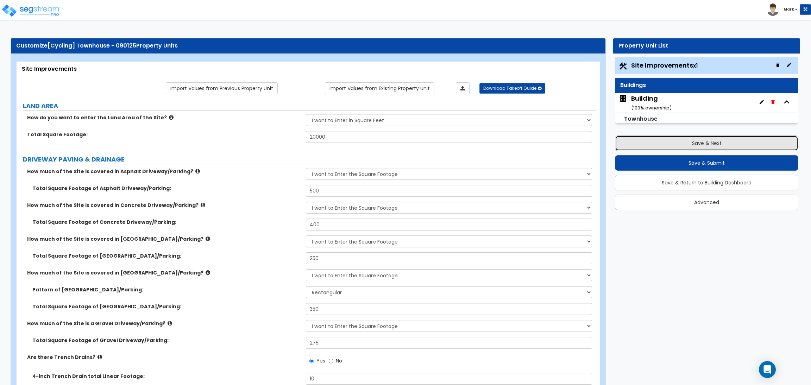
click at [719, 138] on button "Save & Next" at bounding box center [706, 142] width 183 height 15
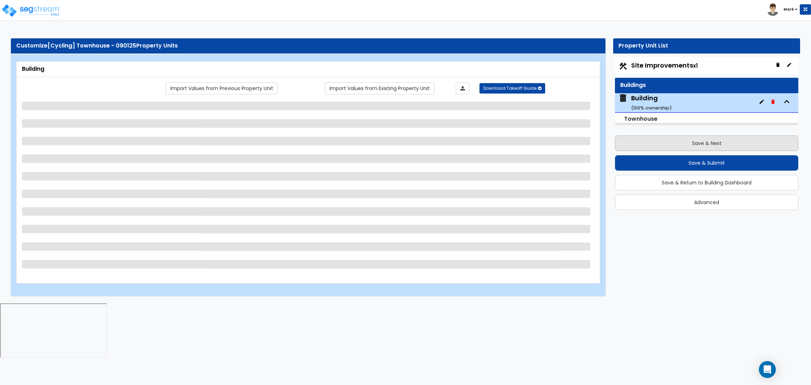
select select "1"
select select "2"
select select "7"
select select "1"
select select "2"
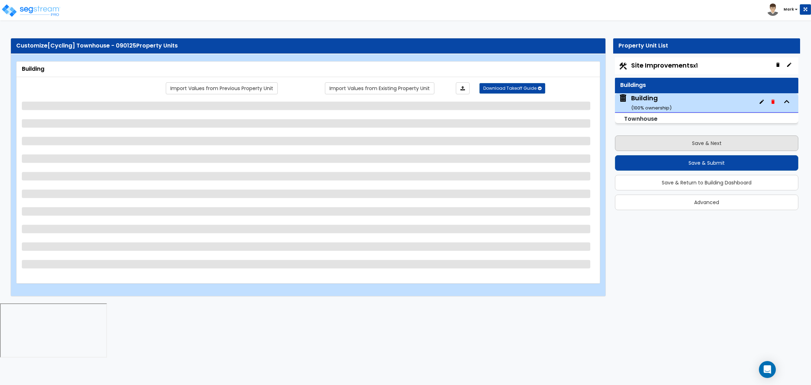
select select "2"
select select "10"
select select "4"
select select "2"
select select "1"
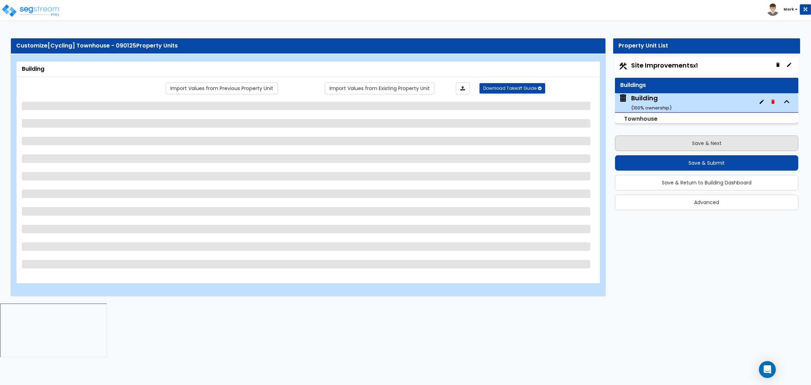
select select "1"
select select "3"
select select "2"
select select "3"
select select "2"
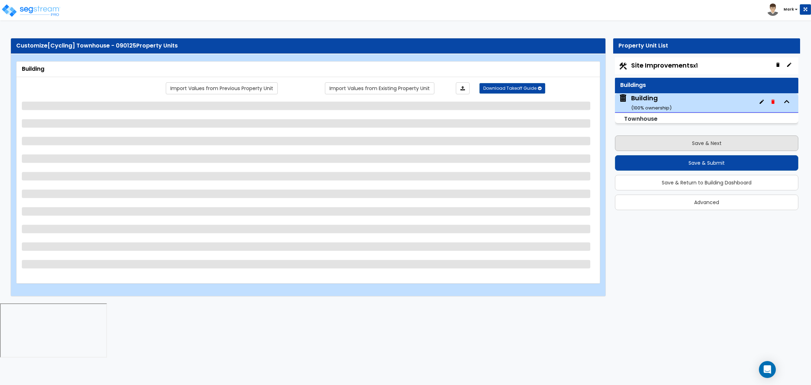
select select "1"
select select "2"
select select "1"
select select "3"
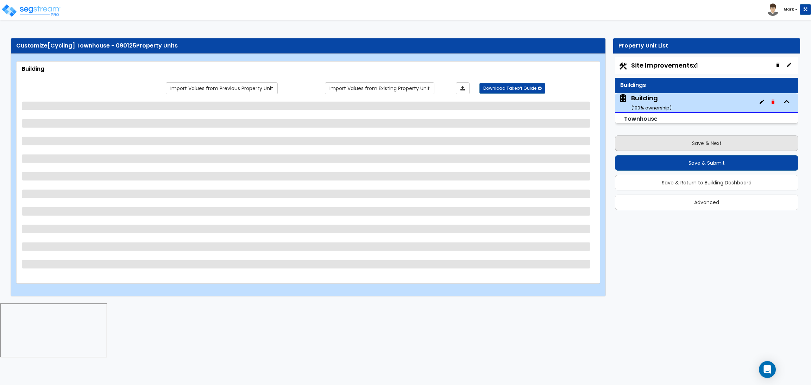
select select "2"
select select "1"
select select "3"
select select "2"
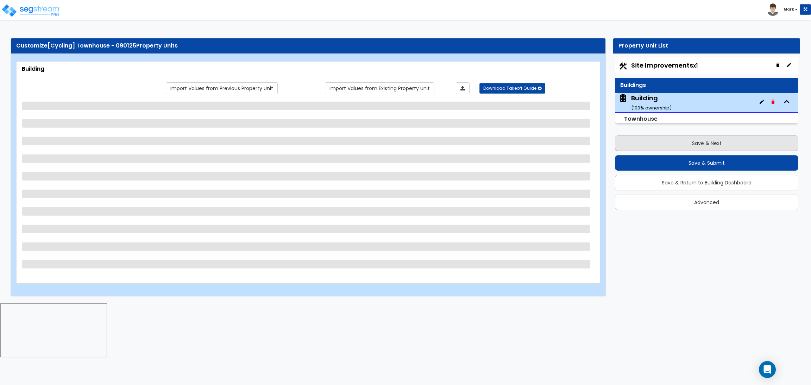
select select "5"
select select "2"
select select "1"
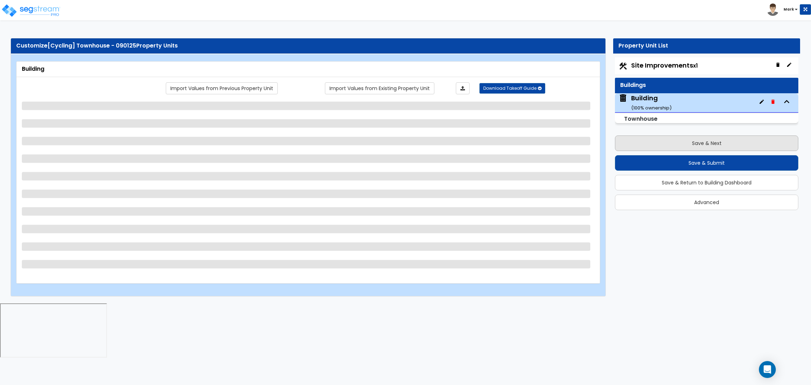
select select "2"
select select "1"
select select "2"
select select "1"
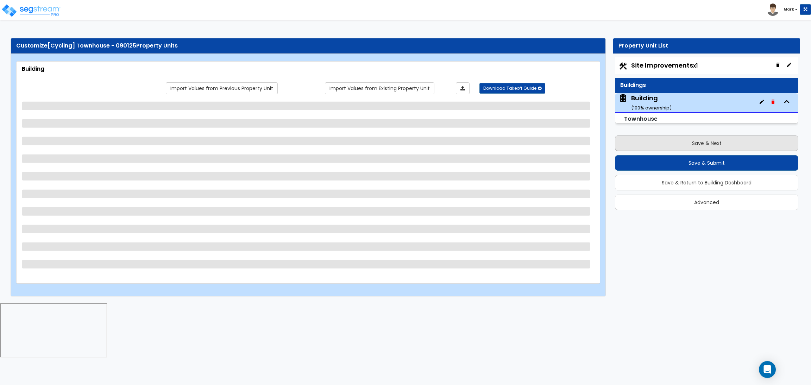
select select "3"
select select "1"
select select "2"
select select "1"
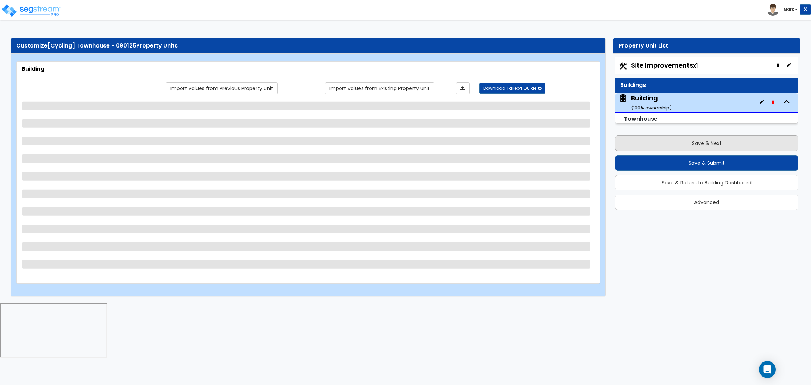
select select "3"
select select "4"
select select "1"
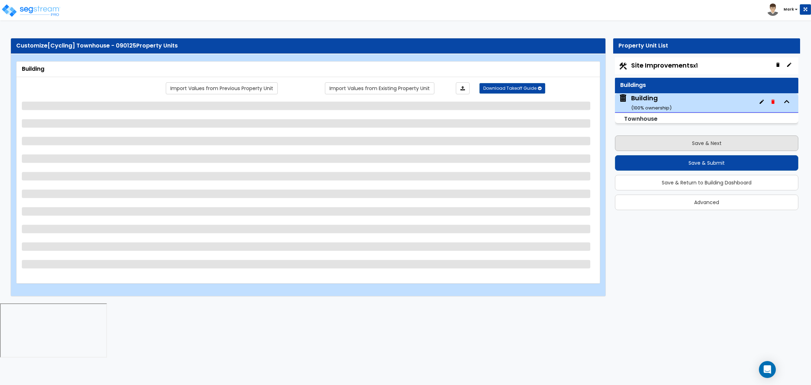
select select "2"
select select "3"
select select "2"
select select "5"
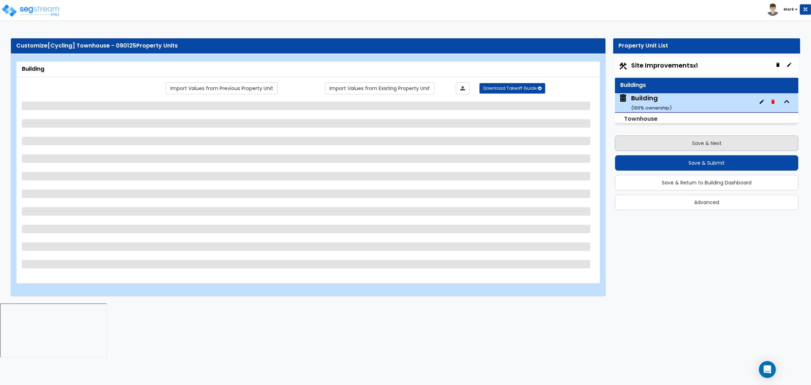
select select "3"
select select "1"
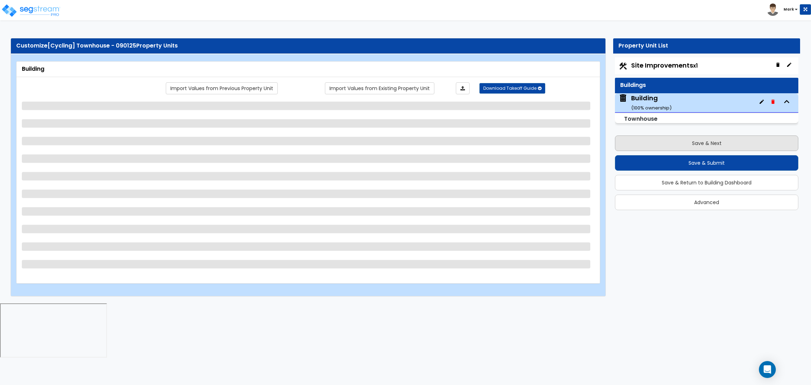
select select "4"
select select "1"
select select "4"
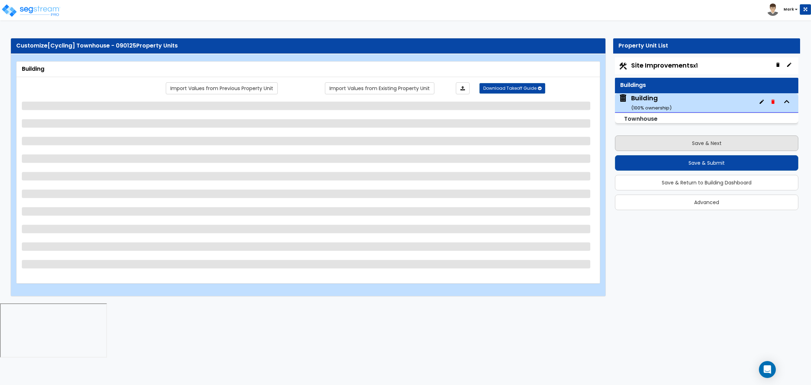
select select "1"
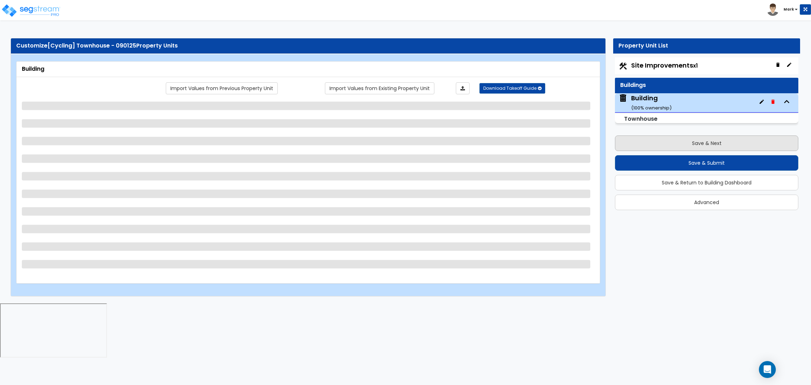
select select "1"
select select "3"
select select "1"
select select "4"
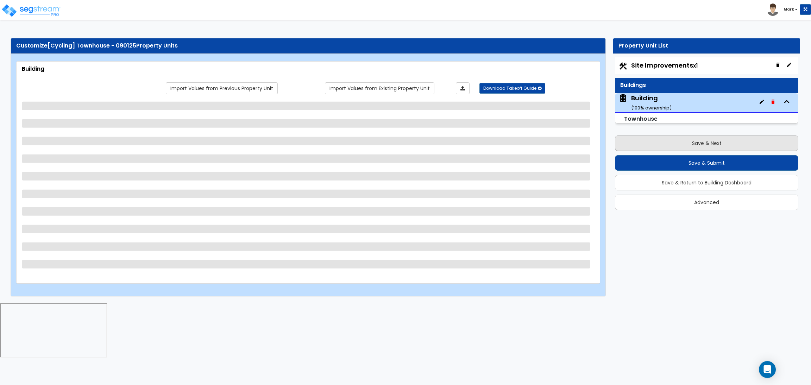
select select "1"
select select "2"
select select "3"
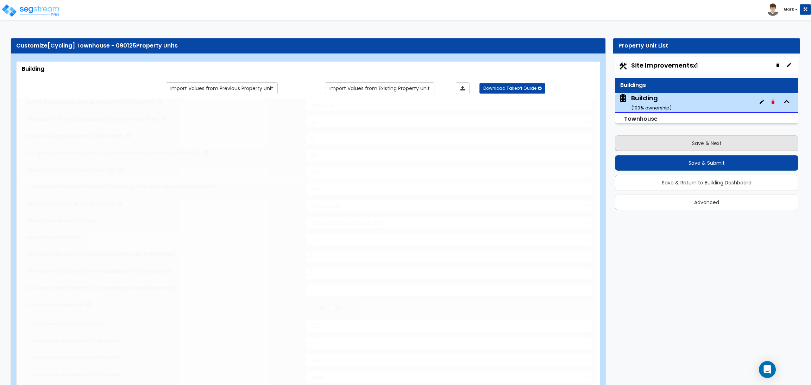
type input "2"
radio input "true"
select select "2"
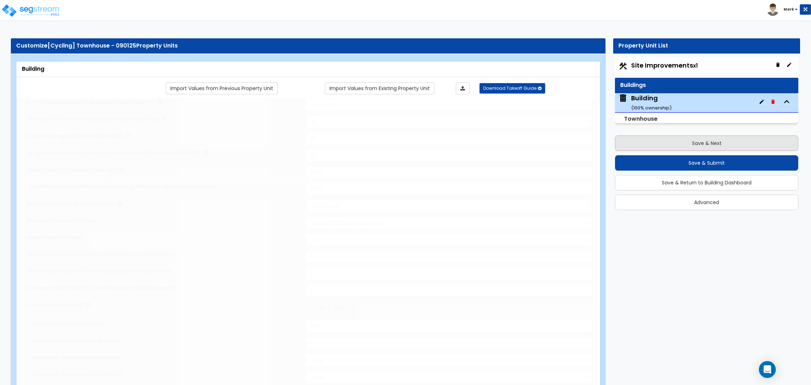
type input "1"
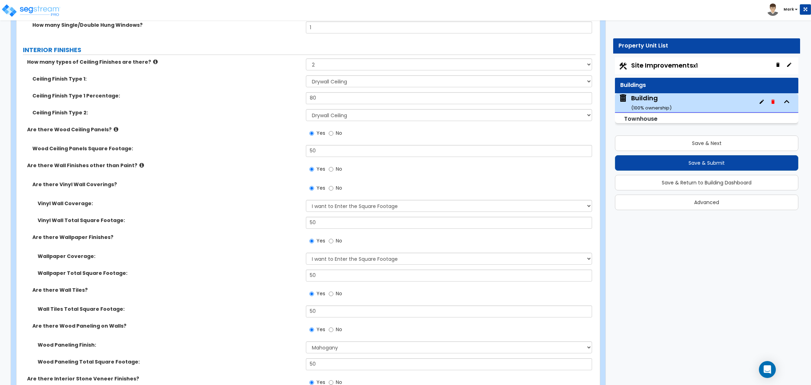
scroll to position [1847, 0]
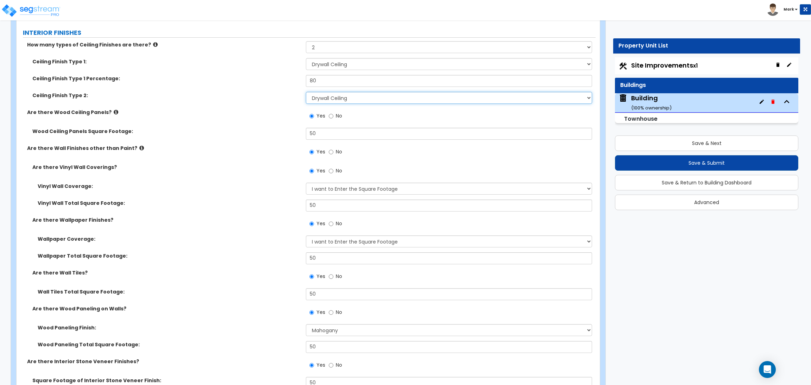
click at [345, 97] on select "Please Choose One Drop Ceiling Drywall Ceiling Open Ceiling" at bounding box center [449, 98] width 286 height 12
click at [349, 61] on select "Please Choose One Drop Ceiling Drywall Ceiling Open Ceiling" at bounding box center [449, 64] width 286 height 12
click at [343, 48] on select "Please Choose One 1 2 3" at bounding box center [449, 47] width 286 height 12
select select "1"
click at [306, 41] on select "Please Choose One 1 2 3" at bounding box center [449, 47] width 286 height 12
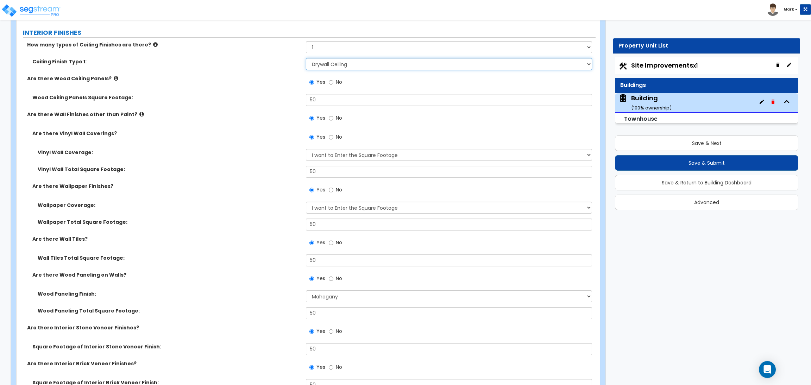
click at [335, 60] on select "Please Choose One Drop Ceiling Drywall Ceiling Open Ceiling" at bounding box center [449, 64] width 286 height 12
click at [306, 58] on select "Please Choose One Drop Ceiling Drywall Ceiling Open Ceiling" at bounding box center [449, 64] width 286 height 12
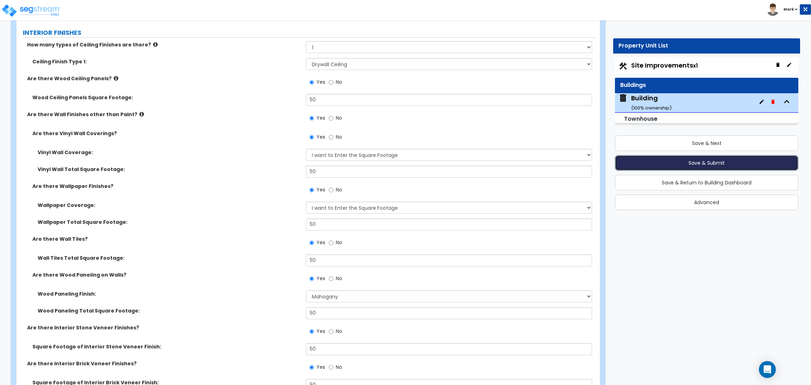
click at [703, 166] on button "Save & Submit" at bounding box center [706, 162] width 183 height 15
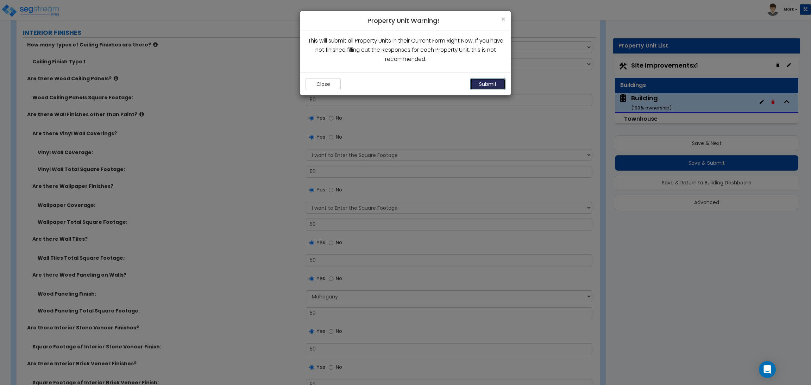
click at [495, 79] on button "Submit" at bounding box center [487, 84] width 35 height 12
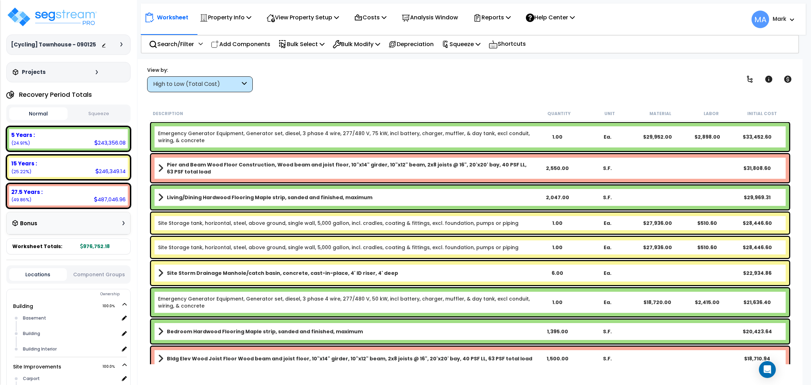
click at [239, 87] on div "High to Low (Total Cost)" at bounding box center [196, 84] width 87 height 8
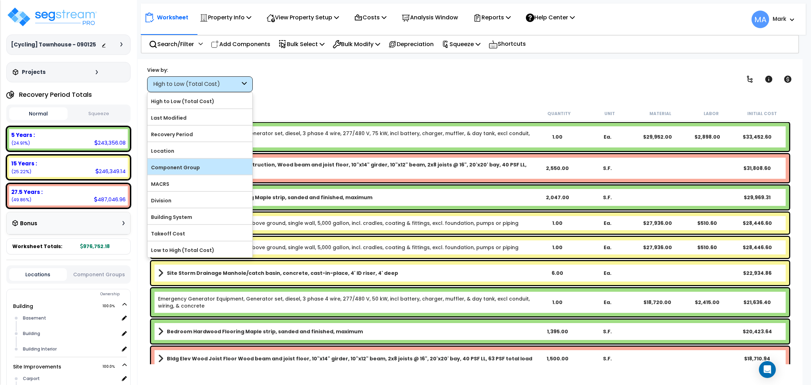
click at [216, 160] on div "Component Group" at bounding box center [199, 167] width 105 height 16
click at [200, 167] on label "Component Group" at bounding box center [199, 167] width 105 height 11
click at [0, 0] on input "Component Group" at bounding box center [0, 0] width 0 height 0
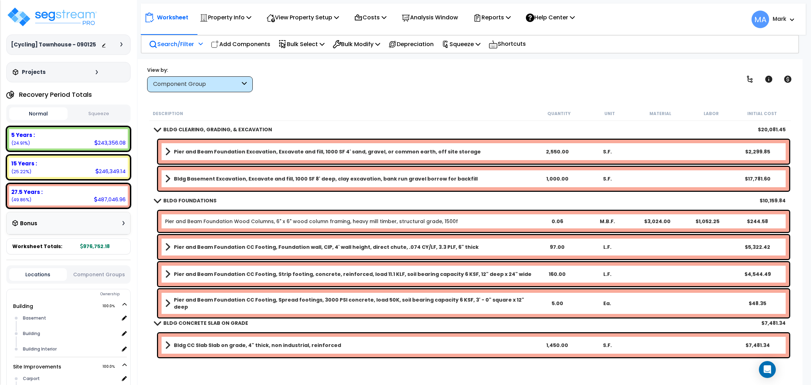
click at [165, 46] on p "Search/Filter" at bounding box center [171, 43] width 45 height 9
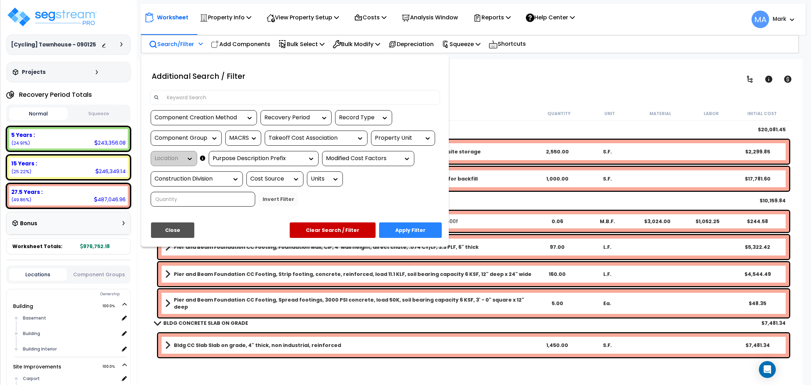
click at [183, 101] on input at bounding box center [299, 97] width 273 height 11
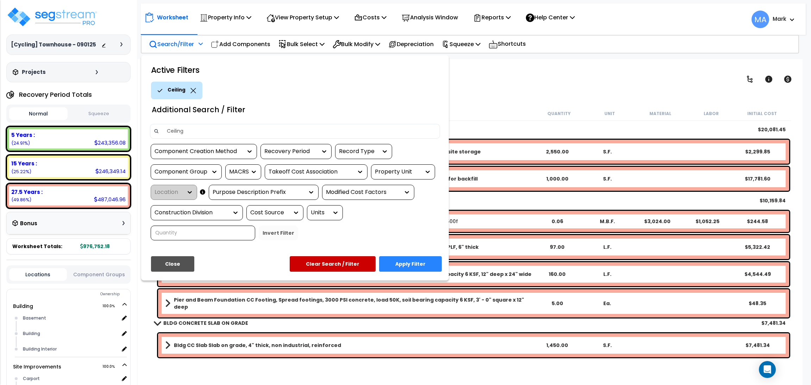
type input "Ceiling"
click at [412, 256] on button "Apply Filter" at bounding box center [410, 263] width 63 height 15
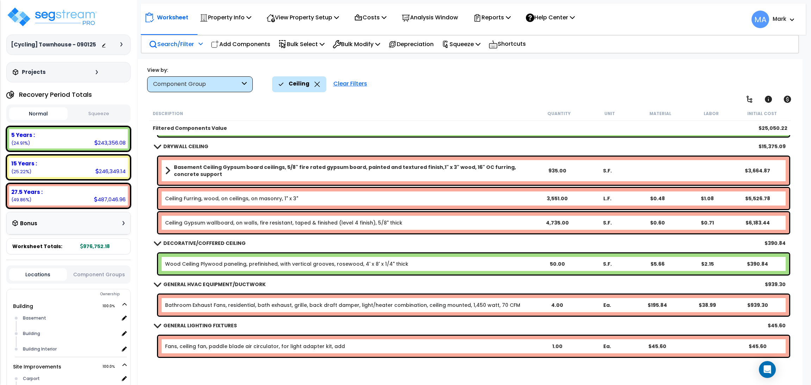
scroll to position [106, 0]
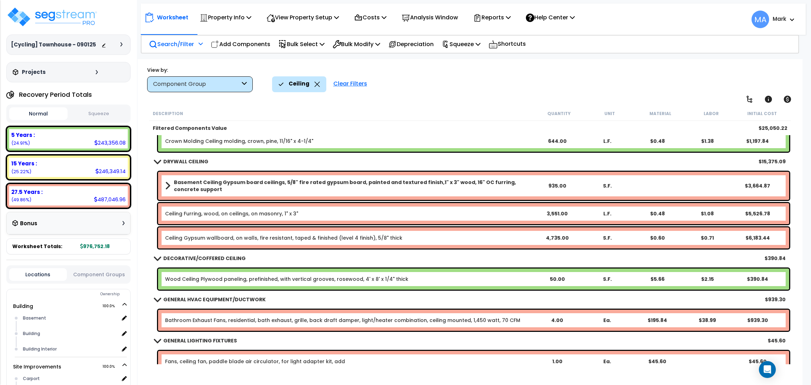
click at [181, 185] on b "Basement Ceiling Gypsum board ceilings, 5/8" fire rated gypsum board, painted a…" at bounding box center [353, 186] width 358 height 14
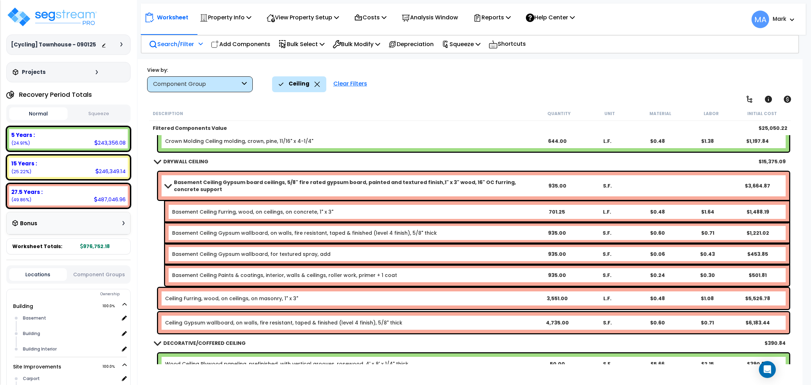
click at [183, 185] on b "Basement Ceiling Gypsum board ceilings, 5/8" fire rated gypsum board, painted a…" at bounding box center [353, 186] width 358 height 14
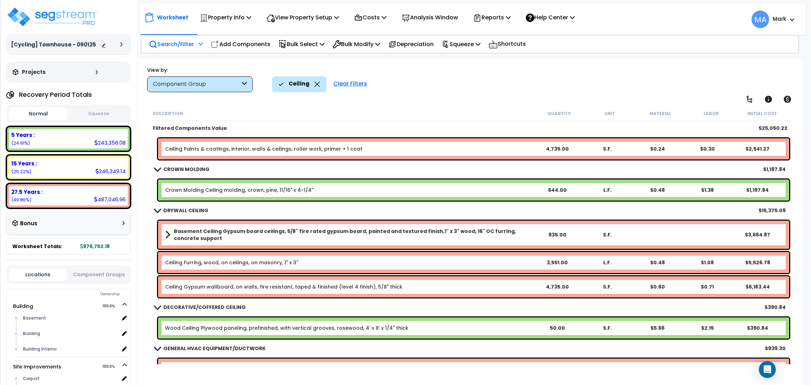
scroll to position [53, 0]
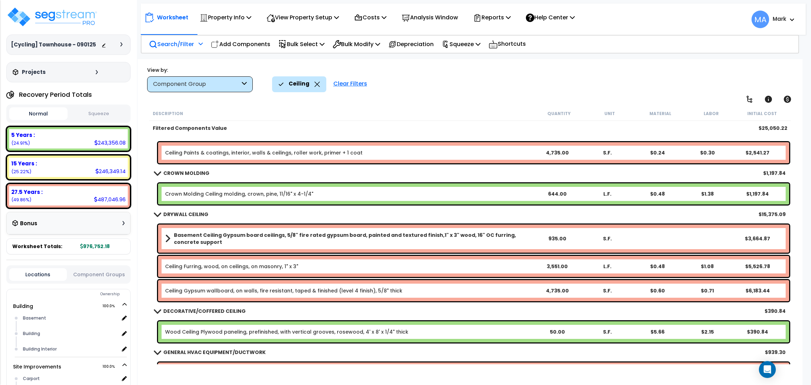
click at [317, 84] on icon at bounding box center [317, 84] width 6 height 5
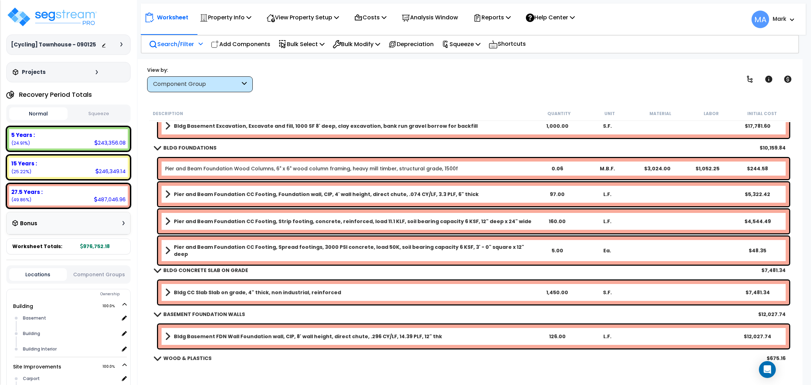
click at [174, 41] on p "Search/Filter" at bounding box center [171, 43] width 45 height 9
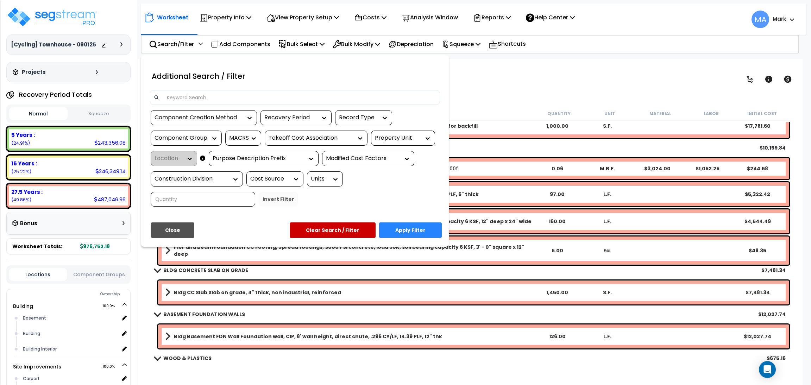
click at [201, 98] on input at bounding box center [299, 97] width 273 height 11
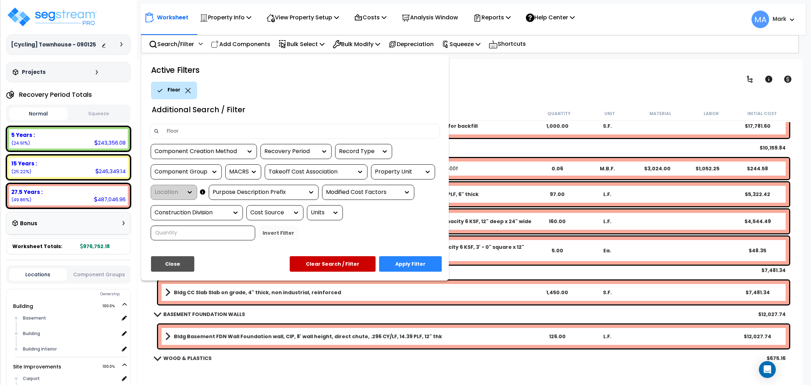
type input "Floor"
click at [402, 262] on button "Apply Filter" at bounding box center [410, 263] width 63 height 15
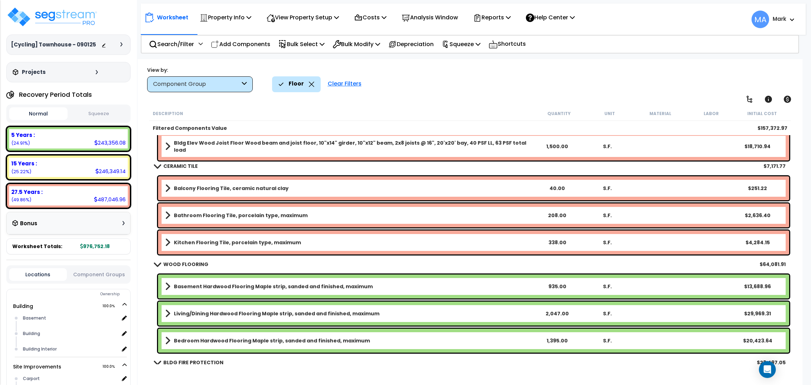
click at [309, 83] on icon at bounding box center [311, 84] width 5 height 5
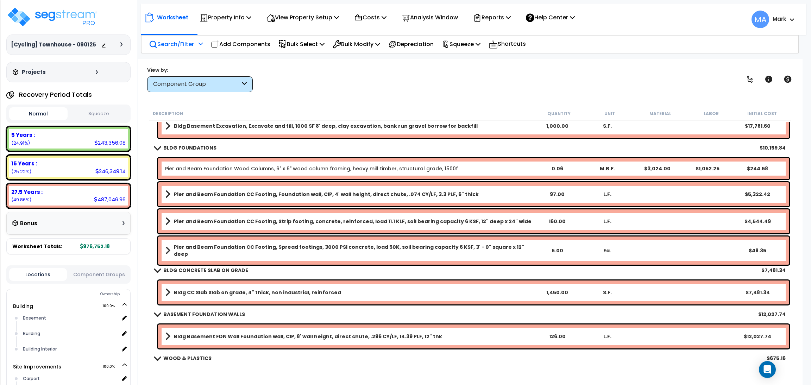
click at [187, 36] on div "Search/Filter Additional Search / Filter" at bounding box center [176, 44] width 54 height 17
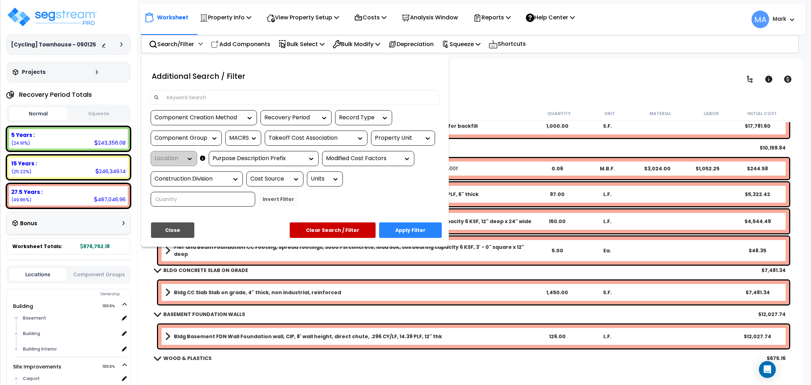
click at [192, 93] on input at bounding box center [299, 97] width 273 height 11
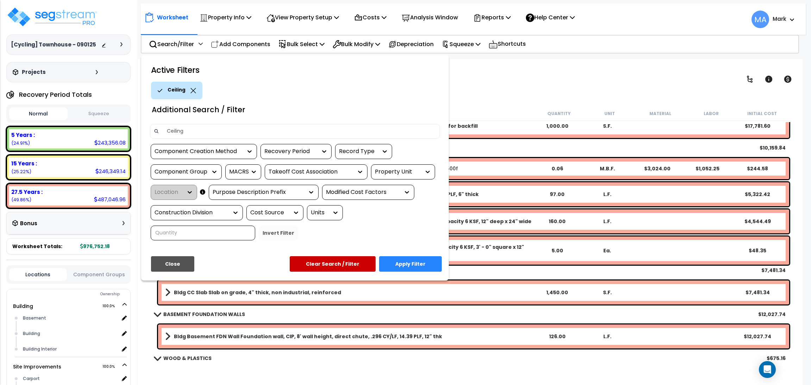
type input "Ceiling"
click at [413, 264] on button "Apply Filter" at bounding box center [410, 263] width 63 height 15
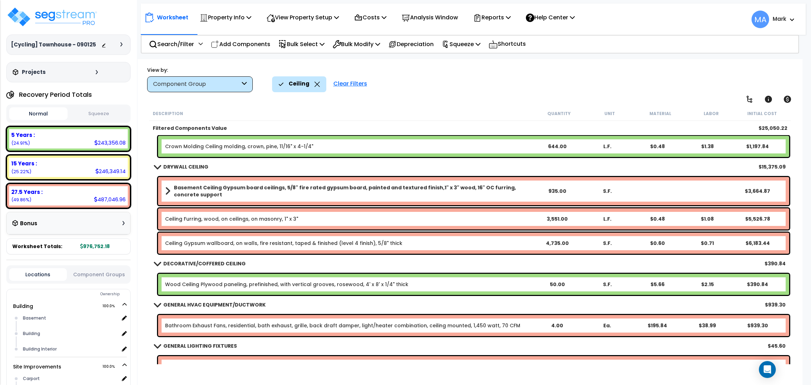
scroll to position [106, 0]
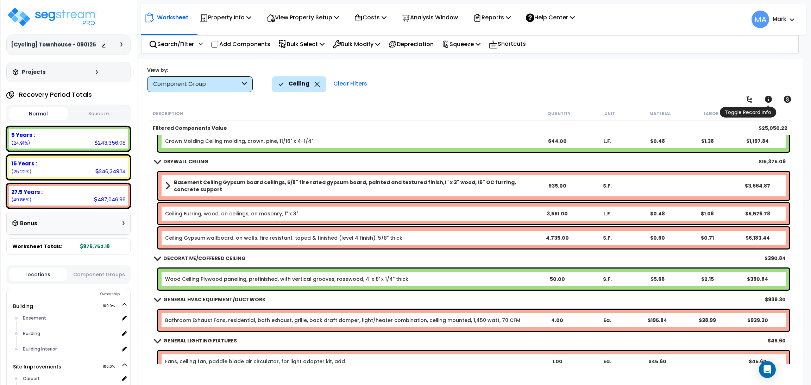
click at [765, 96] on icon at bounding box center [768, 99] width 8 height 8
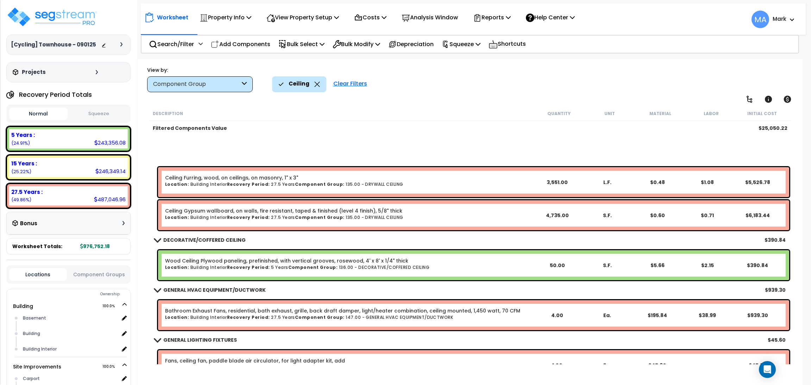
scroll to position [158, 0]
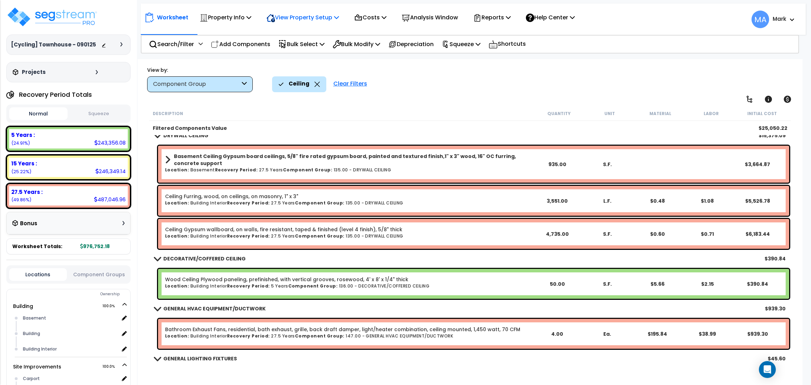
click at [285, 19] on p "View Property Setup" at bounding box center [302, 17] width 72 height 9
click at [297, 47] on link "View Questionnaire" at bounding box center [298, 48] width 70 height 14
click at [489, 20] on p "Reports" at bounding box center [492, 17] width 38 height 9
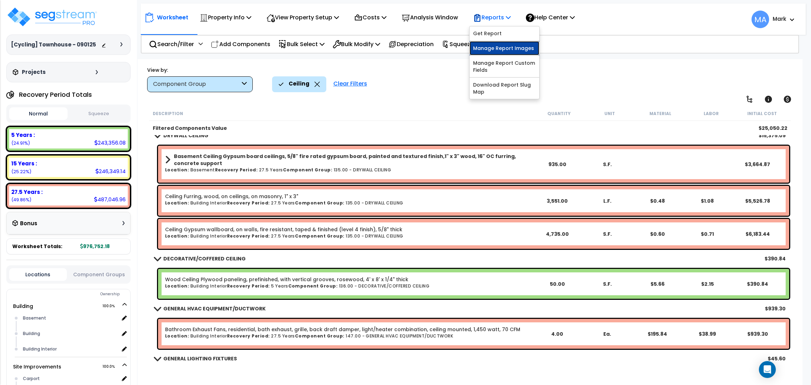
click at [514, 49] on link "Manage Report Images" at bounding box center [504, 48] width 70 height 14
click at [505, 15] on p "Reports" at bounding box center [492, 17] width 38 height 9
click at [506, 31] on link "Get Report" at bounding box center [504, 33] width 70 height 14
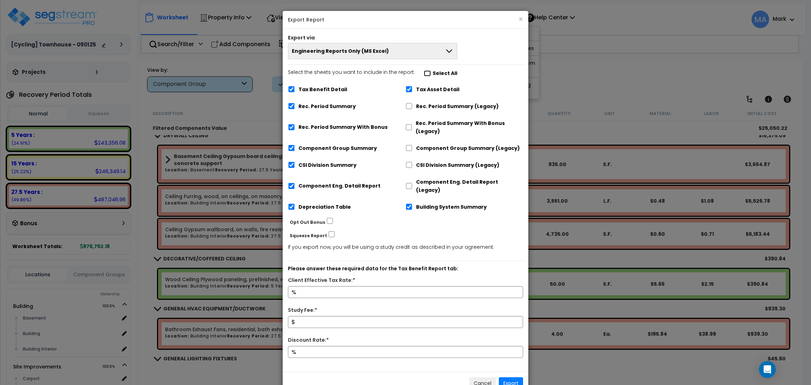
click at [424, 72] on input "Select the sheets you want to include in the report: Select All" at bounding box center [427, 73] width 7 height 6
checkbox input "true"
click at [401, 53] on button "Engineering Reports Only (MS Excel)" at bounding box center [372, 51] width 169 height 16
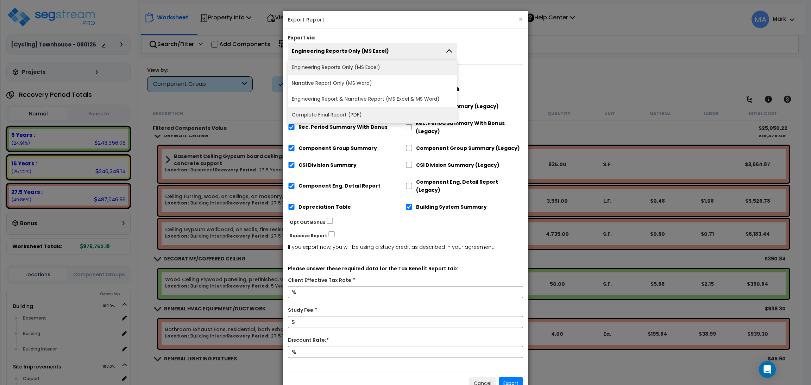
click at [368, 112] on li "Complete Final Report (PDF)" at bounding box center [372, 115] width 169 height 16
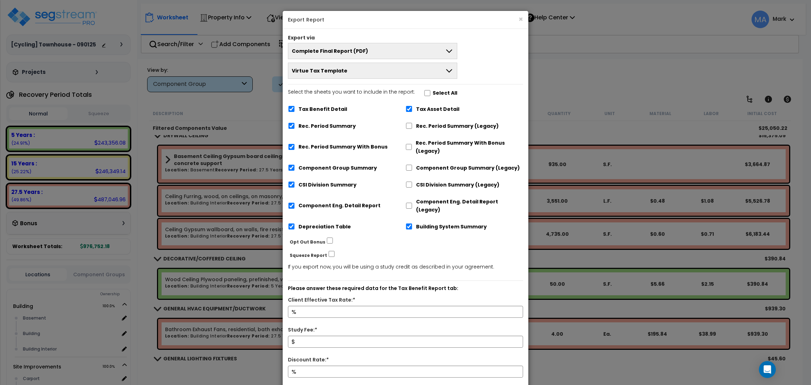
click at [436, 93] on label "Select All" at bounding box center [444, 93] width 25 height 8
click at [307, 309] on input "Client Effective Tax Rate:*" at bounding box center [404, 312] width 235 height 12
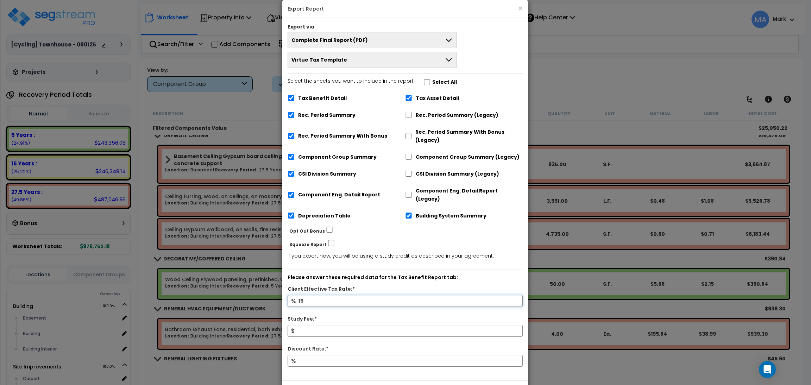
scroll to position [33, 0]
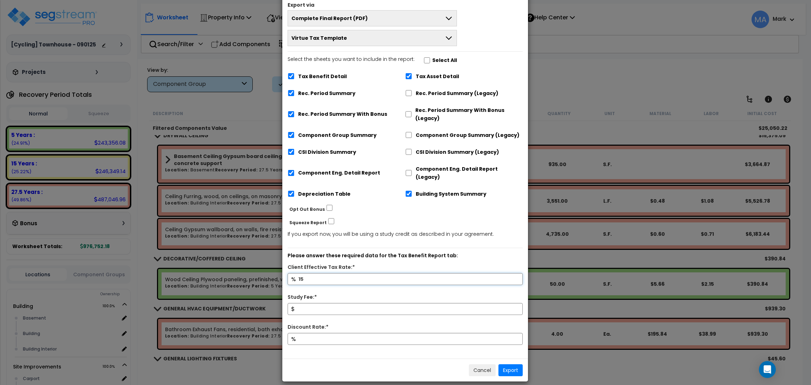
type input "15"
click at [324, 304] on input "Study Fee:*" at bounding box center [404, 309] width 235 height 12
type input "10,000"
click at [322, 333] on input "Discount Rate:*" at bounding box center [404, 339] width 235 height 12
type input "10"
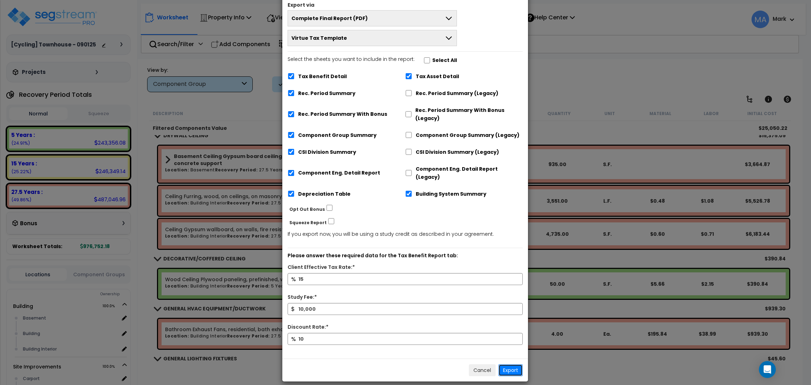
click at [517, 364] on button "Export" at bounding box center [510, 370] width 24 height 12
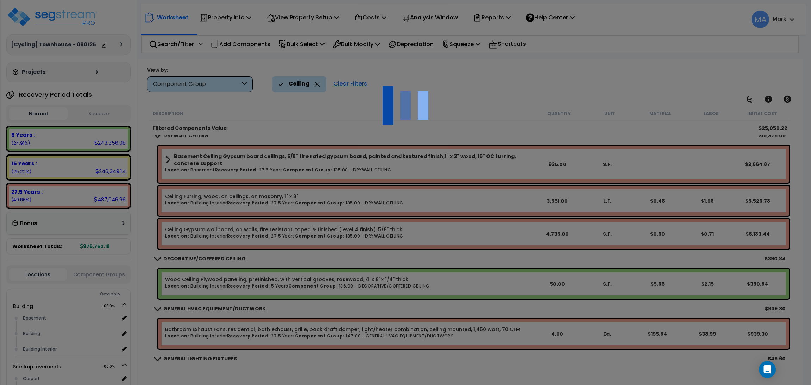
scroll to position [31, 0]
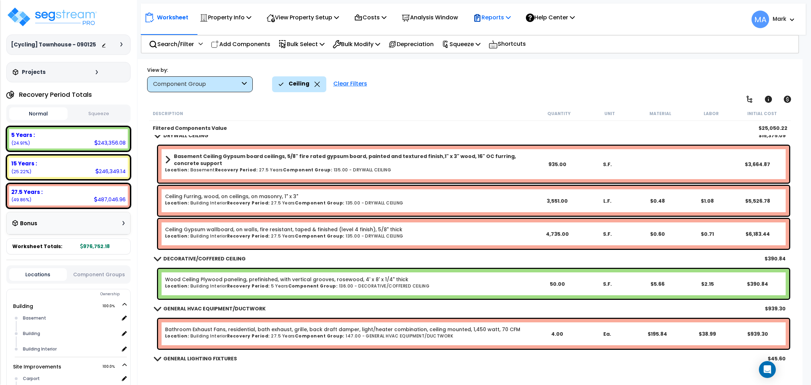
click at [496, 20] on p "Reports" at bounding box center [492, 17] width 38 height 9
click at [502, 87] on link "Download Report Slug Map" at bounding box center [504, 88] width 70 height 21
click at [316, 86] on icon at bounding box center [317, 84] width 6 height 5
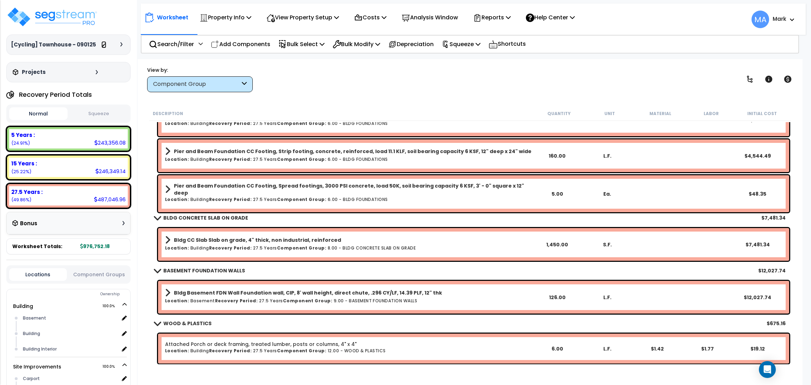
click at [105, 44] on icon at bounding box center [103, 45] width 3 height 4
click at [491, 19] on p "Reports" at bounding box center [492, 17] width 38 height 9
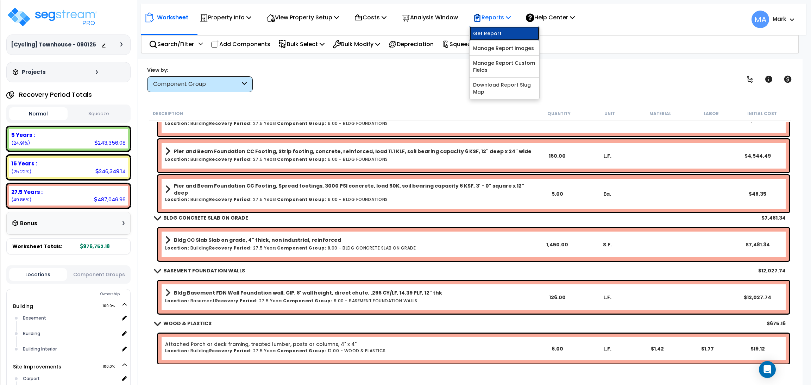
click at [507, 38] on link "Get Report" at bounding box center [504, 33] width 70 height 14
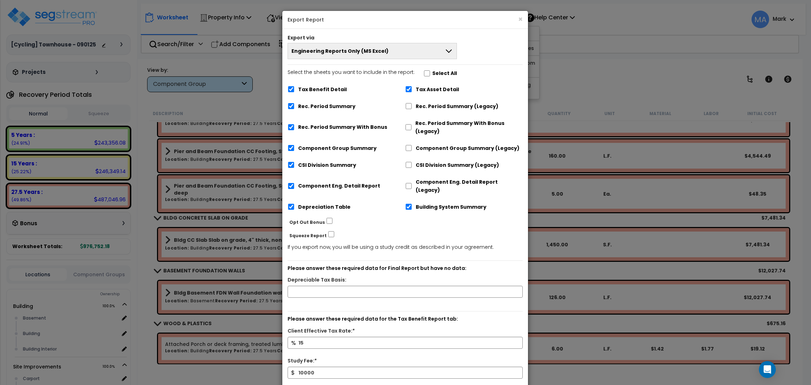
click at [396, 49] on button "Engineering Reports Only (MS Excel)" at bounding box center [371, 51] width 169 height 16
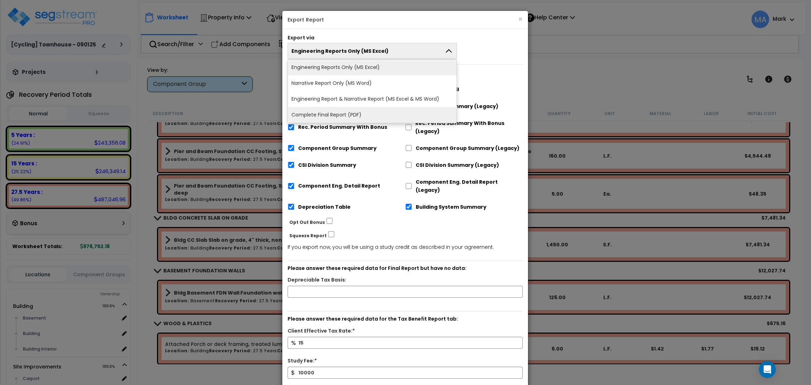
click at [345, 113] on li "Complete Final Report (PDF)" at bounding box center [372, 115] width 169 height 16
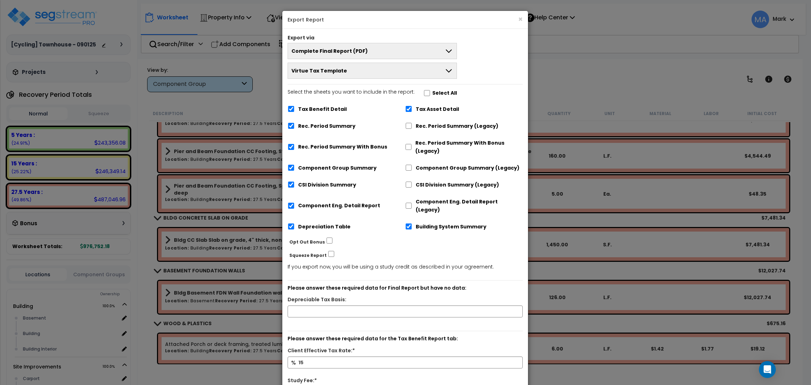
click at [432, 94] on label "Select All" at bounding box center [444, 93] width 25 height 8
click at [430, 94] on input "Select the sheets you want to include in the report: Select All" at bounding box center [426, 93] width 7 height 6
checkbox input "true"
click at [354, 305] on input "text" at bounding box center [404, 311] width 235 height 12
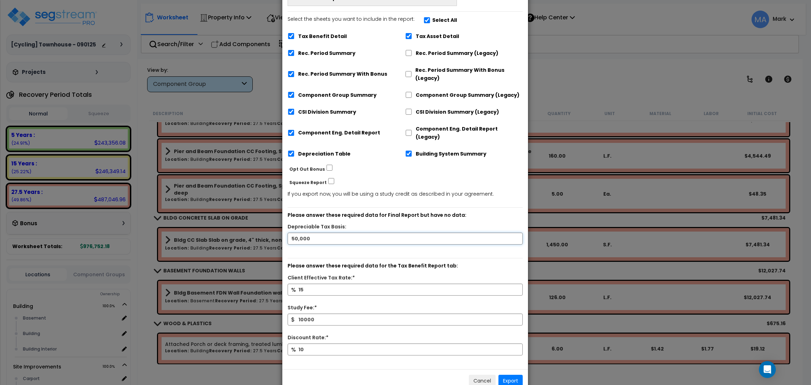
scroll to position [83, 0]
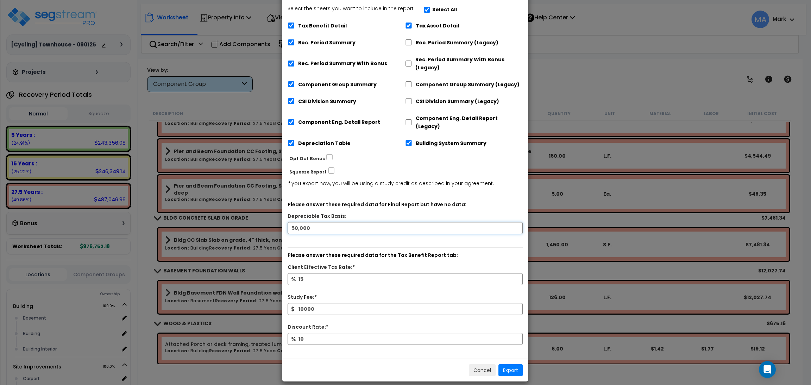
type input "50,000"
click at [514, 364] on button "Export" at bounding box center [510, 370] width 24 height 12
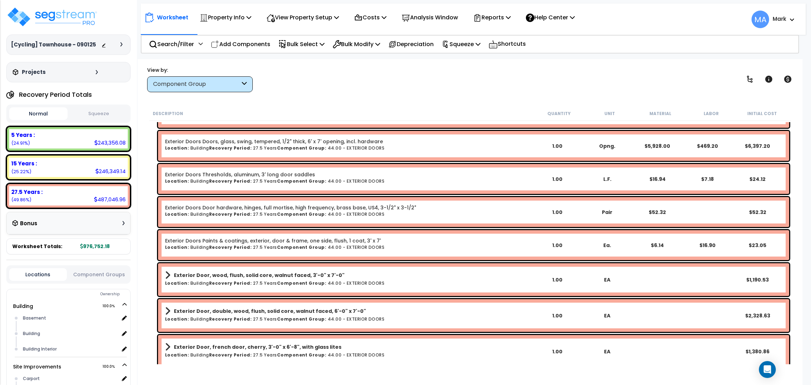
scroll to position [2216, 0]
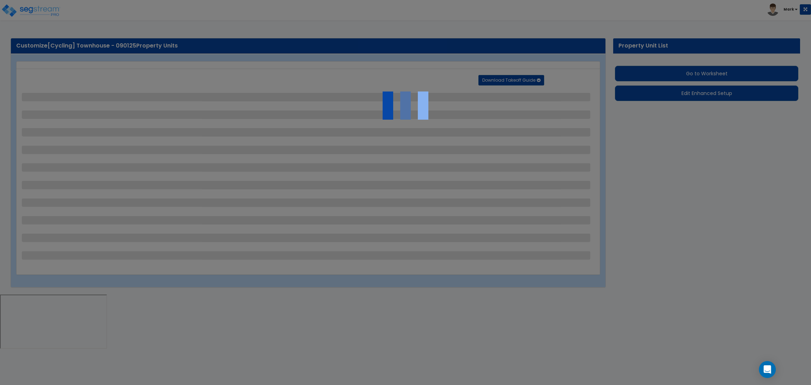
select select "2"
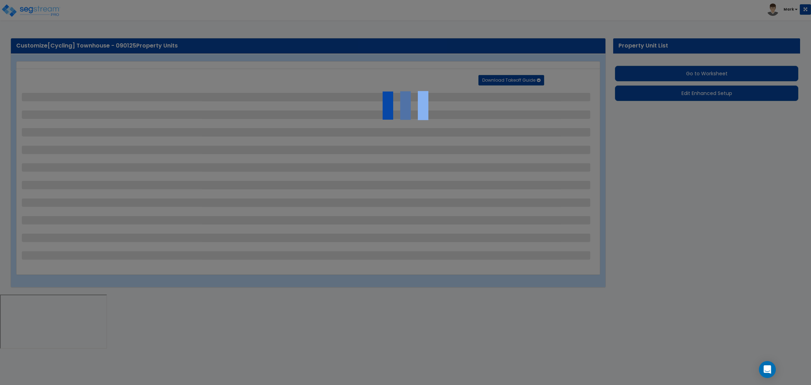
select select "2"
select select "1"
select select "3"
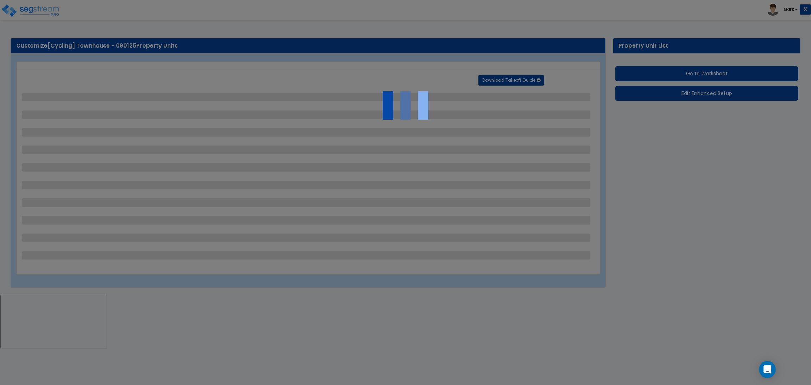
select select "2"
select select "1"
select select "10"
select select "2"
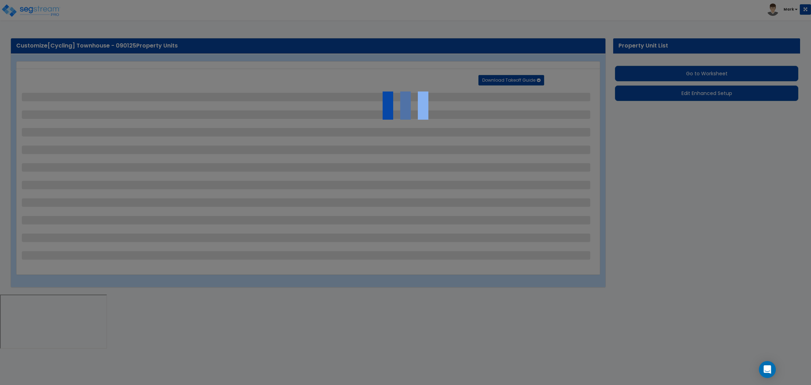
select select "1"
select select "2"
select select "1"
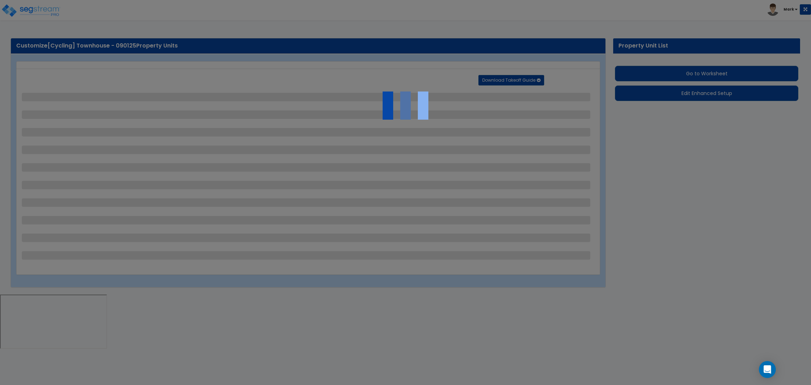
select select "1"
select select "2"
select select "4"
select select "1"
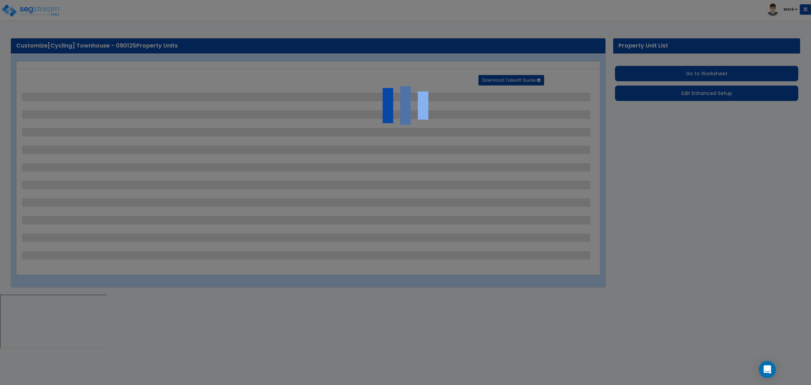
select select "1"
select select "6"
select select "1"
select select "4"
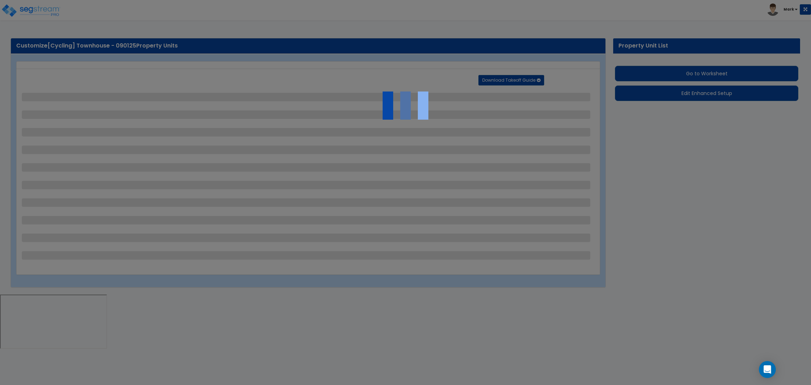
select select "4"
select select "2"
select select "1"
select select "2"
select select "1"
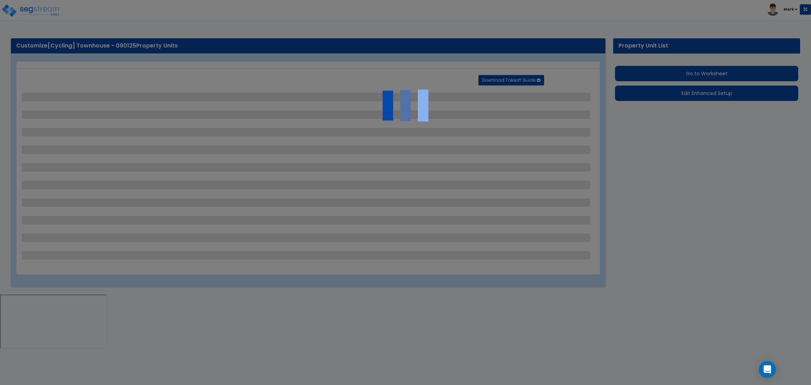
select select "2"
select select "6"
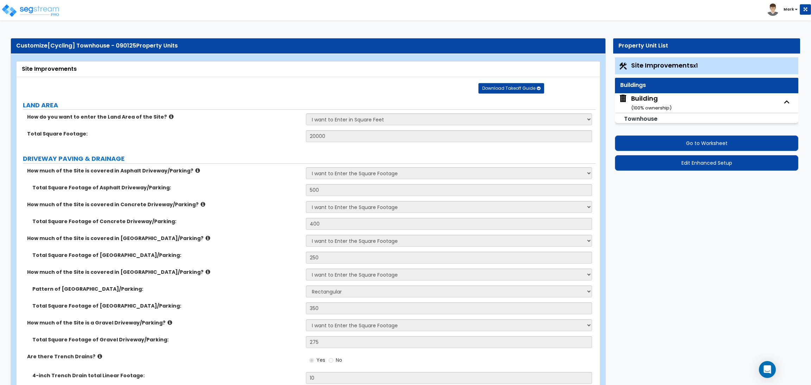
click at [241, 199] on div "Total Square Footage of Asphalt Driveway/Parking: 500" at bounding box center [306, 192] width 579 height 17
click at [641, 95] on div "Building ( 100 % ownership)" at bounding box center [651, 103] width 40 height 18
select select "1"
select select "2"
select select "7"
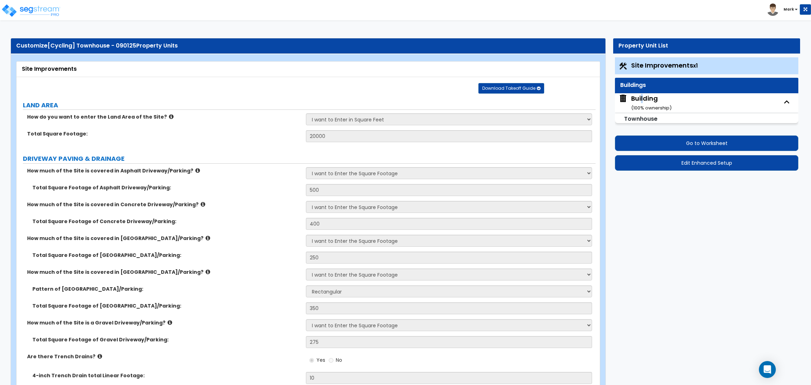
select select "1"
select select "2"
select select "10"
select select "4"
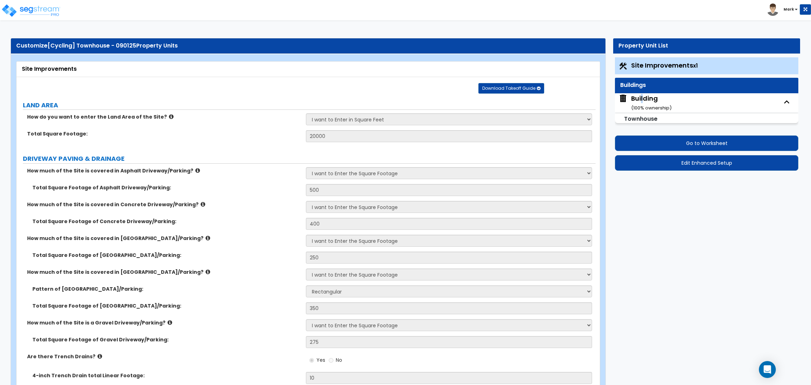
select select "2"
select select "1"
select select "3"
select select "2"
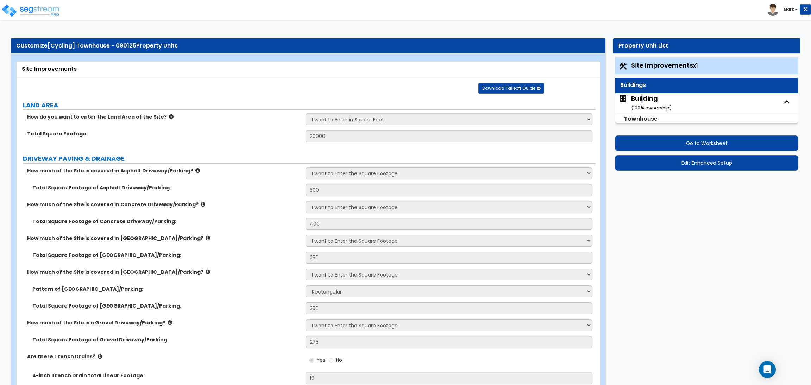
select select "3"
select select "2"
select select "1"
select select "2"
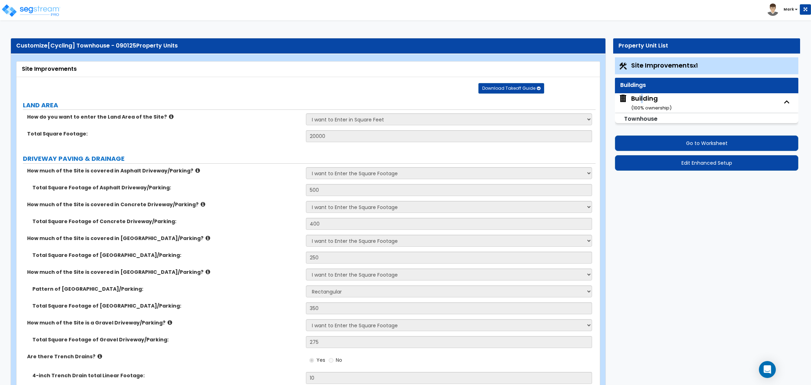
select select "1"
select select "3"
select select "2"
select select "1"
select select "3"
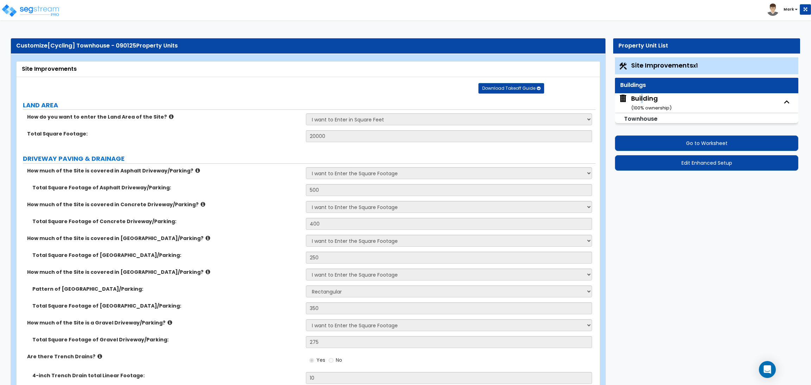
select select "1"
select select "5"
select select "2"
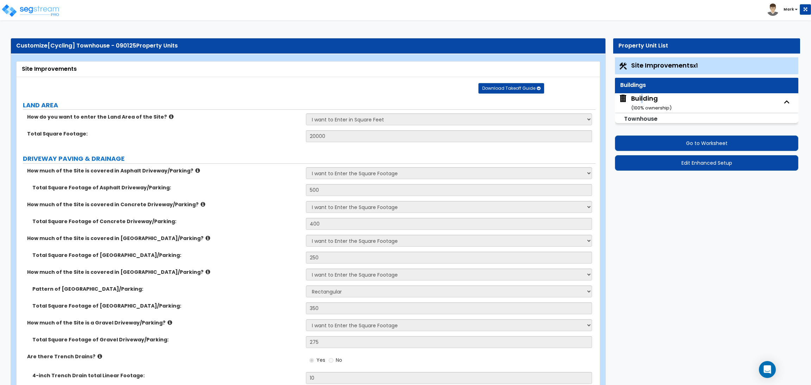
select select "1"
select select "2"
select select "1"
select select "2"
select select "1"
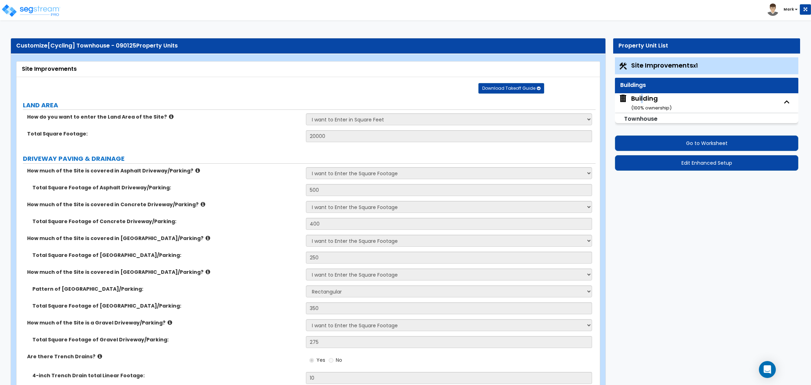
select select "1"
select select "3"
select select "1"
select select "2"
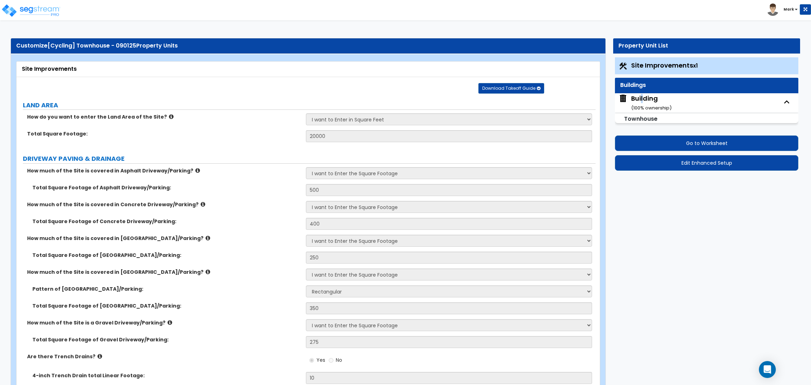
select select "1"
select select "3"
select select "4"
select select "1"
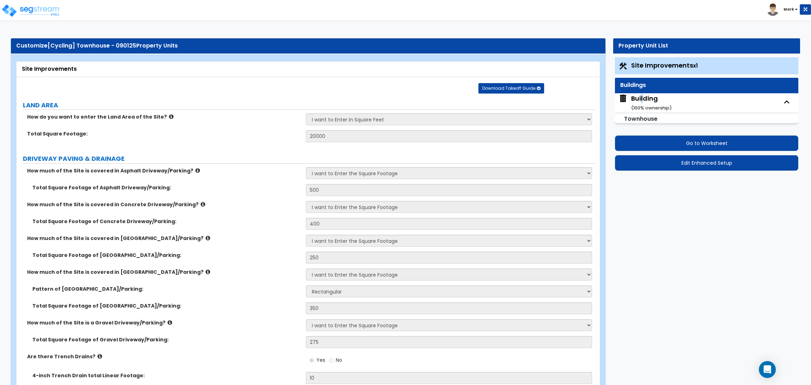
select select "1"
select select "2"
select select "3"
select select "2"
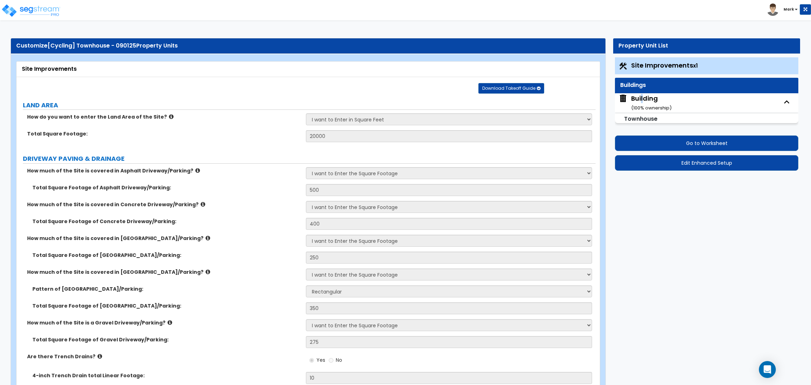
select select "5"
select select "3"
select select "1"
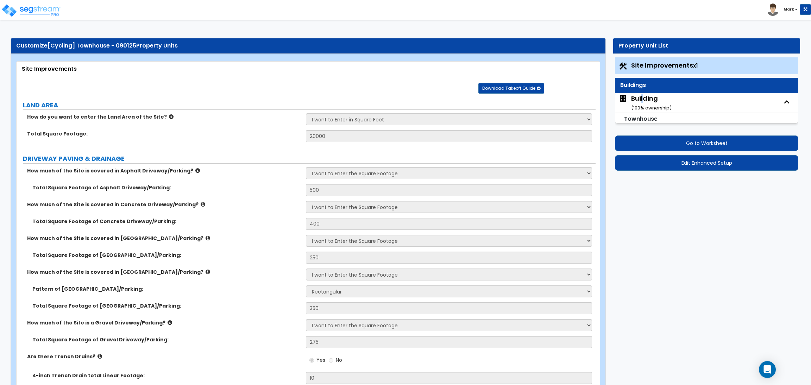
select select "1"
select select "4"
select select "1"
select select "4"
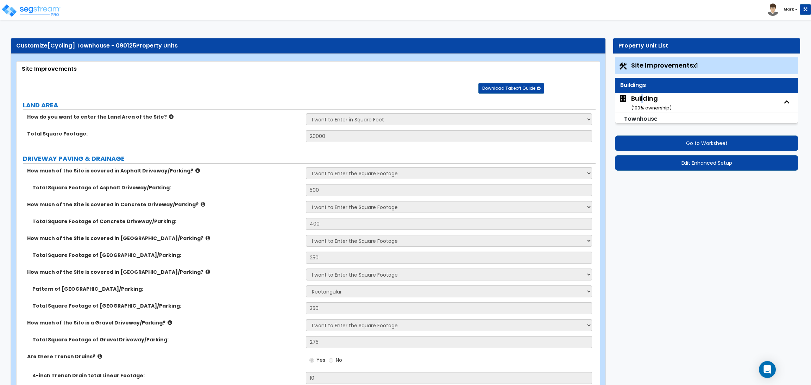
select select "4"
select select "1"
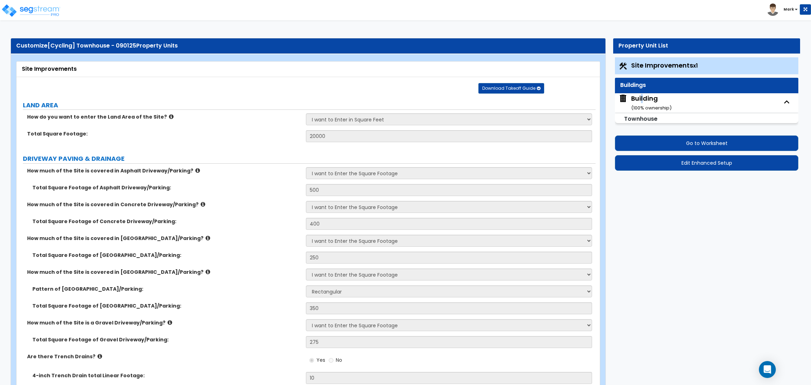
select select "1"
select select "3"
select select "1"
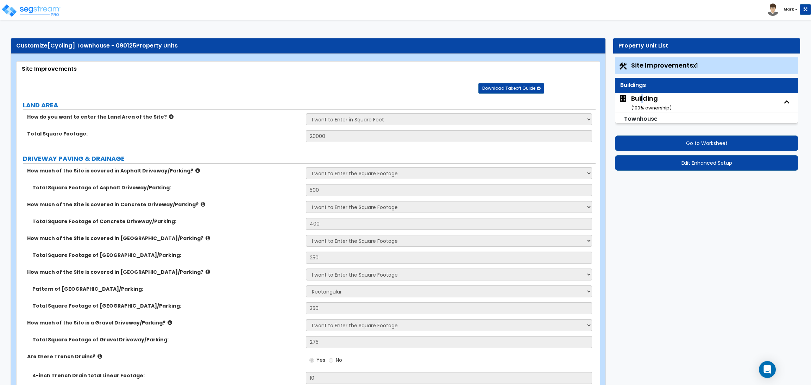
select select "4"
select select "1"
select select "2"
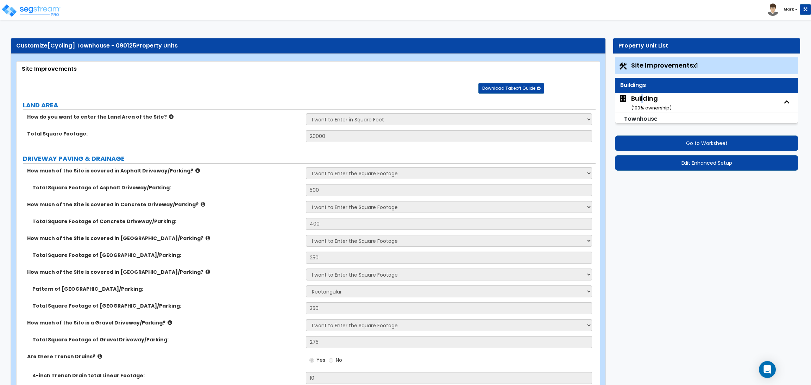
select select "3"
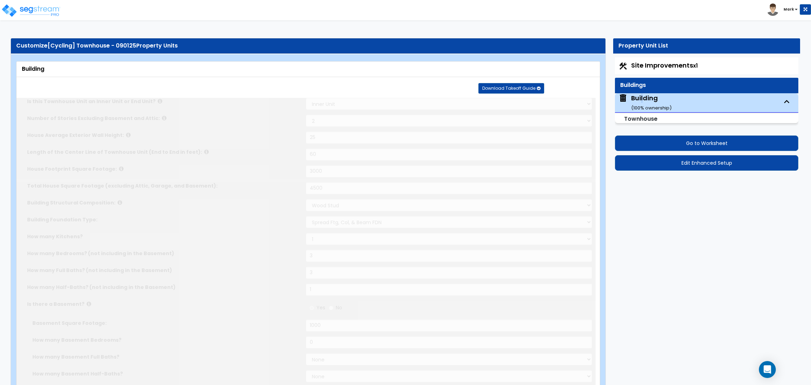
type input "2"
radio input "true"
select select "2"
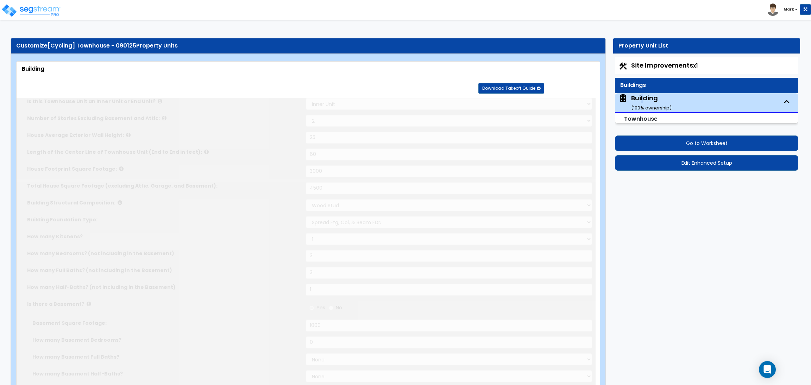
type input "1"
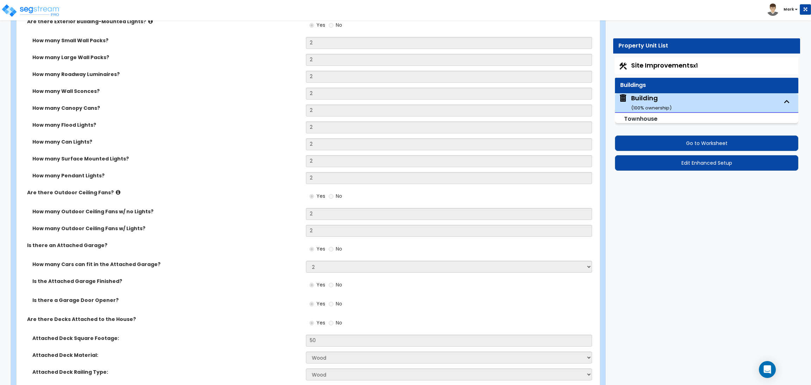
scroll to position [1698, 0]
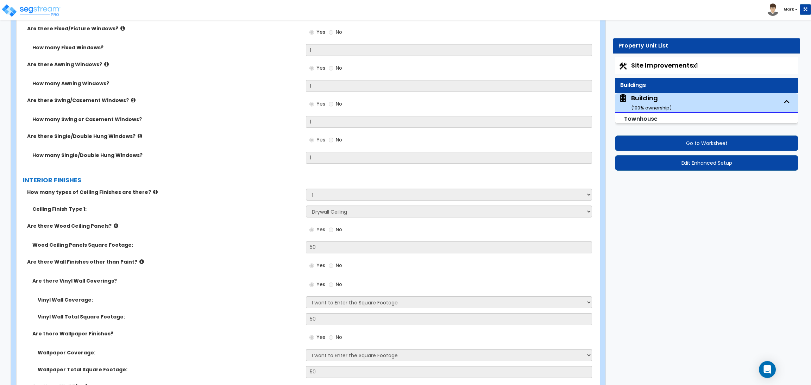
click at [287, 154] on label "How many Single/Double Hung Windows?" at bounding box center [166, 155] width 268 height 7
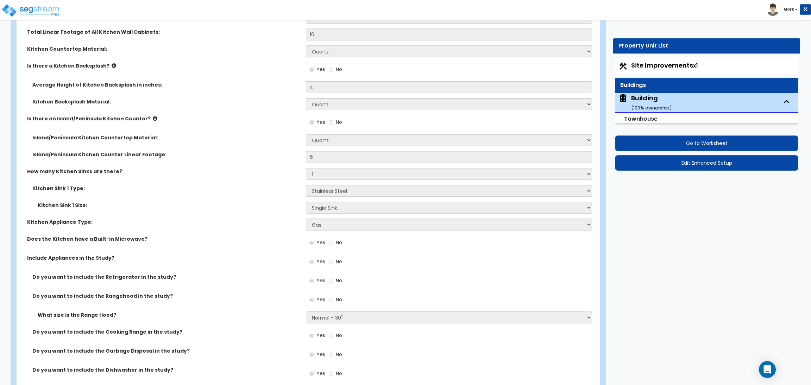
scroll to position [3757, 0]
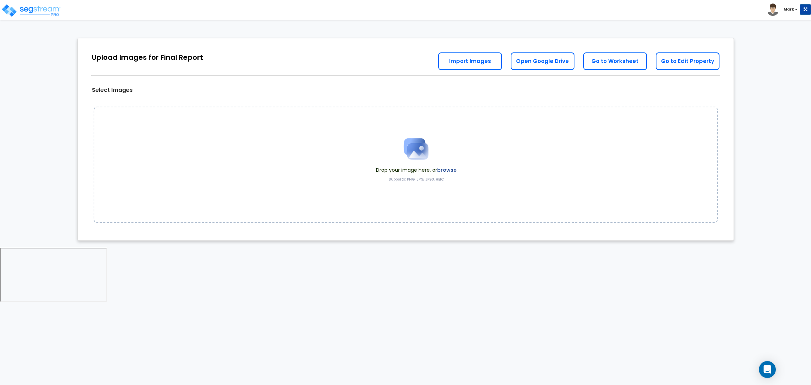
click at [446, 169] on label "browse" at bounding box center [446, 169] width 19 height 7
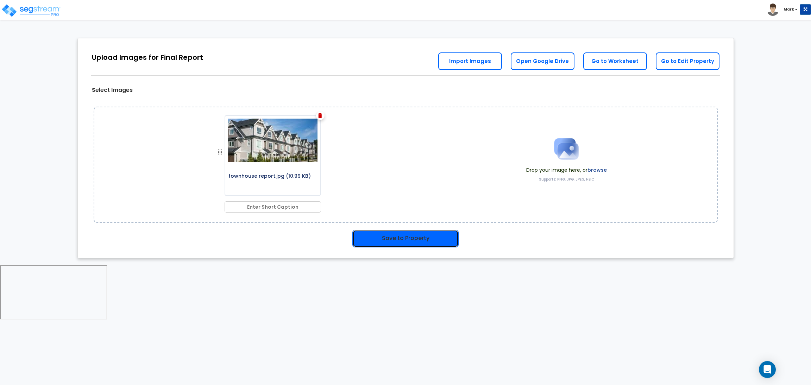
click at [392, 235] on button "Save to Property" at bounding box center [405, 239] width 106 height 18
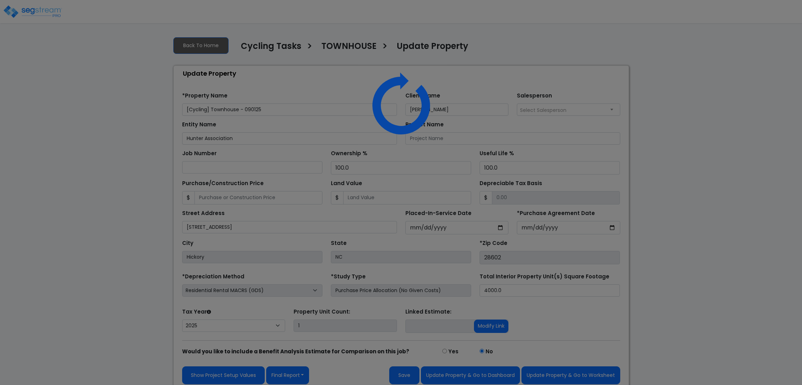
select select "2025"
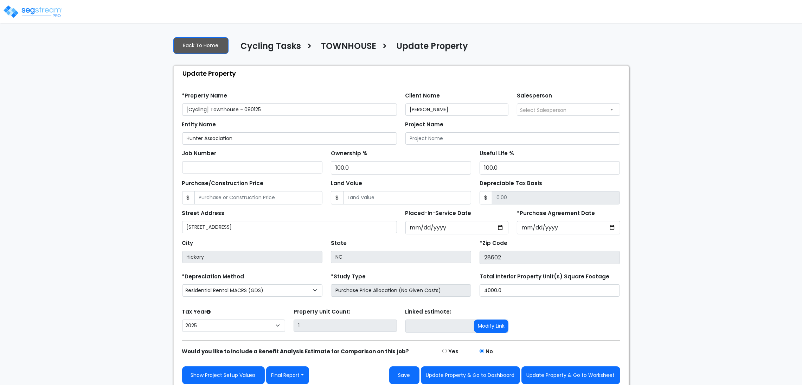
scroll to position [6, 0]
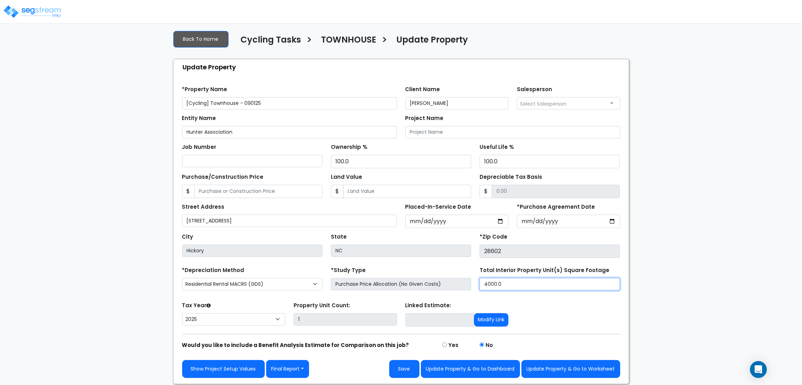
drag, startPoint x: 514, startPoint y: 286, endPoint x: 475, endPoint y: 286, distance: 39.4
click at [475, 286] on div "*Depreciation Method Commercial MACRS (GDS) Residential Rental MACRS (GDS) Comm…" at bounding box center [401, 279] width 447 height 28
type input "4,500"
click at [409, 367] on button "Save" at bounding box center [404, 369] width 30 height 18
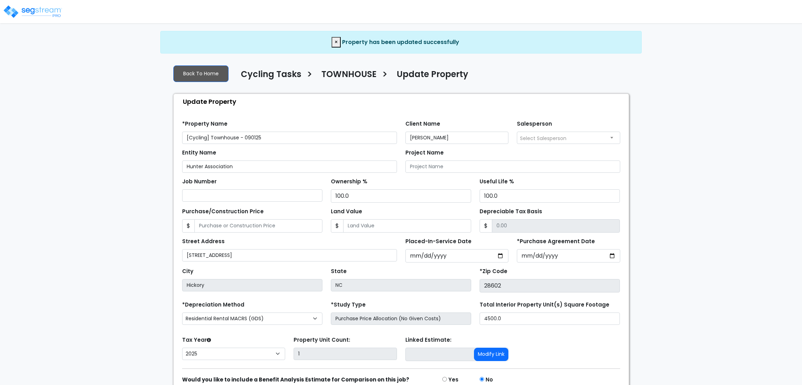
select select "2025"
